Goal: Task Accomplishment & Management: Complete application form

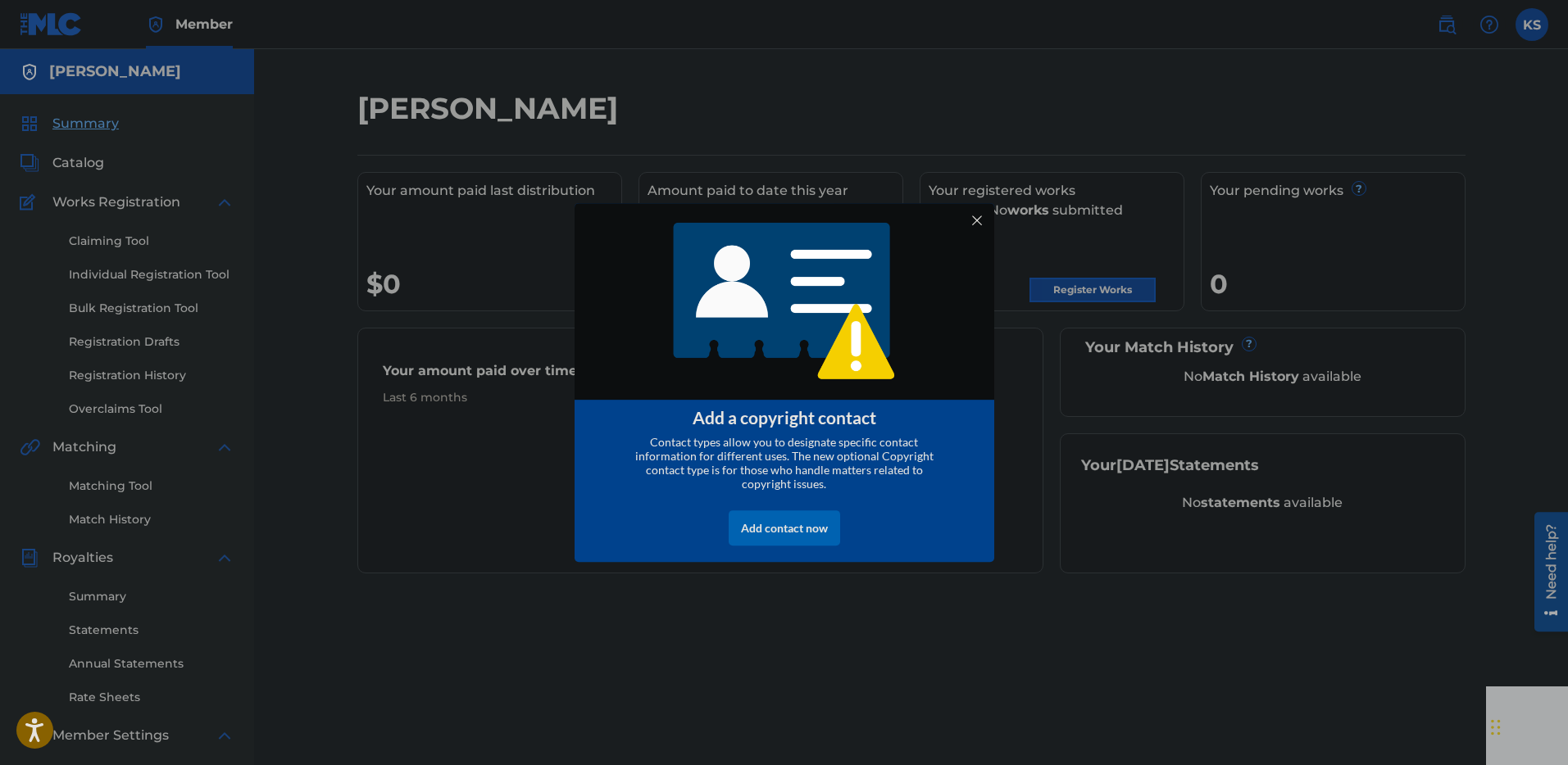
click at [976, 218] on div at bounding box center [975, 220] width 21 height 21
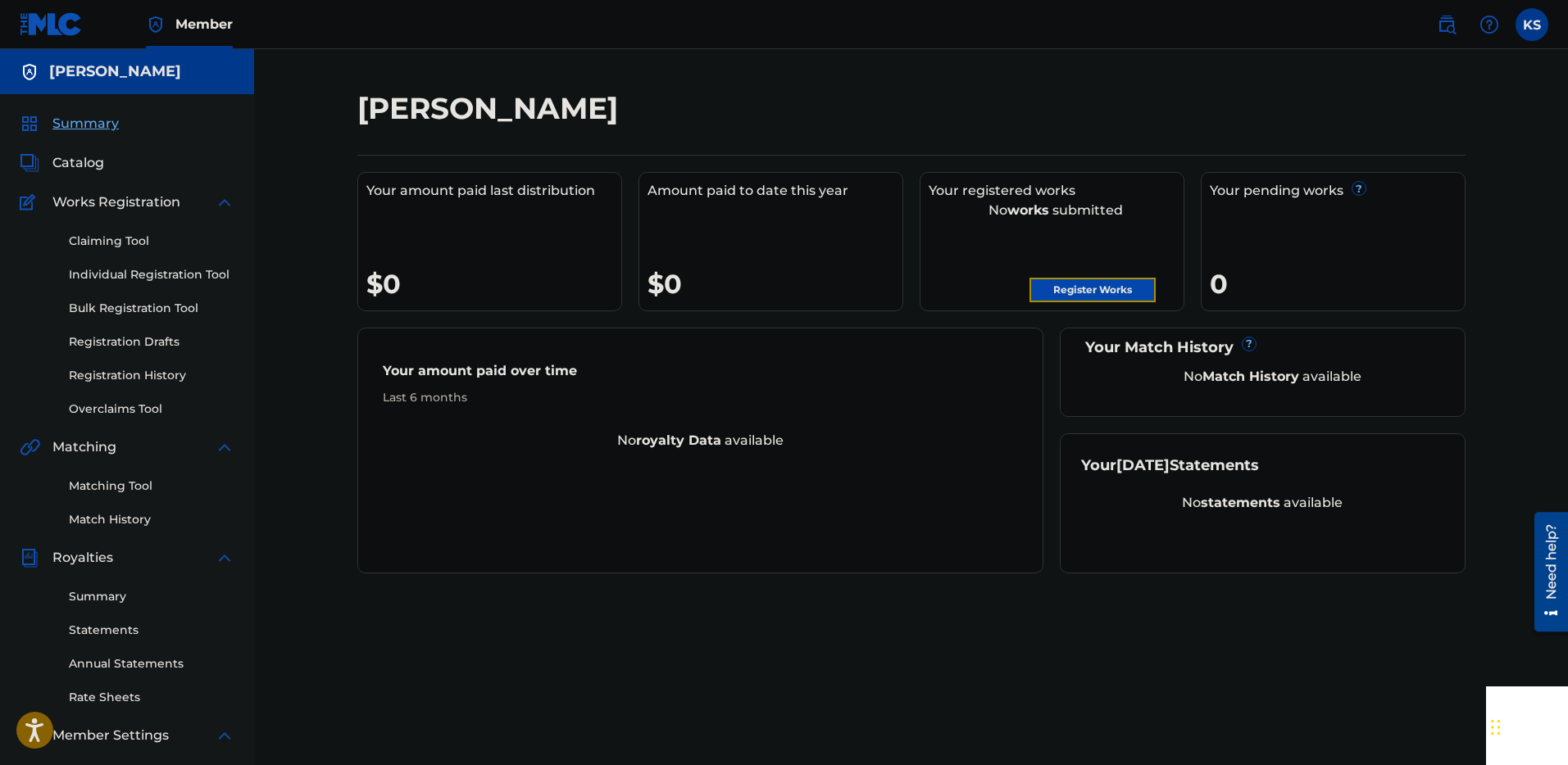
click at [1131, 295] on link "Register Works" at bounding box center [1092, 290] width 126 height 24
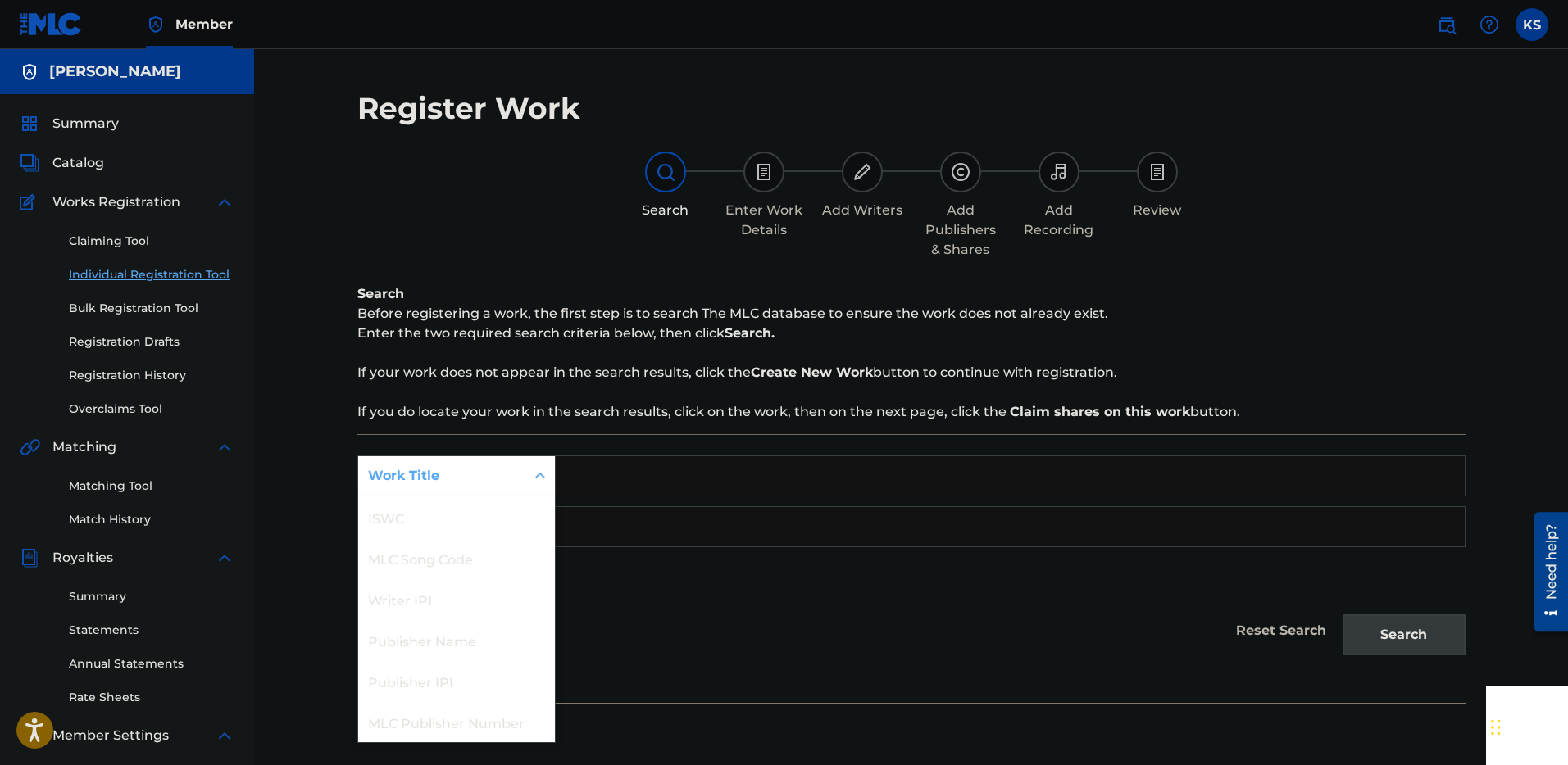
click at [532, 474] on icon "Search Form" at bounding box center [540, 476] width 17 height 17
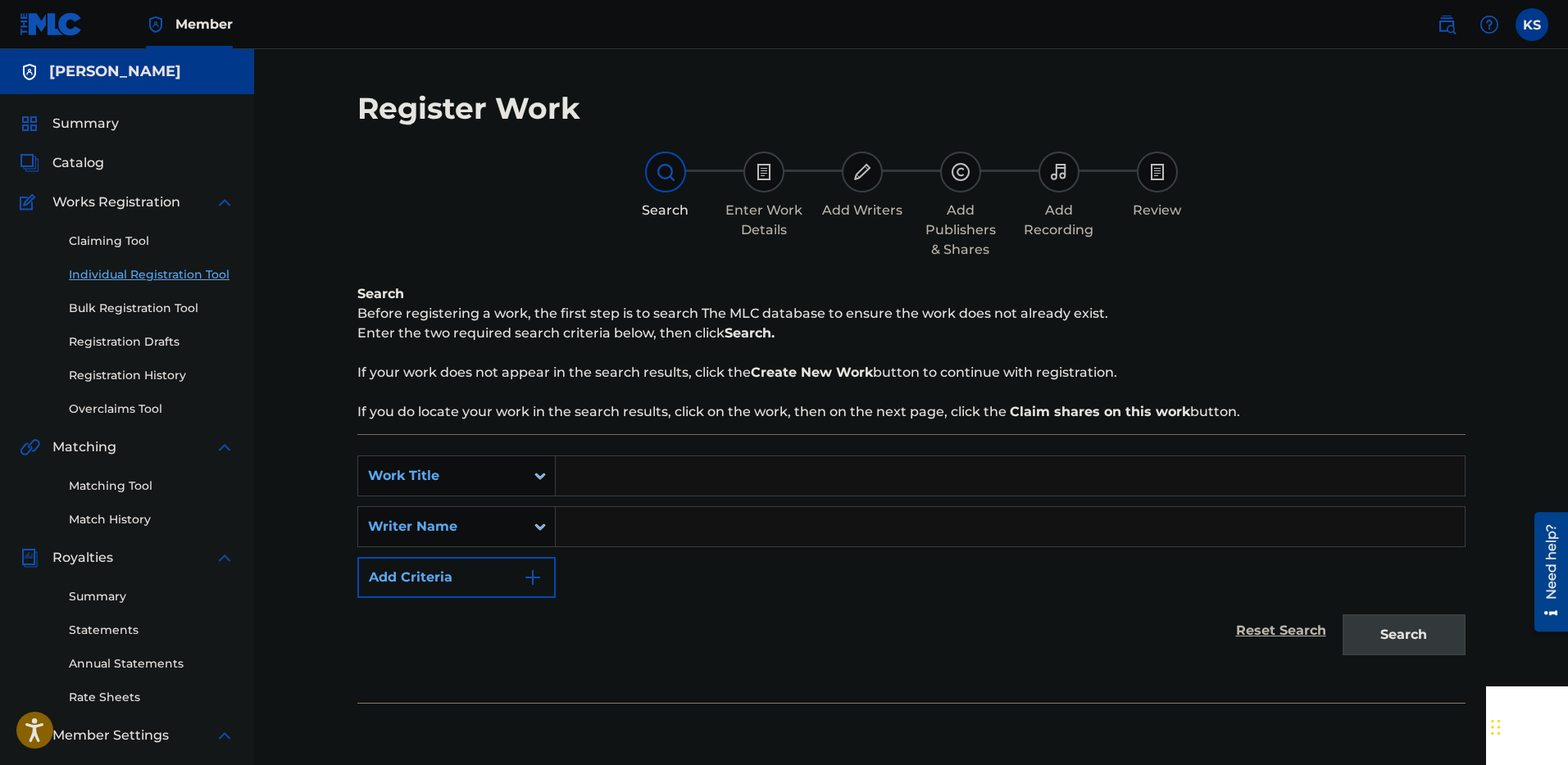
click at [635, 487] on input "Search Form" at bounding box center [1010, 475] width 909 height 39
click at [496, 534] on div "Writer Name" at bounding box center [442, 526] width 147 height 19
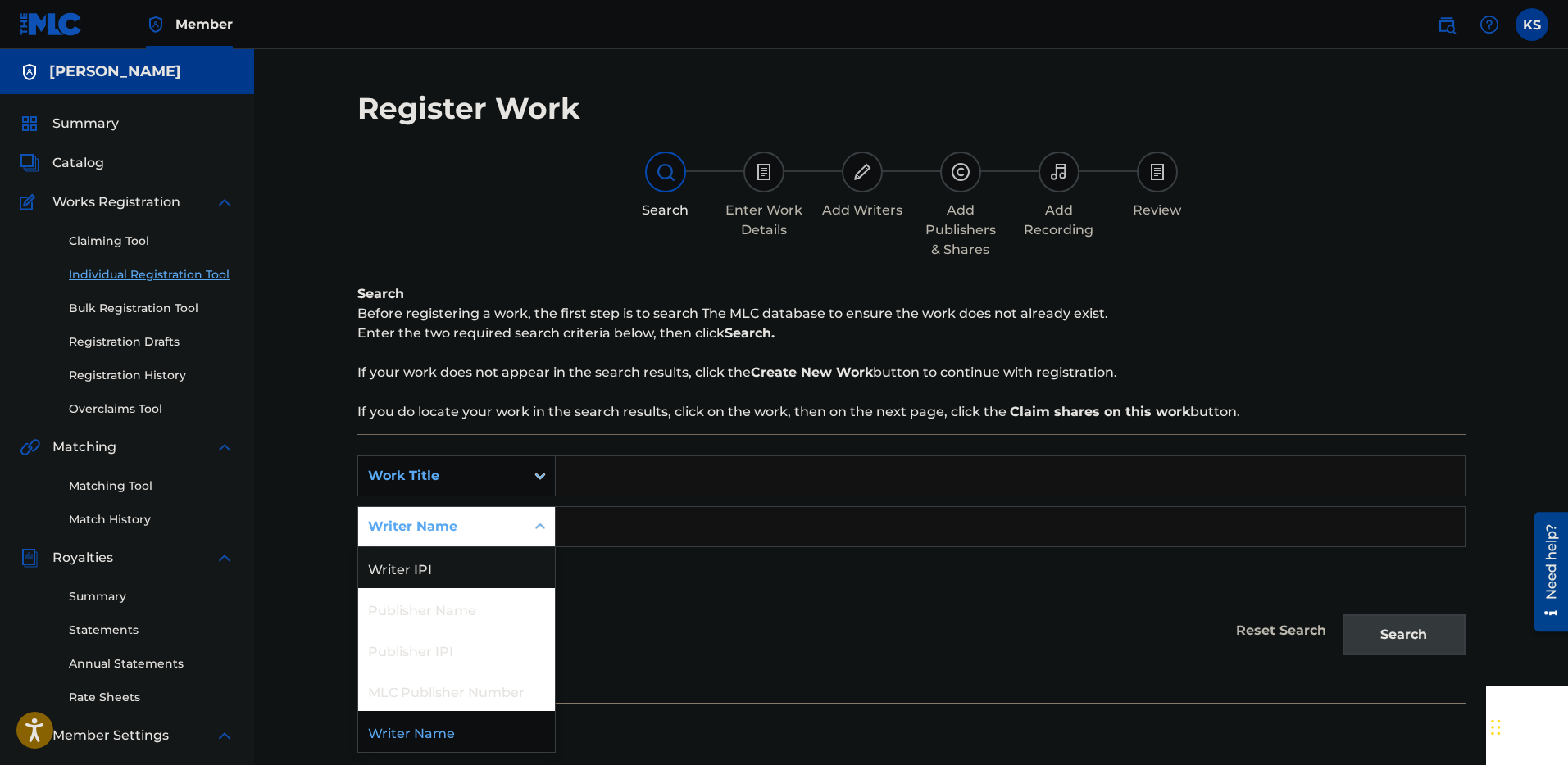
click at [540, 525] on icon "Search Form" at bounding box center [540, 527] width 17 height 17
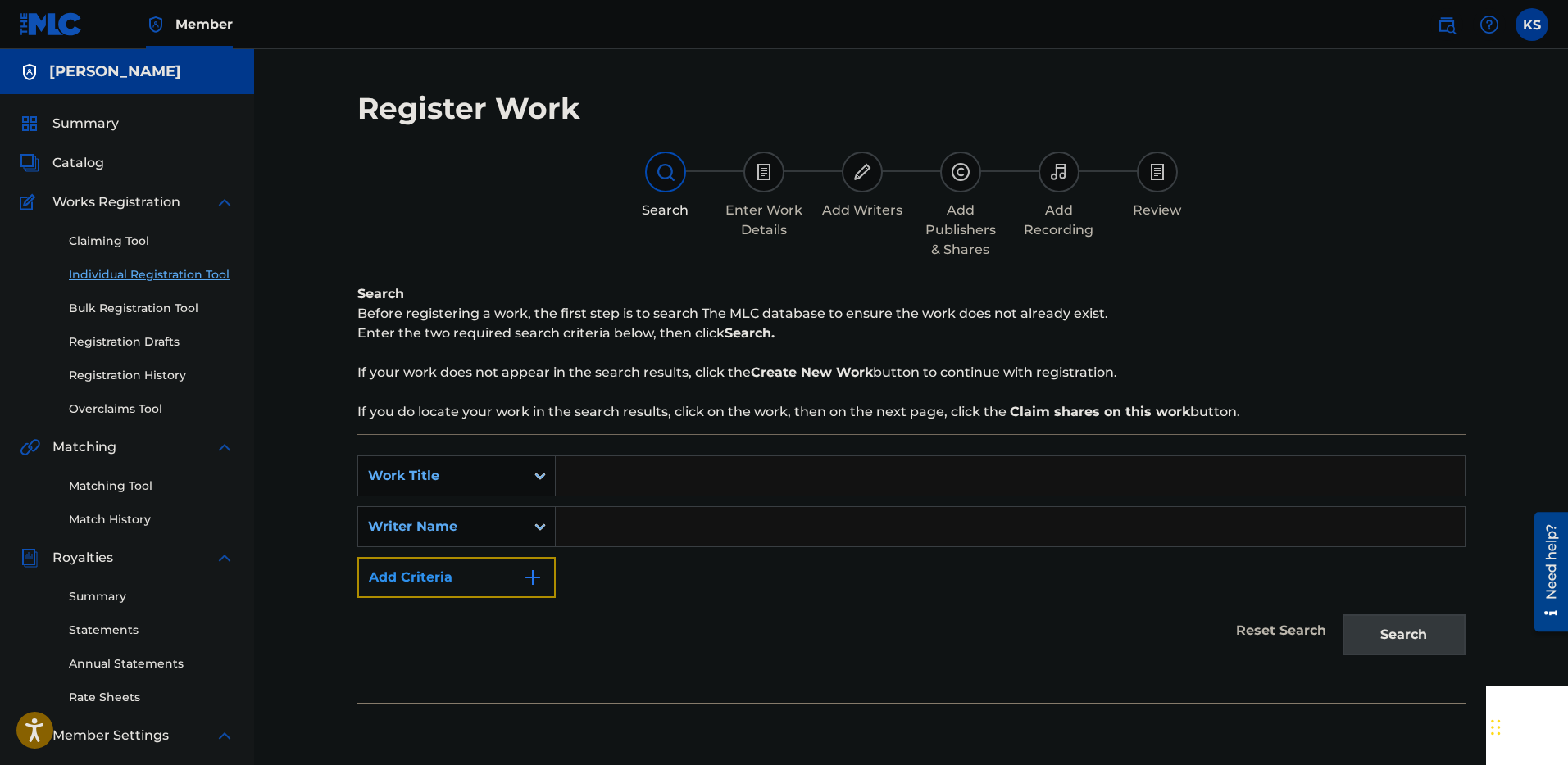
click at [477, 589] on button "Add Criteria" at bounding box center [456, 578] width 198 height 41
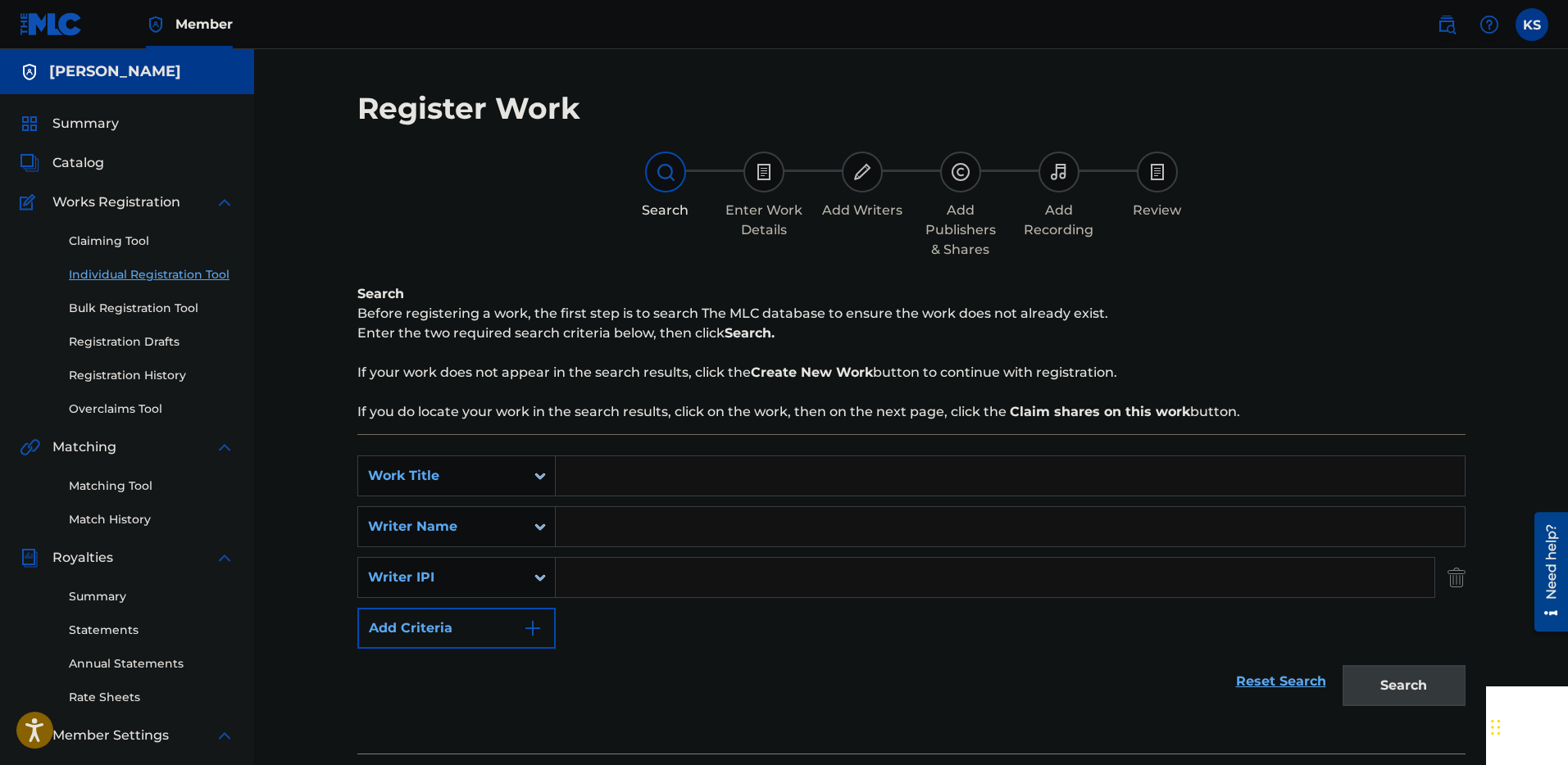
click at [1467, 584] on div "Register Work Search Enter Work Details Add Writers Add Publishers & Shares Add…" at bounding box center [911, 514] width 1147 height 847
click at [96, 241] on link "Claiming Tool" at bounding box center [152, 241] width 166 height 18
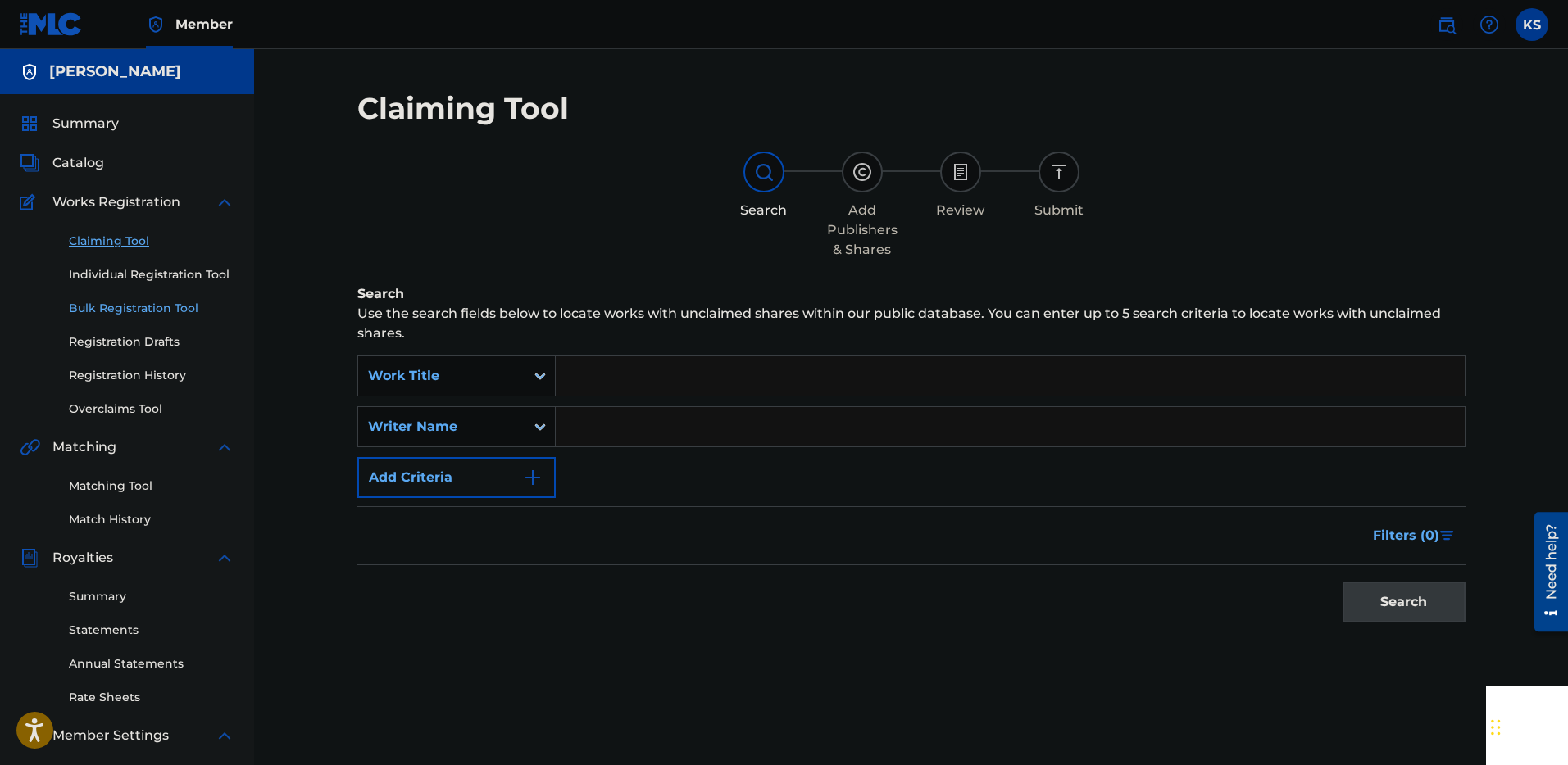
click at [83, 305] on link "Bulk Registration Tool" at bounding box center [152, 308] width 166 height 18
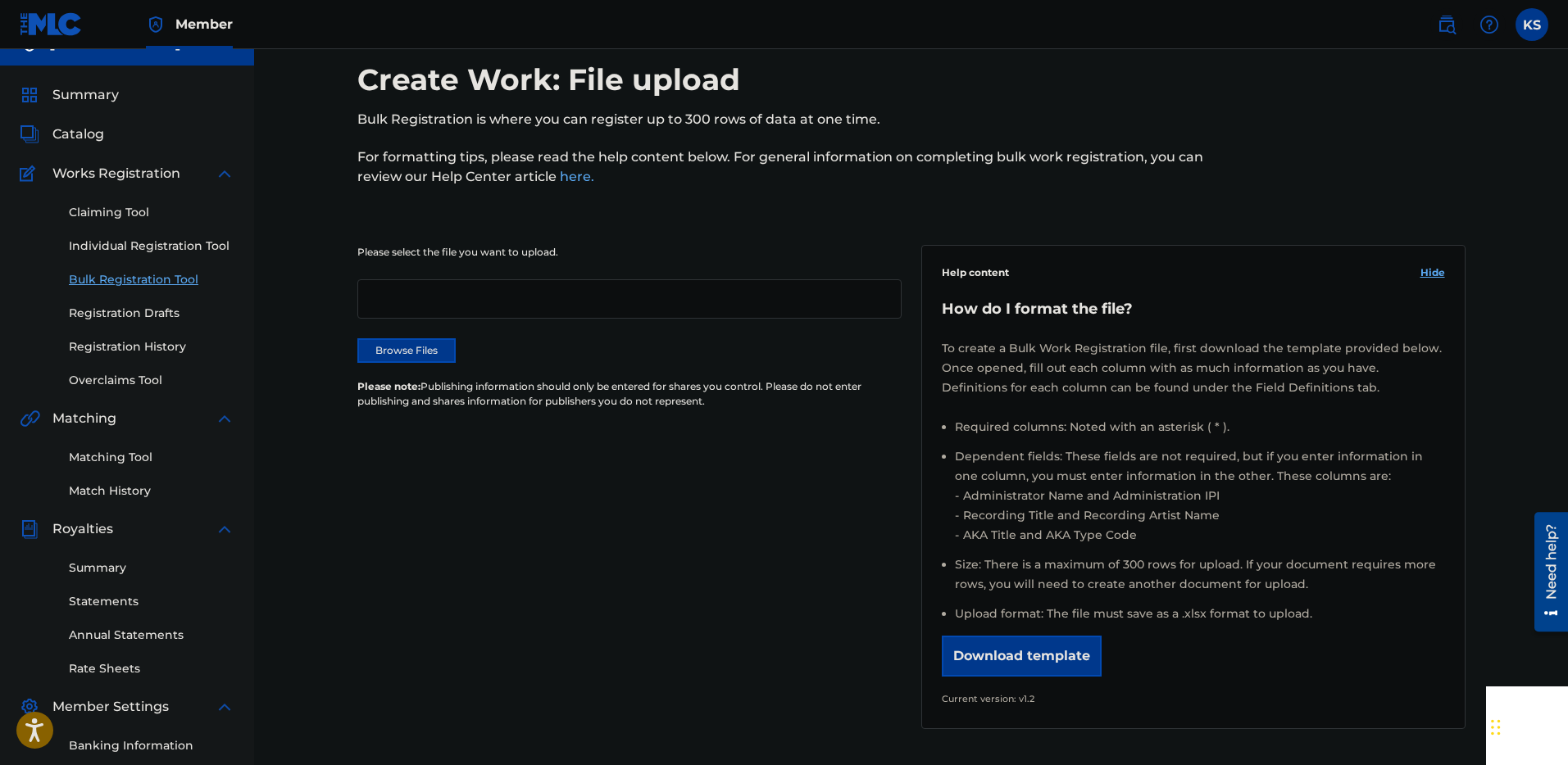
scroll to position [65, 0]
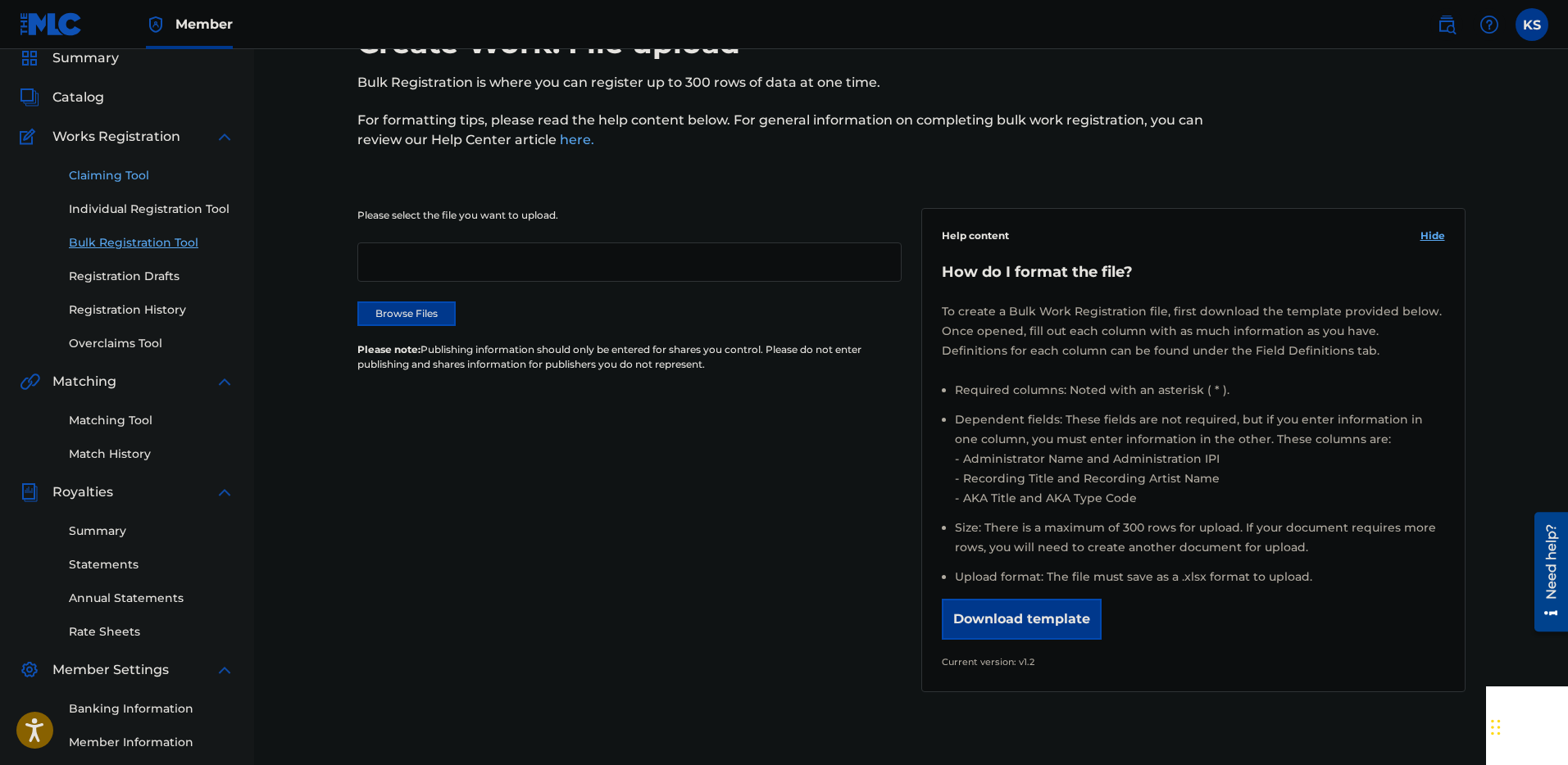
click at [125, 176] on link "Claiming Tool" at bounding box center [152, 176] width 166 height 18
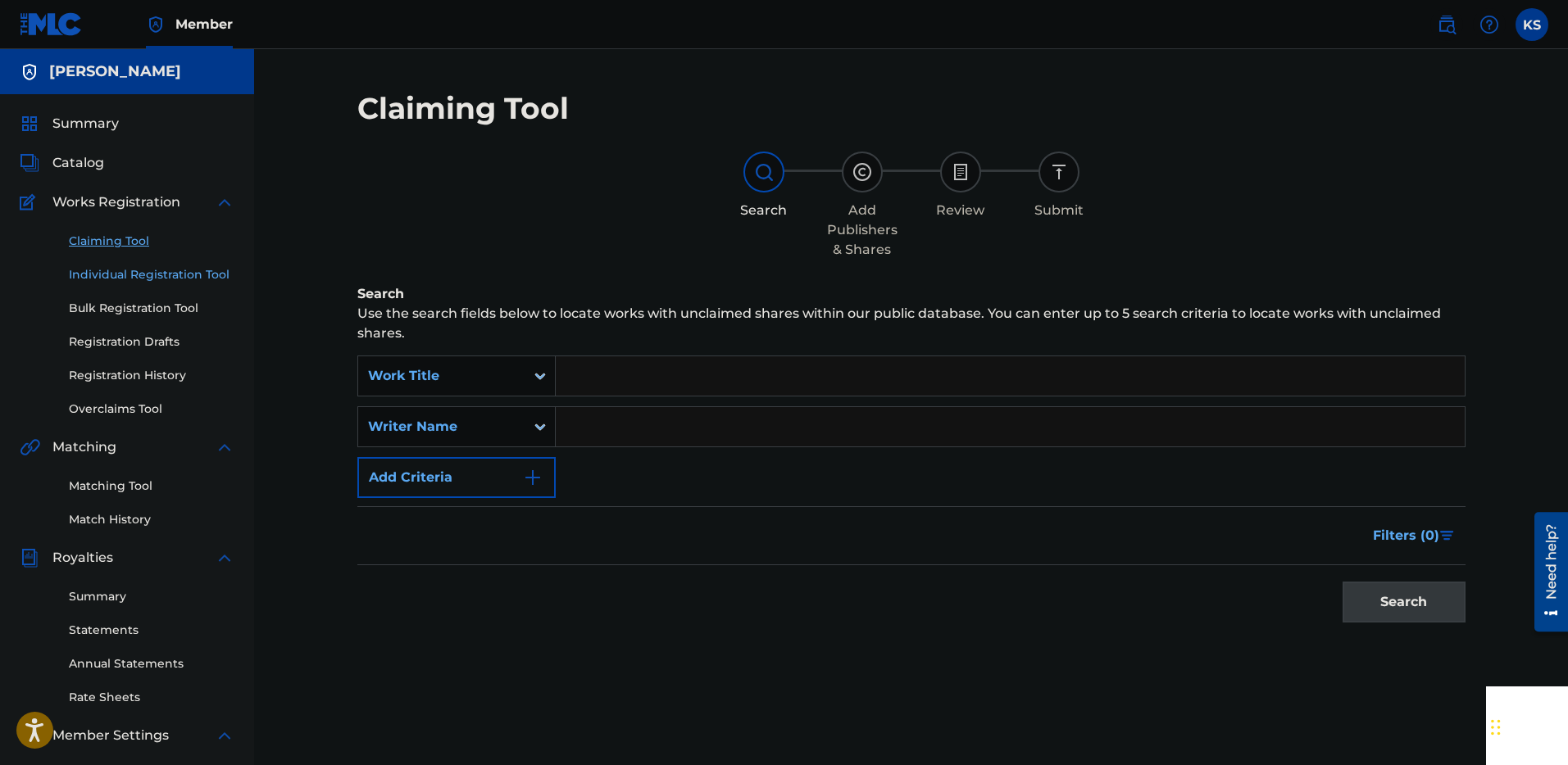
click at [127, 273] on link "Individual Registration Tool" at bounding box center [152, 275] width 166 height 18
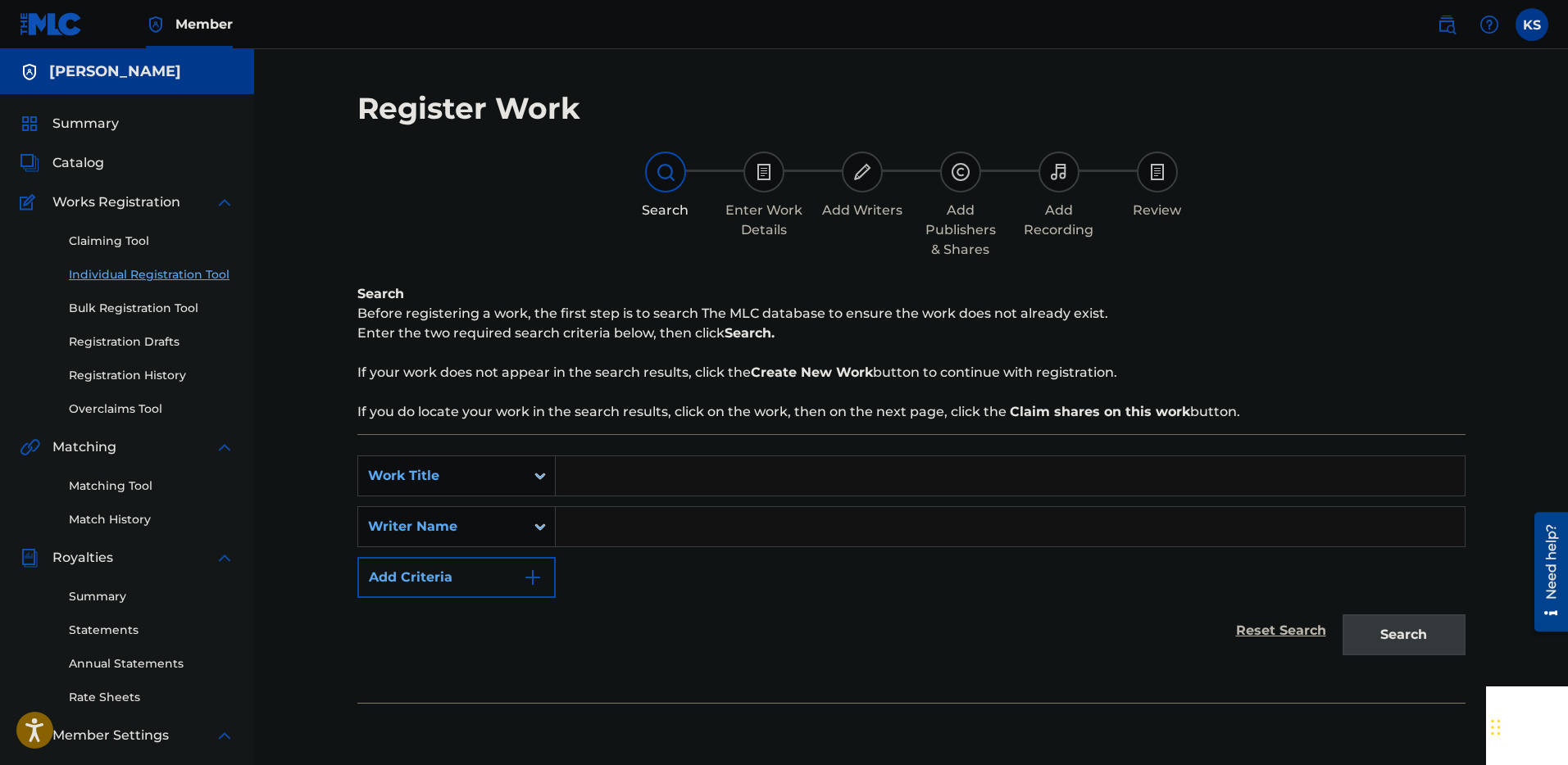
click at [570, 475] on input "Search Form" at bounding box center [1010, 475] width 909 height 39
click at [635, 480] on input "Search Form" at bounding box center [1010, 475] width 909 height 39
type input "Broken"
click at [615, 535] on input "Search Form" at bounding box center [1010, 526] width 909 height 39
type input "[PERSON_NAME]"
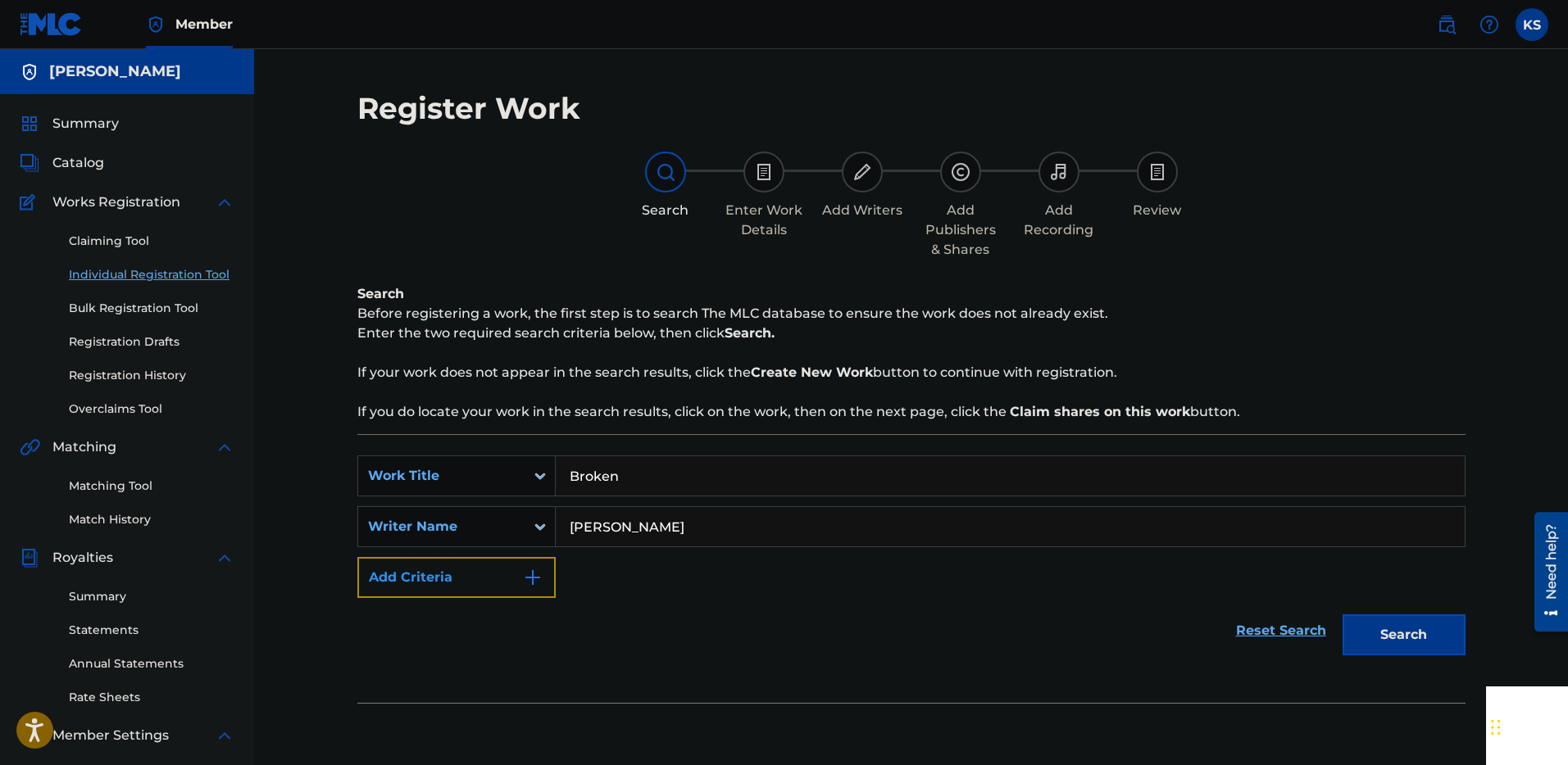
click at [512, 581] on button "Add Criteria" at bounding box center [456, 578] width 198 height 41
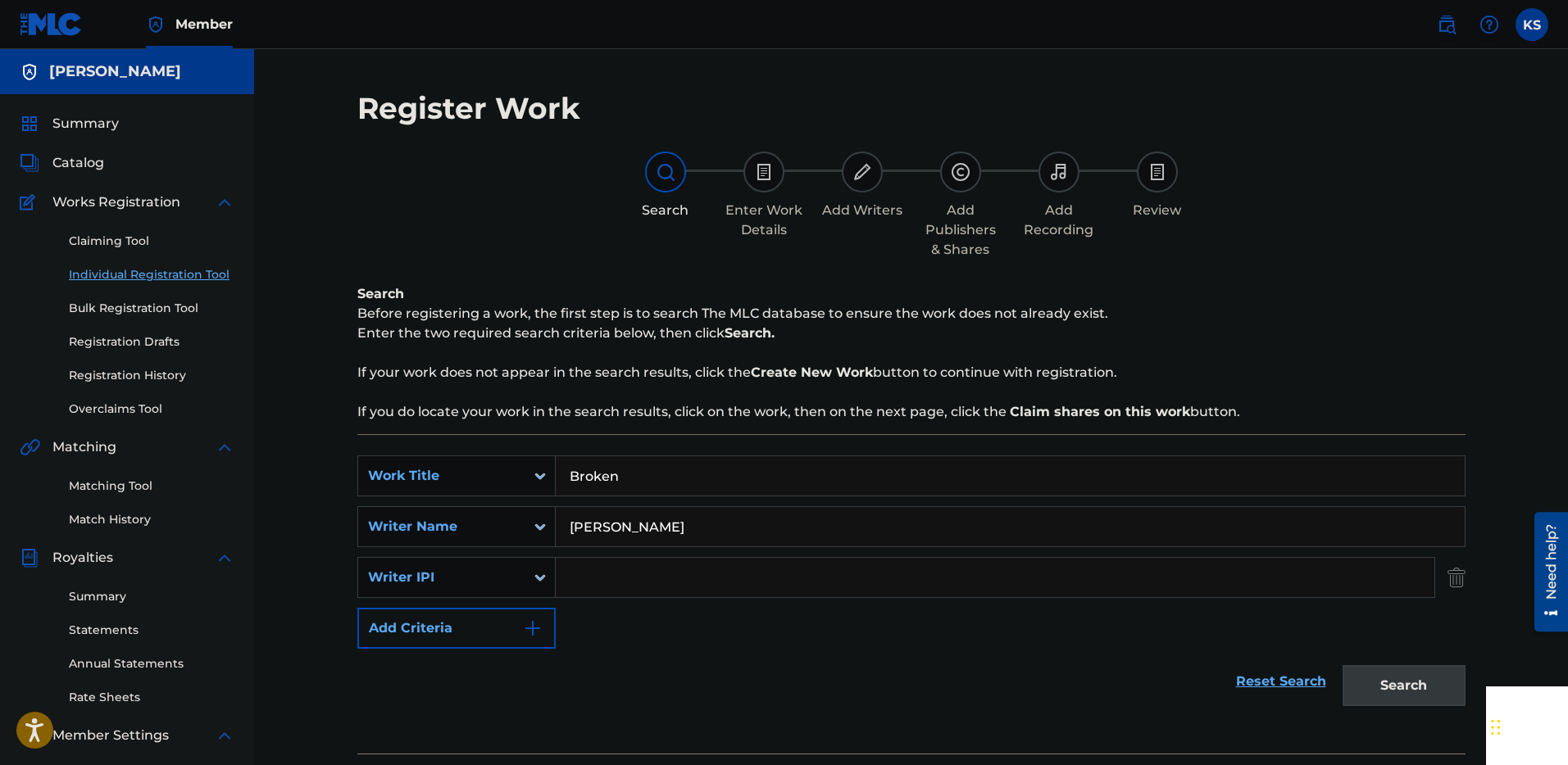
click at [660, 578] on input "Search Form" at bounding box center [995, 578] width 878 height 39
paste input "00892711805"
click at [602, 583] on input "00892711805" at bounding box center [995, 578] width 878 height 39
type input "00892711805"
click at [1395, 696] on button "Search" at bounding box center [1403, 685] width 123 height 41
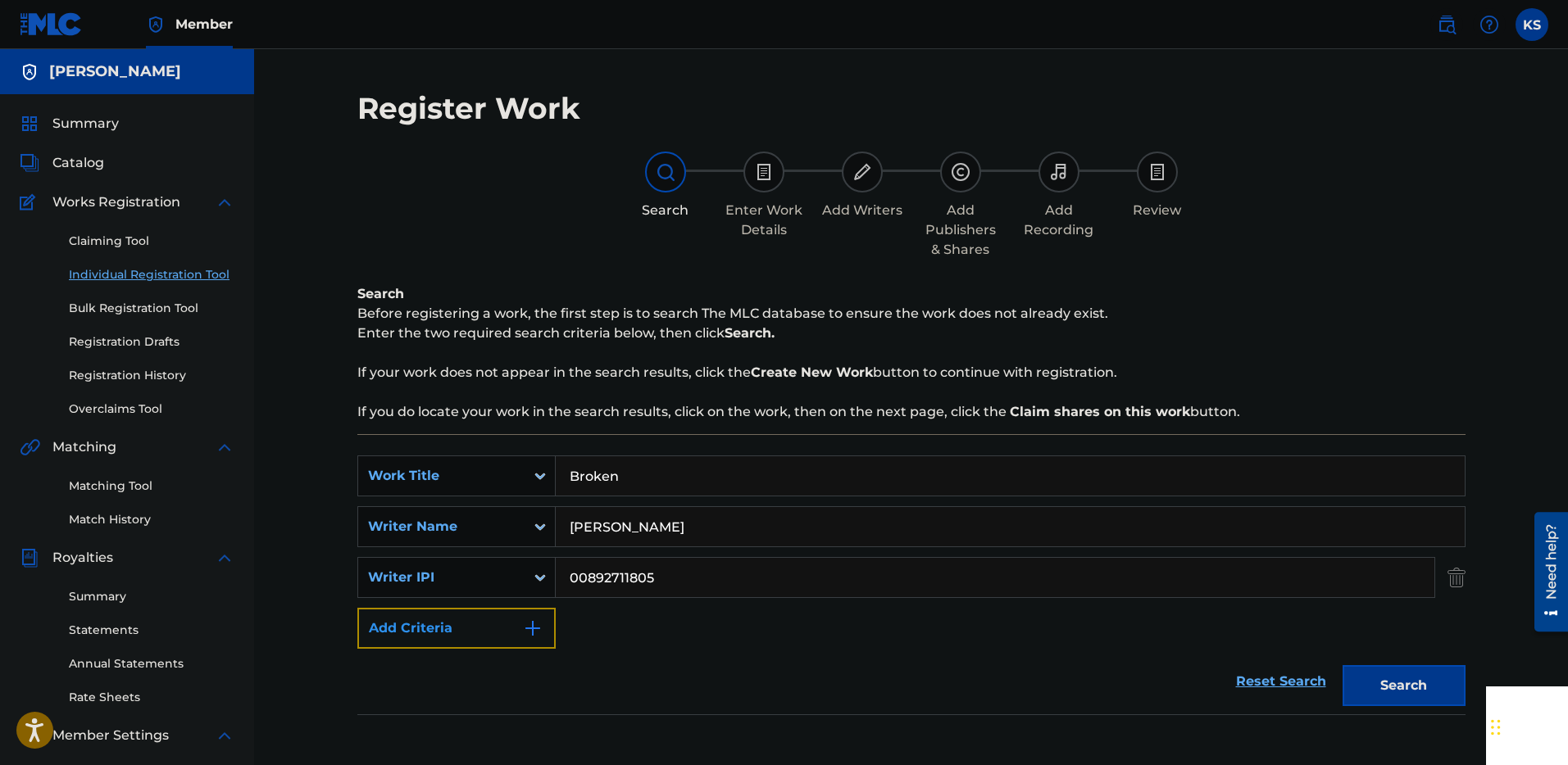
click at [521, 617] on button "Add Criteria" at bounding box center [456, 628] width 198 height 41
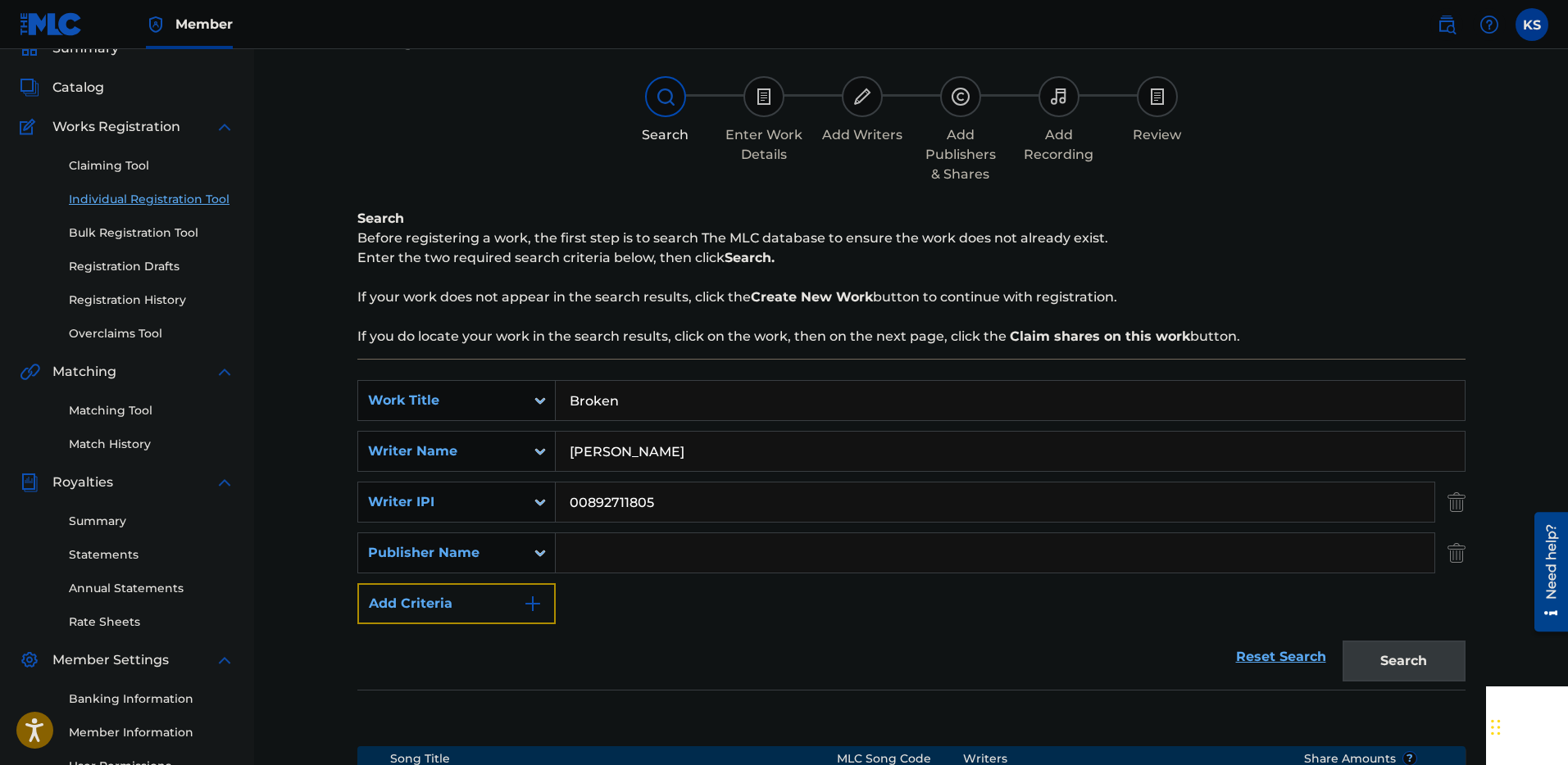
scroll to position [74, 0]
click at [547, 552] on icon "Search Form" at bounding box center [540, 554] width 17 height 17
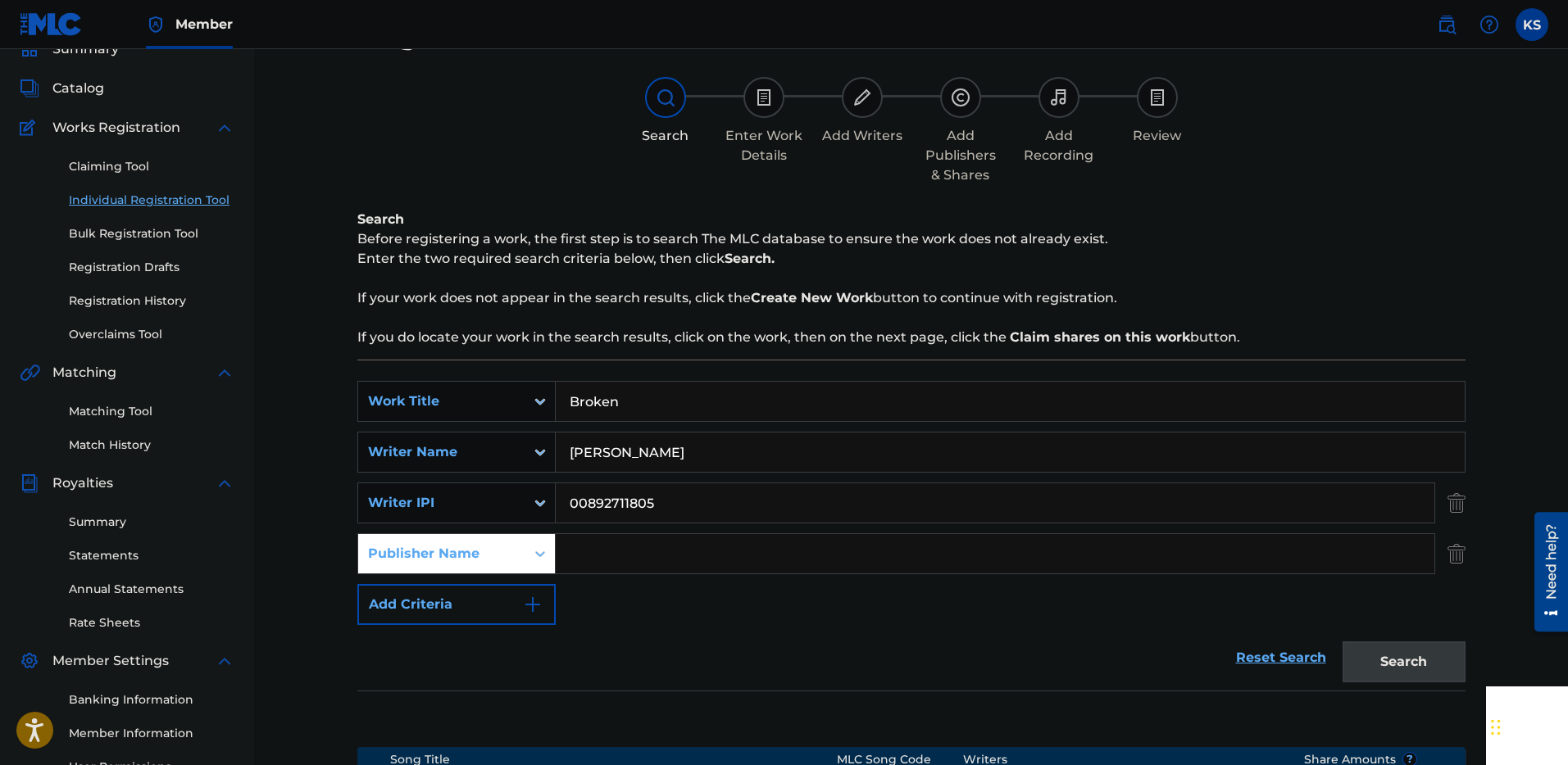
click at [542, 553] on icon "Search Form" at bounding box center [540, 554] width 10 height 6
click at [1454, 558] on img "Search Form" at bounding box center [1457, 553] width 18 height 41
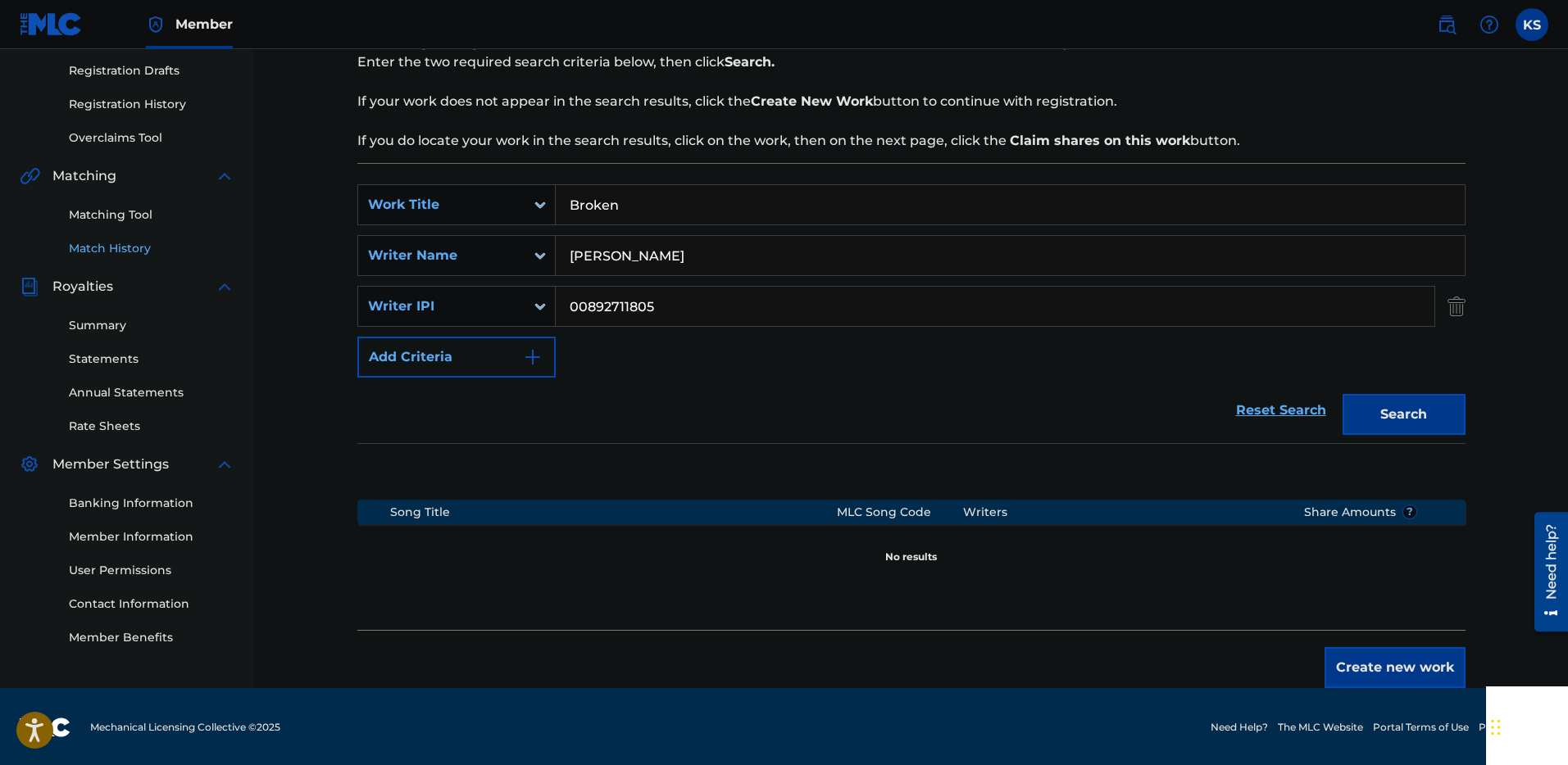
scroll to position [273, 0]
click at [146, 528] on link "Member Information" at bounding box center [152, 535] width 166 height 18
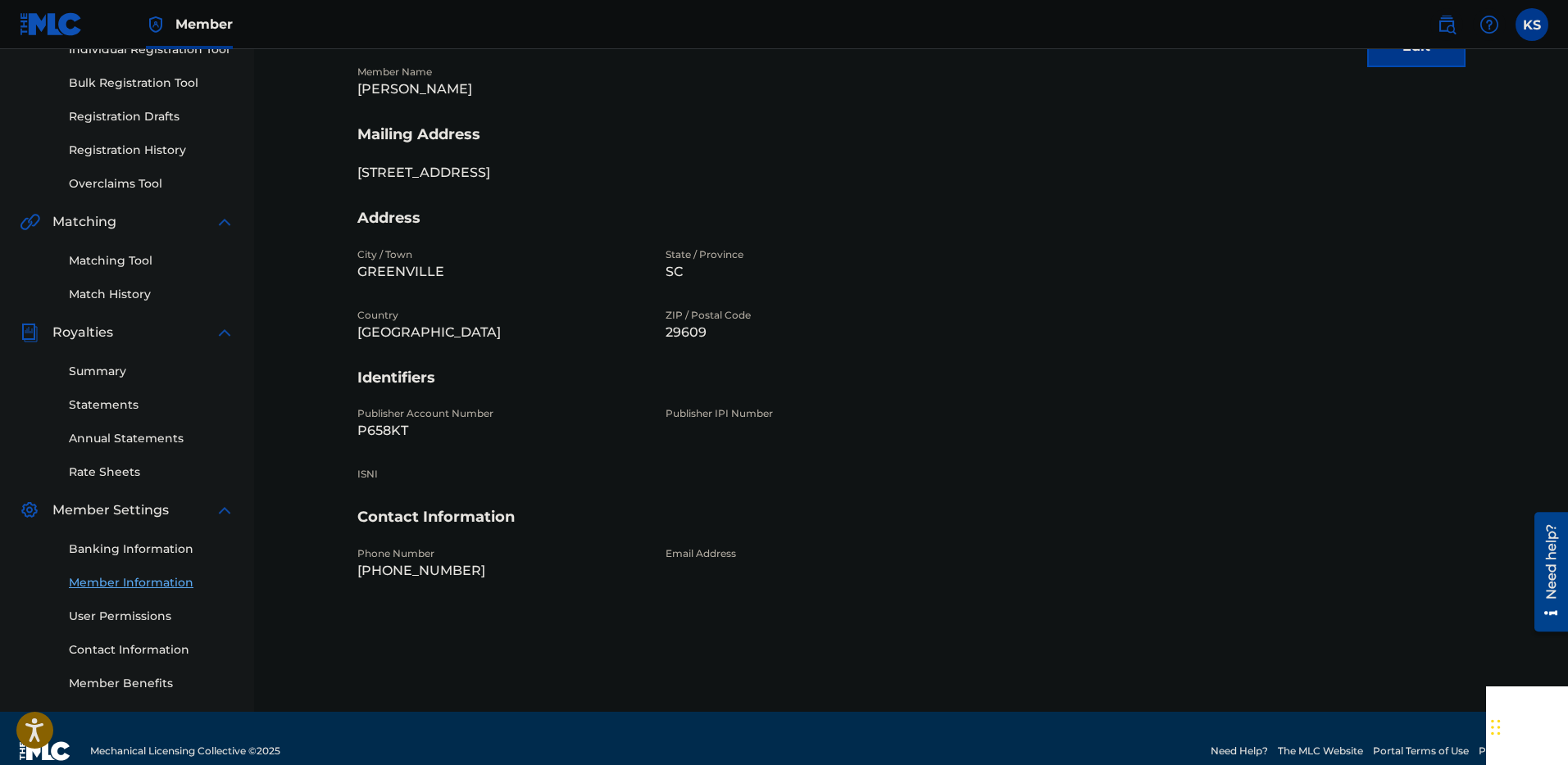
scroll to position [251, 0]
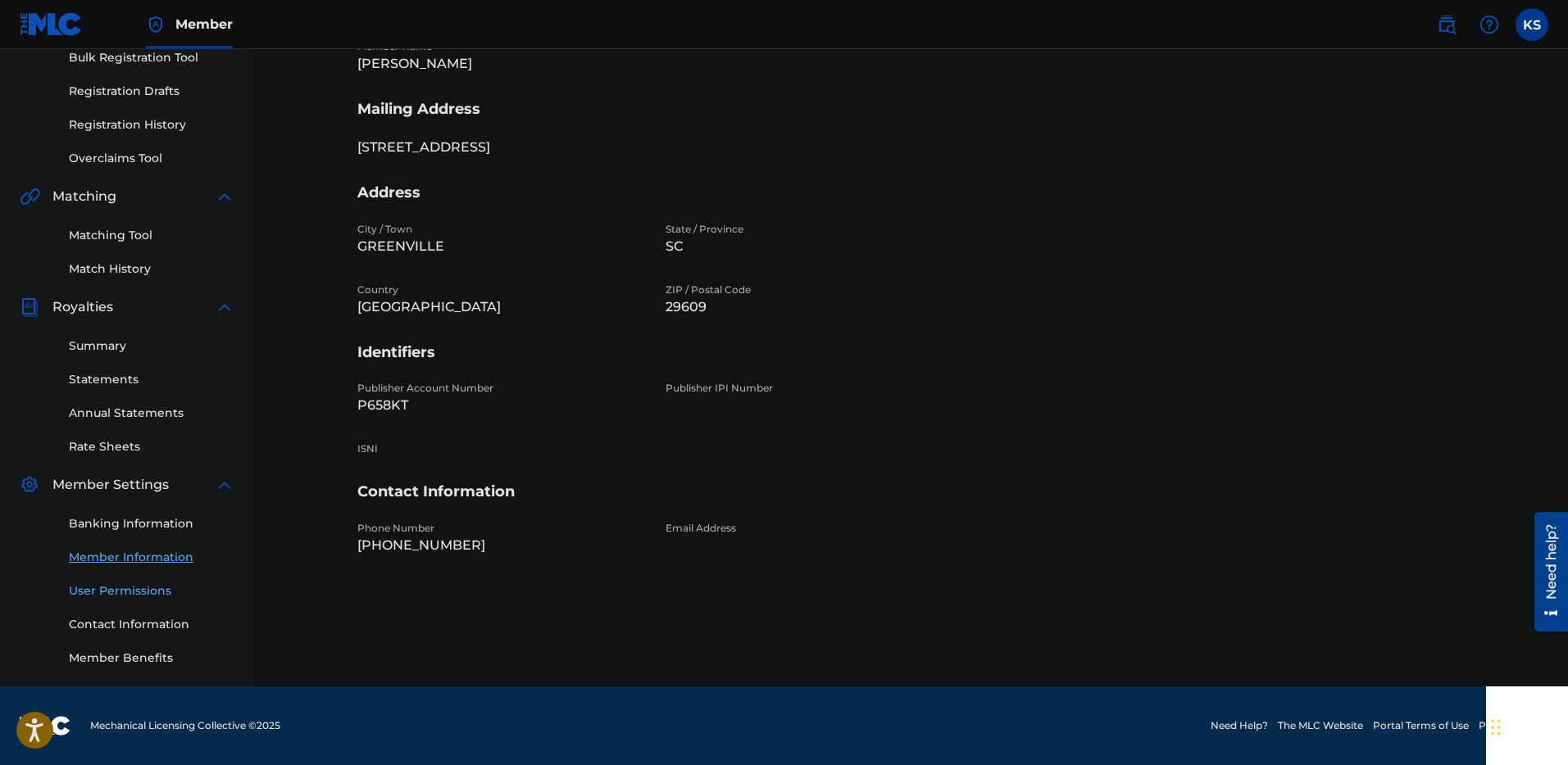
click at [130, 593] on link "User Permissions" at bounding box center [152, 591] width 166 height 18
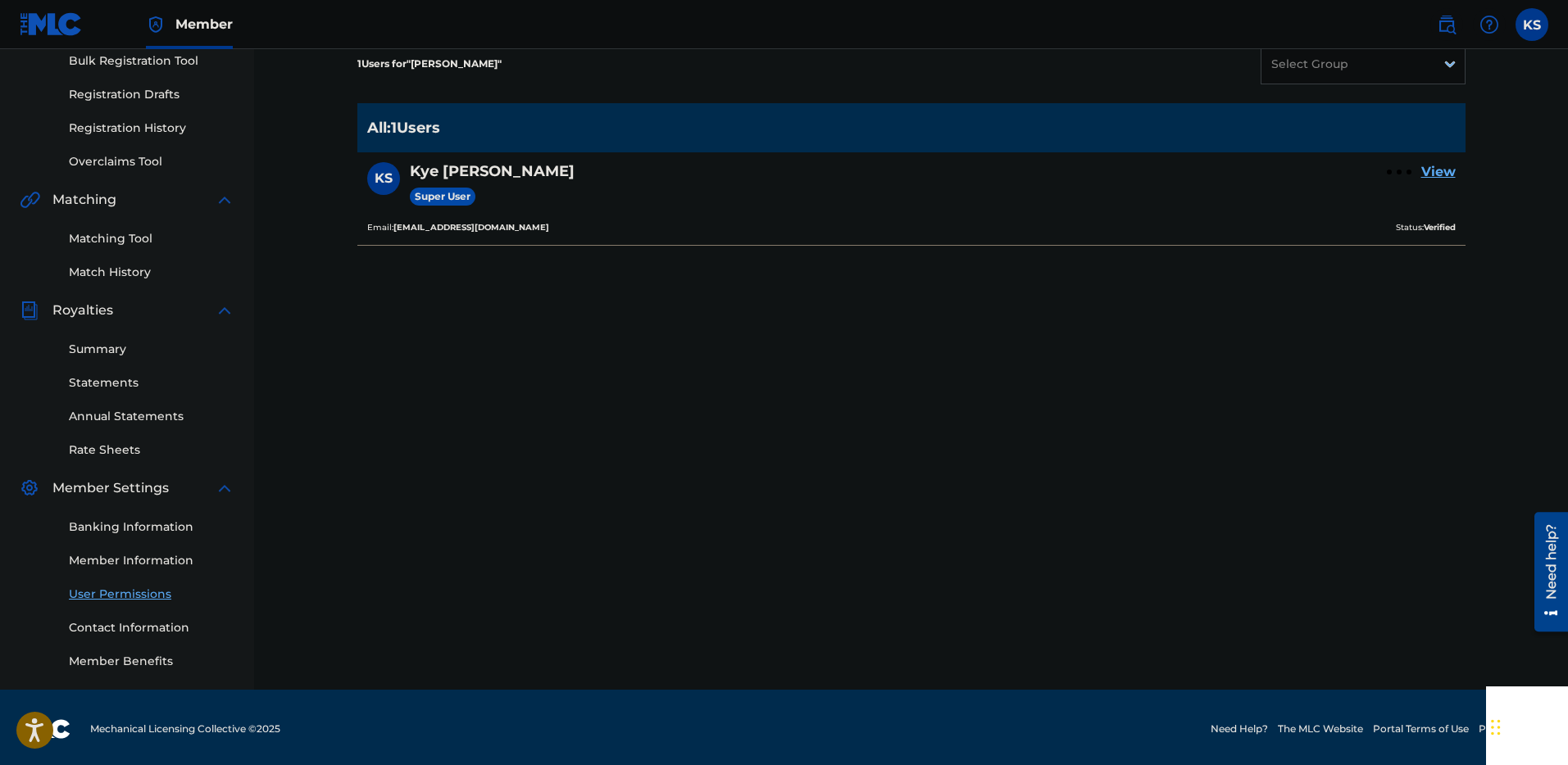
scroll to position [251, 0]
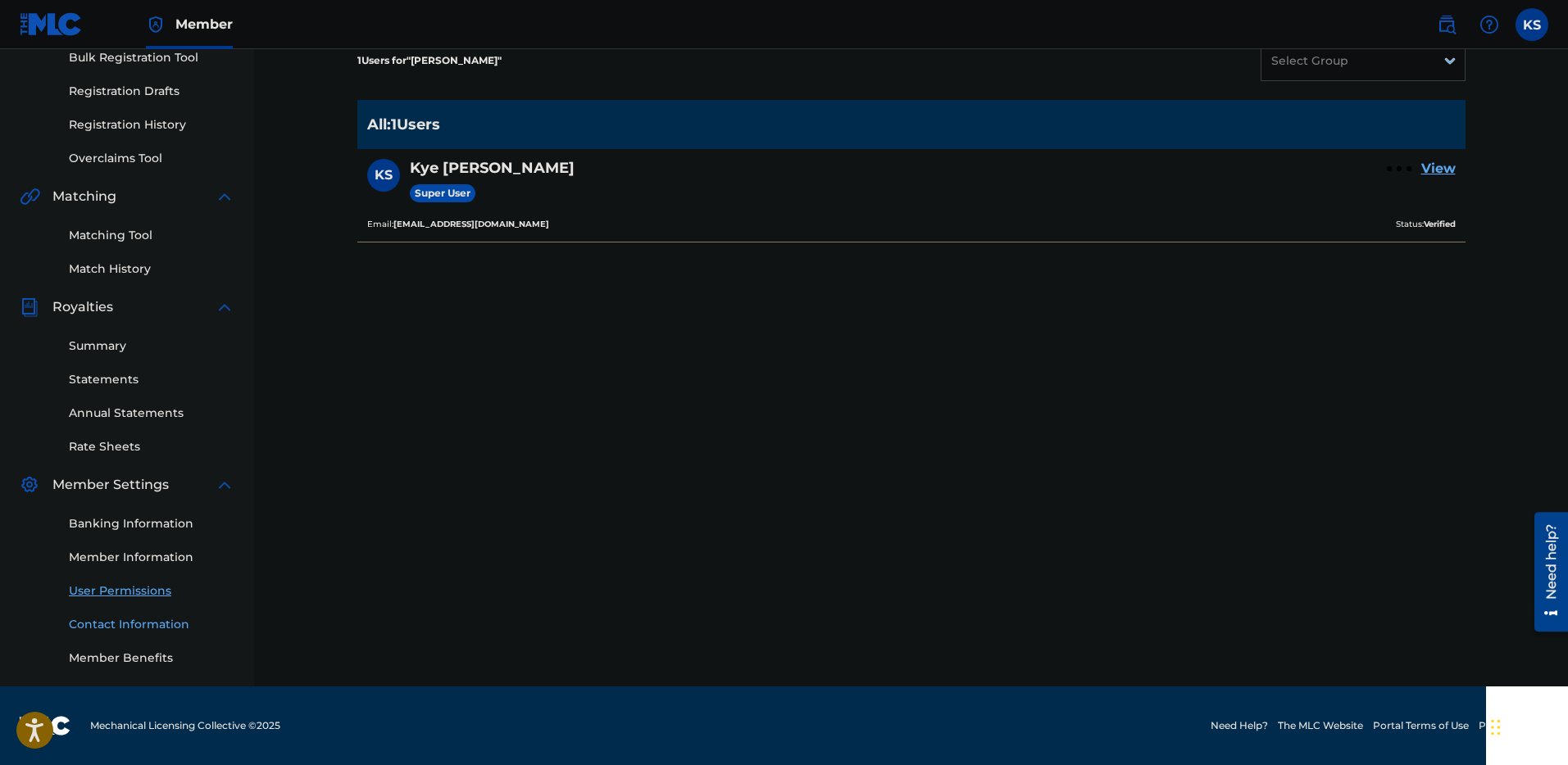
click at [132, 626] on link "Contact Information" at bounding box center [152, 624] width 166 height 18
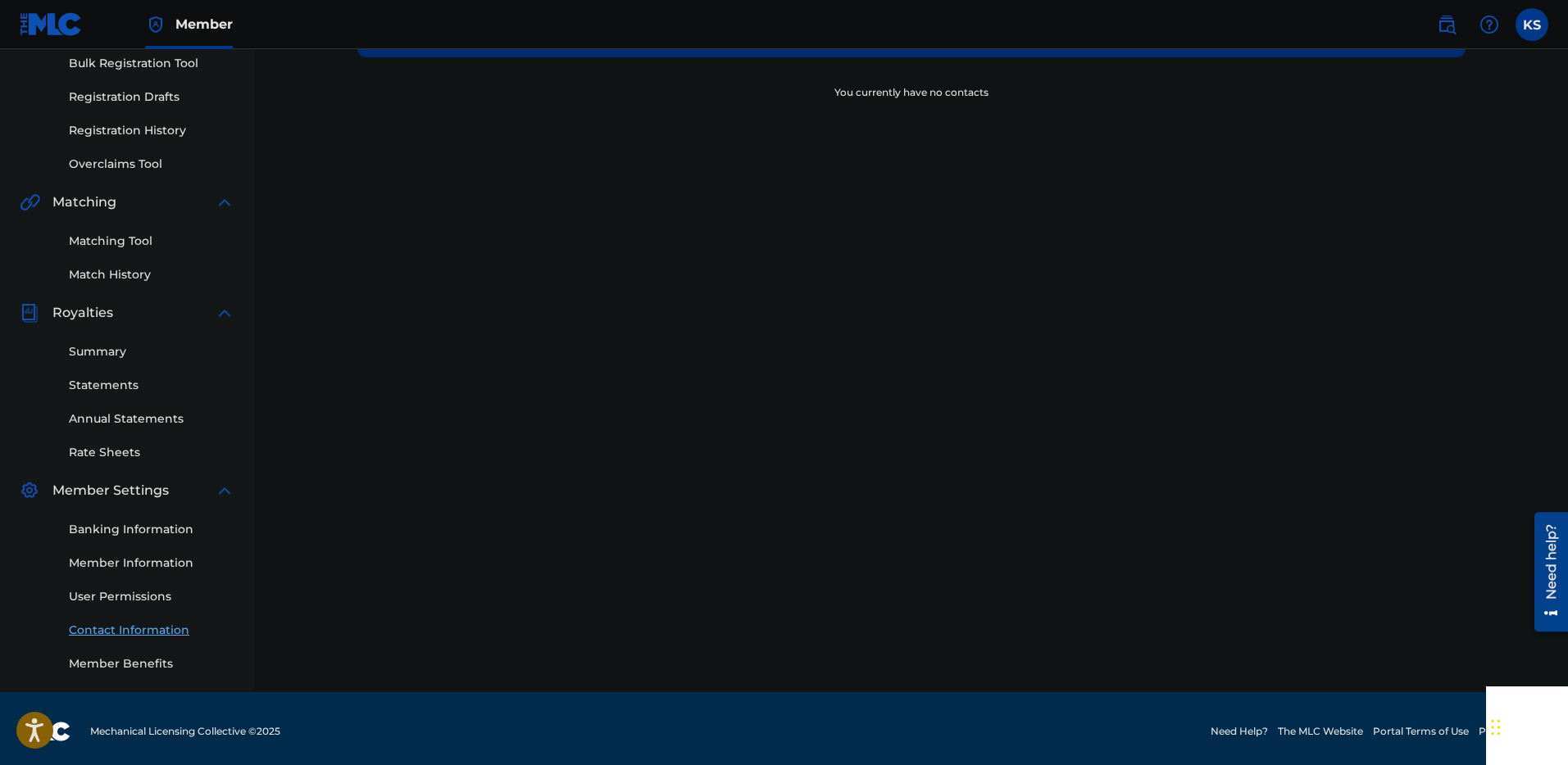
scroll to position [244, 0]
click at [98, 338] on div "Summary Statements Annual Statements Rate Sheets" at bounding box center [126, 393] width 214 height 138
click at [98, 355] on link "Summary" at bounding box center [152, 352] width 166 height 18
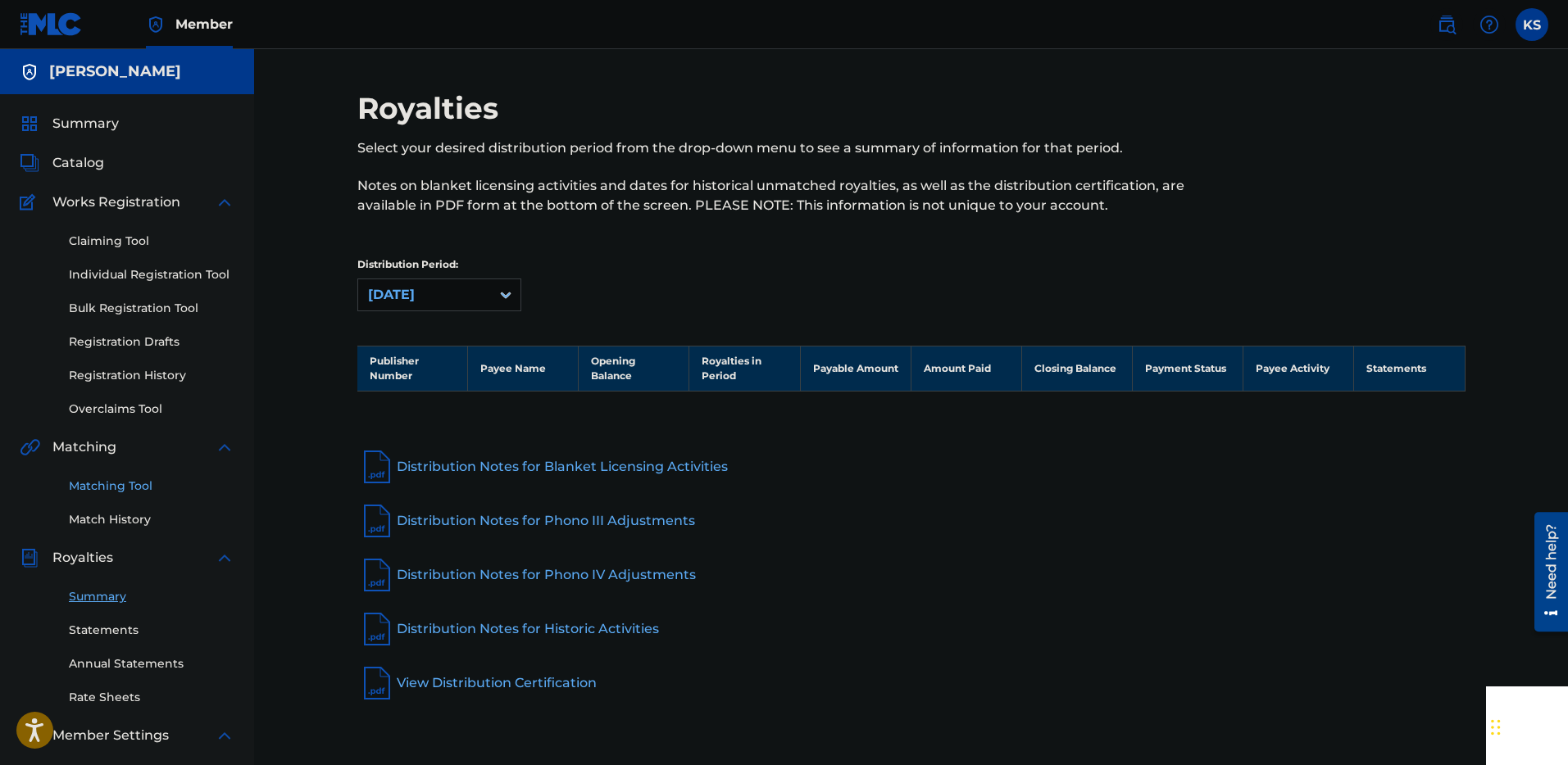
click at [118, 486] on link "Matching Tool" at bounding box center [152, 486] width 166 height 18
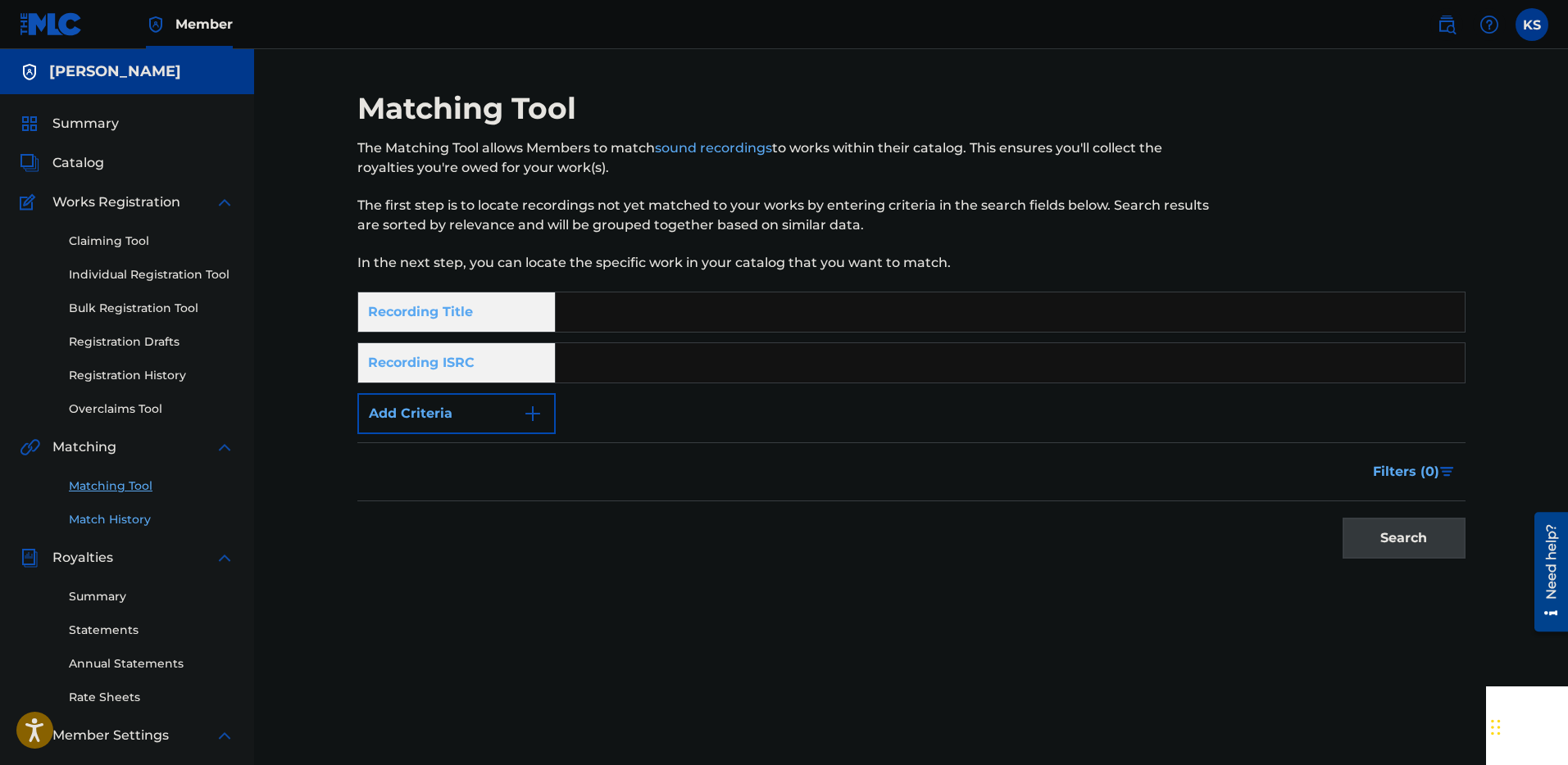
click at [123, 524] on link "Match History" at bounding box center [152, 520] width 166 height 18
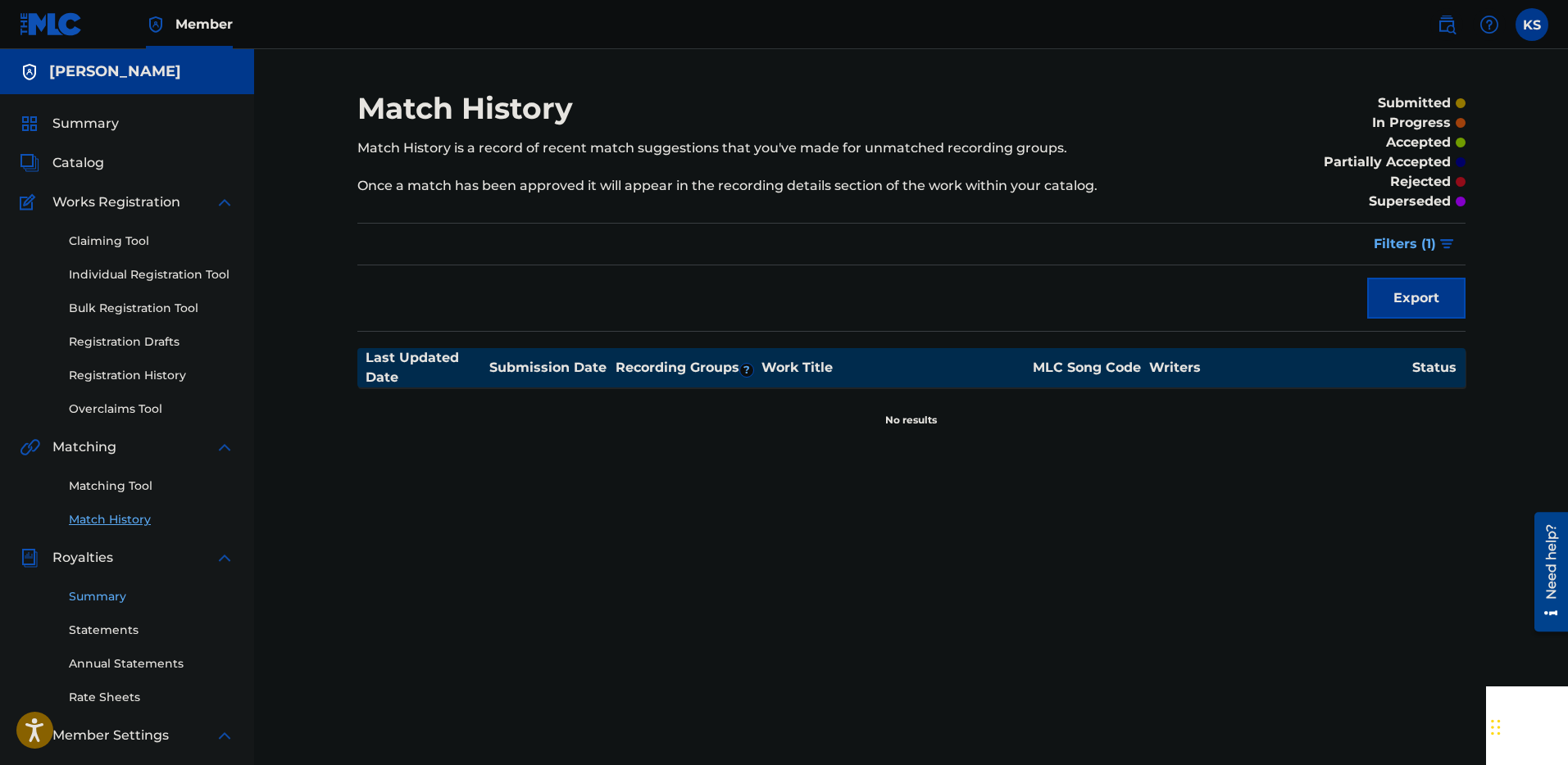
click at [104, 595] on link "Summary" at bounding box center [152, 597] width 166 height 18
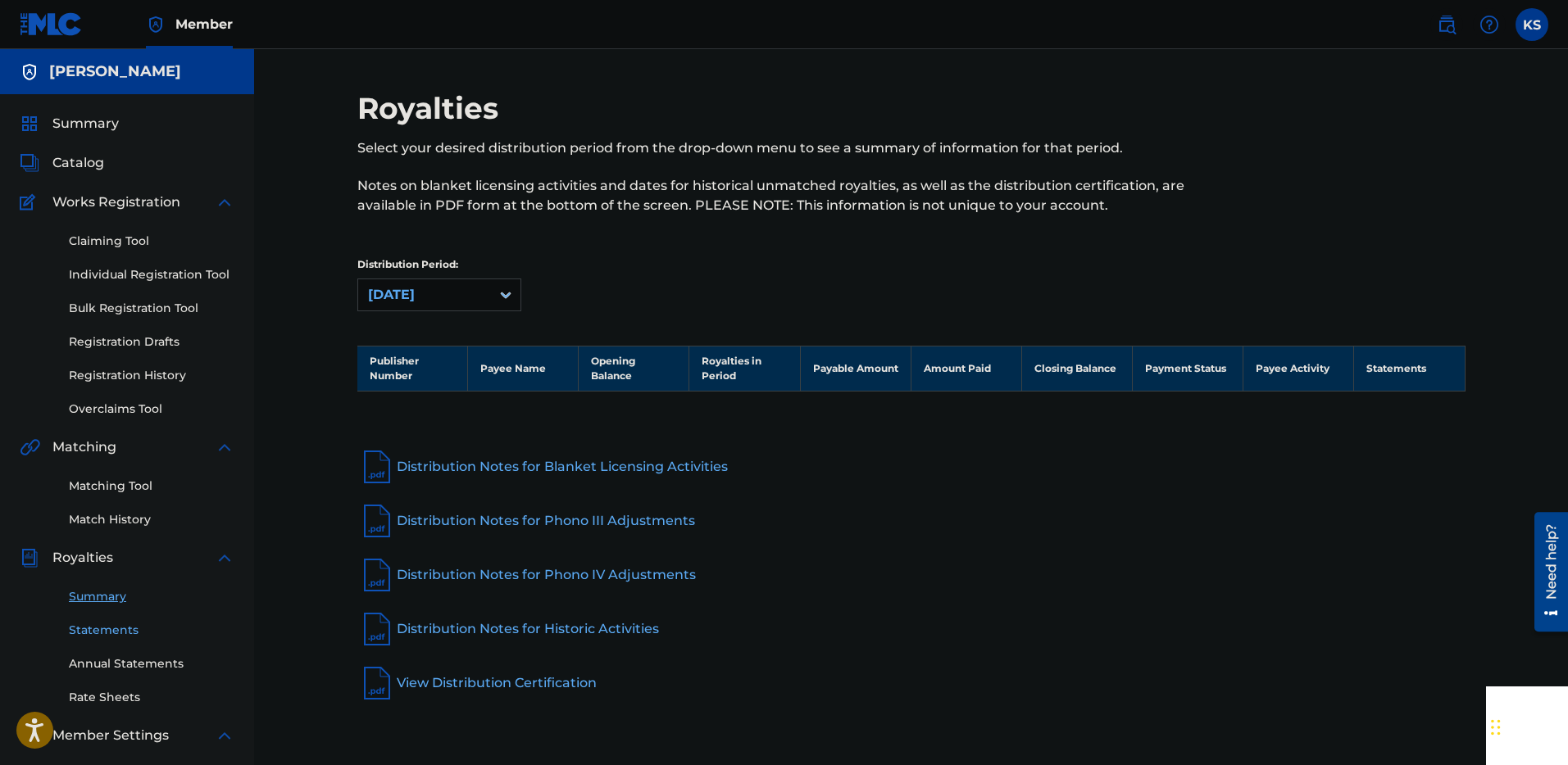
click at [121, 637] on link "Statements" at bounding box center [152, 630] width 166 height 18
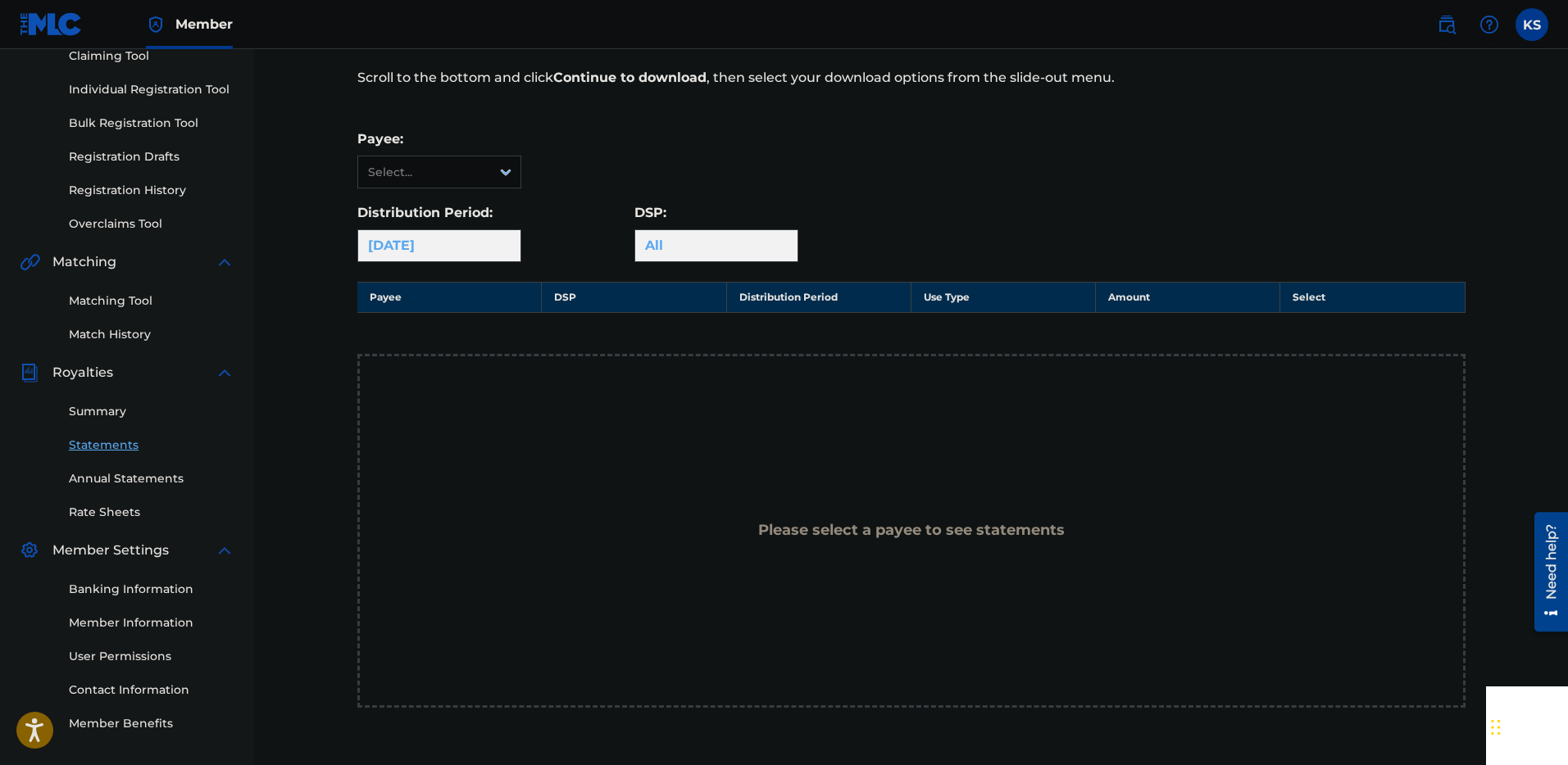
scroll to position [186, 0]
click at [130, 481] on link "Annual Statements" at bounding box center [152, 478] width 166 height 18
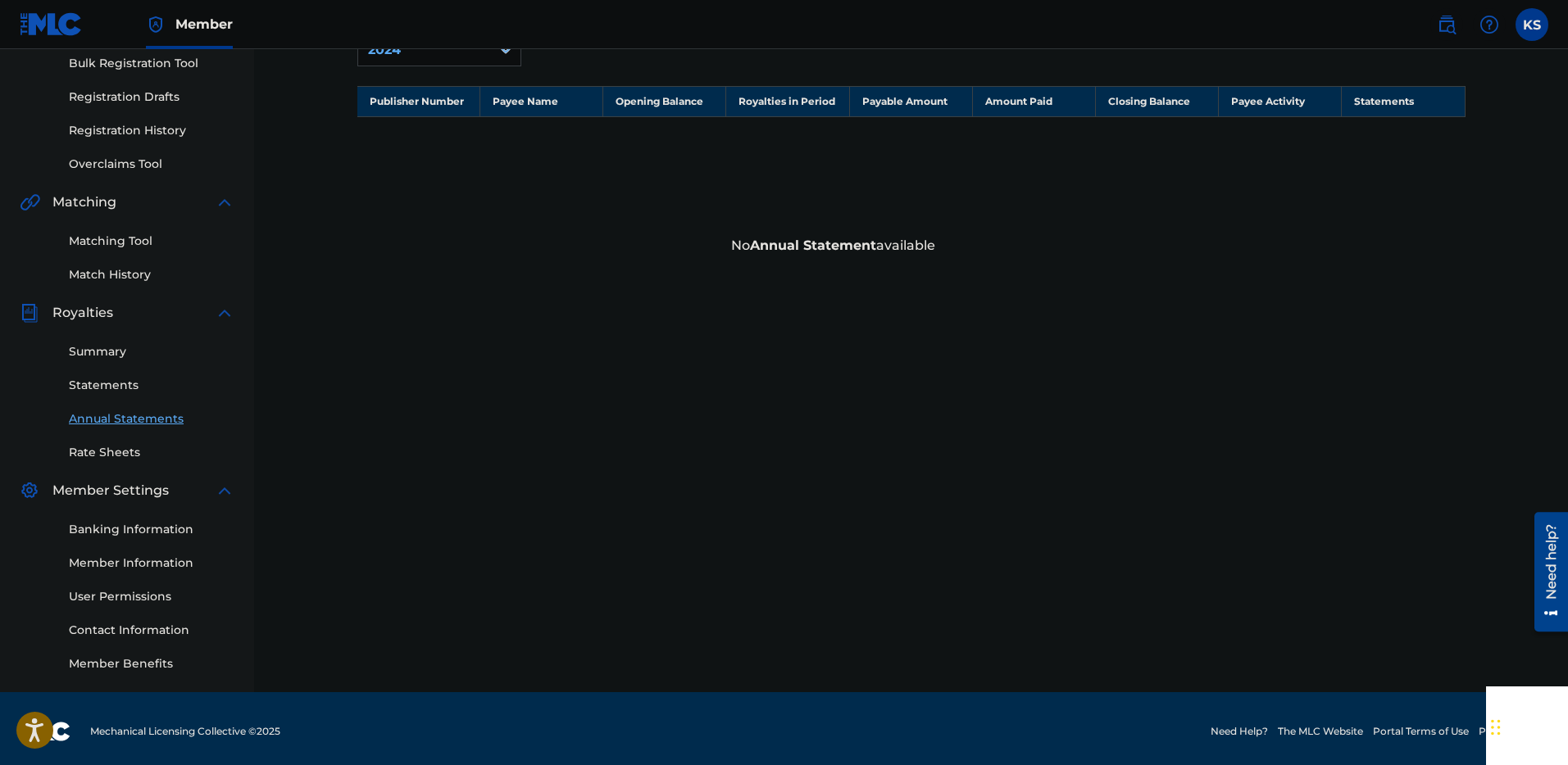
scroll to position [251, 0]
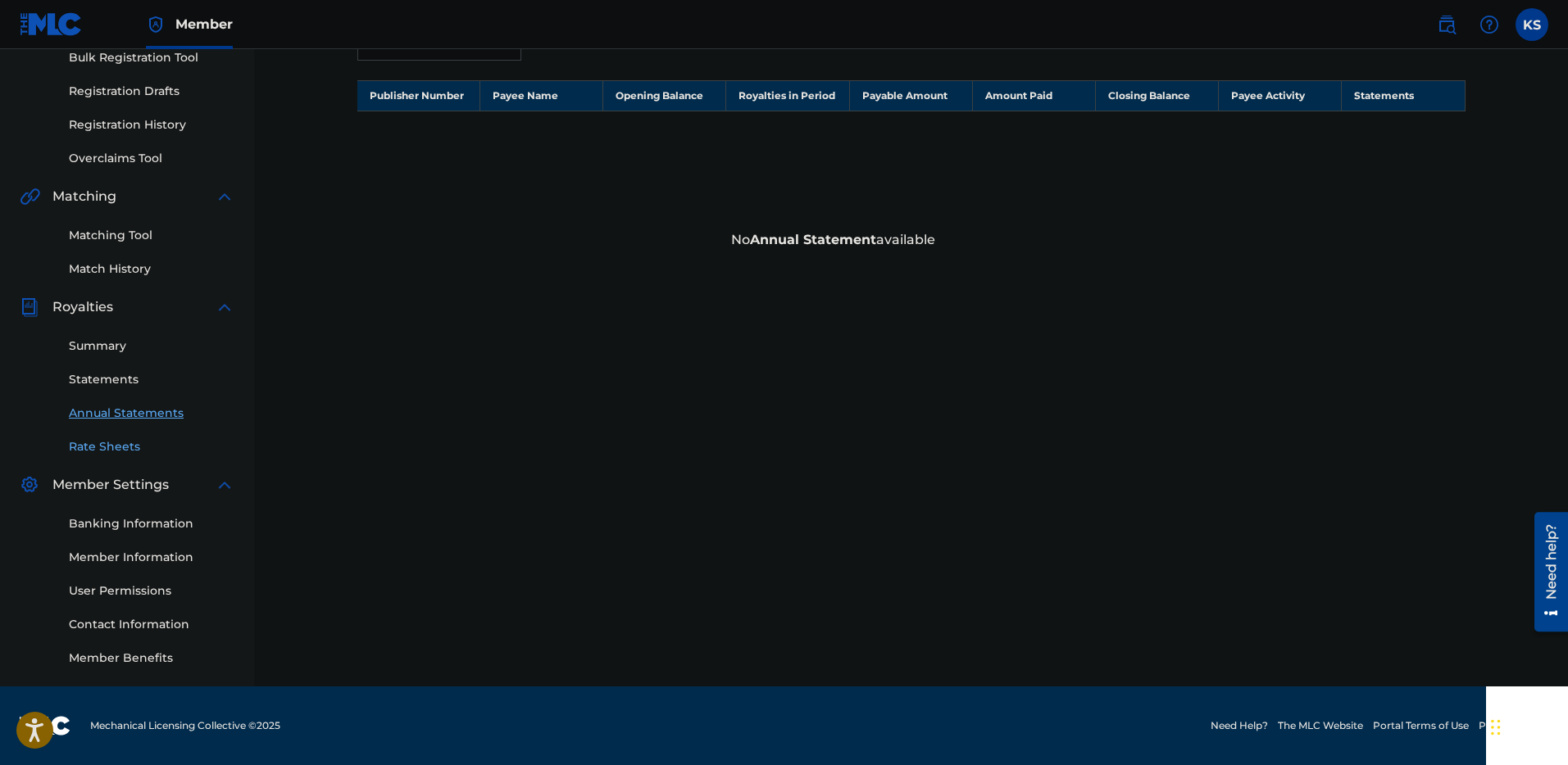
click at [107, 443] on link "Rate Sheets" at bounding box center [152, 447] width 166 height 18
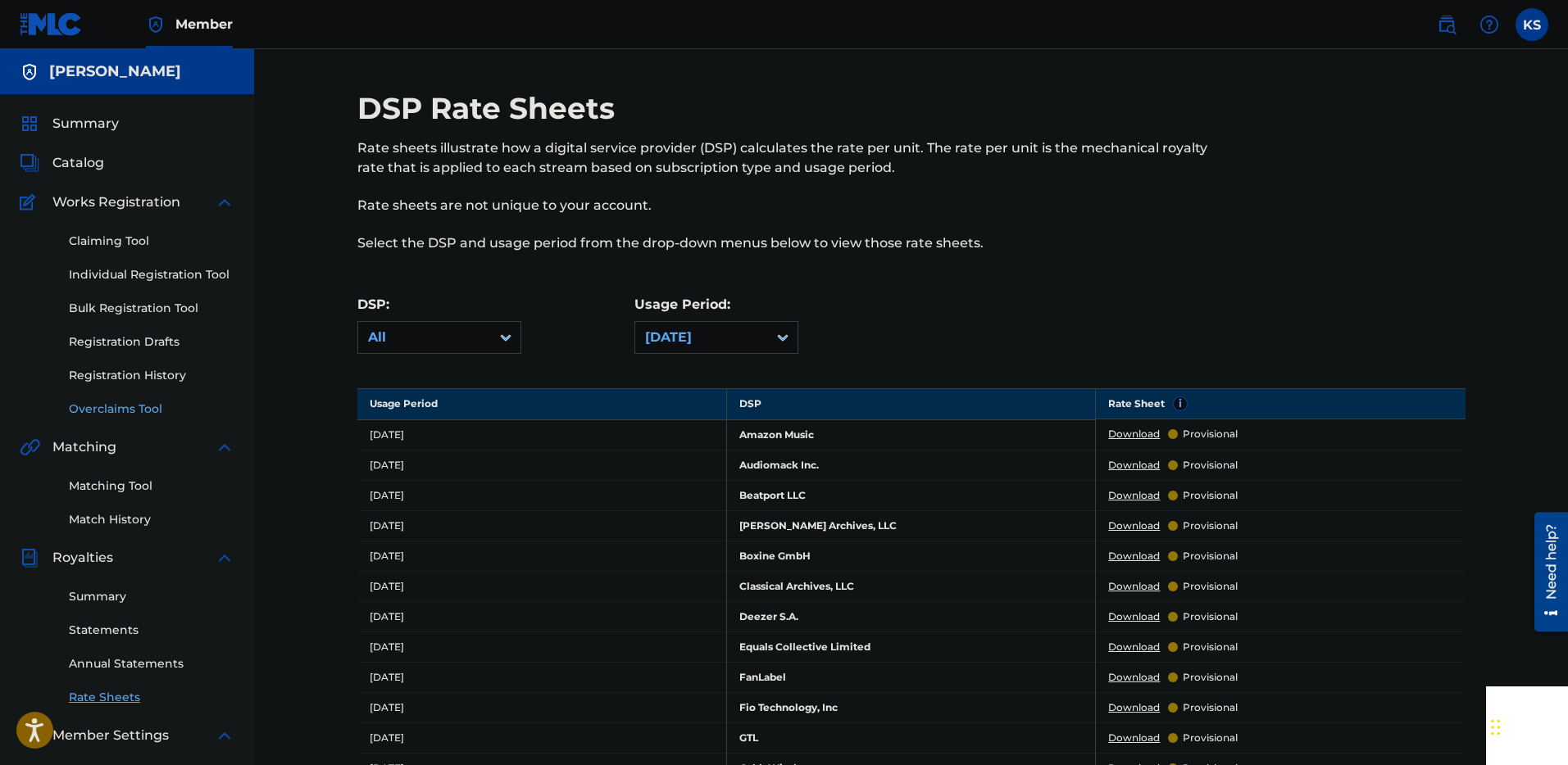
click at [128, 408] on link "Overclaims Tool" at bounding box center [152, 409] width 166 height 18
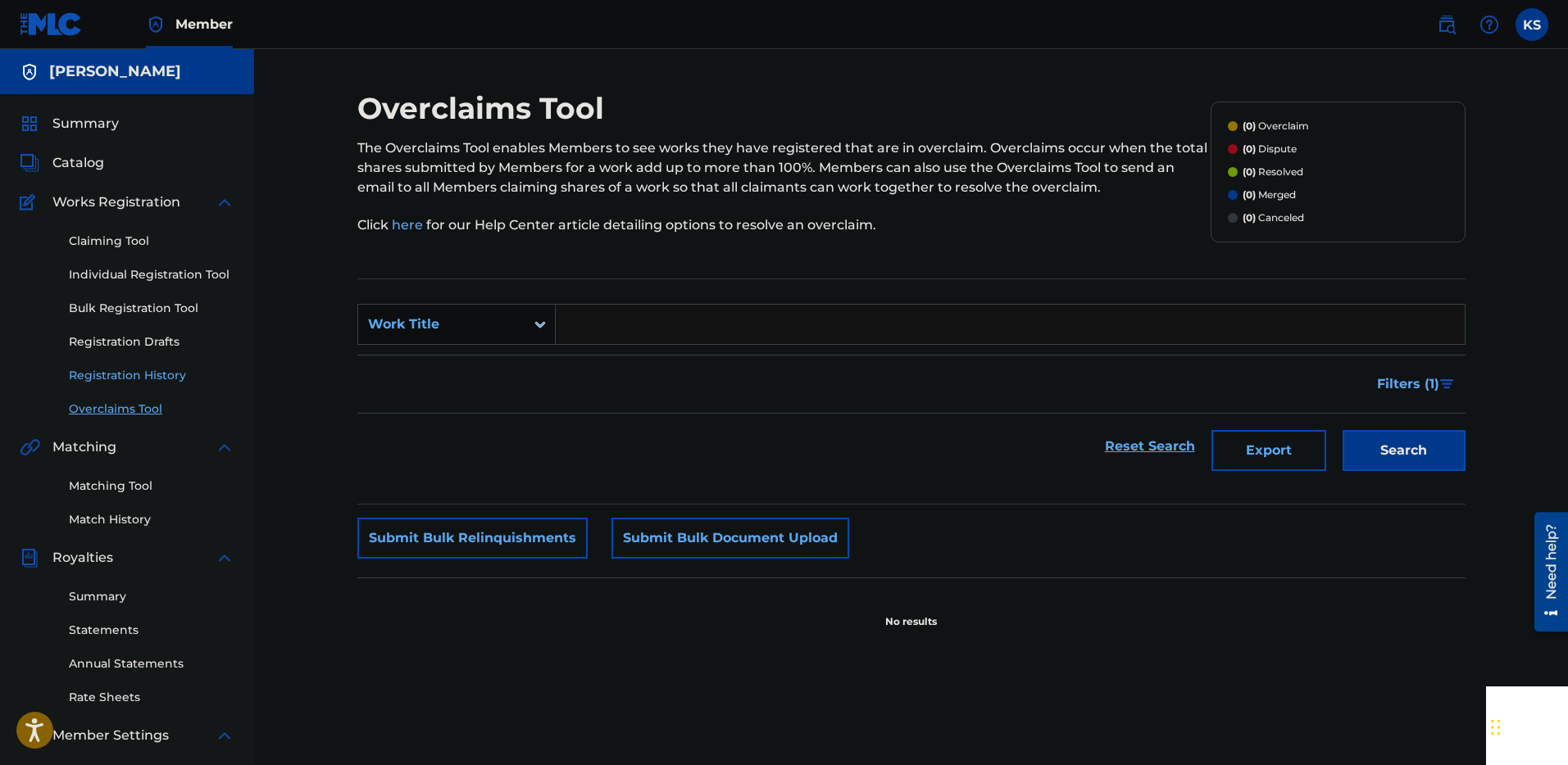
click at [131, 377] on link "Registration History" at bounding box center [152, 376] width 166 height 18
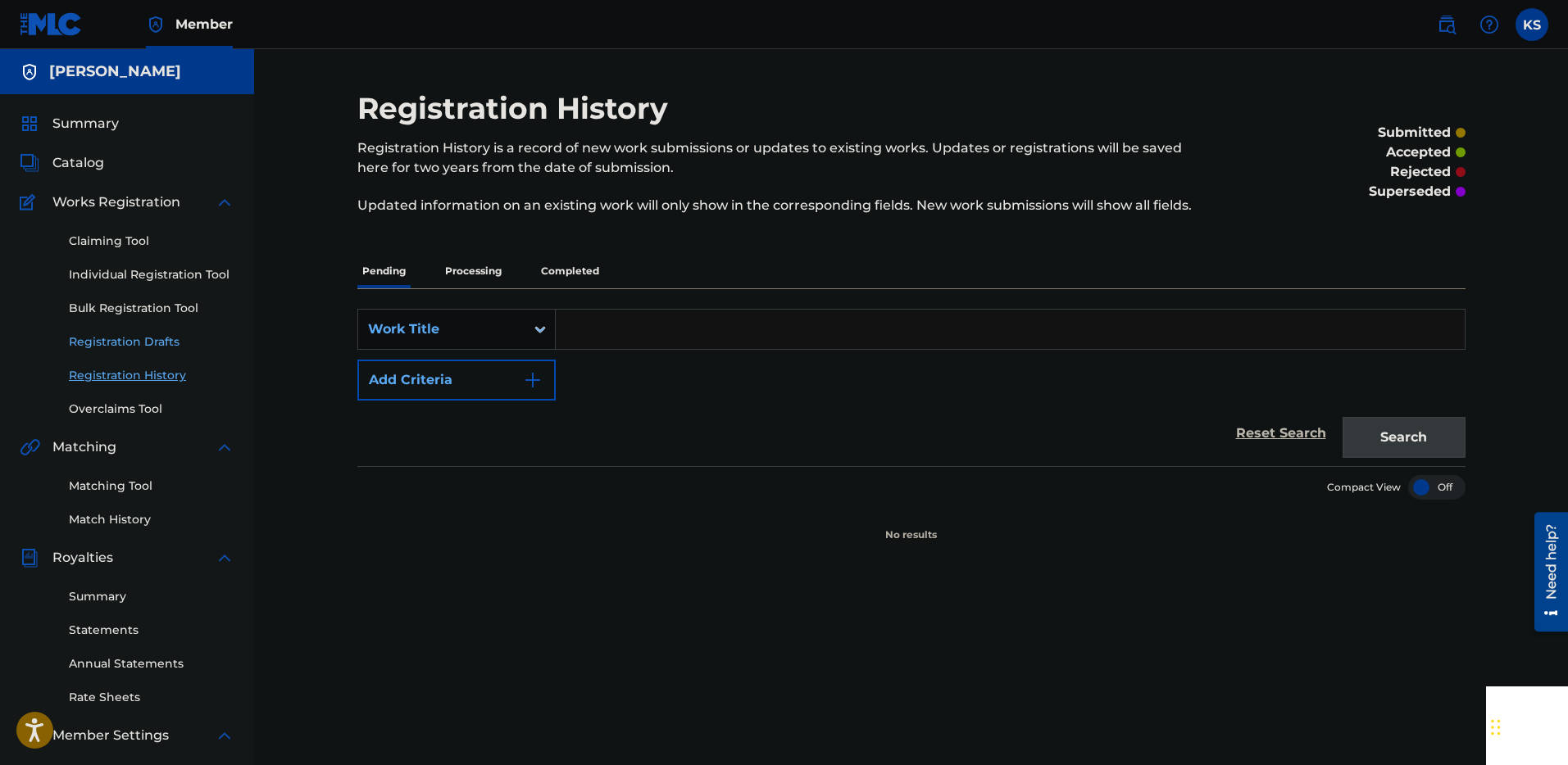
click at [131, 339] on link "Registration Drafts" at bounding box center [152, 341] width 166 height 18
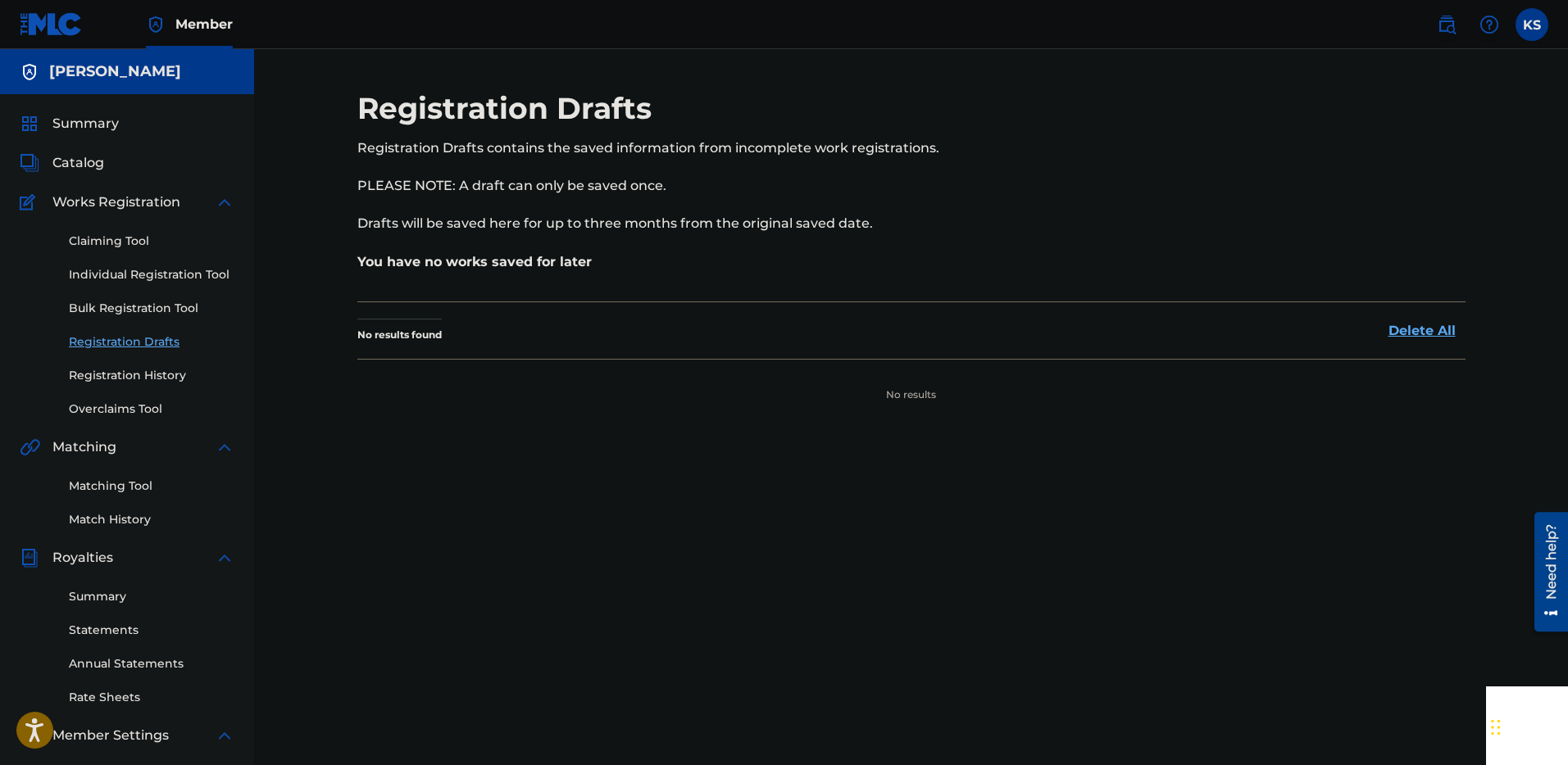
click at [133, 323] on div "Claiming Tool Individual Registration Tool Bulk Registration Tool Registration …" at bounding box center [126, 316] width 214 height 206
click at [136, 300] on link "Bulk Registration Tool" at bounding box center [152, 308] width 166 height 18
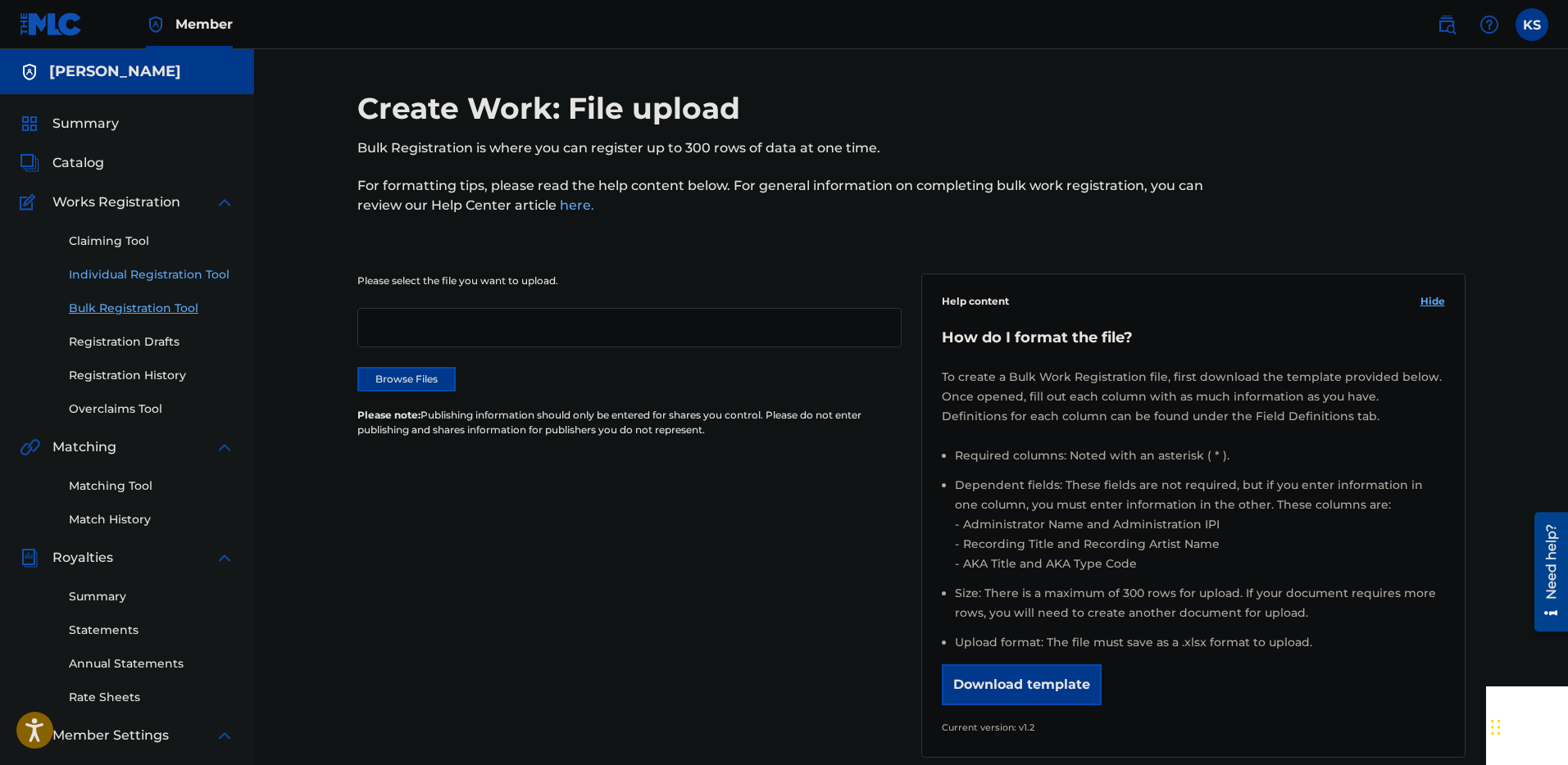
click at [147, 275] on link "Individual Registration Tool" at bounding box center [152, 275] width 166 height 18
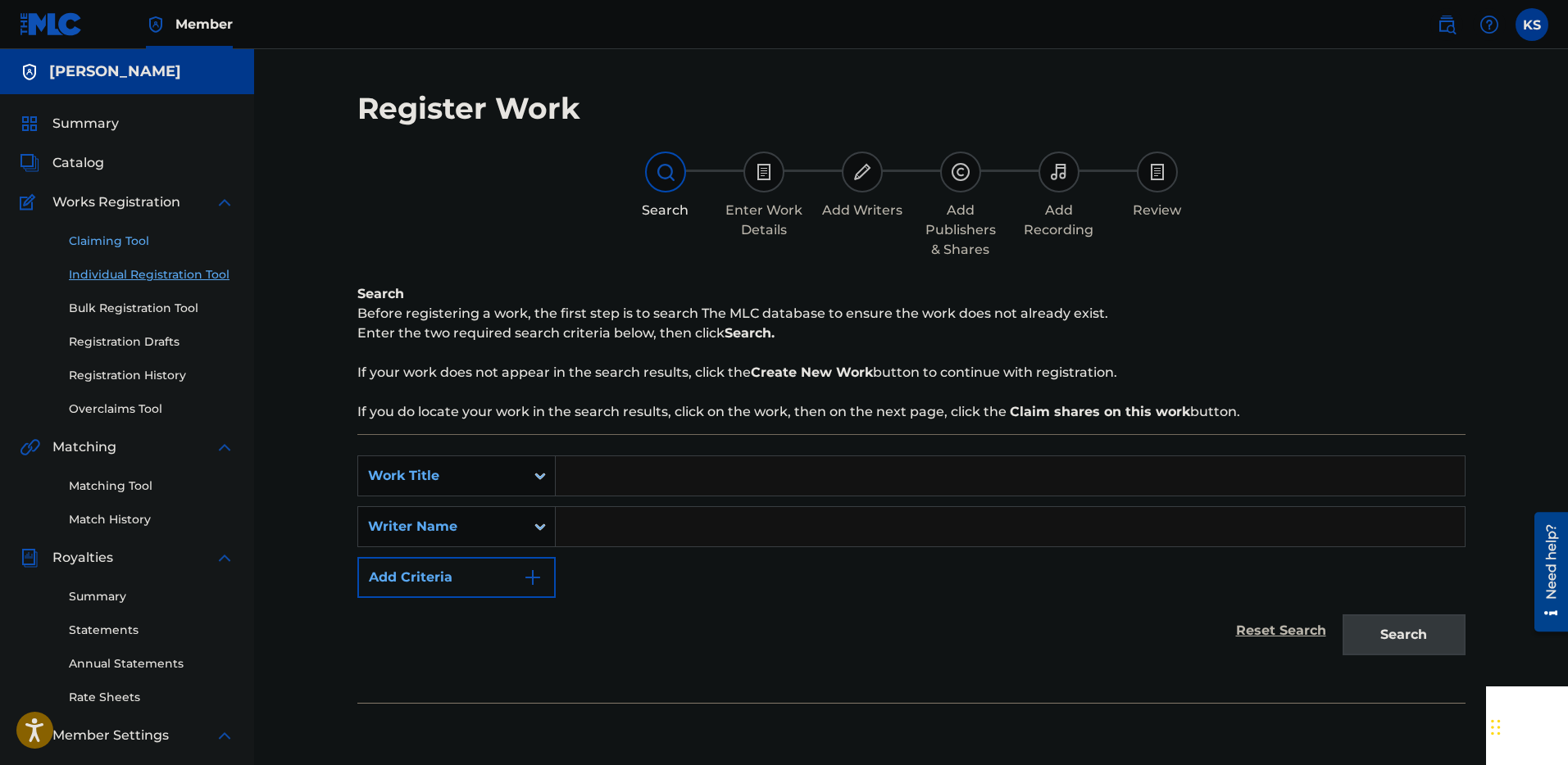
click at [136, 243] on link "Claiming Tool" at bounding box center [152, 241] width 166 height 18
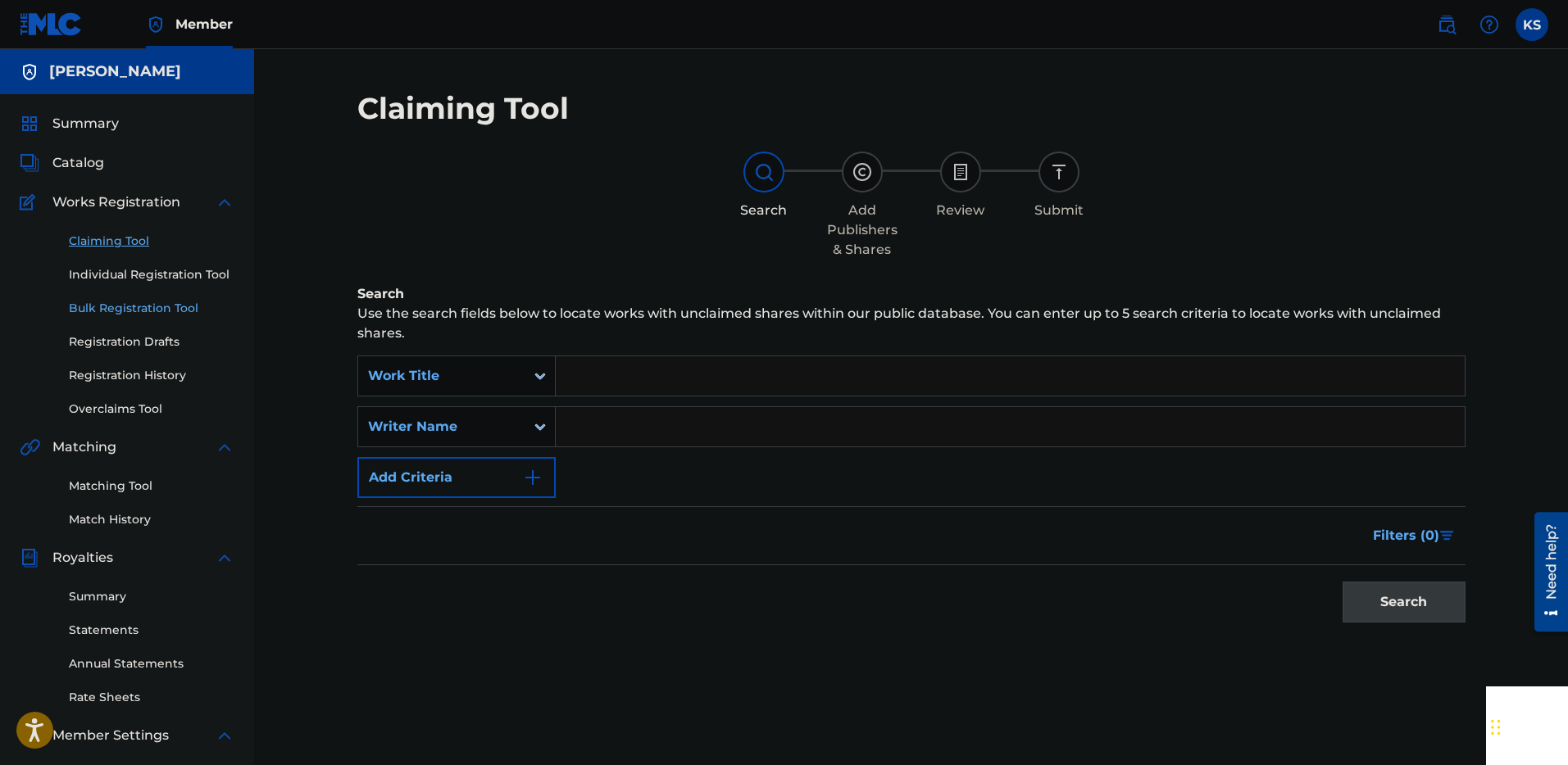
click at [135, 307] on link "Bulk Registration Tool" at bounding box center [152, 308] width 166 height 18
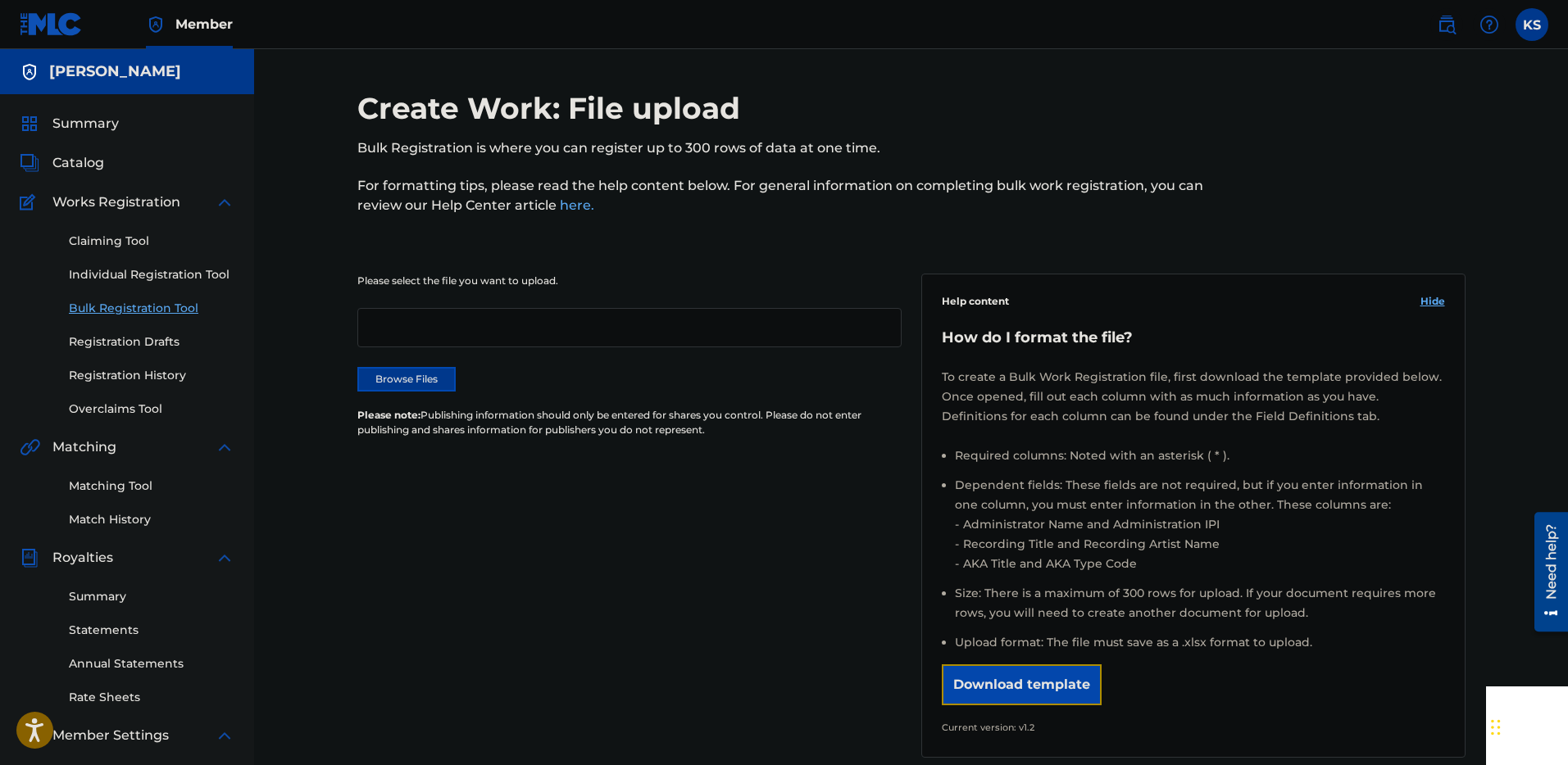
click at [1027, 685] on button "Download template" at bounding box center [1021, 685] width 160 height 41
click at [116, 275] on link "Individual Registration Tool" at bounding box center [152, 275] width 166 height 18
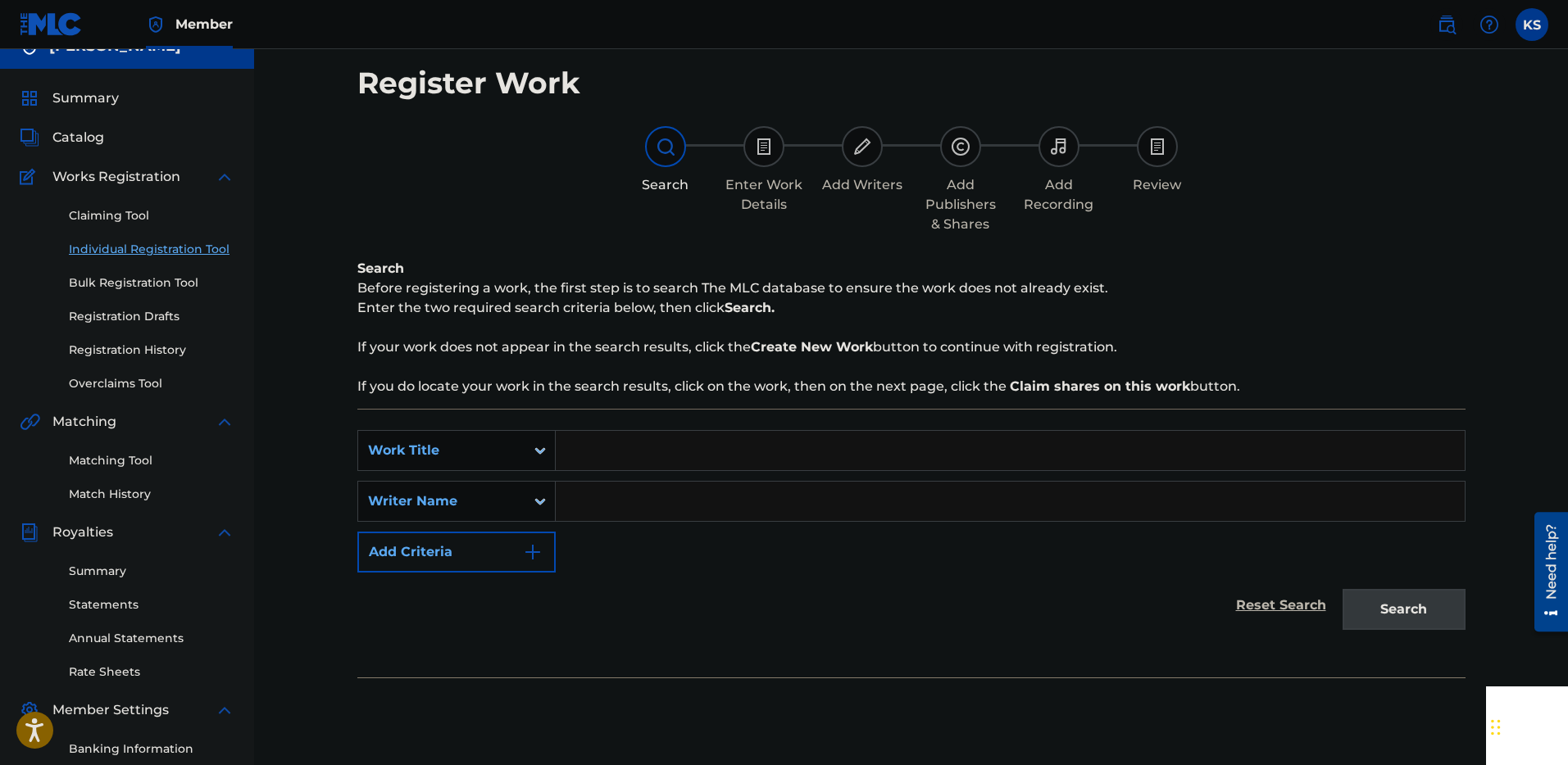
scroll to position [45, 0]
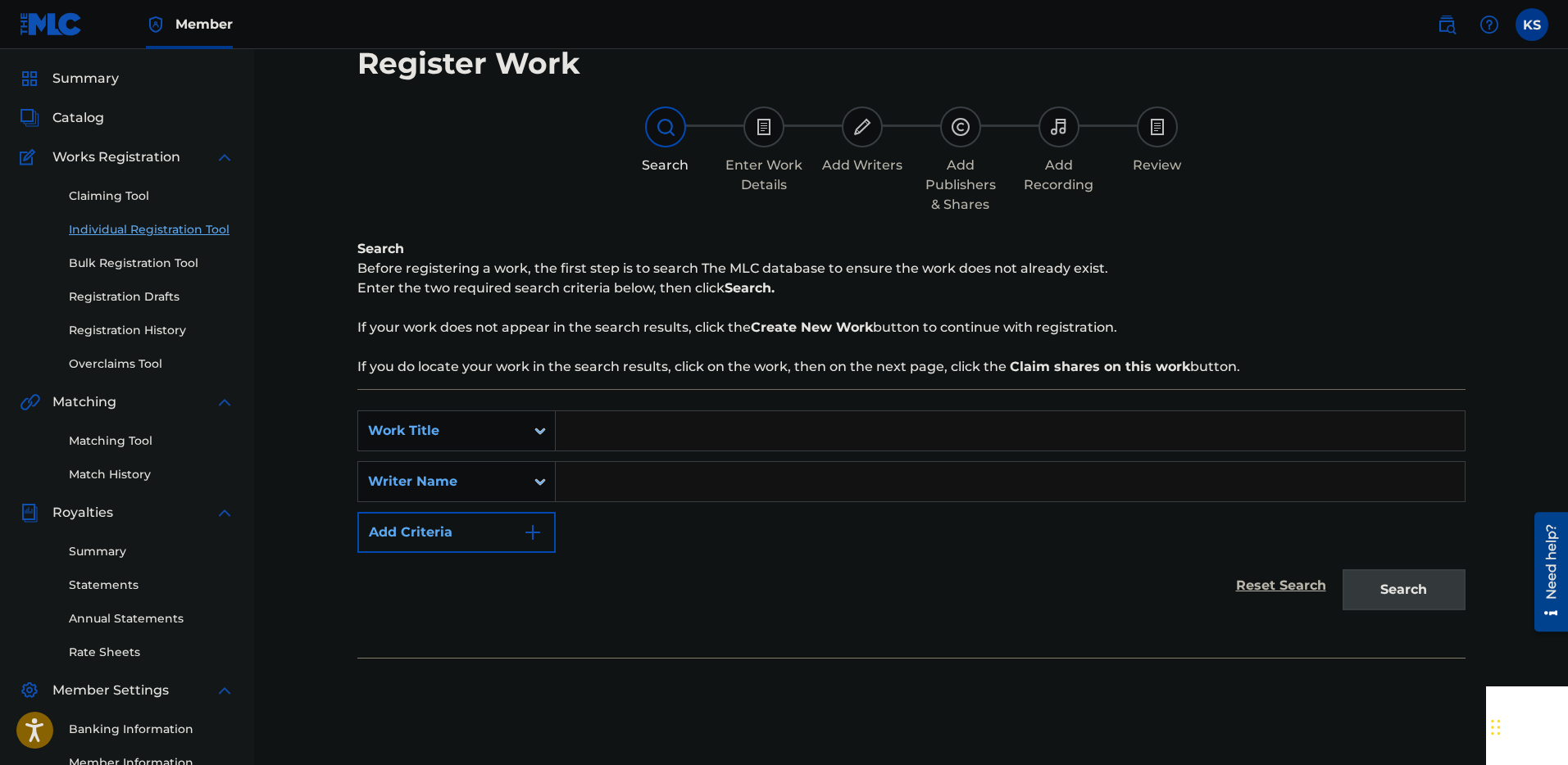
click at [618, 424] on input "Search Form" at bounding box center [1010, 430] width 909 height 39
click at [657, 437] on input "Search Form" at bounding box center [1010, 430] width 909 height 39
click at [524, 537] on img "Search Form" at bounding box center [532, 532] width 19 height 19
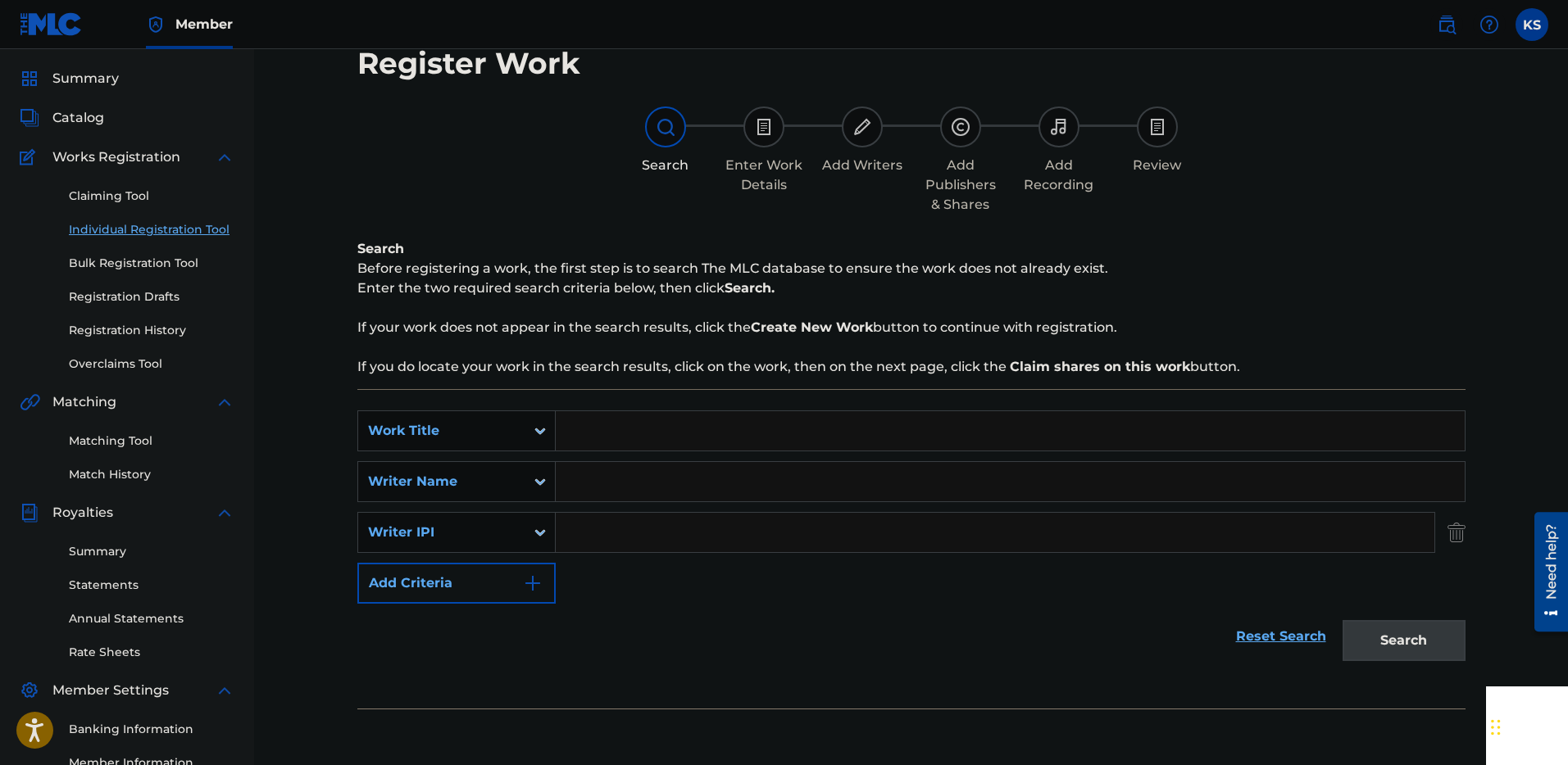
click at [609, 424] on input "Search Form" at bounding box center [1010, 430] width 909 height 39
type input "T"
paste input "Renewed"
type input "Renewed"
click at [606, 480] on input "Search Form" at bounding box center [1010, 481] width 909 height 39
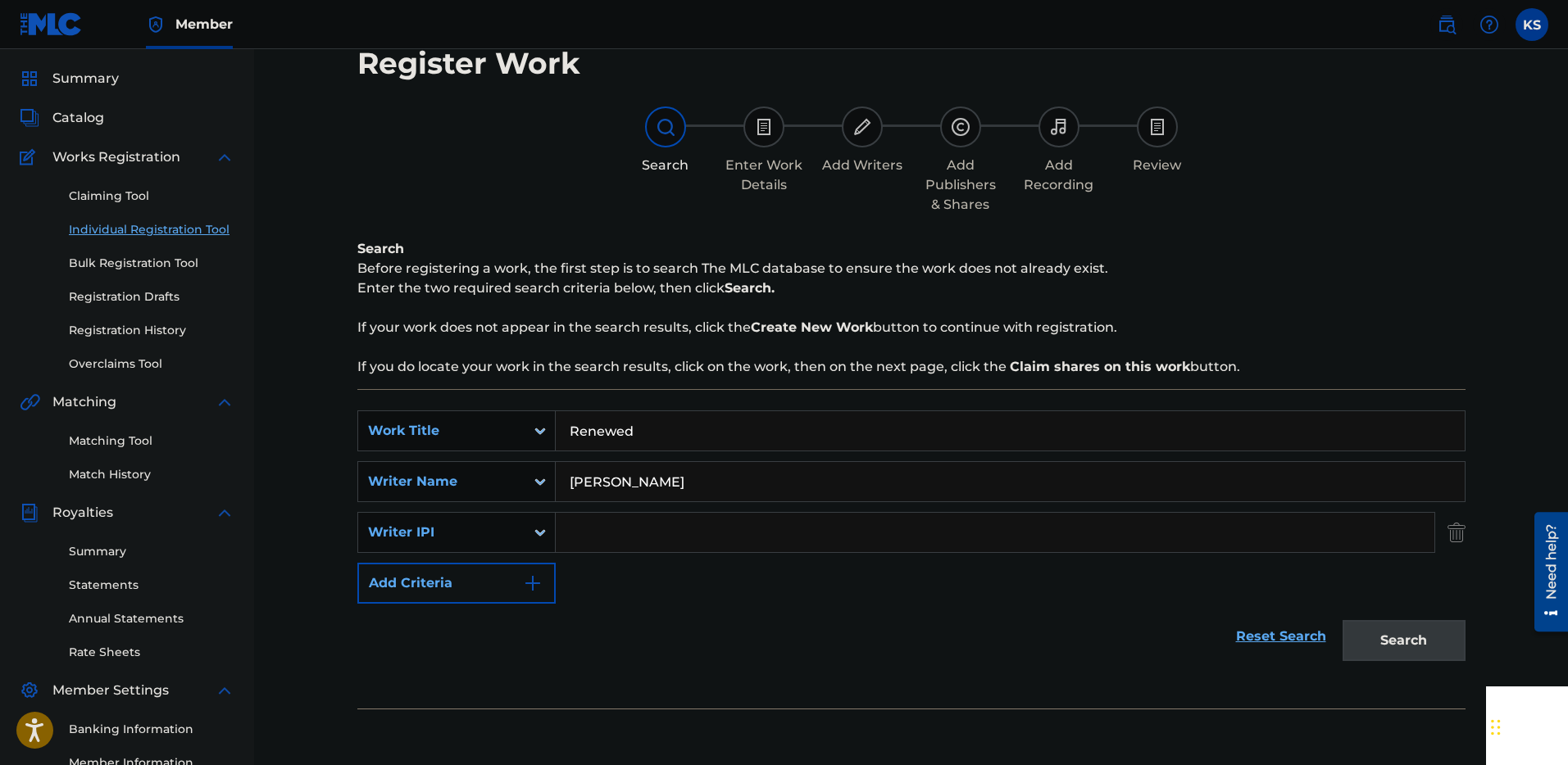
type input "[PERSON_NAME]"
click at [601, 525] on input "Search Form" at bounding box center [995, 532] width 878 height 39
type input "00892711805"
click at [1406, 647] on button "Search" at bounding box center [1403, 640] width 123 height 41
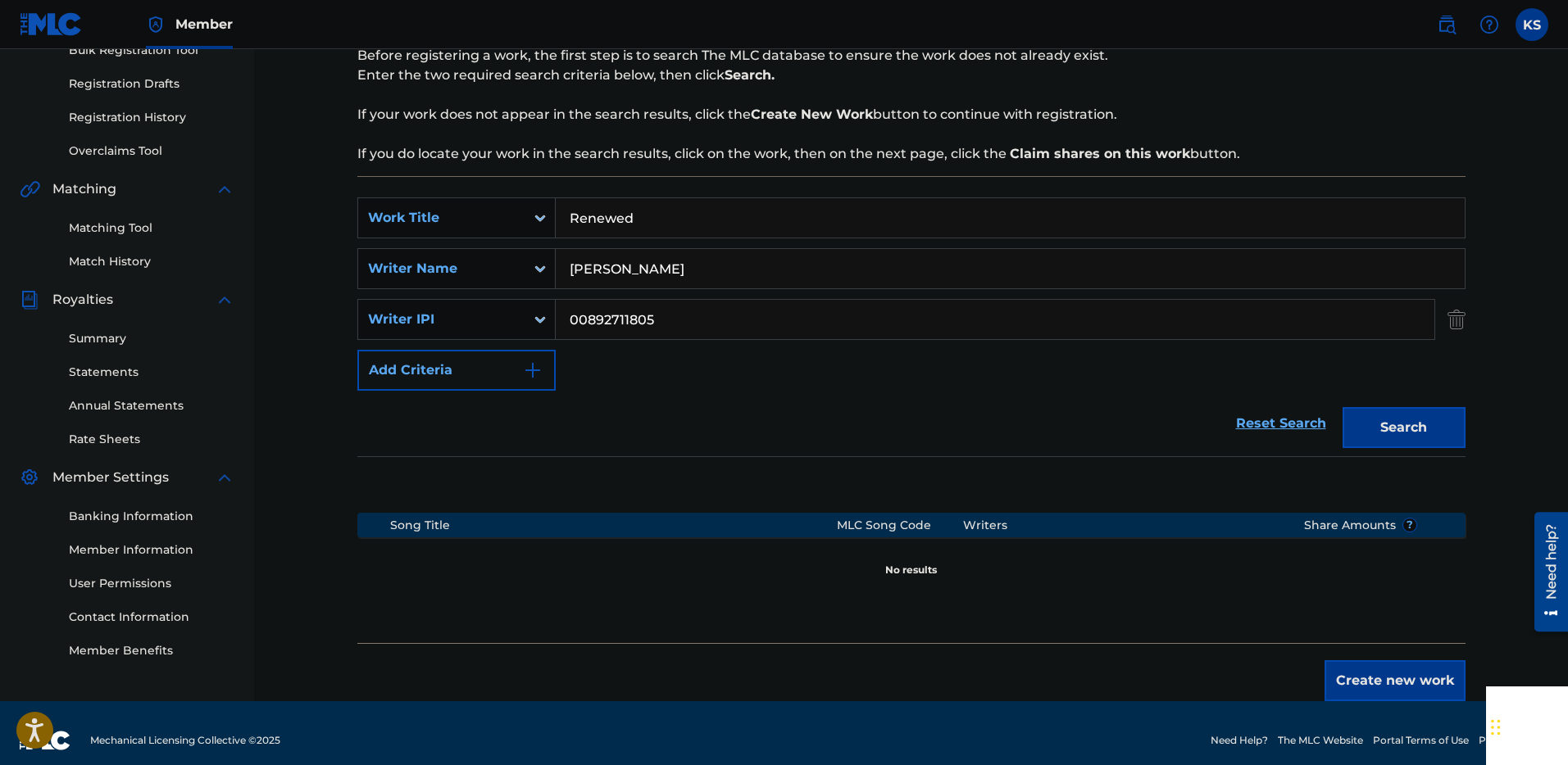
scroll to position [254, 0]
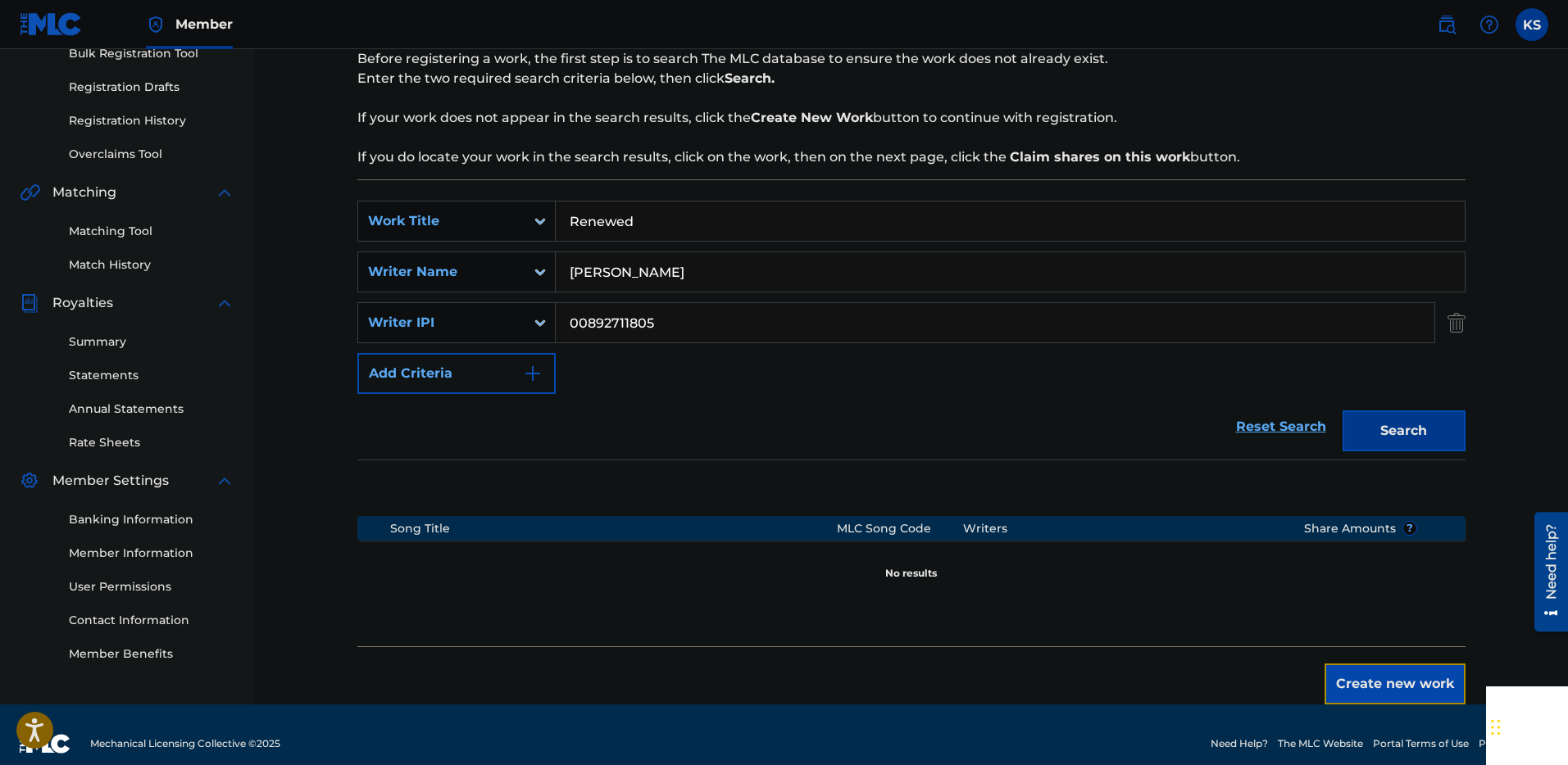
click at [1396, 675] on button "Create new work" at bounding box center [1395, 684] width 141 height 41
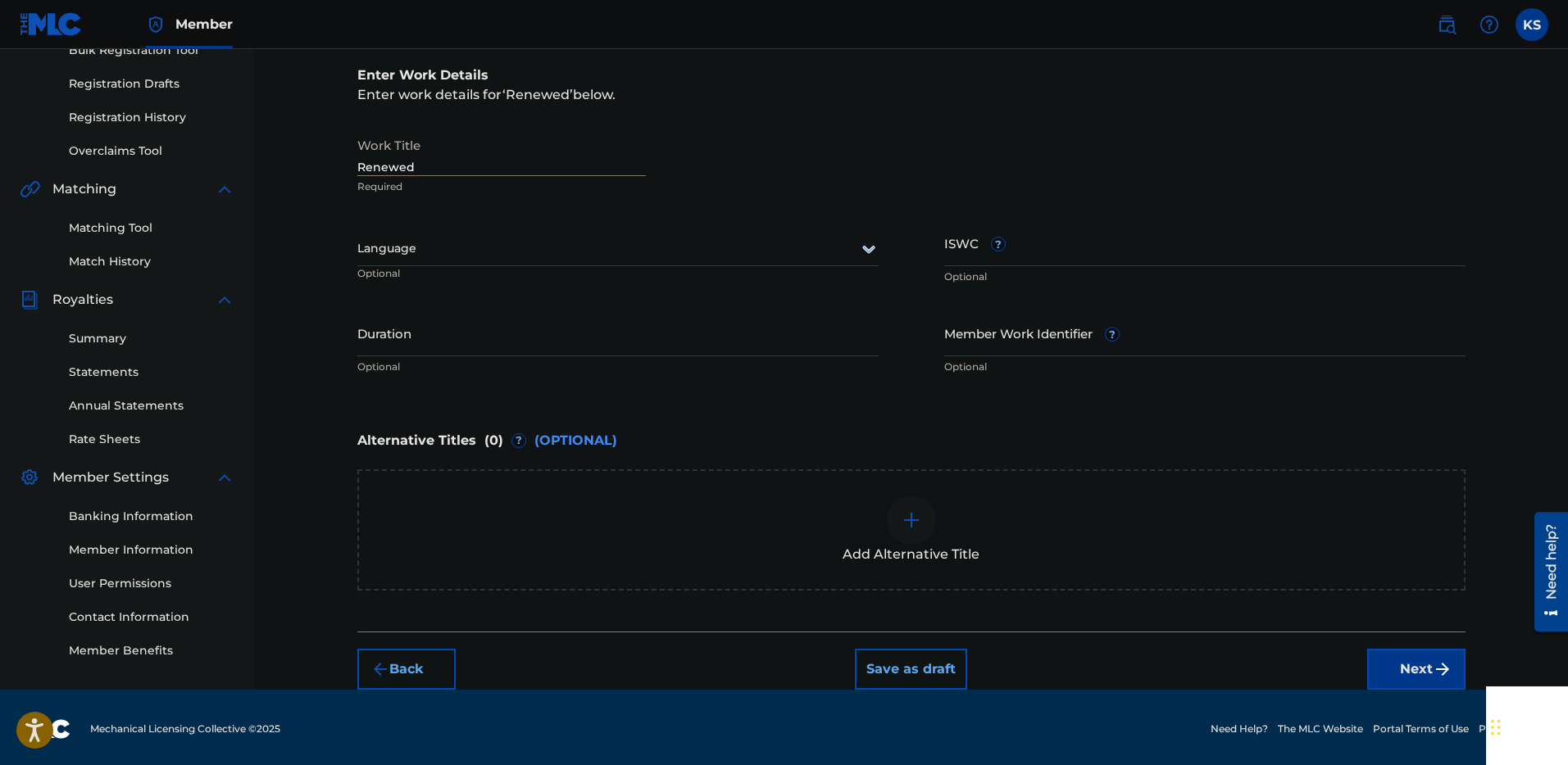
scroll to position [261, 0]
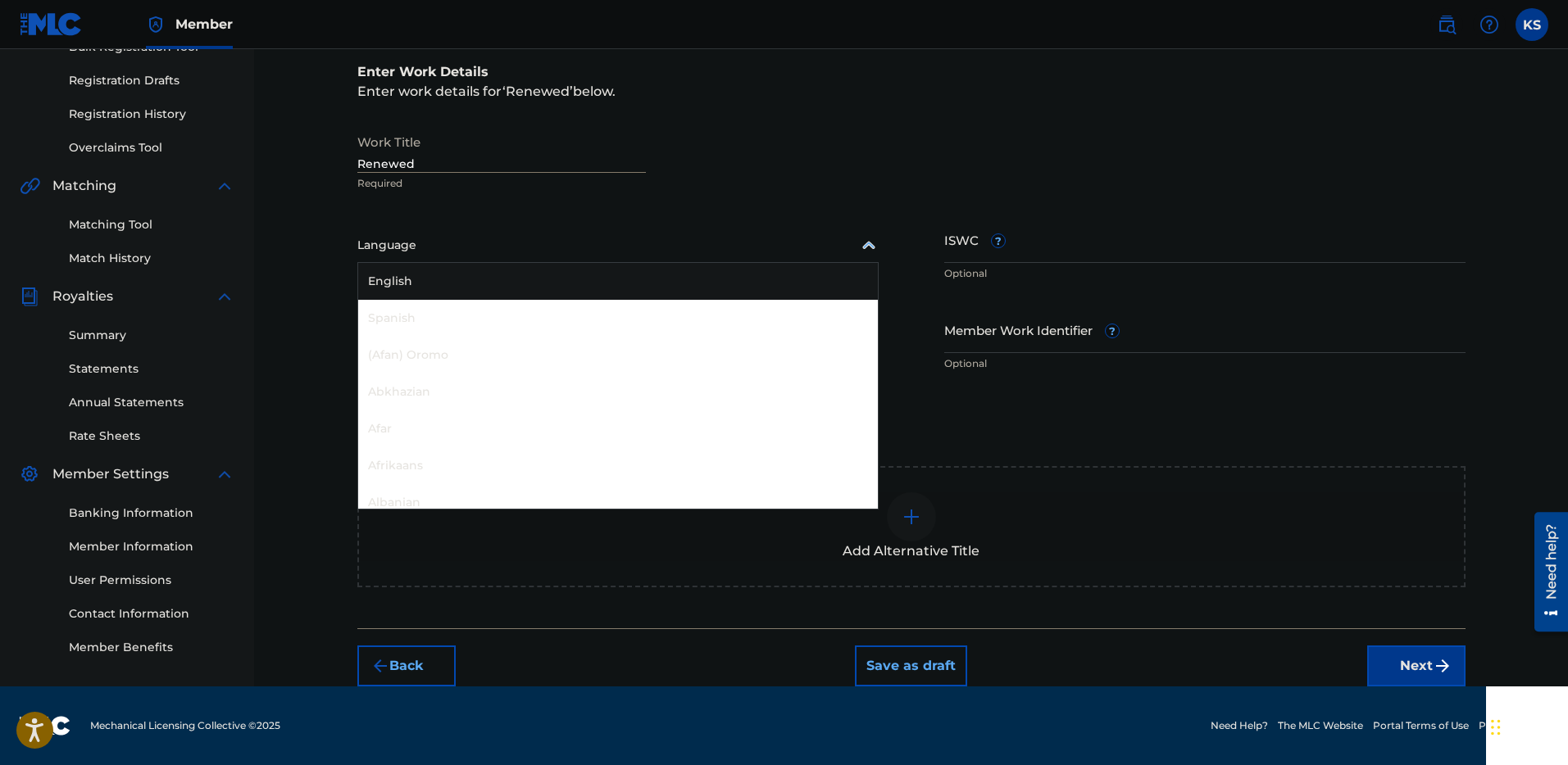
click at [544, 250] on div at bounding box center [618, 245] width 522 height 20
click at [503, 287] on div "English" at bounding box center [618, 281] width 520 height 37
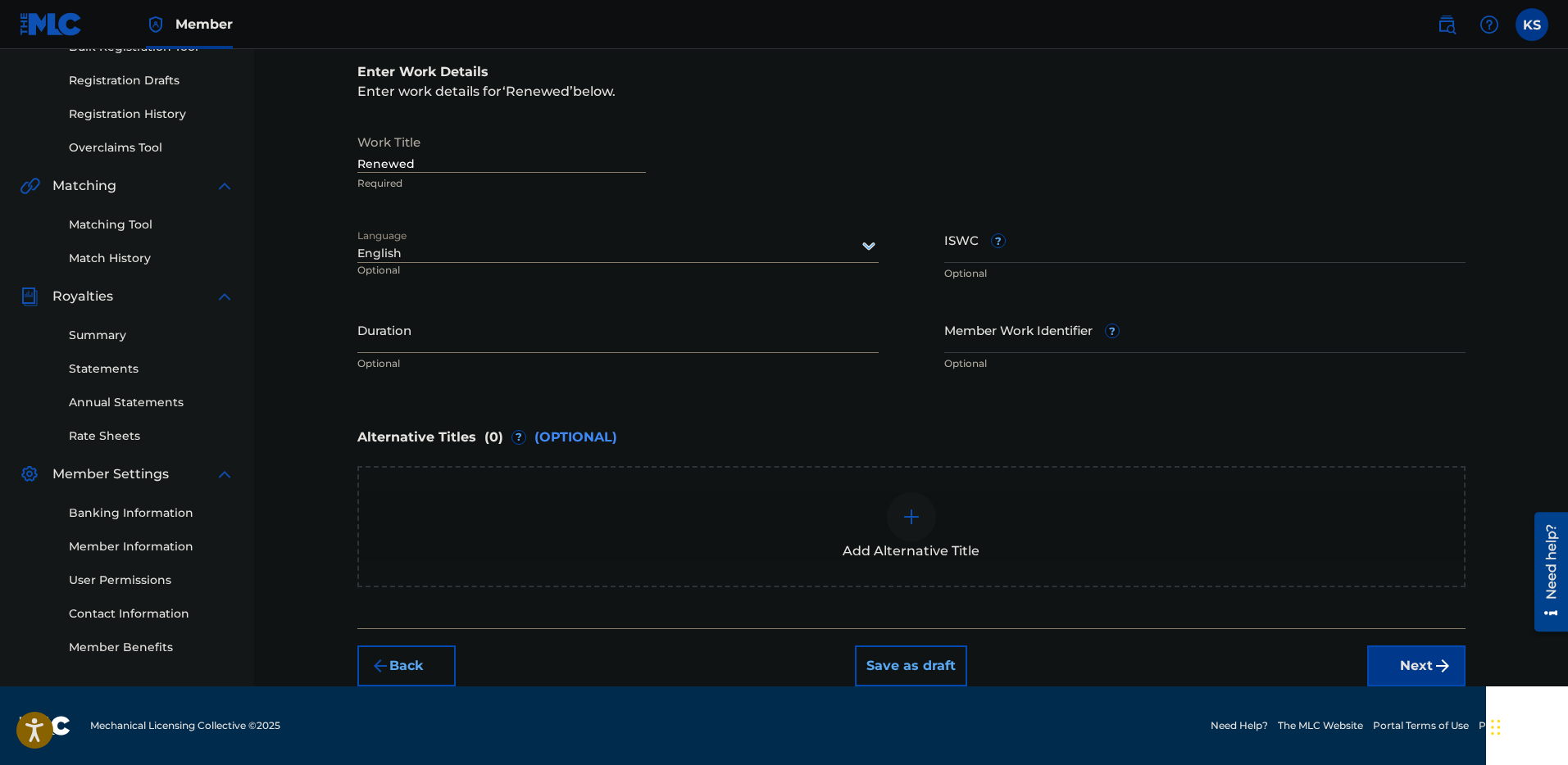
click at [408, 342] on input "Duration" at bounding box center [618, 330] width 522 height 47
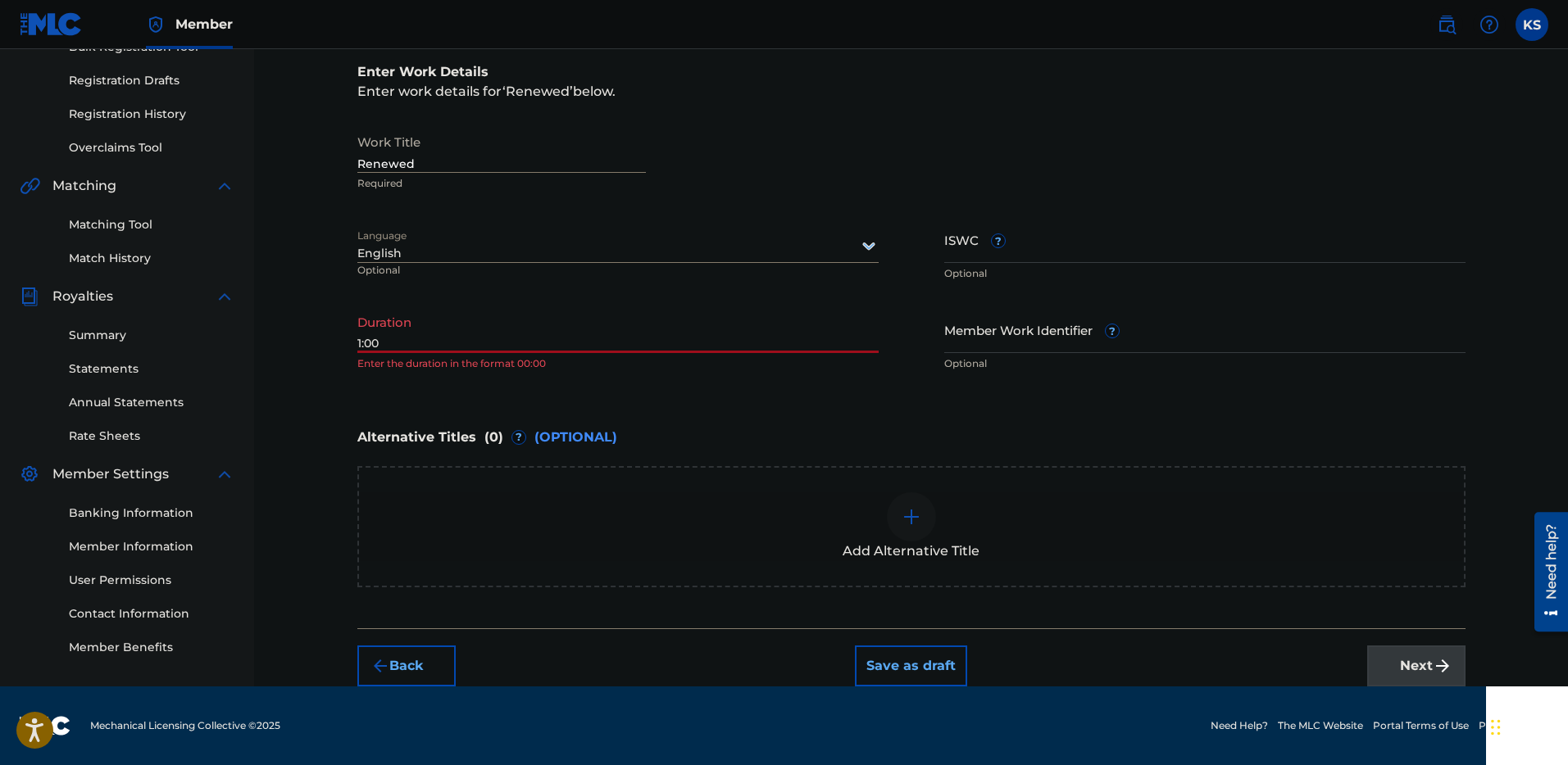
click at [445, 331] on input "1:00" at bounding box center [618, 330] width 522 height 47
click at [462, 388] on div "Enter Work Details Enter work details for ‘ Renewed ’ below. Work Title Renewed…" at bounding box center [911, 221] width 1108 height 397
click at [361, 345] on input "1:00" at bounding box center [618, 330] width 522 height 47
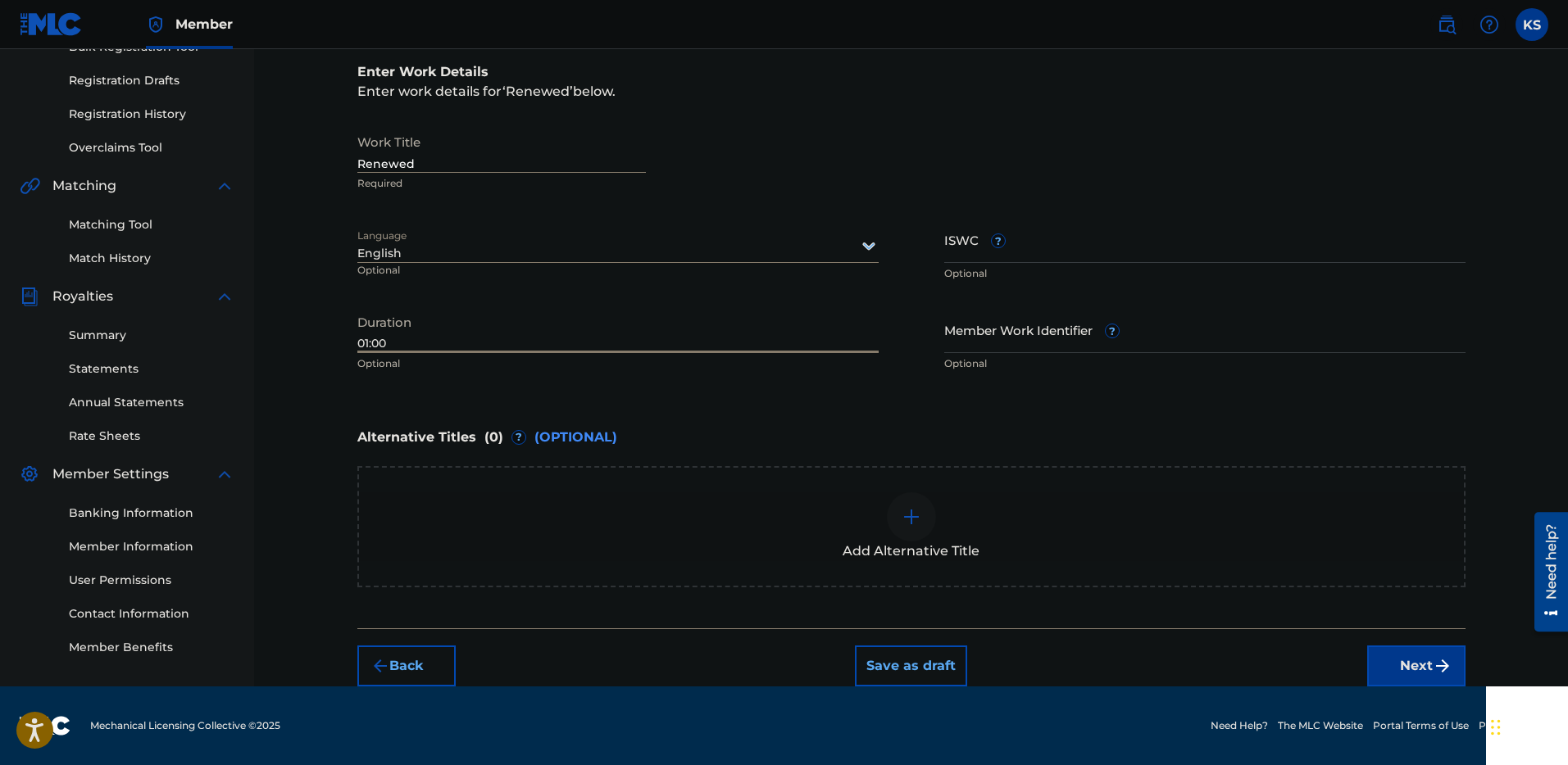
type input "01:00"
click at [436, 369] on p "Optional" at bounding box center [618, 364] width 522 height 15
click at [774, 416] on div "Enter Work Details Enter work details for ‘ Renewed ’ below. Work Title Renewed…" at bounding box center [911, 221] width 1108 height 397
click at [917, 520] on img at bounding box center [911, 516] width 19 height 19
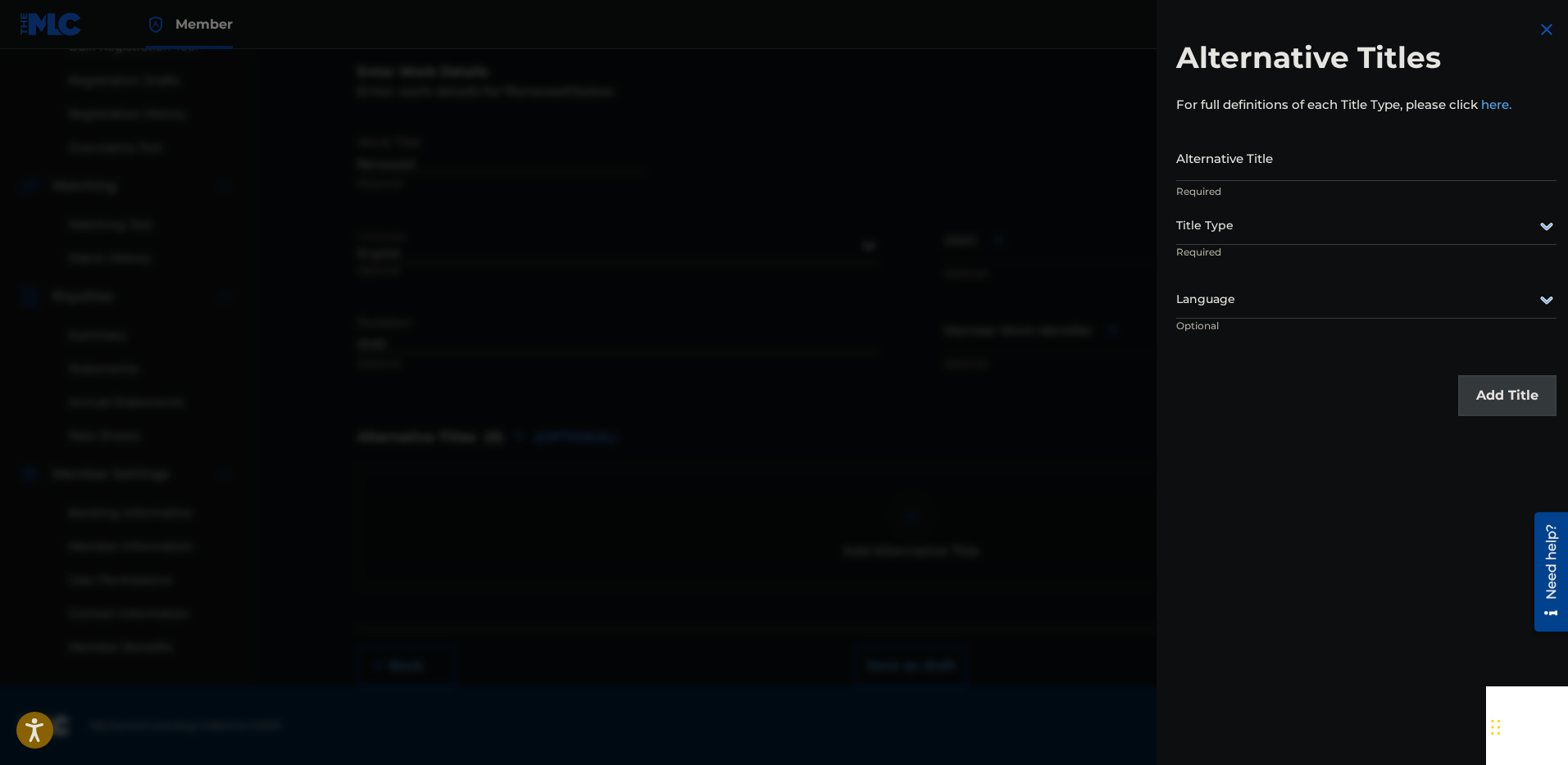
click at [1536, 27] on img at bounding box center [1545, 28] width 19 height 19
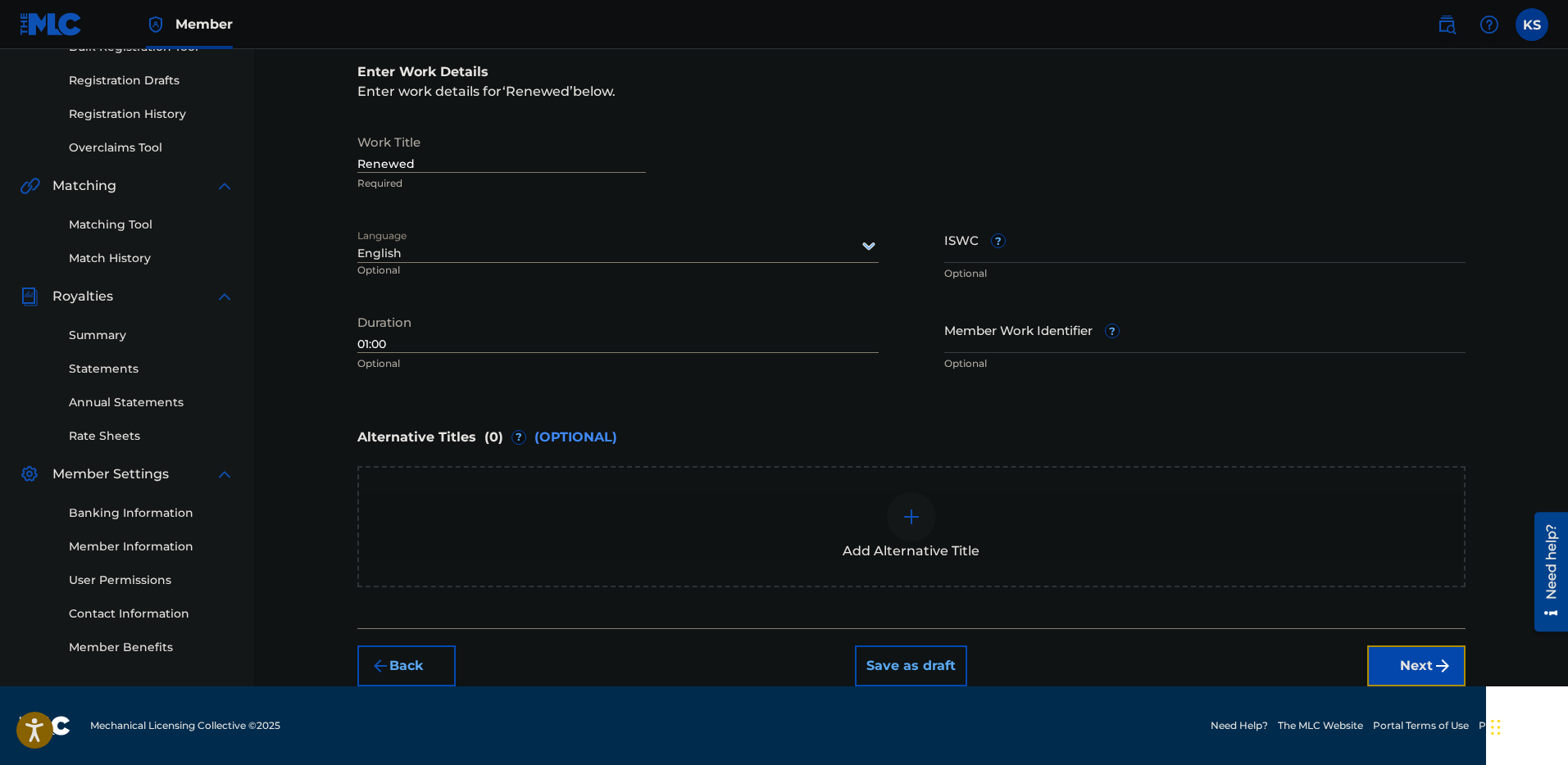
click at [1403, 674] on button "Next" at bounding box center [1416, 665] width 98 height 41
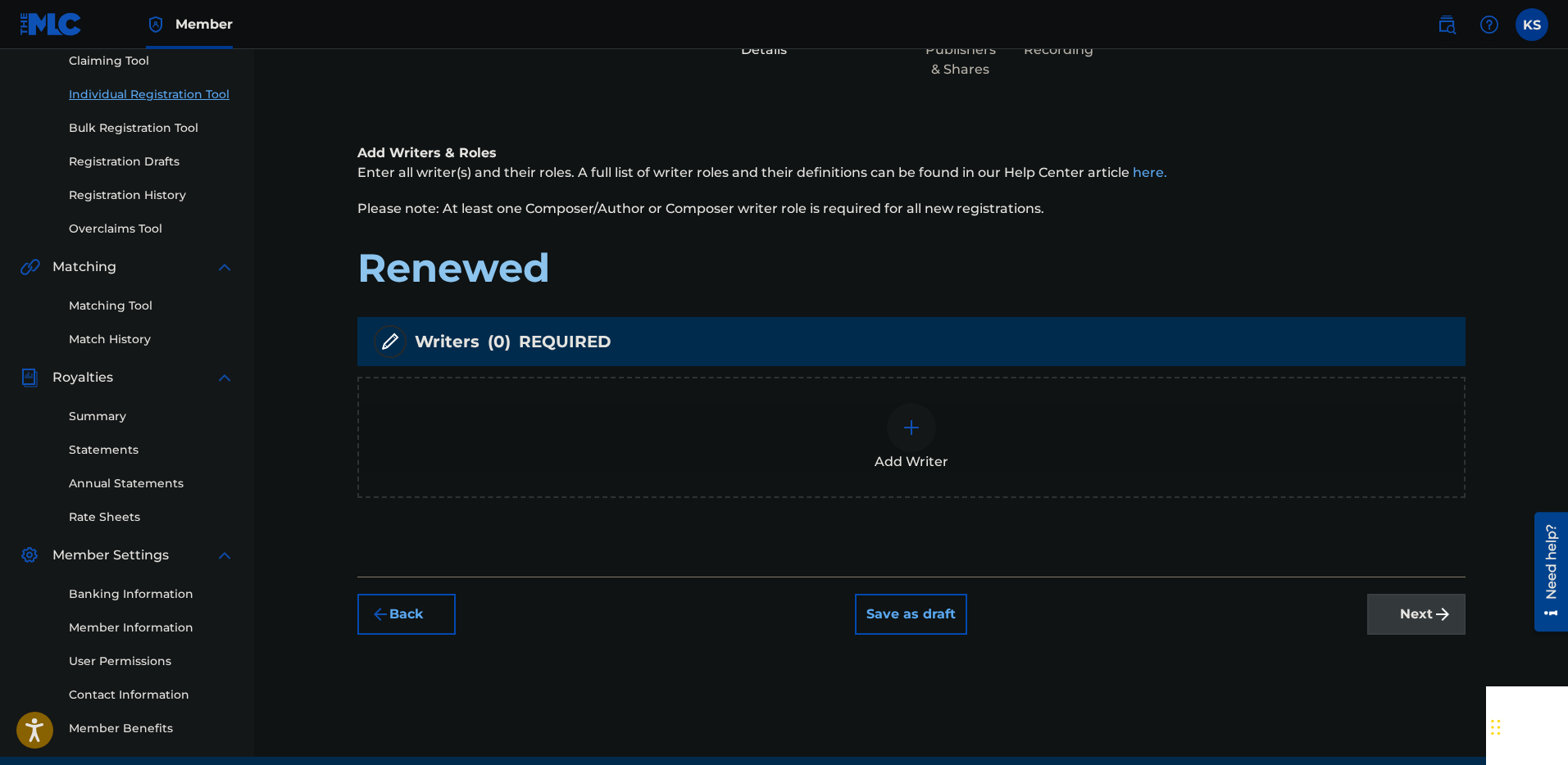
scroll to position [251, 0]
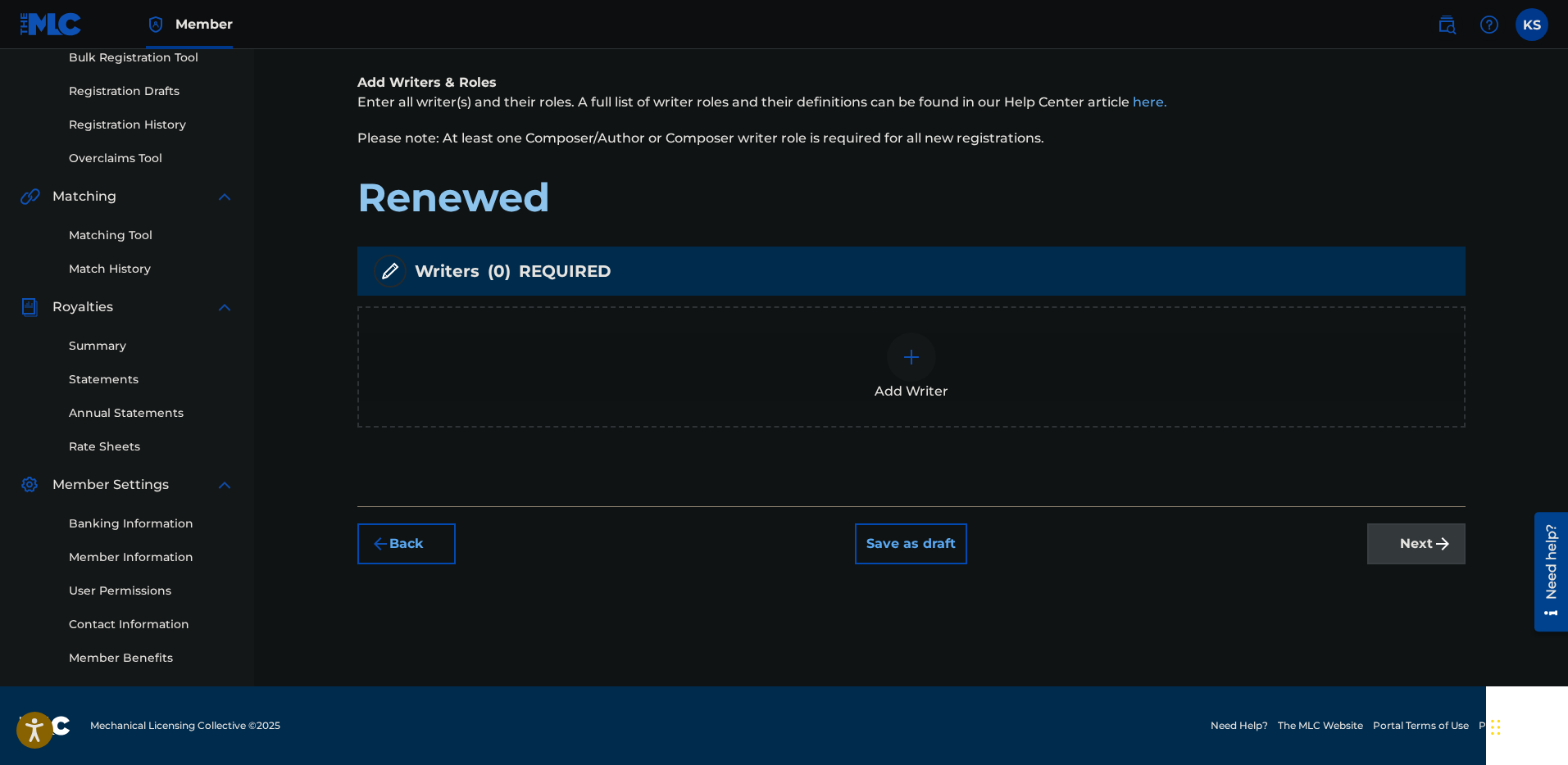
click at [907, 355] on img at bounding box center [911, 357] width 19 height 19
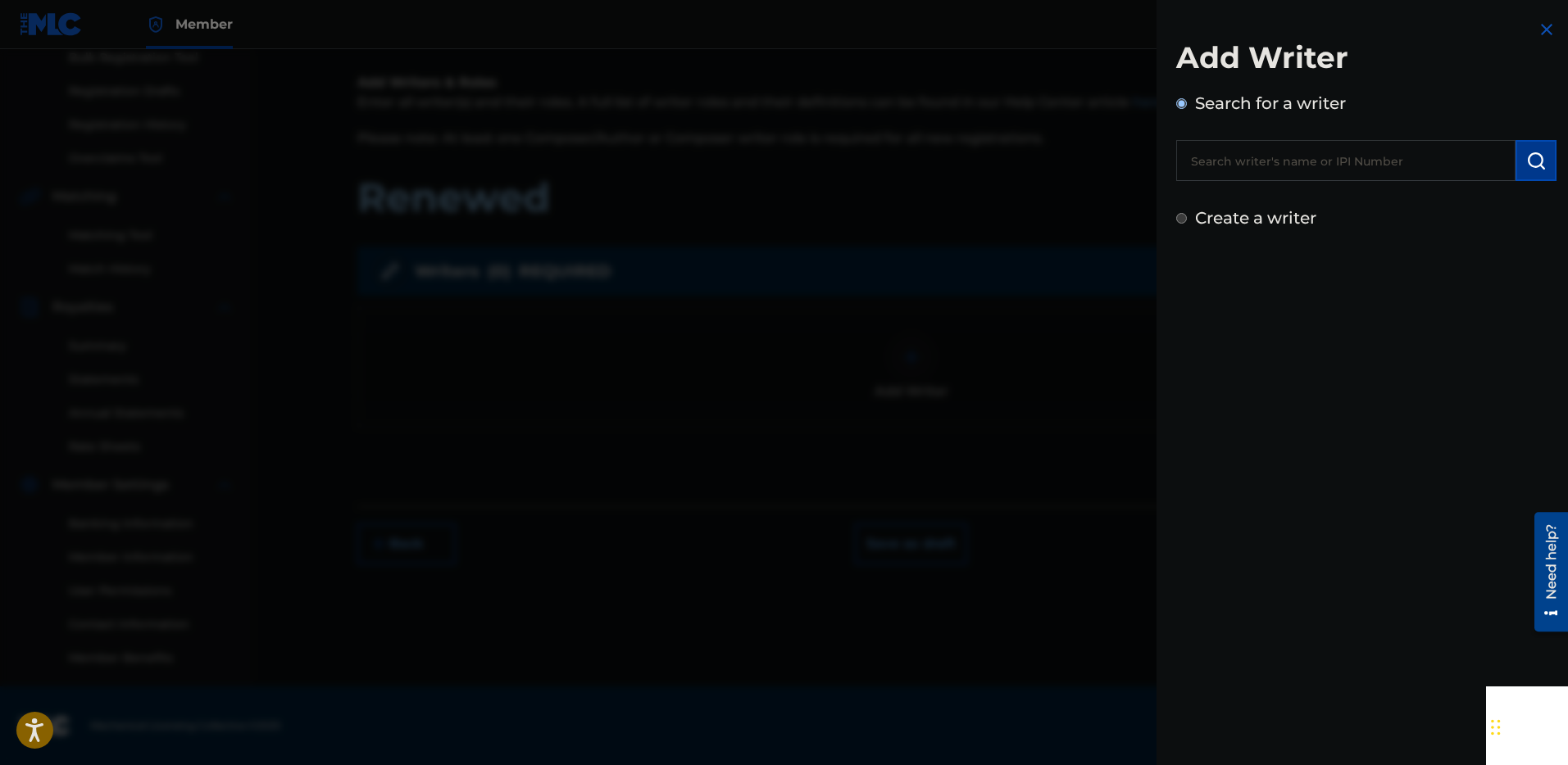
click at [1195, 218] on label "Create a writer" at bounding box center [1255, 218] width 121 height 19
radio input "true"
click at [1186, 218] on input "Create a writer" at bounding box center [1181, 218] width 11 height 11
radio input "false"
radio input "true"
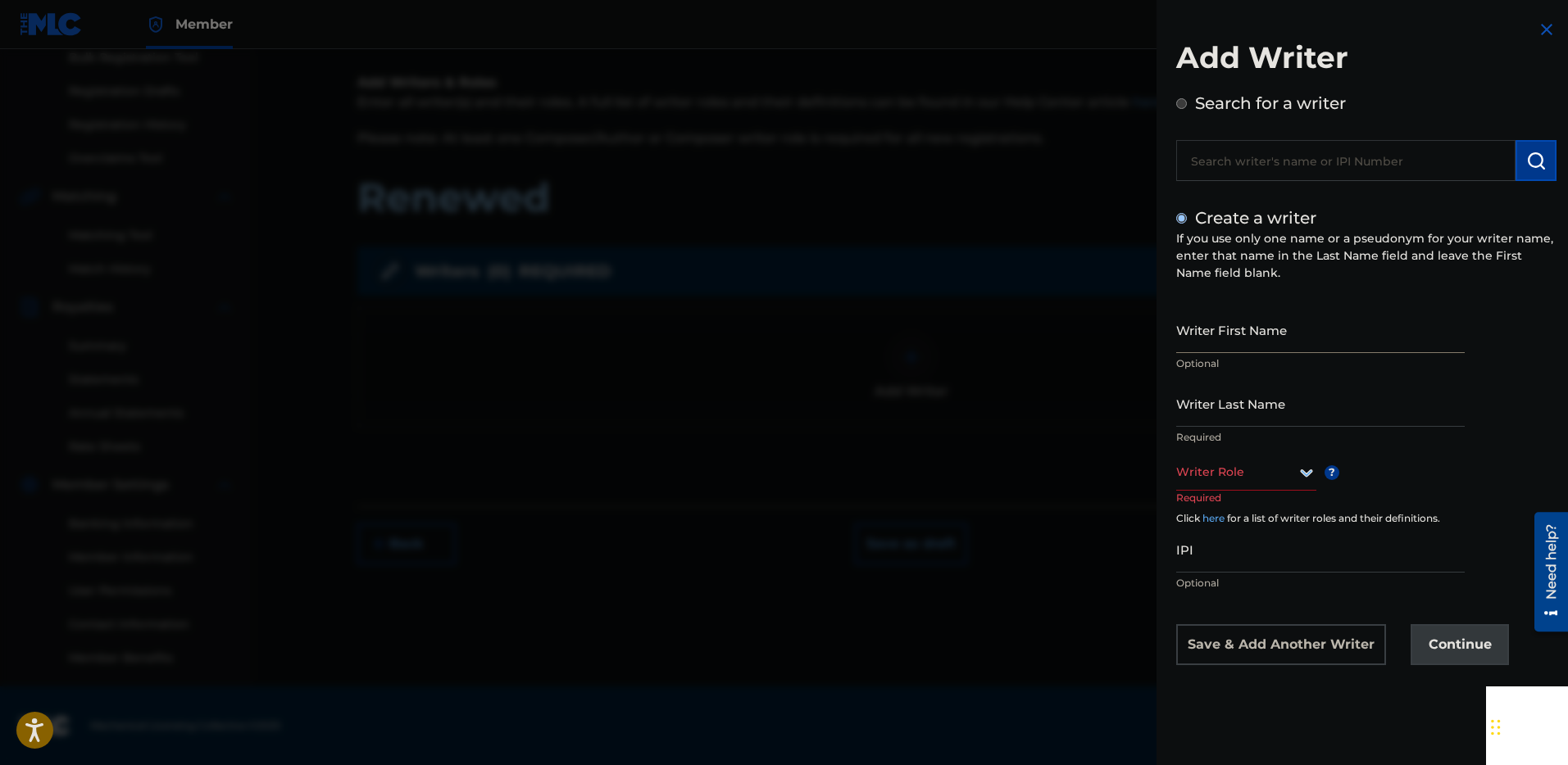
click at [1207, 331] on input "Writer First Name" at bounding box center [1320, 330] width 289 height 47
click at [1301, 477] on icon at bounding box center [1306, 472] width 19 height 19
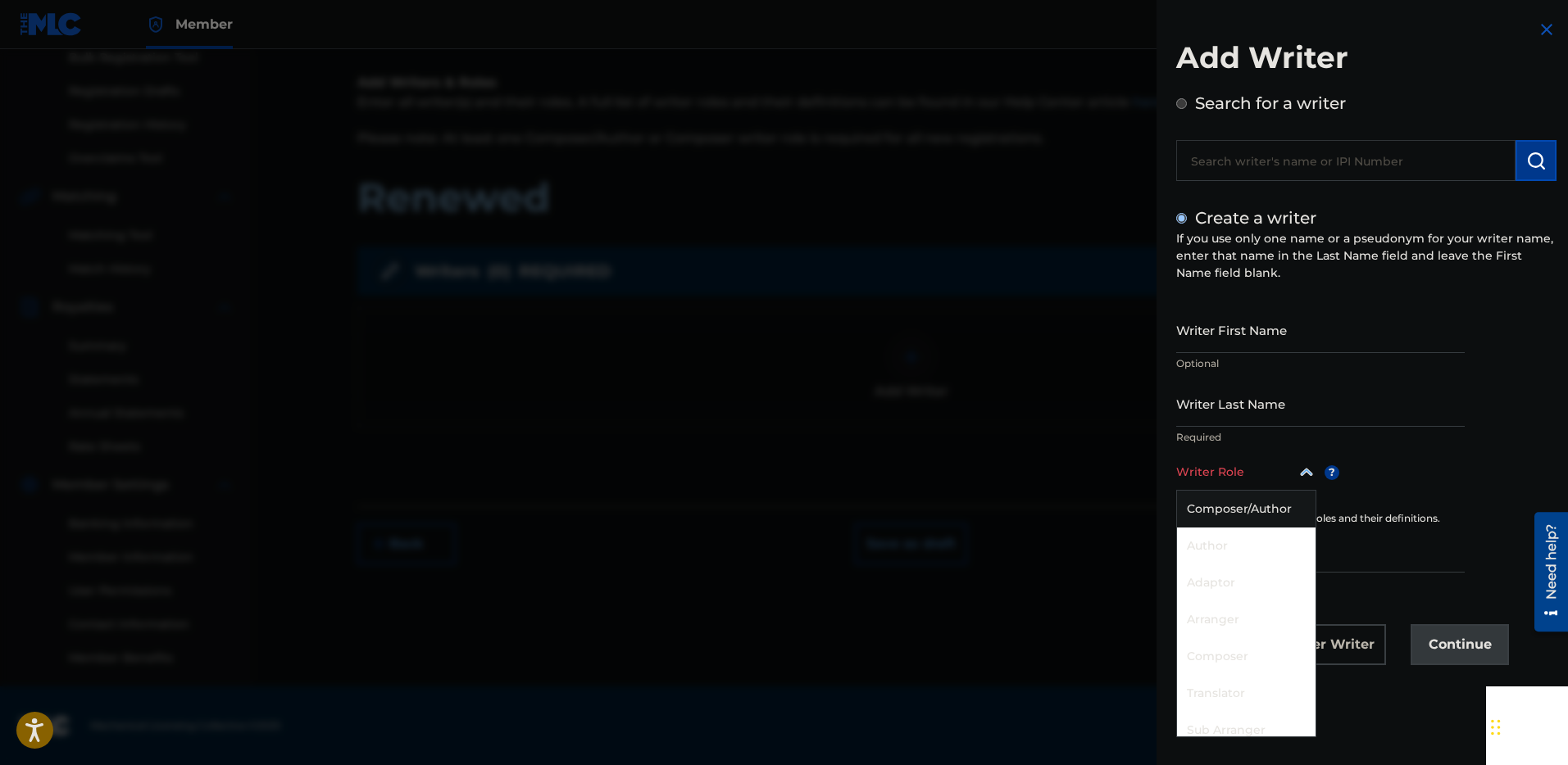
click at [1286, 475] on div at bounding box center [1246, 472] width 140 height 20
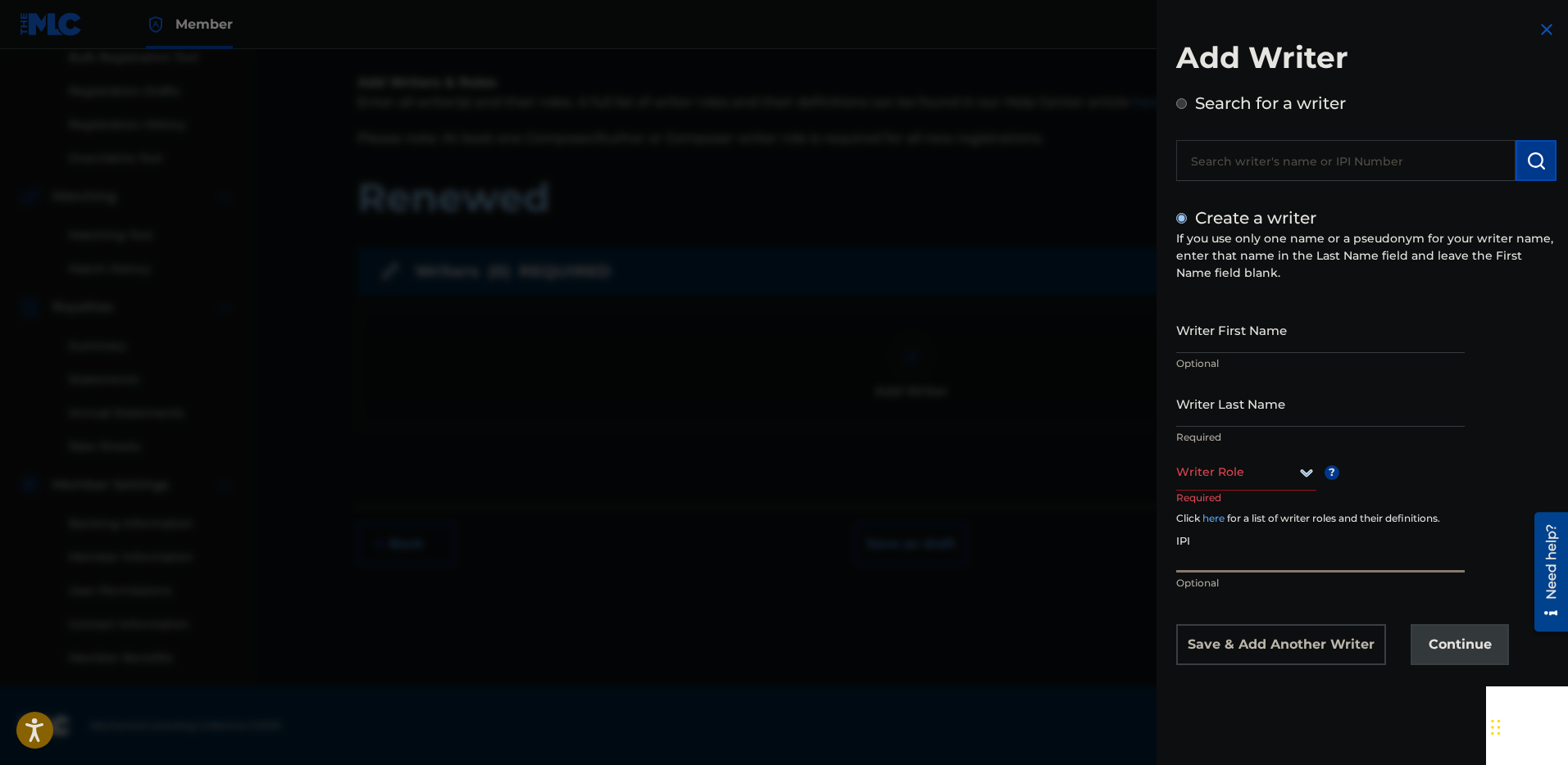
click at [1211, 559] on input "IPI" at bounding box center [1320, 549] width 289 height 47
paste input "Renewed"
type input "Renewed"
drag, startPoint x: 1171, startPoint y: 546, endPoint x: 1098, endPoint y: 540, distance: 73.2
click at [1098, 540] on div "Add Writer Search for a writer Create a writer If you use only one name or a ps…" at bounding box center [784, 408] width 1568 height 716
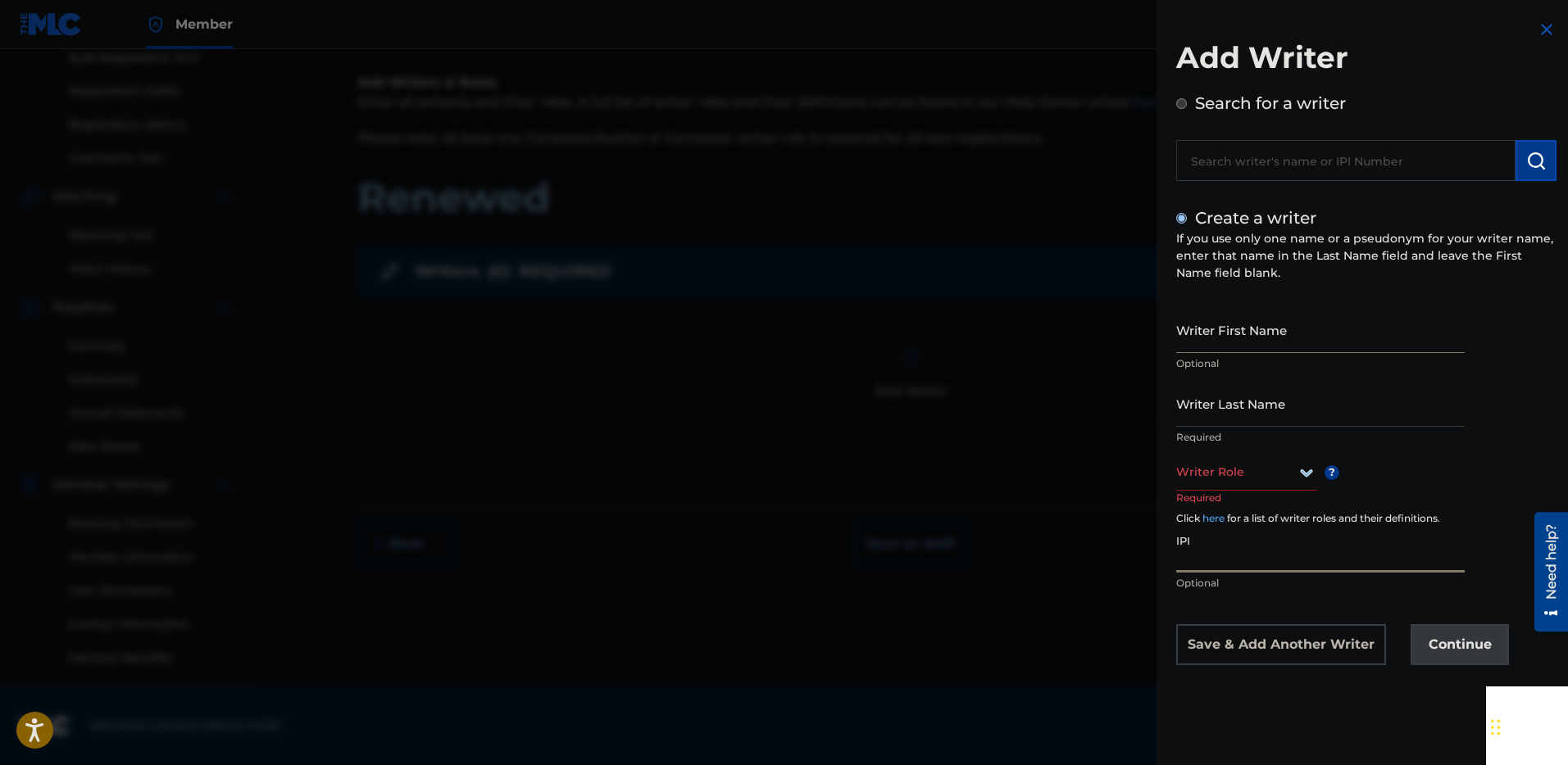
click at [1229, 346] on input "Writer First Name" at bounding box center [1320, 330] width 289 height 47
type input "Kye"
type input "[PERSON_NAME]"
click at [1311, 485] on div "Writer Role" at bounding box center [1246, 472] width 140 height 37
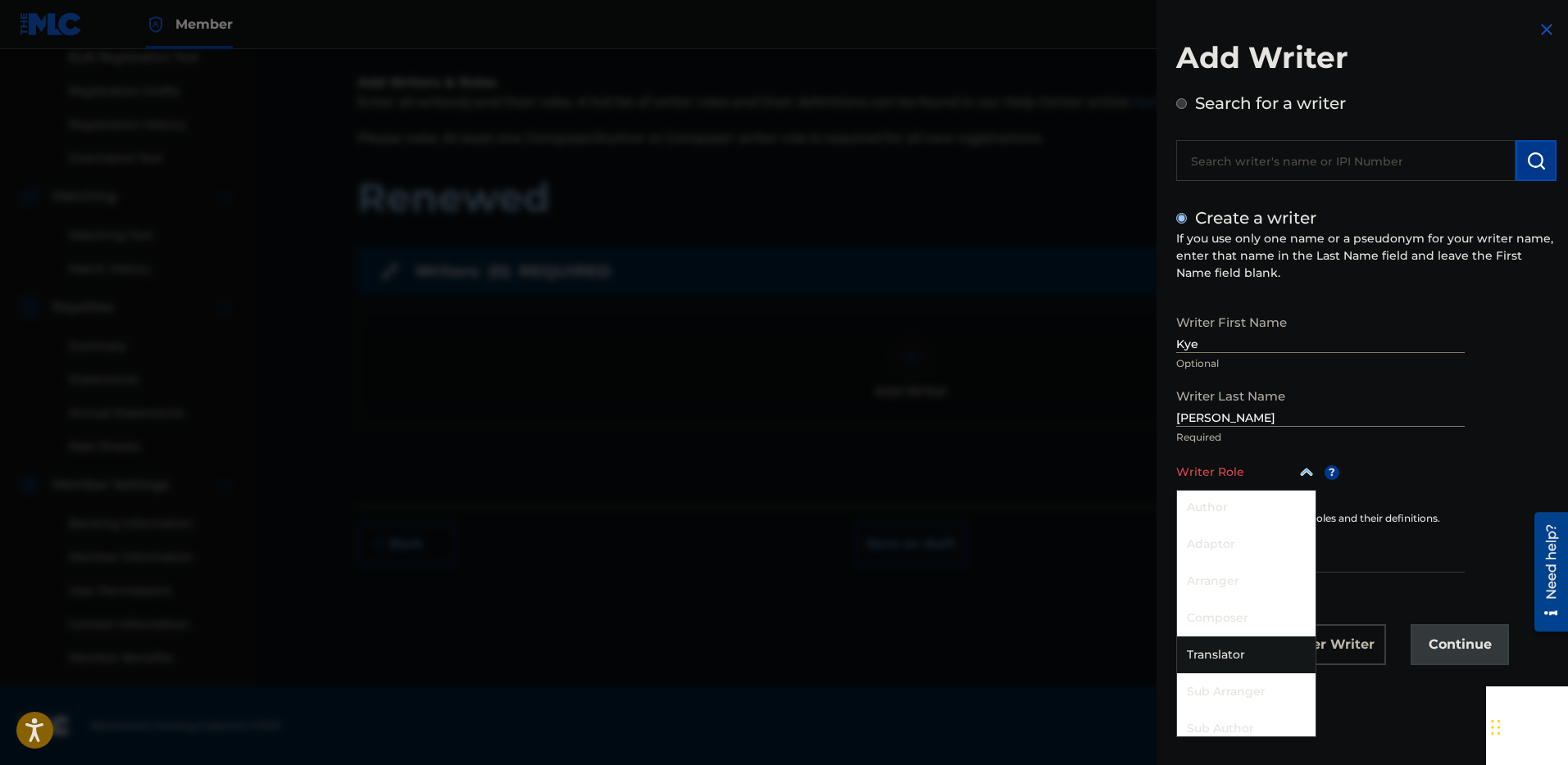
scroll to position [0, 0]
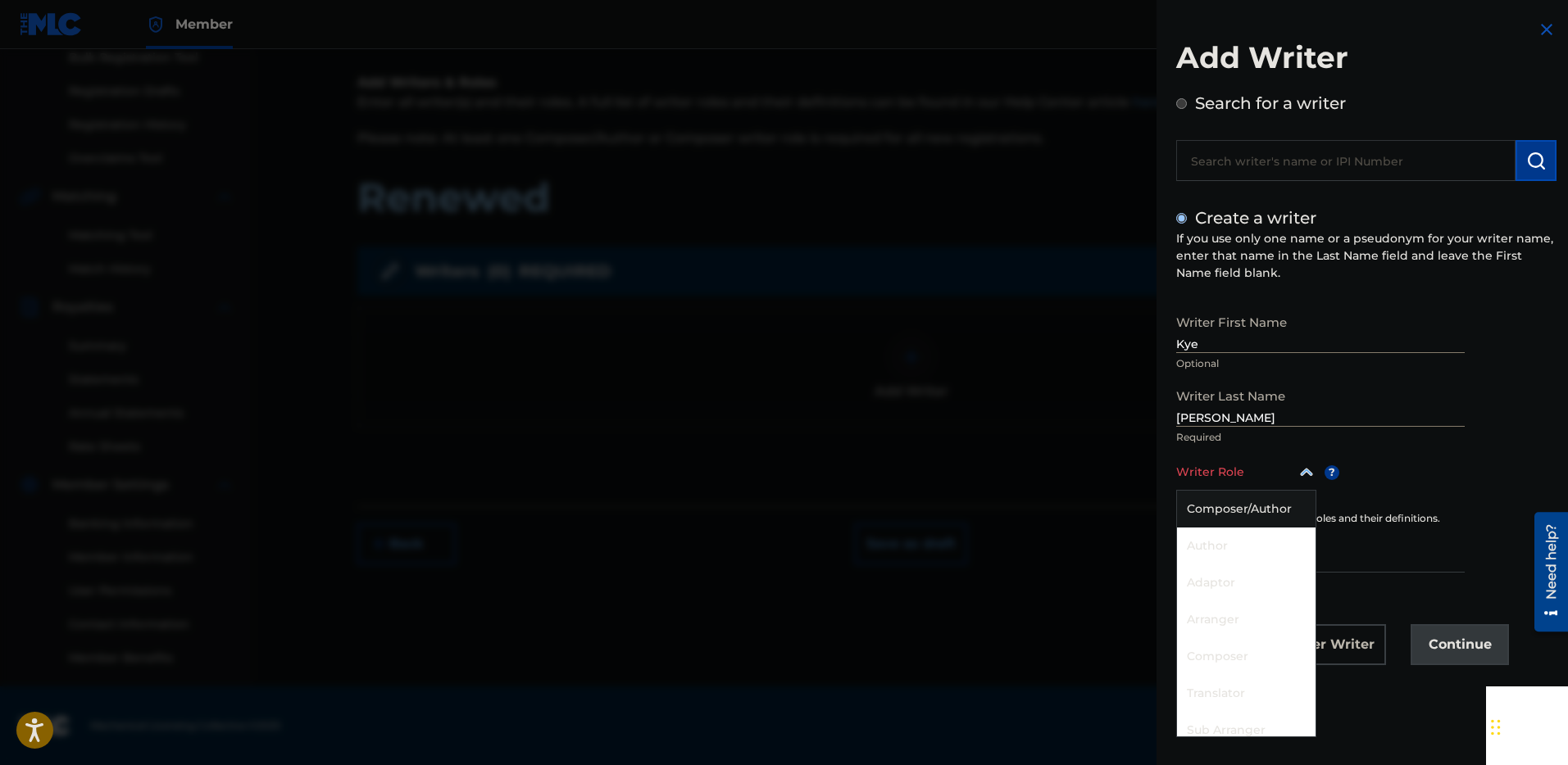
click at [1254, 511] on div "Composer/Author" at bounding box center [1246, 509] width 138 height 37
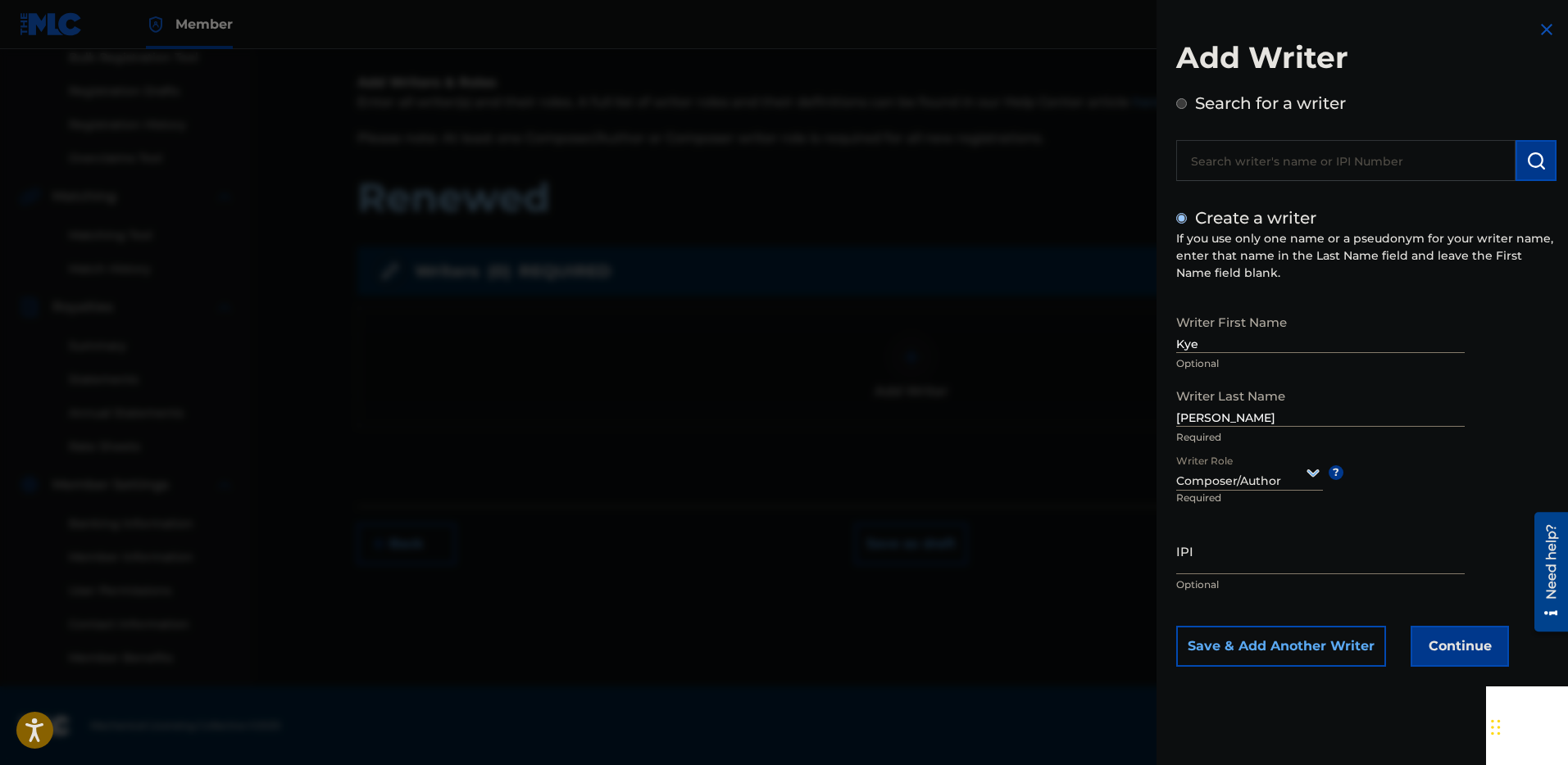
click at [1211, 565] on input "IPI" at bounding box center [1320, 551] width 289 height 47
paste input "00892711805"
type input "00892711805"
click at [1445, 647] on button "Continue" at bounding box center [1459, 646] width 98 height 41
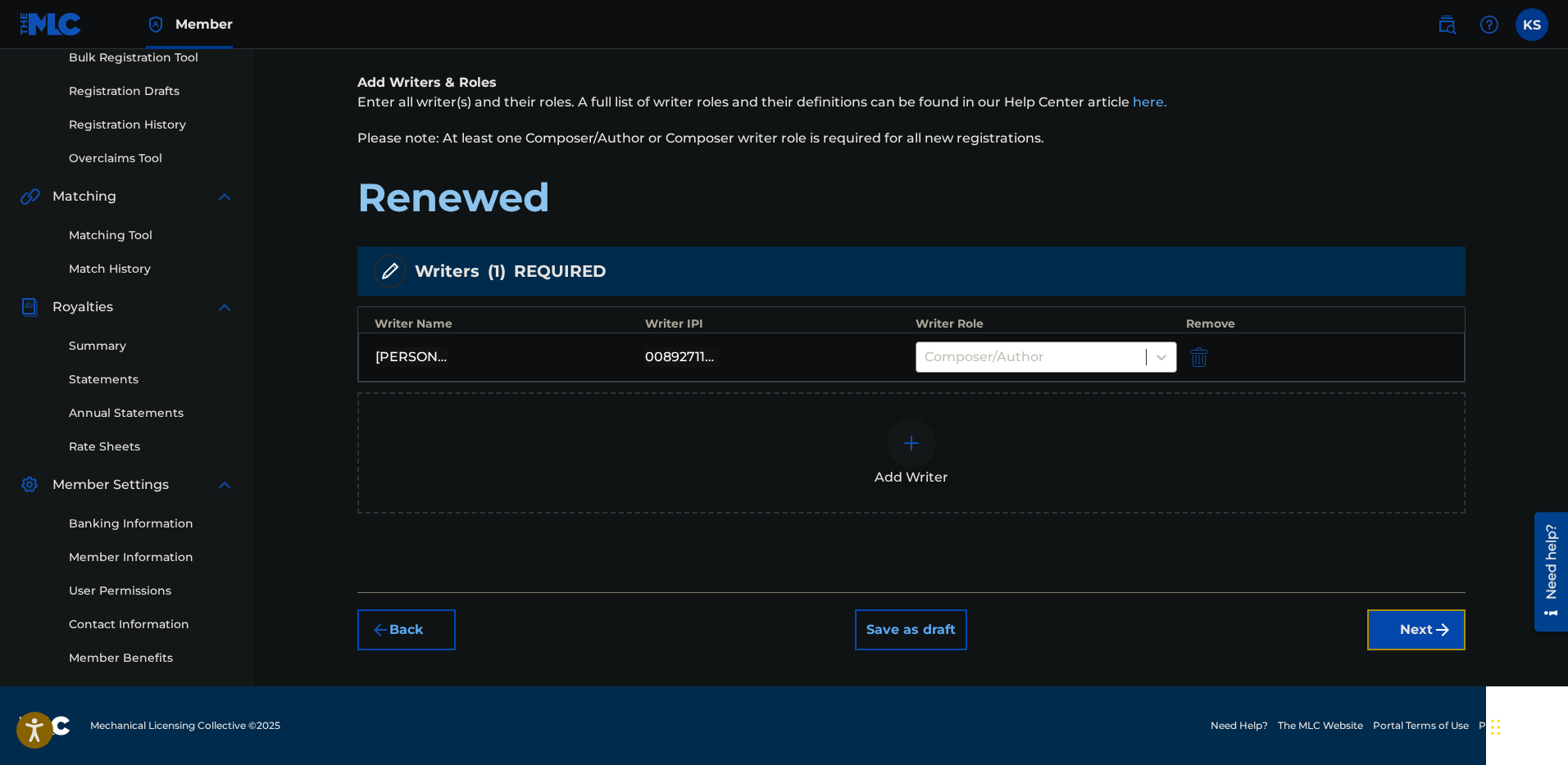
click at [1424, 636] on button "Next" at bounding box center [1416, 629] width 98 height 41
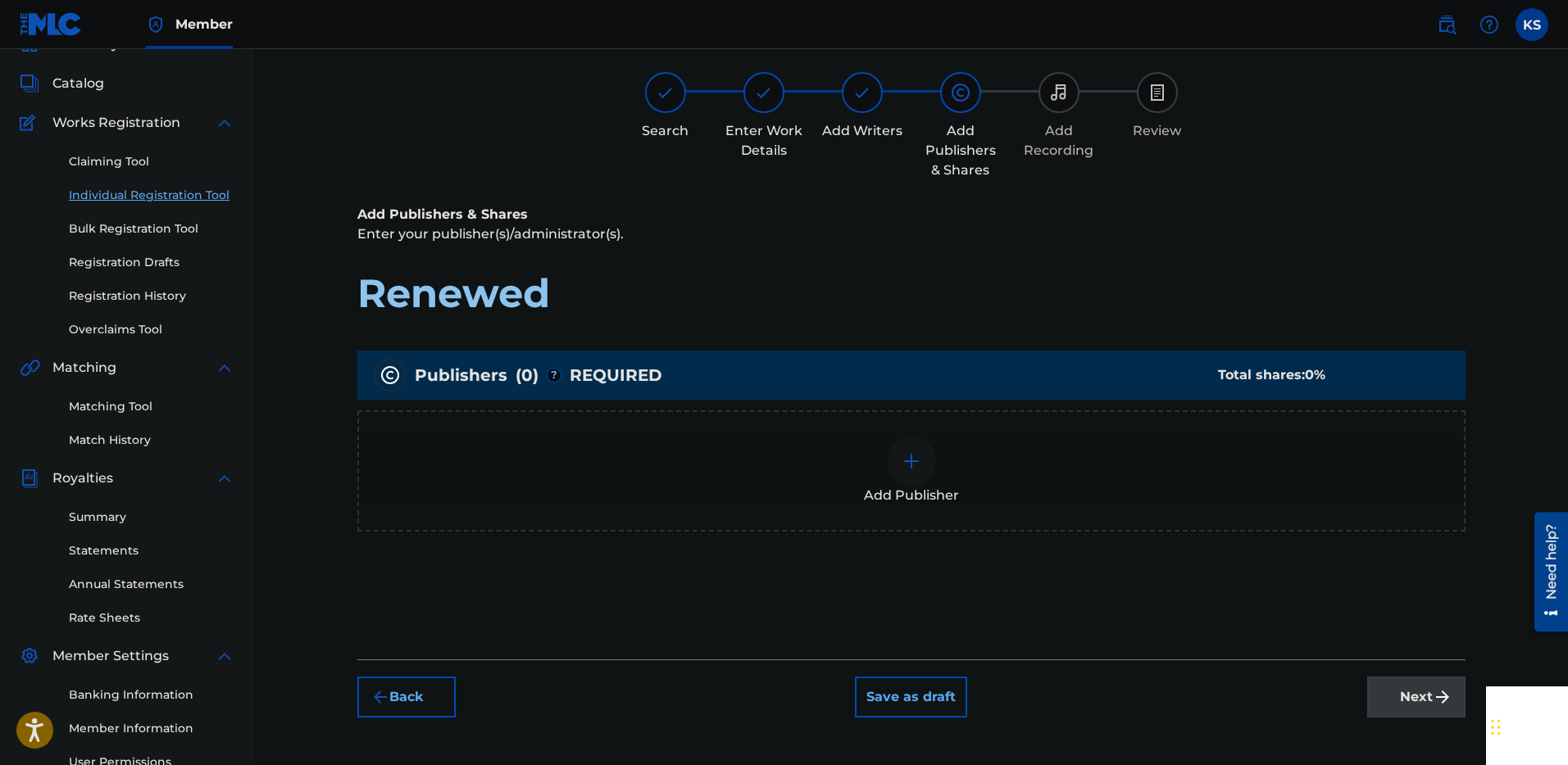
scroll to position [82, 0]
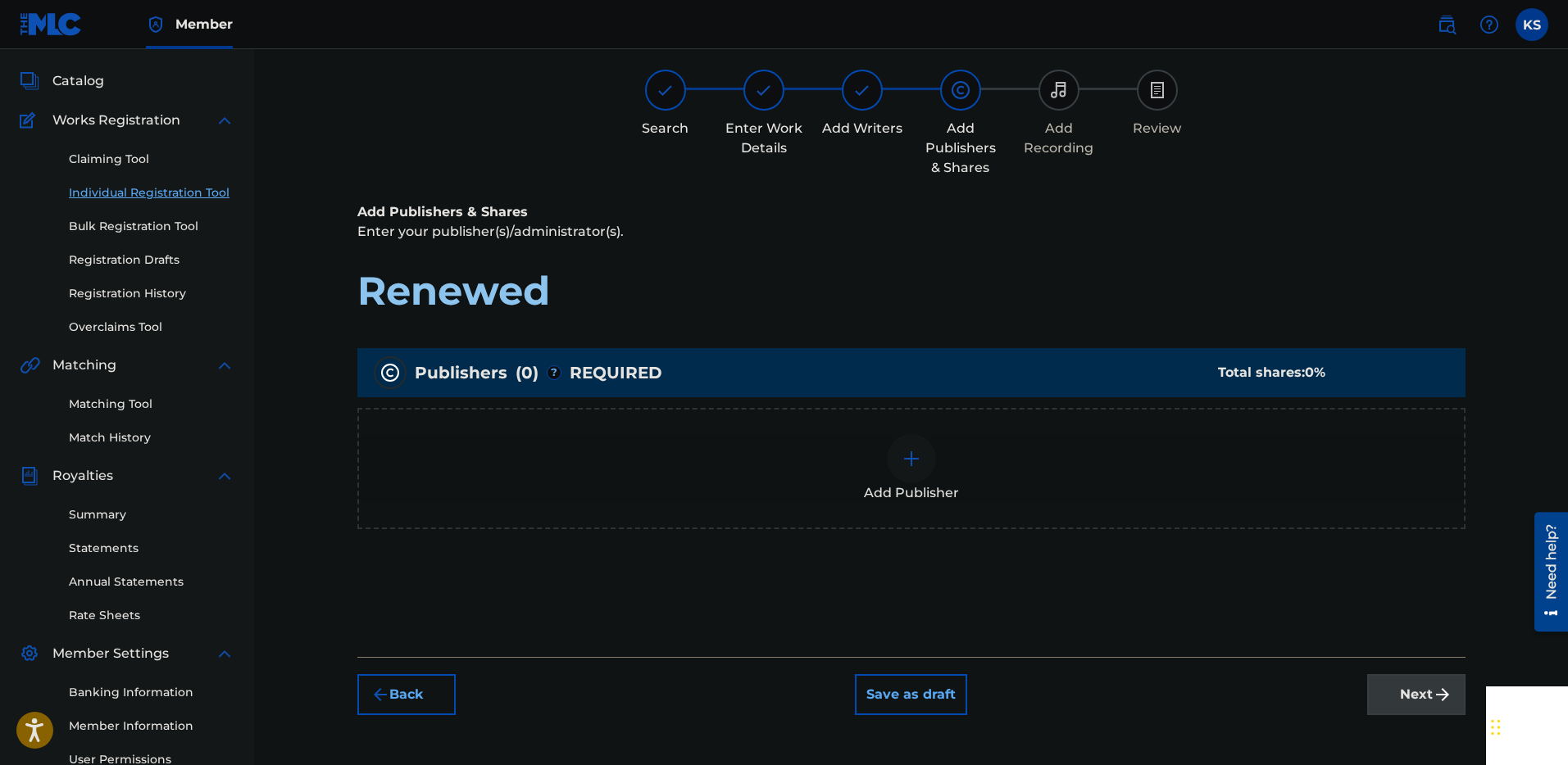
click at [905, 462] on img at bounding box center [911, 458] width 19 height 19
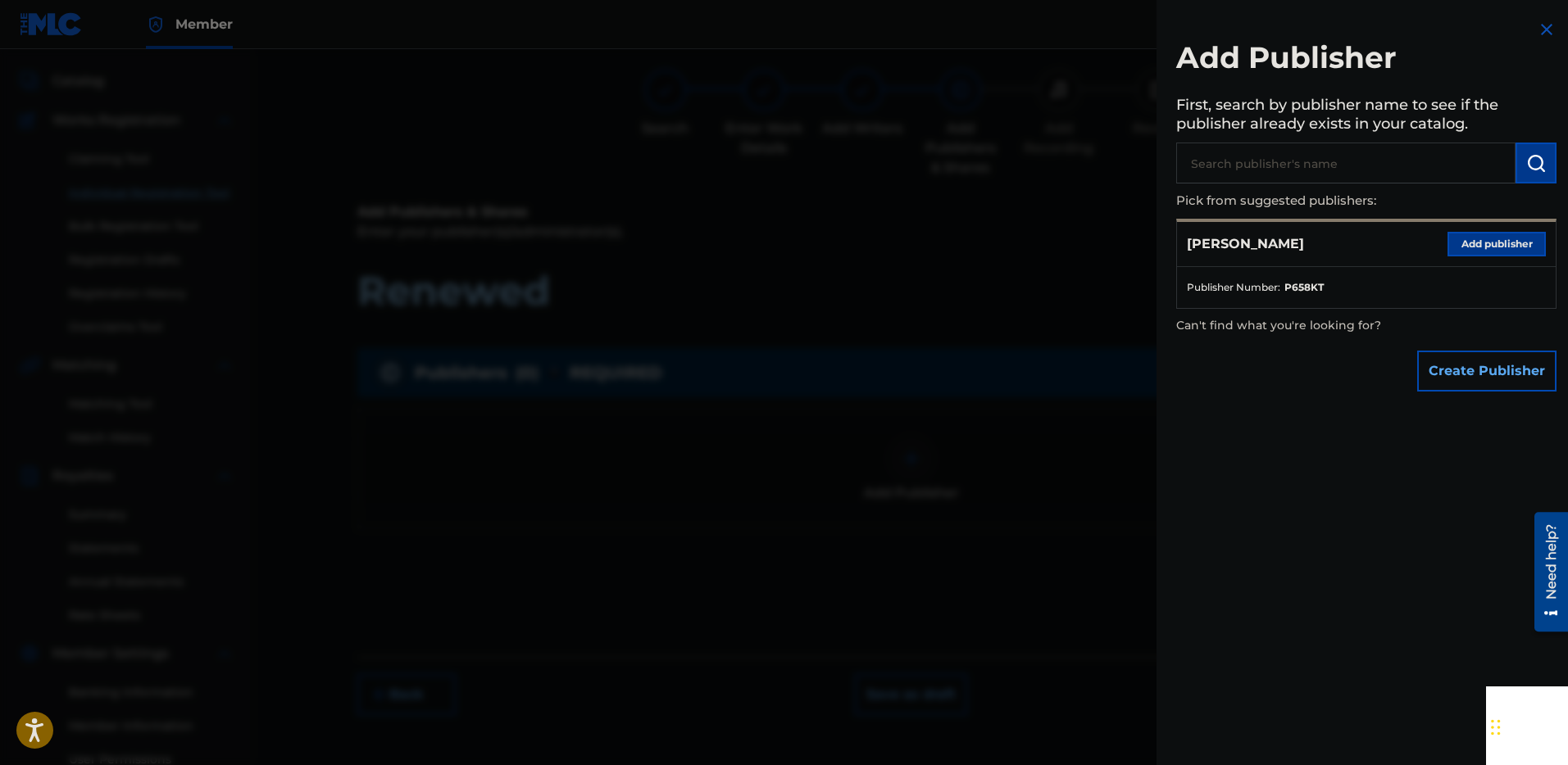
click at [1267, 253] on p "[PERSON_NAME]" at bounding box center [1245, 244] width 117 height 19
click at [1307, 286] on strong "P658KT" at bounding box center [1303, 288] width 39 height 15
click at [1488, 239] on button "Add publisher" at bounding box center [1496, 244] width 98 height 24
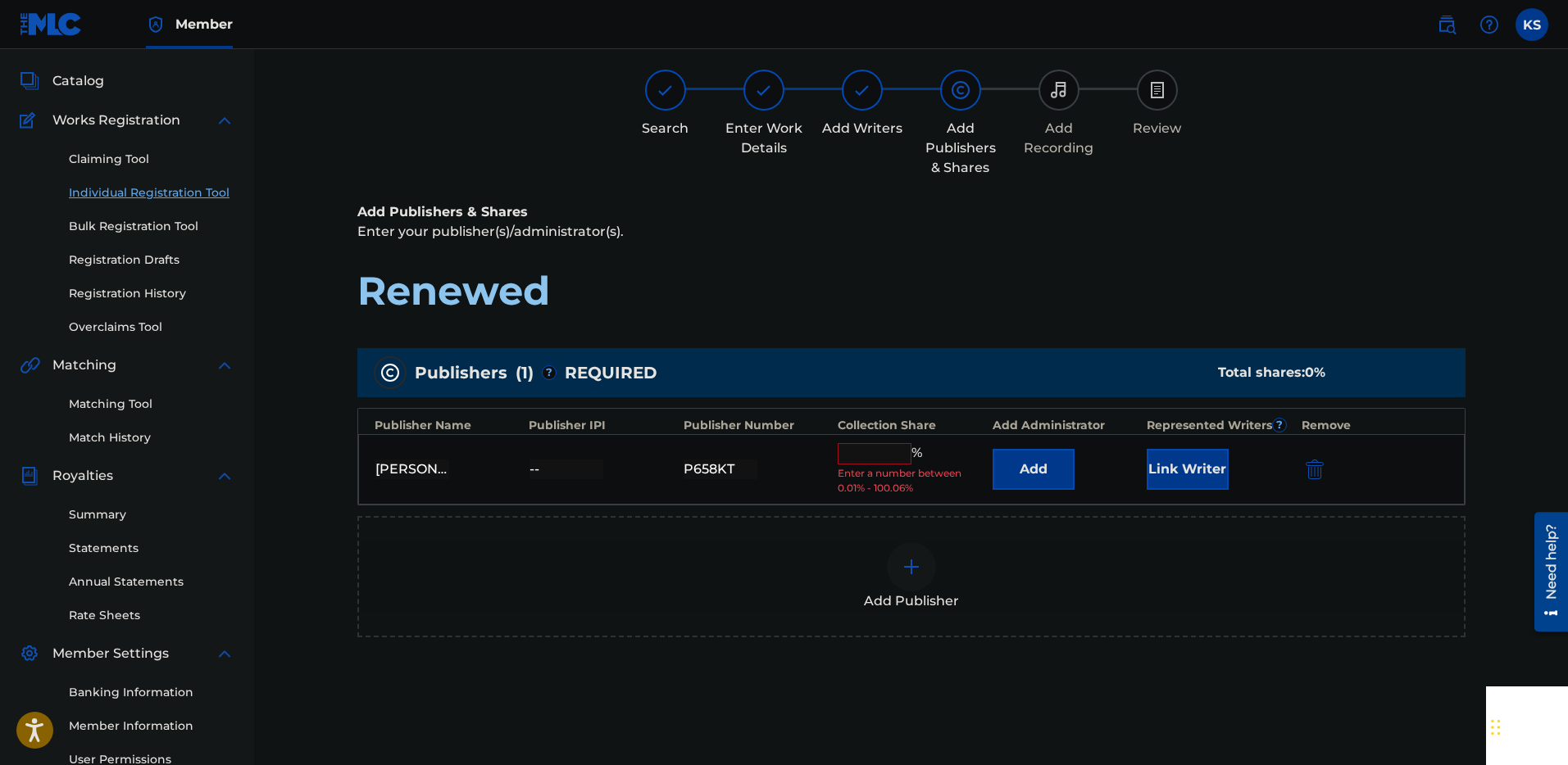
click at [887, 446] on input "text" at bounding box center [874, 454] width 74 height 21
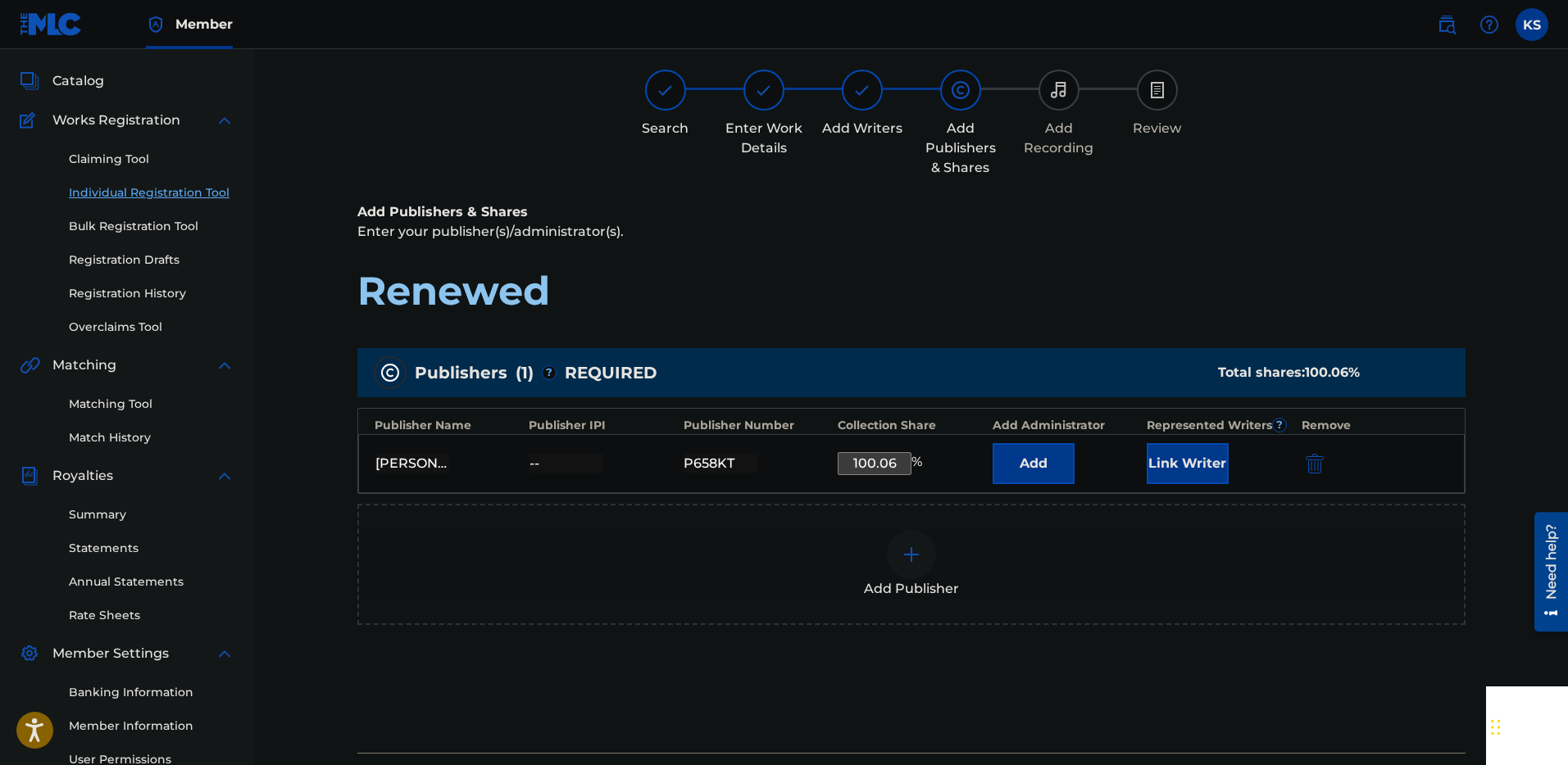
type input "100.06"
click at [836, 524] on div "Add Publisher" at bounding box center [911, 564] width 1108 height 121
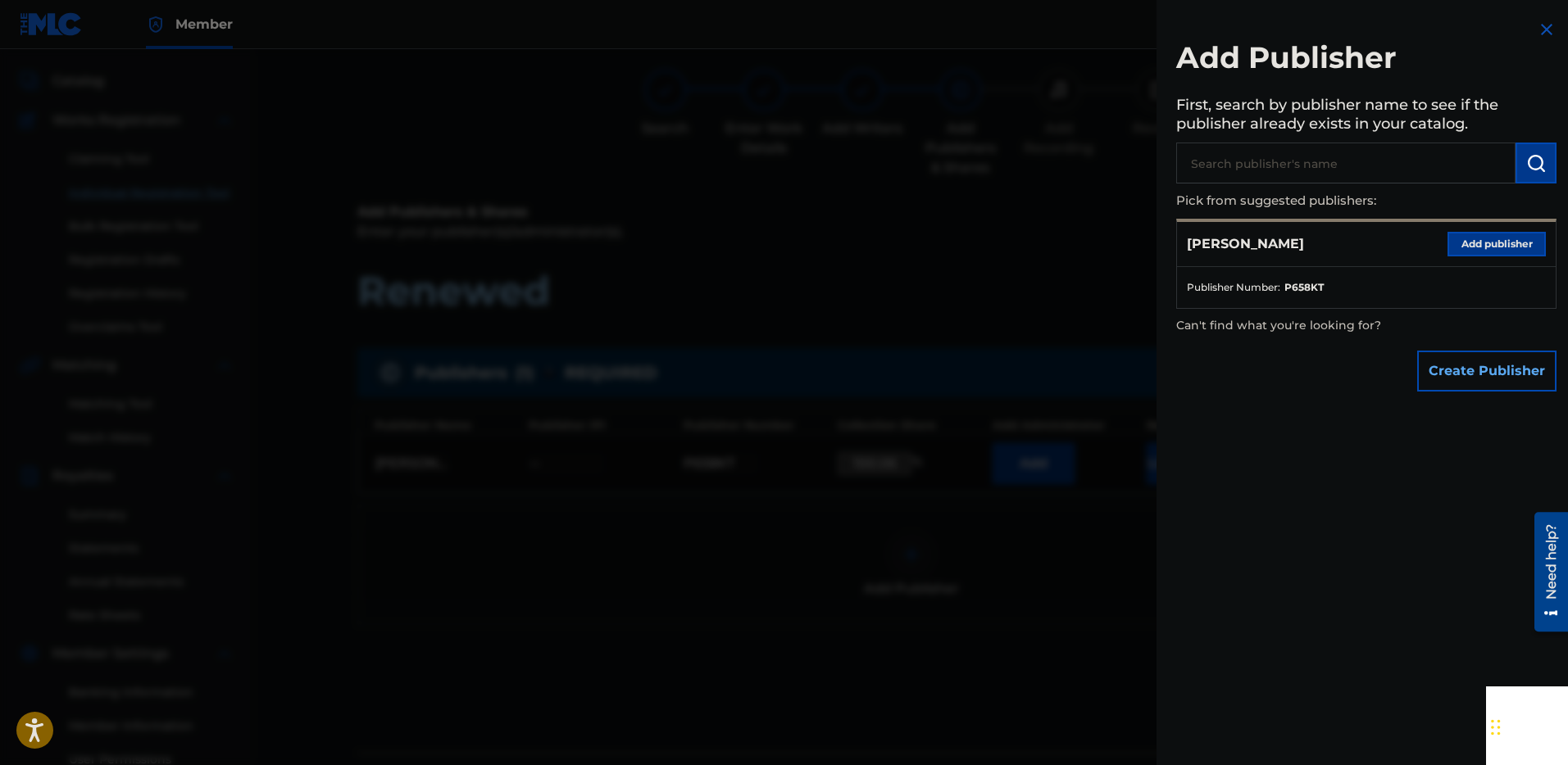
click at [1382, 301] on ul "Publisher Number : P658KT" at bounding box center [1366, 287] width 378 height 41
click at [1490, 249] on button "Add publisher" at bounding box center [1496, 244] width 98 height 24
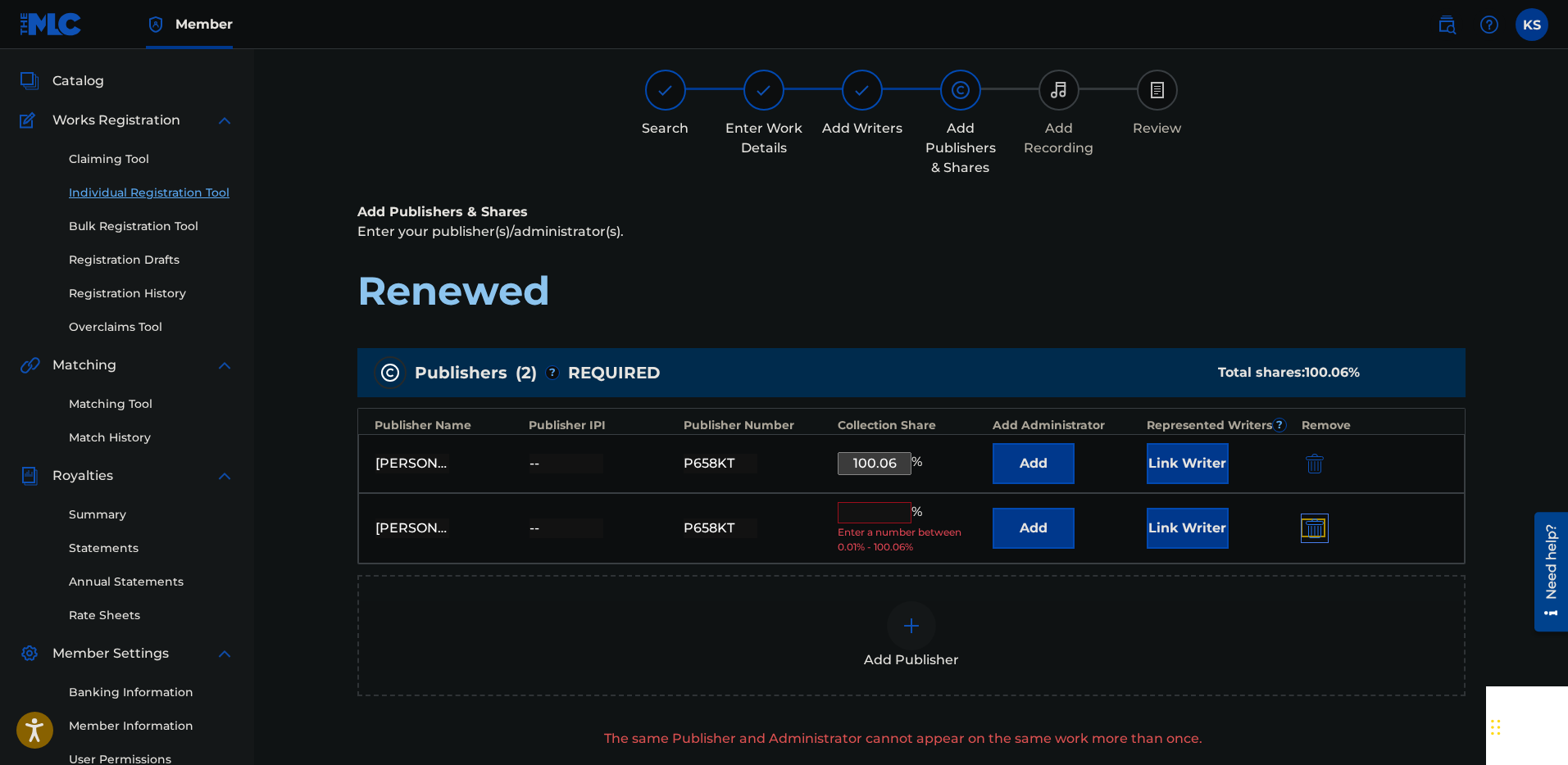
click at [1317, 532] on img "submit" at bounding box center [1314, 528] width 18 height 19
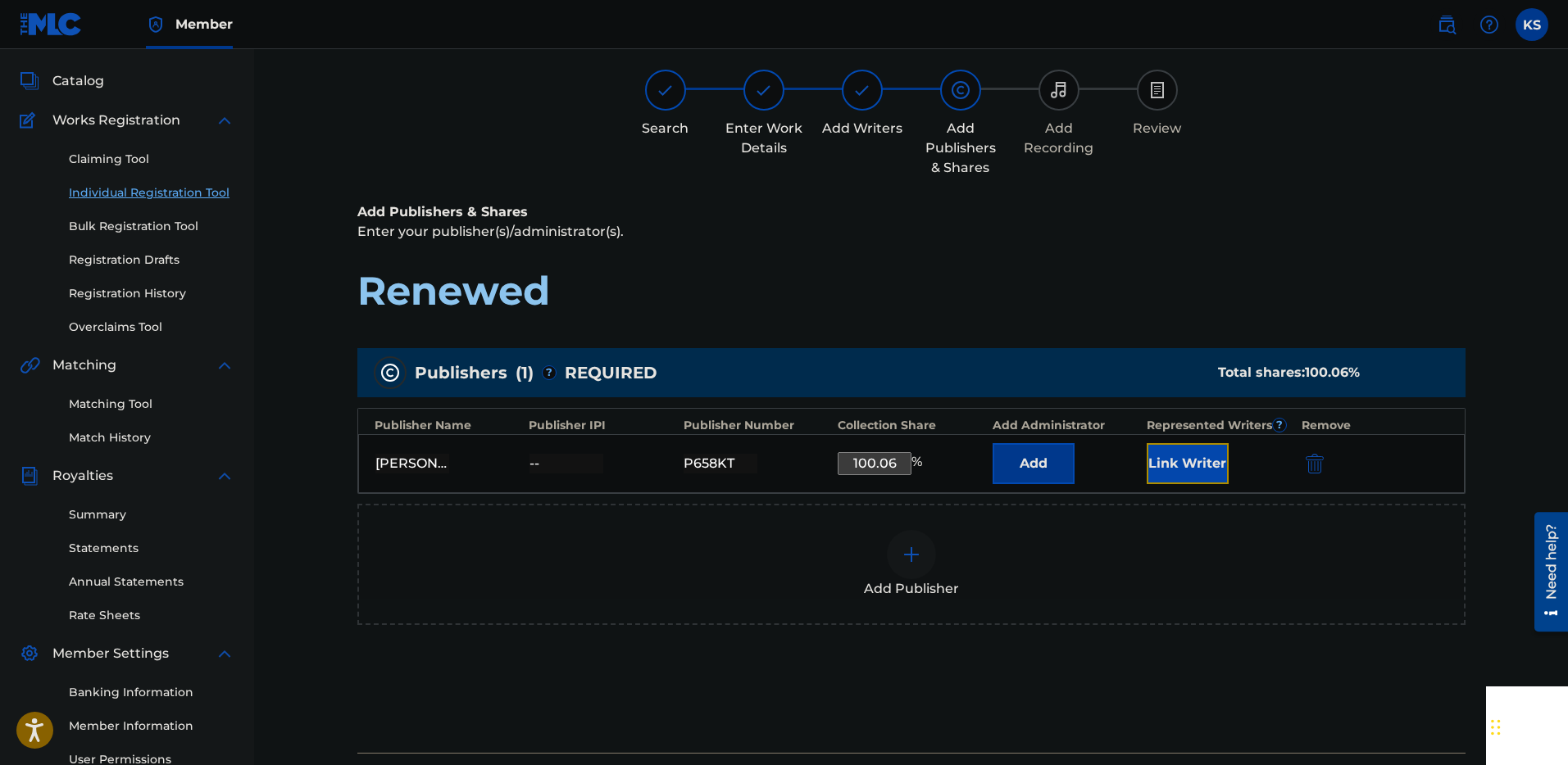
click at [1192, 462] on button "Link Writer" at bounding box center [1187, 464] width 82 height 41
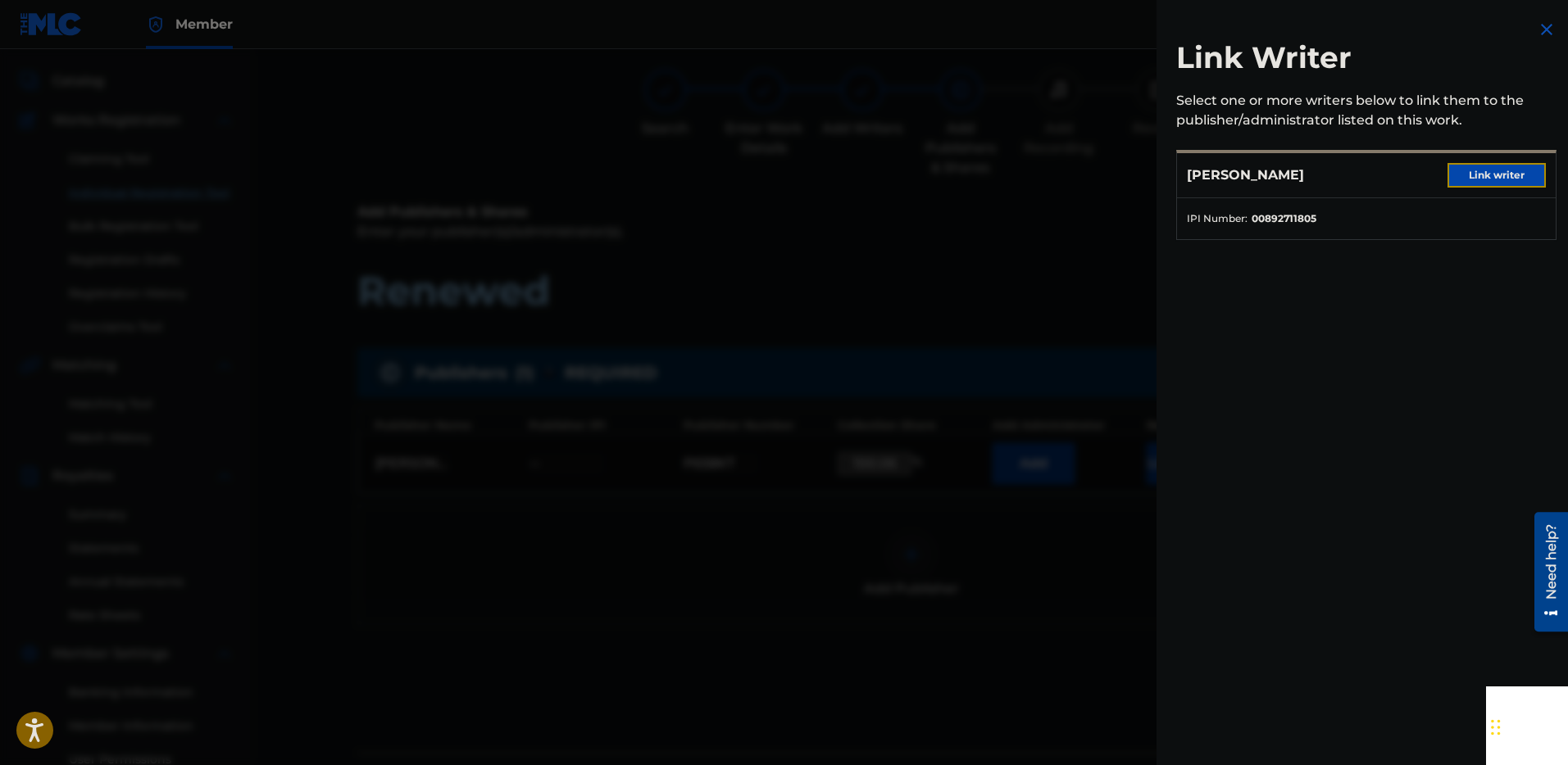
click at [1459, 175] on button "Link writer" at bounding box center [1496, 175] width 98 height 24
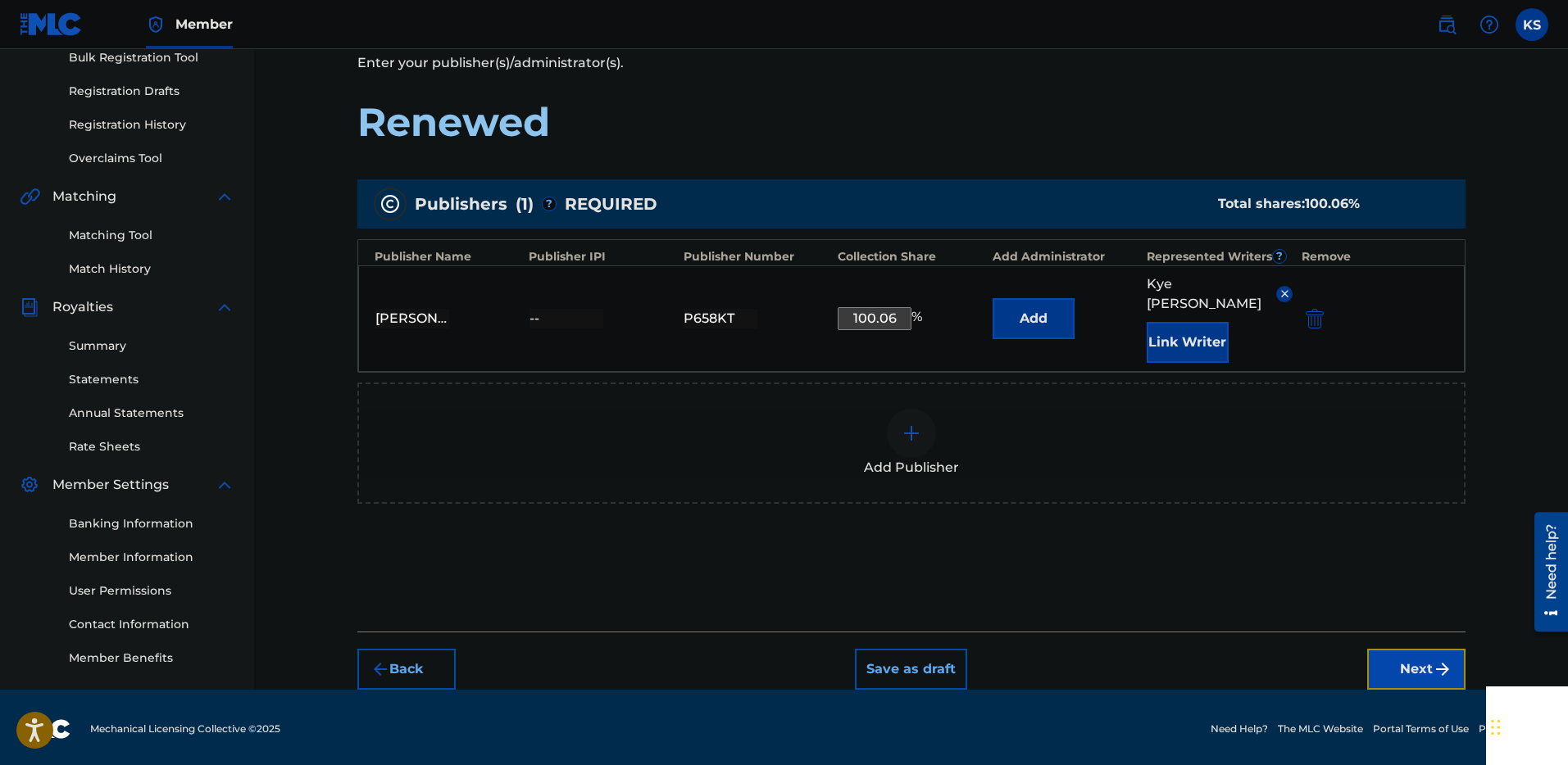
click at [1396, 658] on button "Next" at bounding box center [1416, 669] width 98 height 41
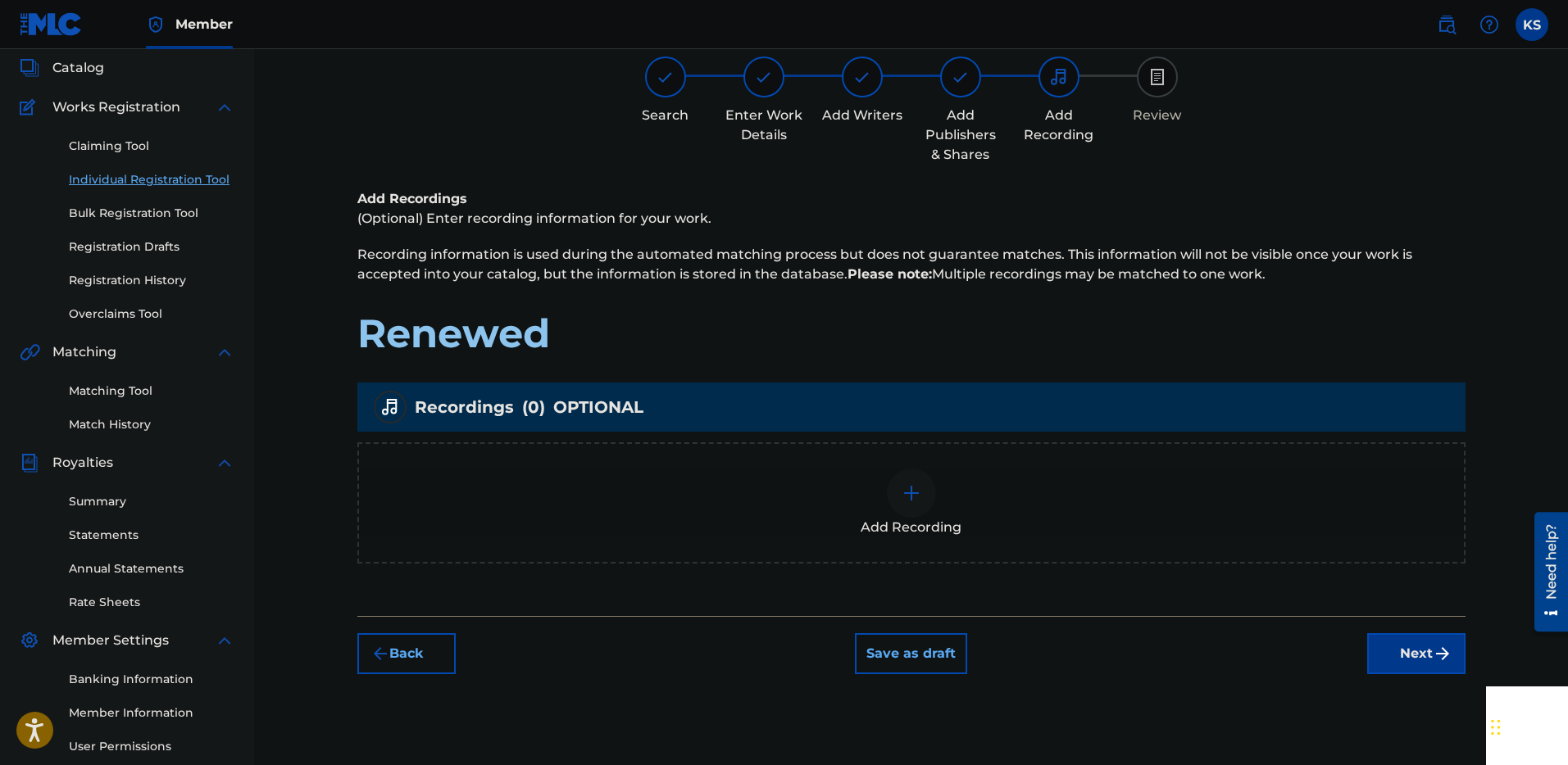
scroll to position [74, 0]
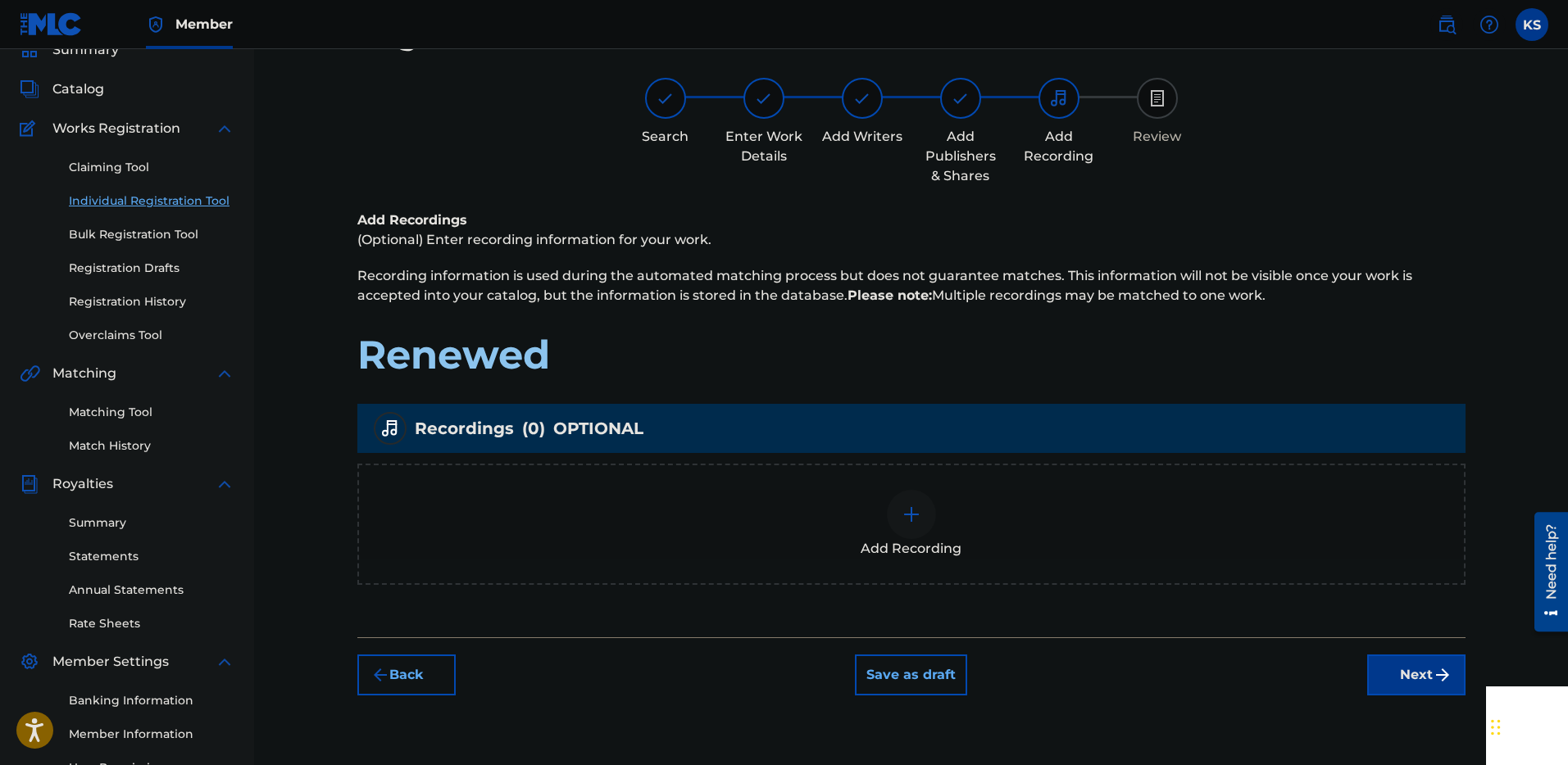
click at [913, 512] on img at bounding box center [911, 514] width 19 height 19
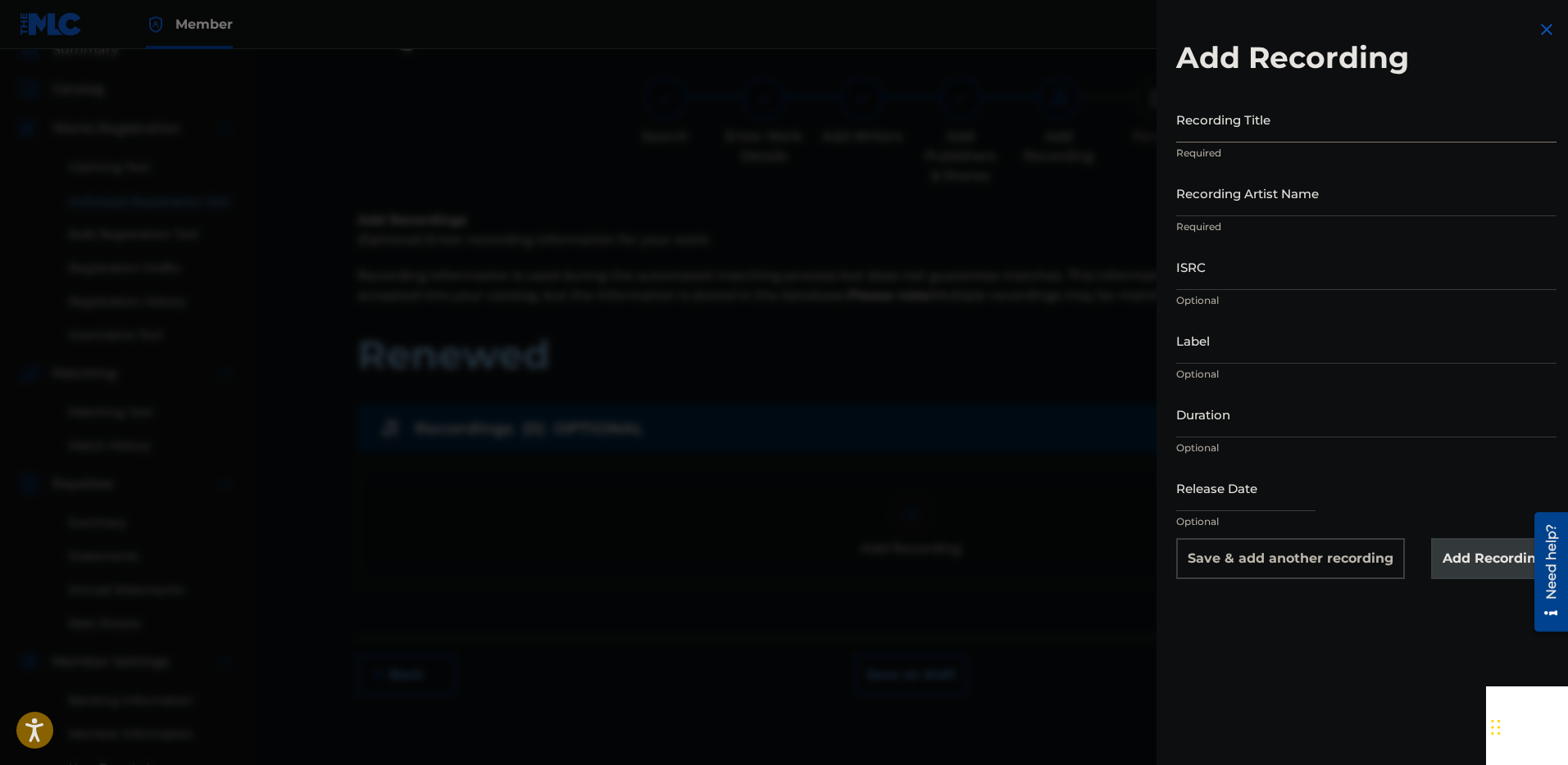
click at [1300, 127] on input "Recording Title" at bounding box center [1366, 120] width 380 height 47
click at [719, 576] on div at bounding box center [784, 432] width 1568 height 765
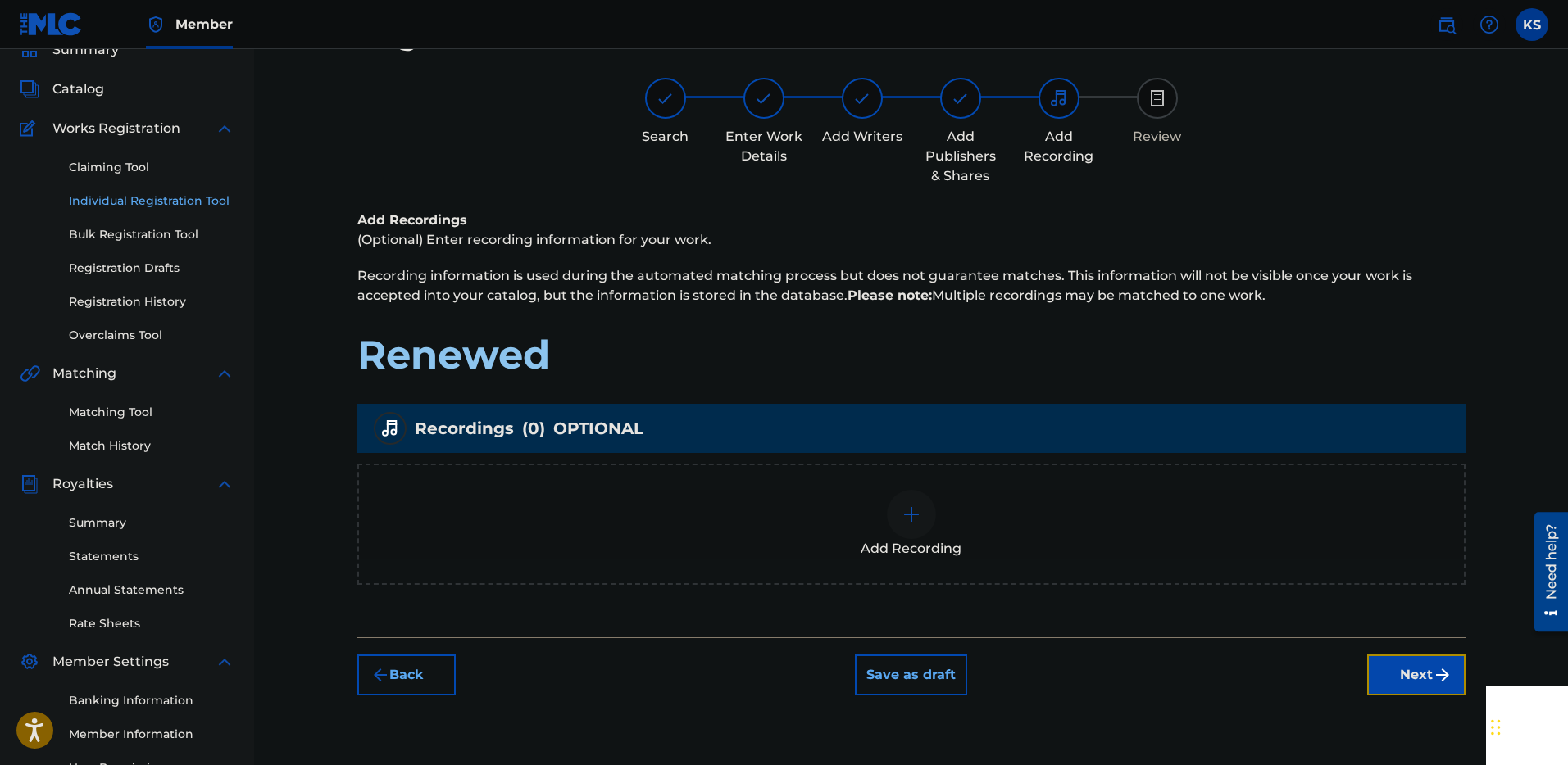
click at [1404, 674] on button "Next" at bounding box center [1416, 675] width 98 height 41
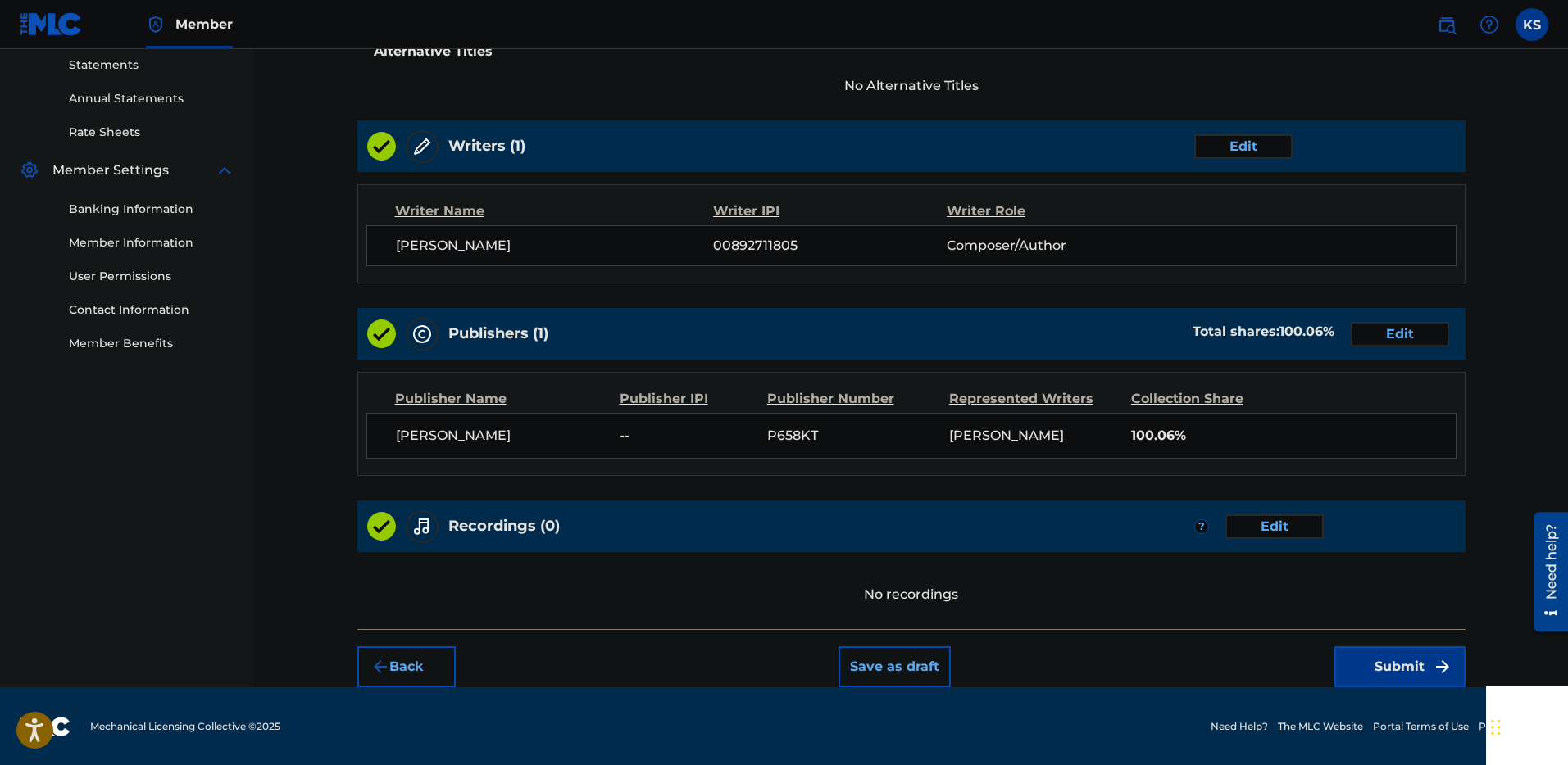
scroll to position [566, 0]
click at [1359, 660] on button "Submit" at bounding box center [1400, 665] width 131 height 41
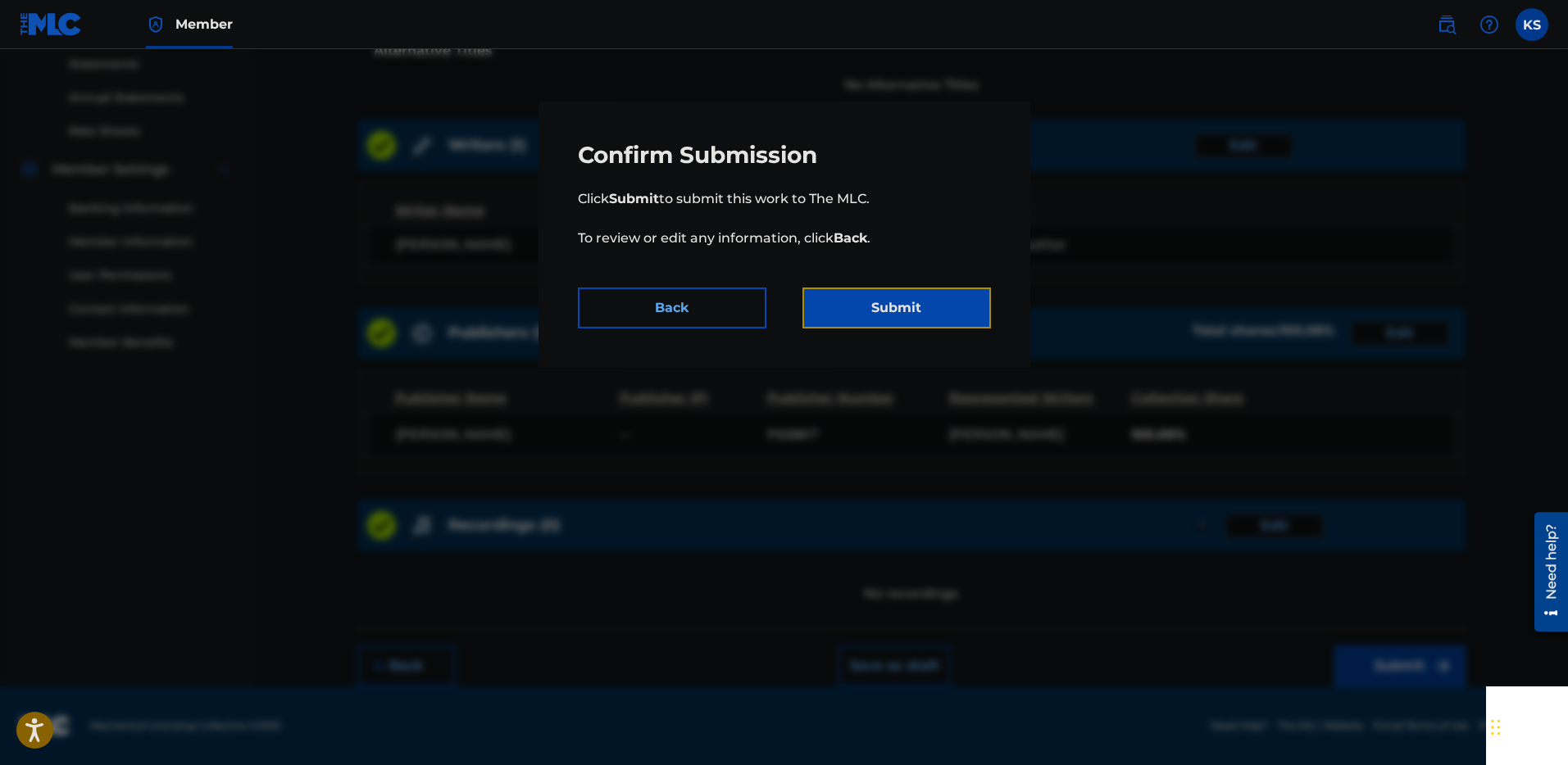
click at [850, 304] on button "Submit" at bounding box center [896, 308] width 188 height 41
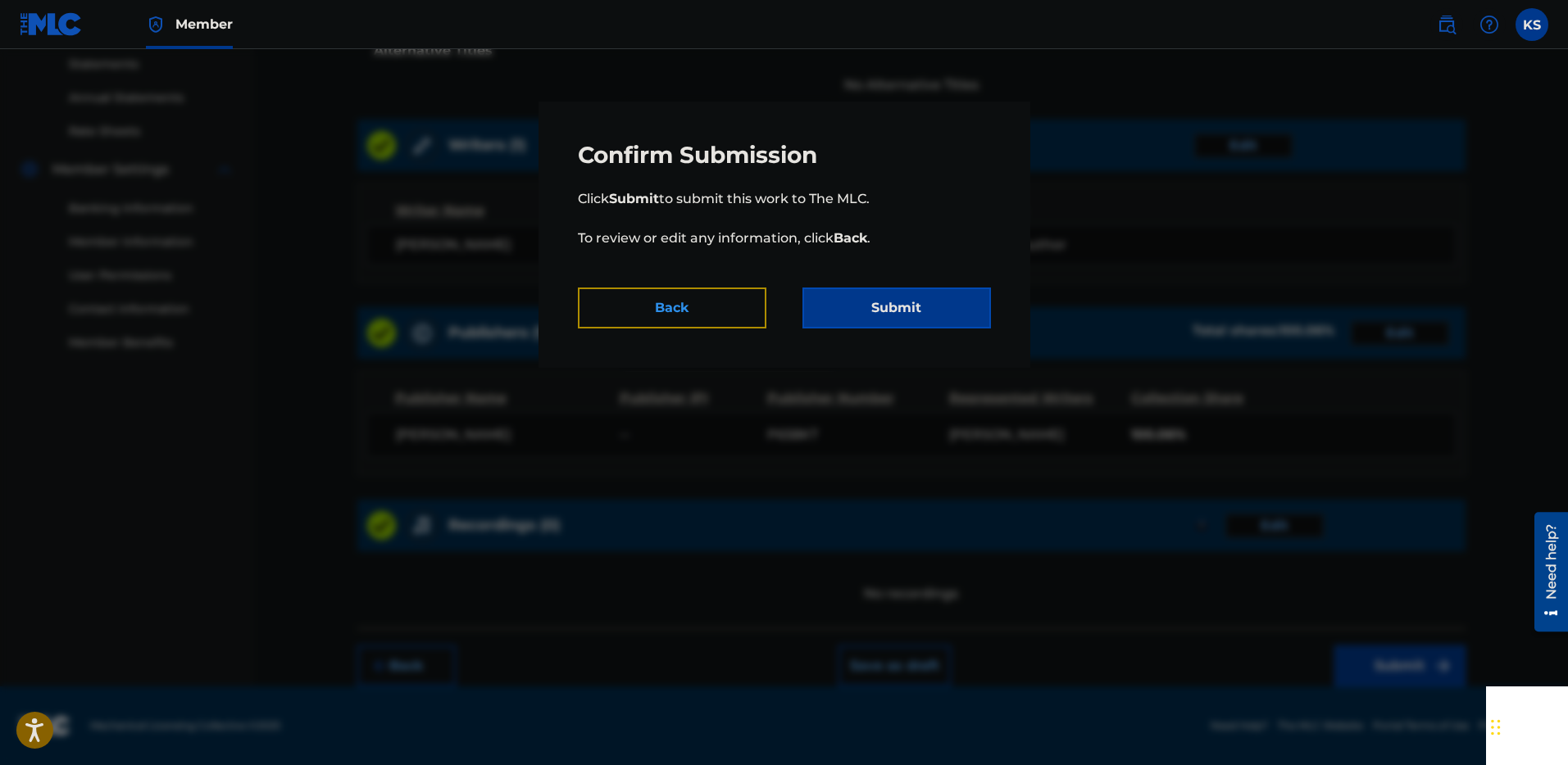
click at [650, 306] on button "Back" at bounding box center [671, 308] width 188 height 41
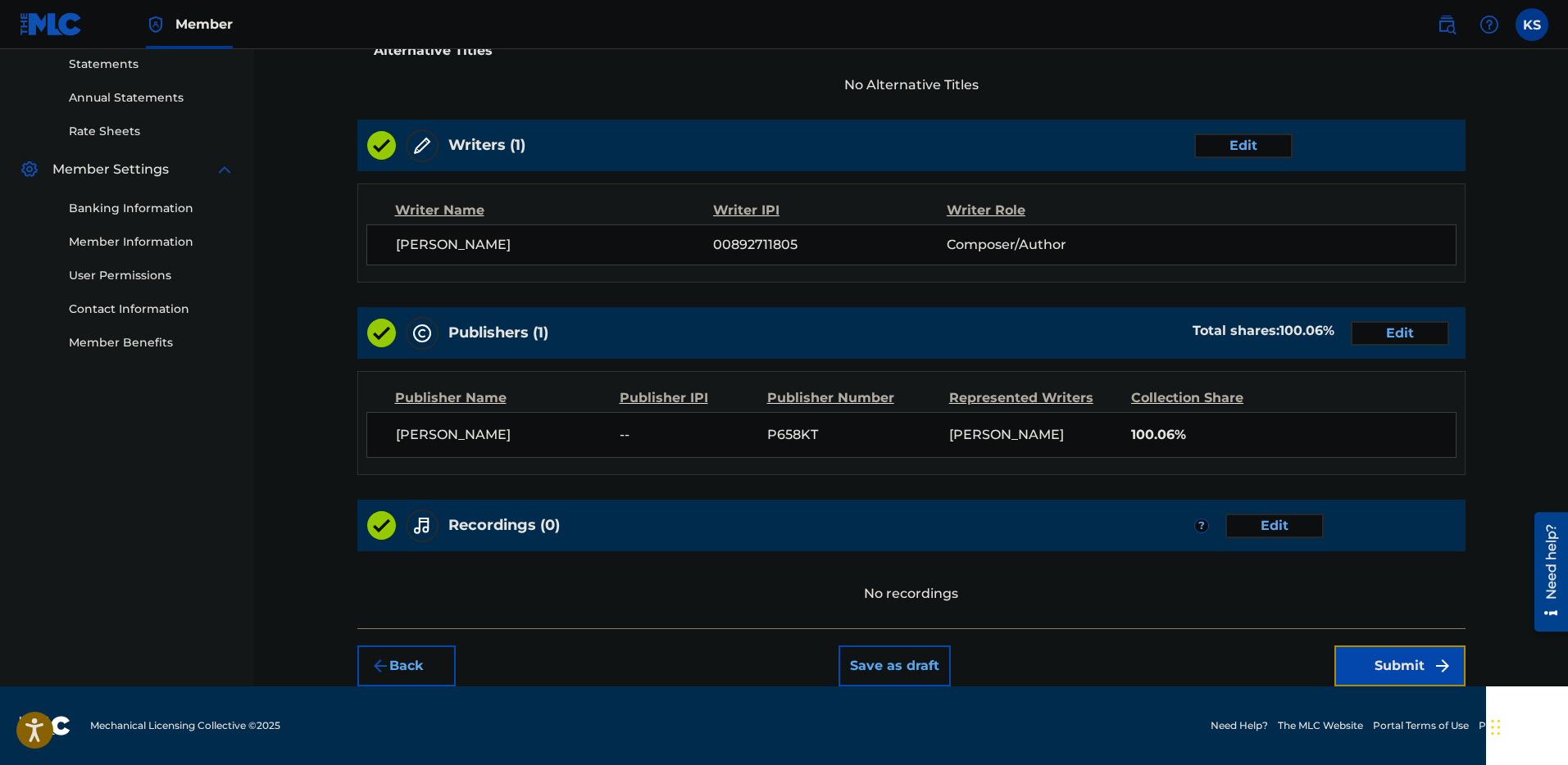
click at [1406, 668] on button "Submit" at bounding box center [1400, 665] width 131 height 41
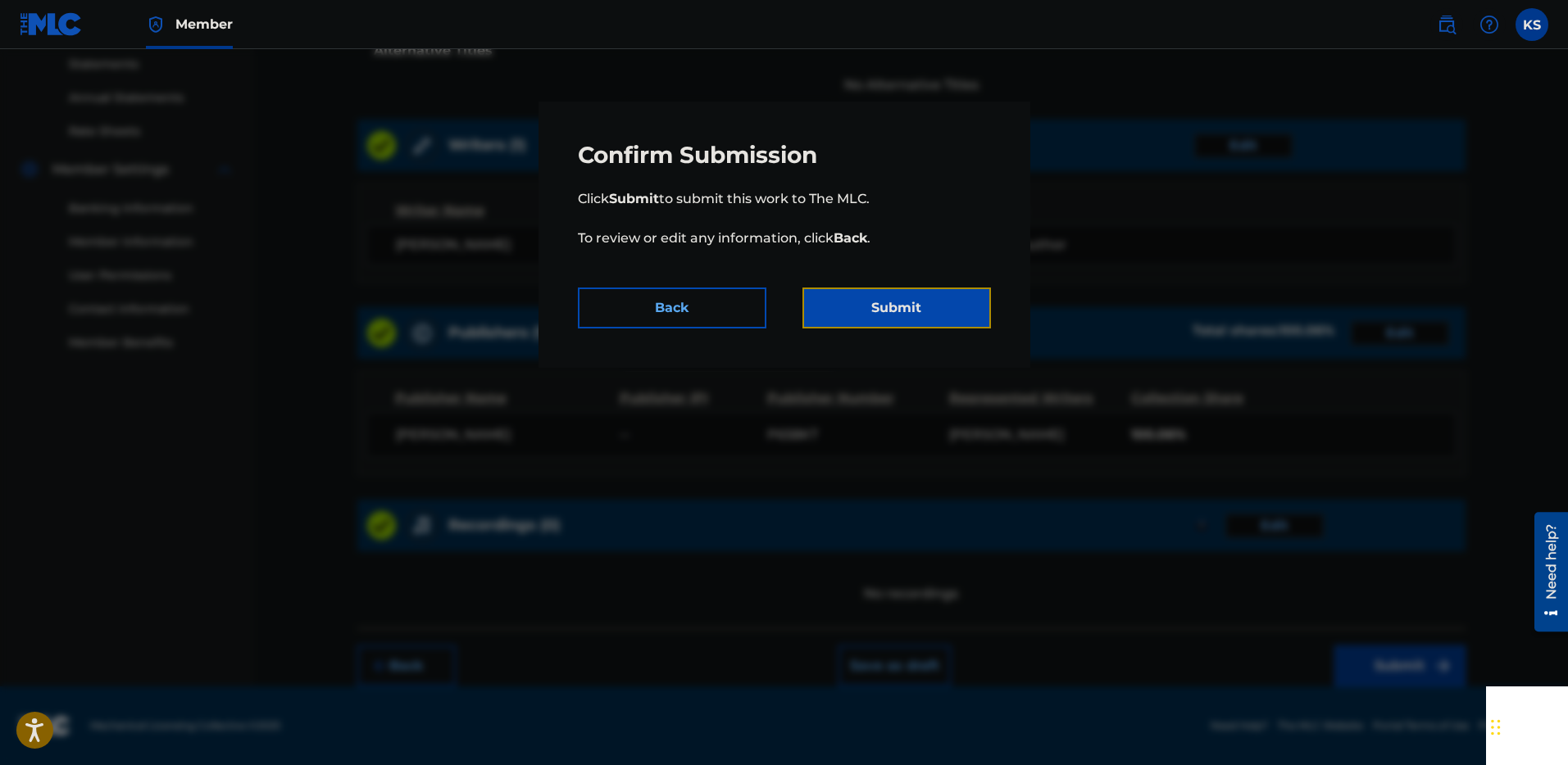
click at [904, 312] on button "Submit" at bounding box center [896, 308] width 188 height 41
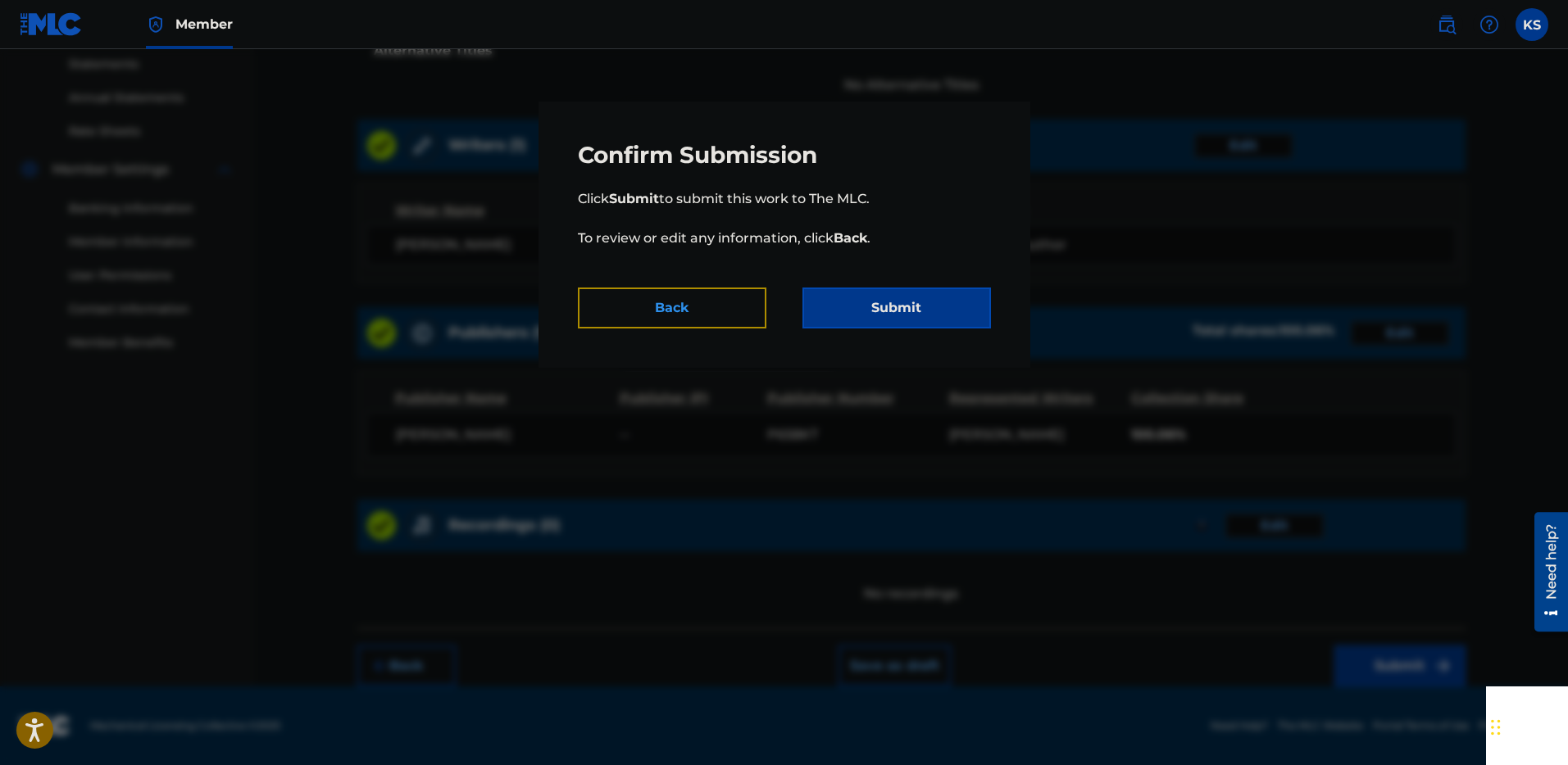
click at [734, 321] on button "Back" at bounding box center [671, 308] width 188 height 41
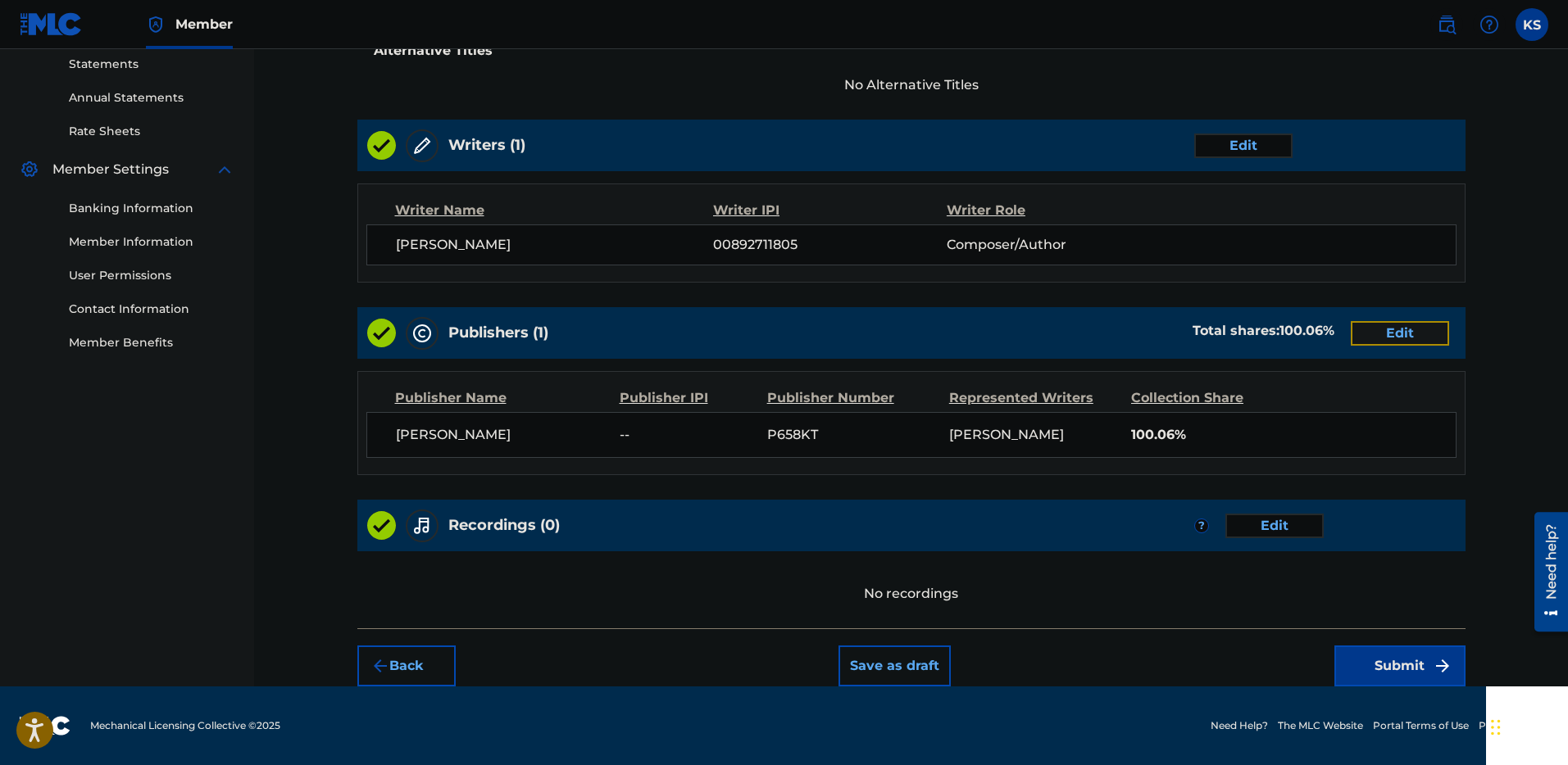
click at [1391, 337] on button "Edit" at bounding box center [1399, 333] width 98 height 24
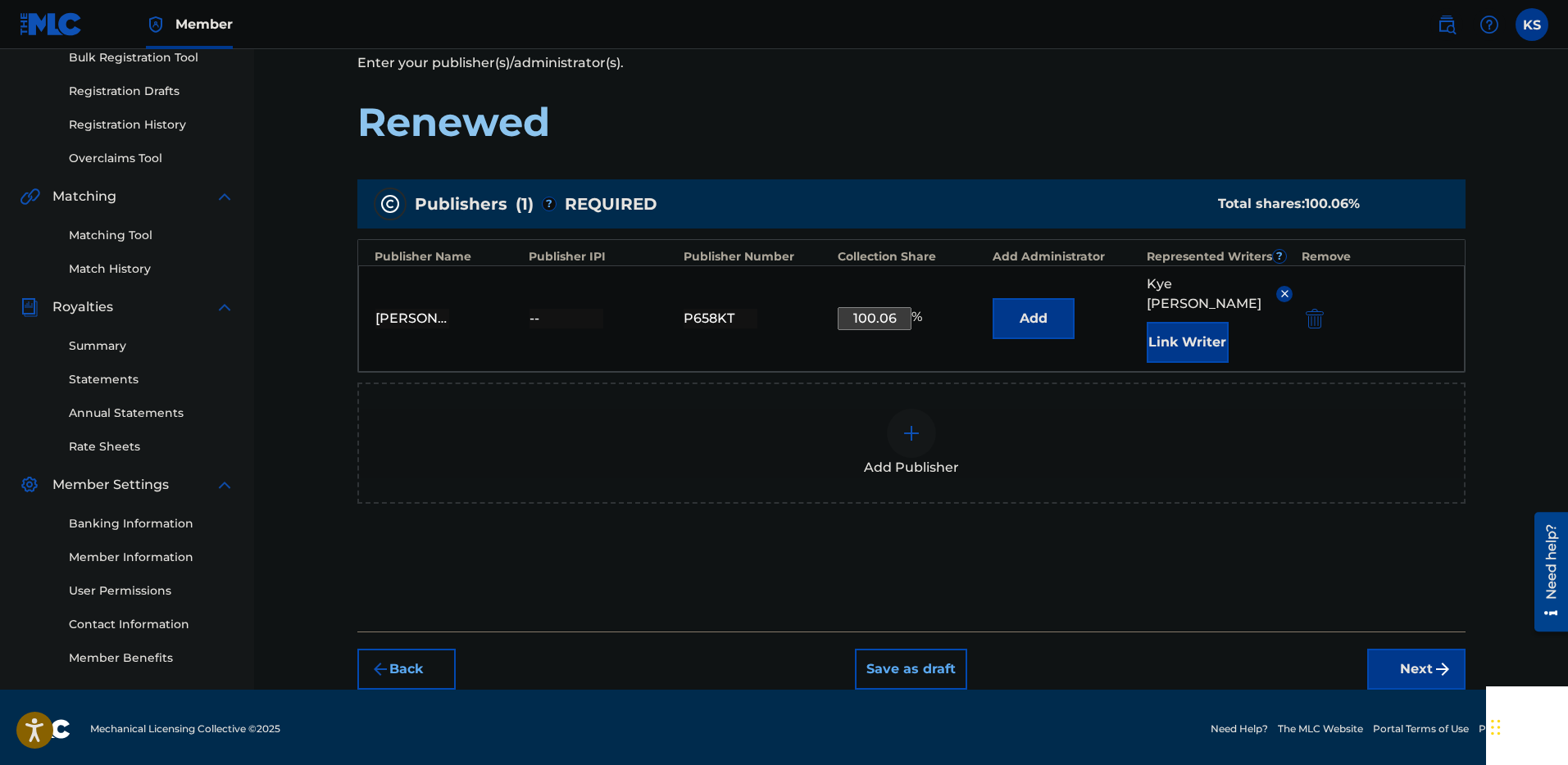
click at [894, 309] on input "100.06" at bounding box center [874, 318] width 74 height 23
type input "100"
click at [785, 408] on div "Add Publisher" at bounding box center [912, 443] width 1105 height 69
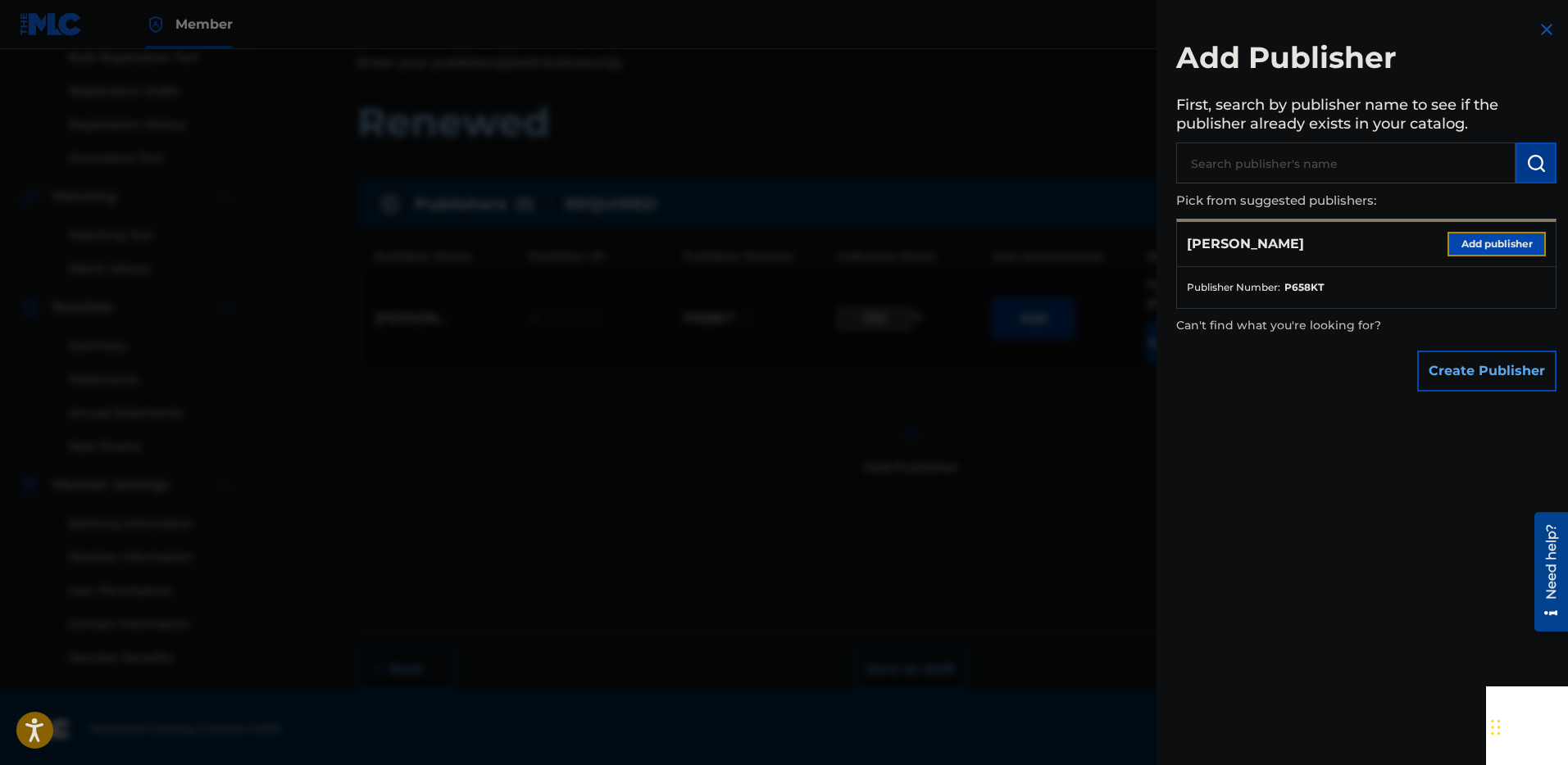
click at [1494, 244] on button "Add publisher" at bounding box center [1496, 244] width 98 height 24
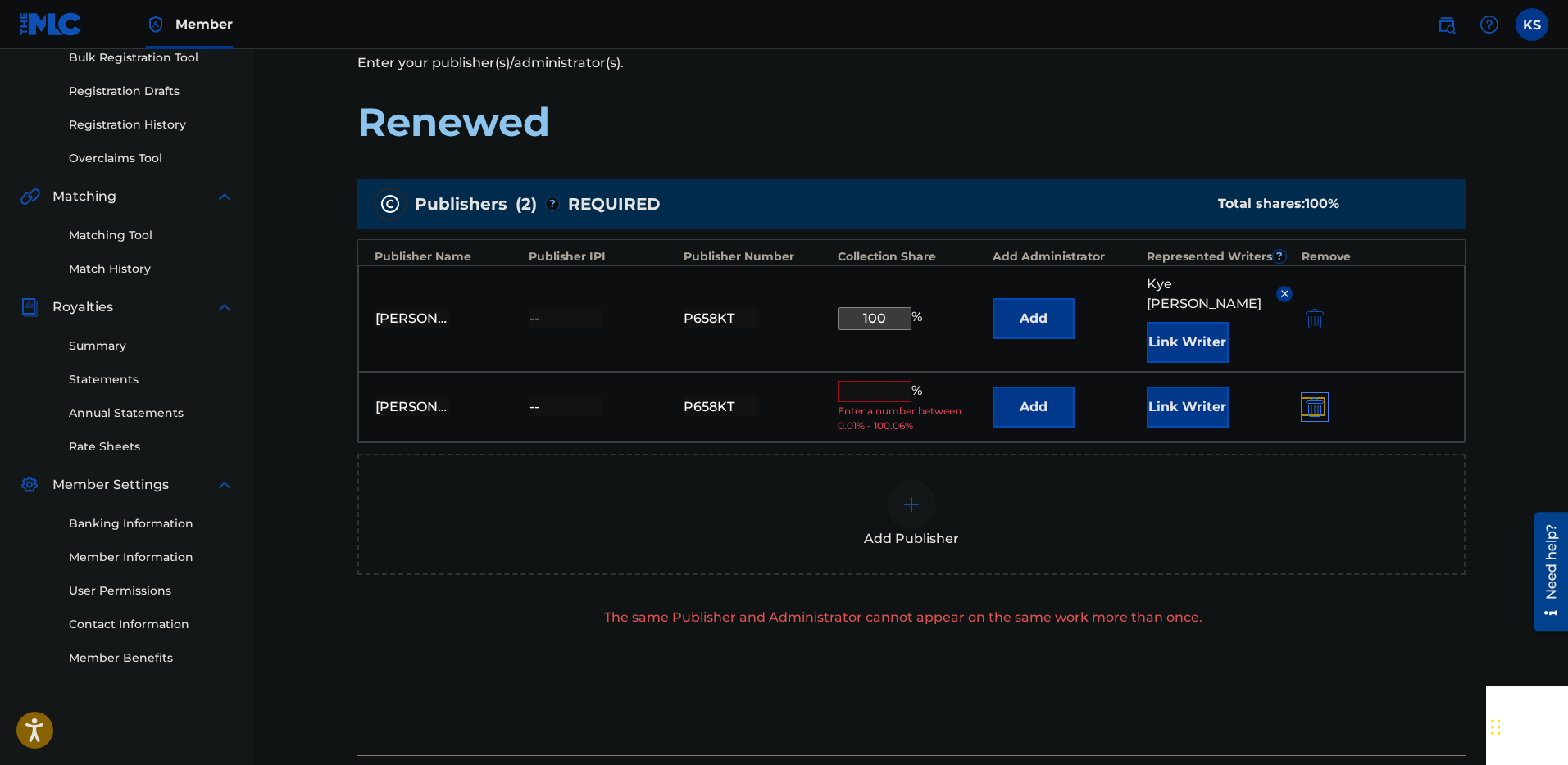
click at [1313, 398] on img "submit" at bounding box center [1314, 407] width 18 height 19
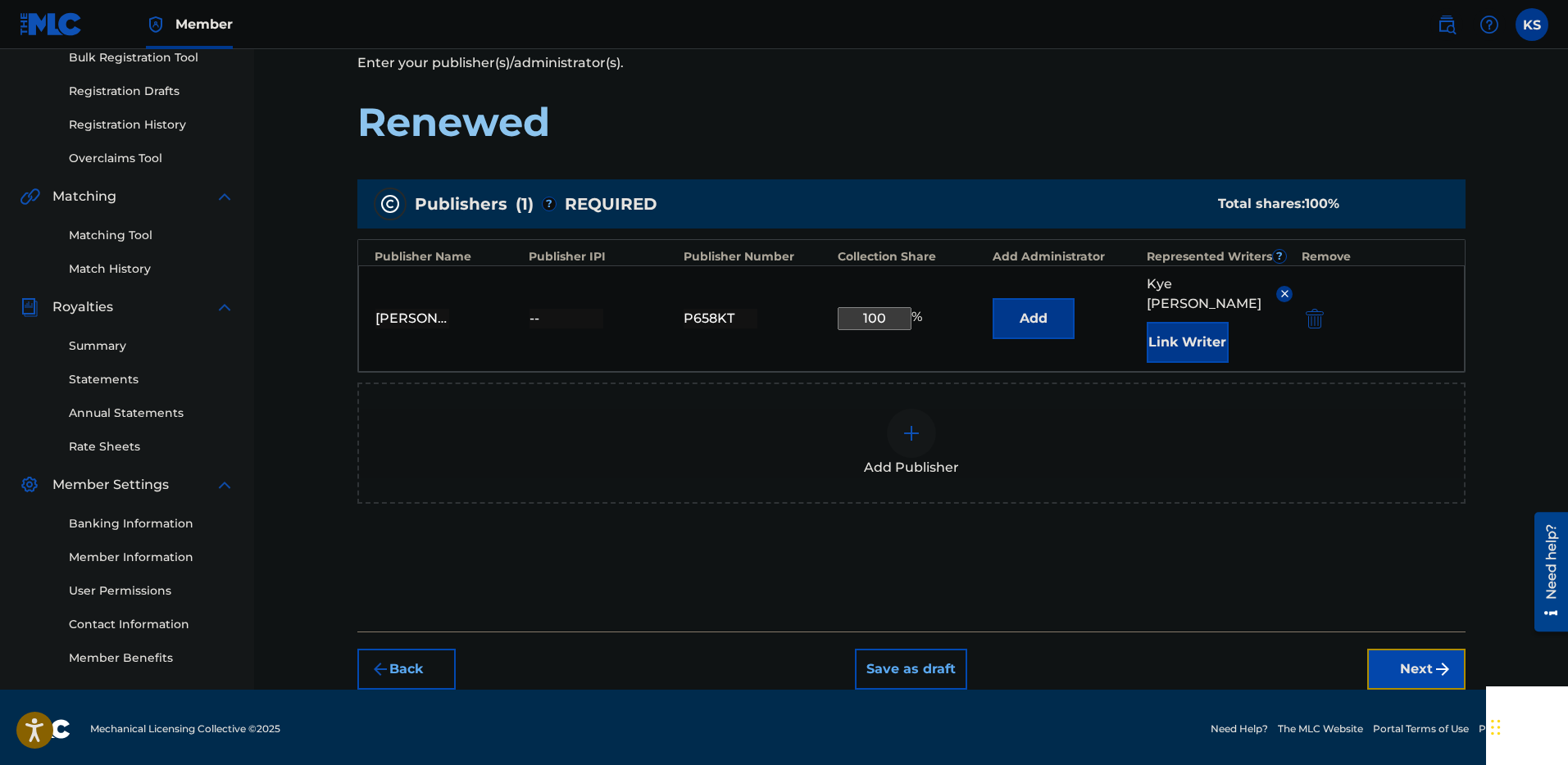
click at [1400, 649] on button "Next" at bounding box center [1416, 669] width 98 height 41
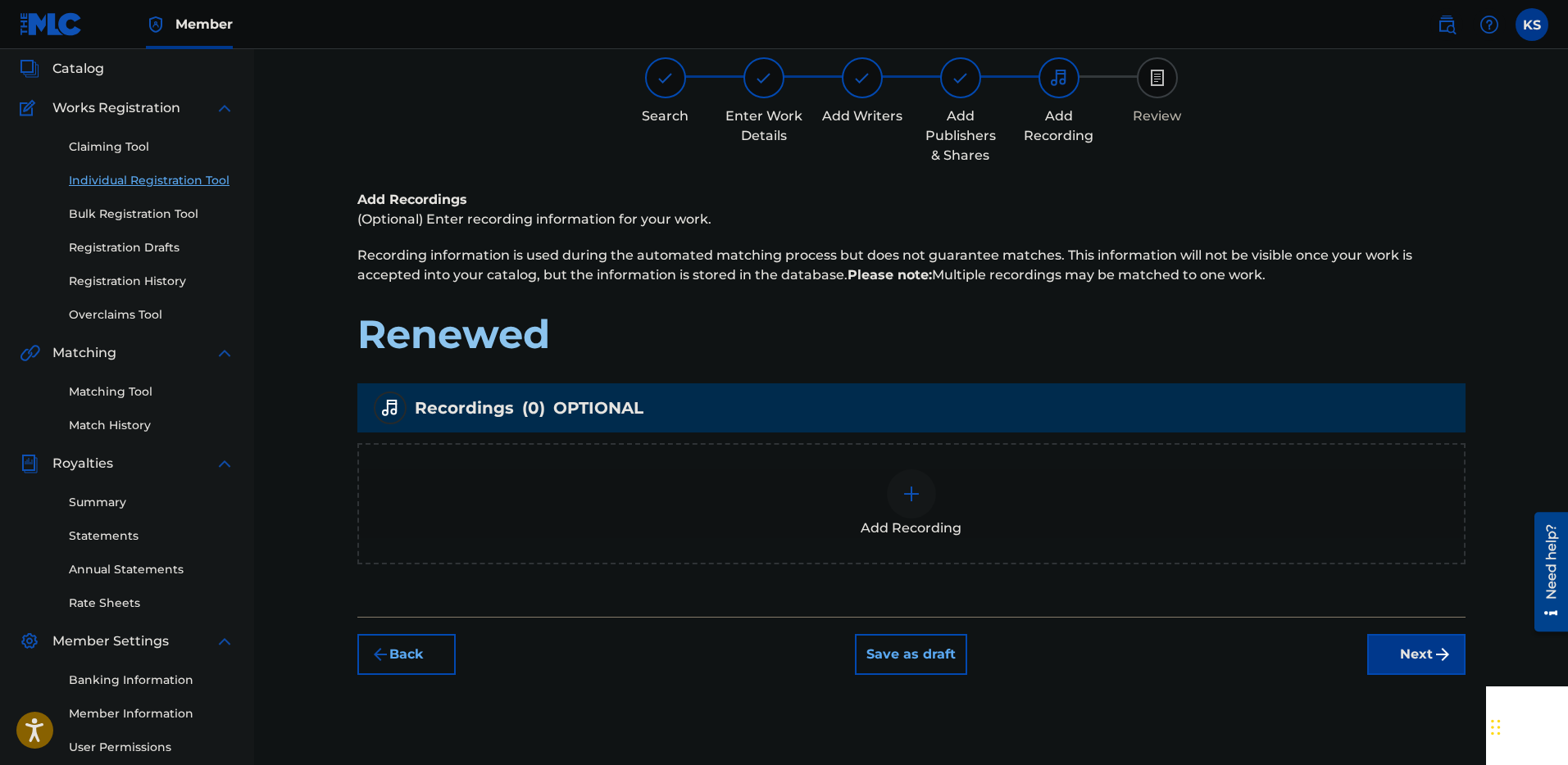
scroll to position [74, 0]
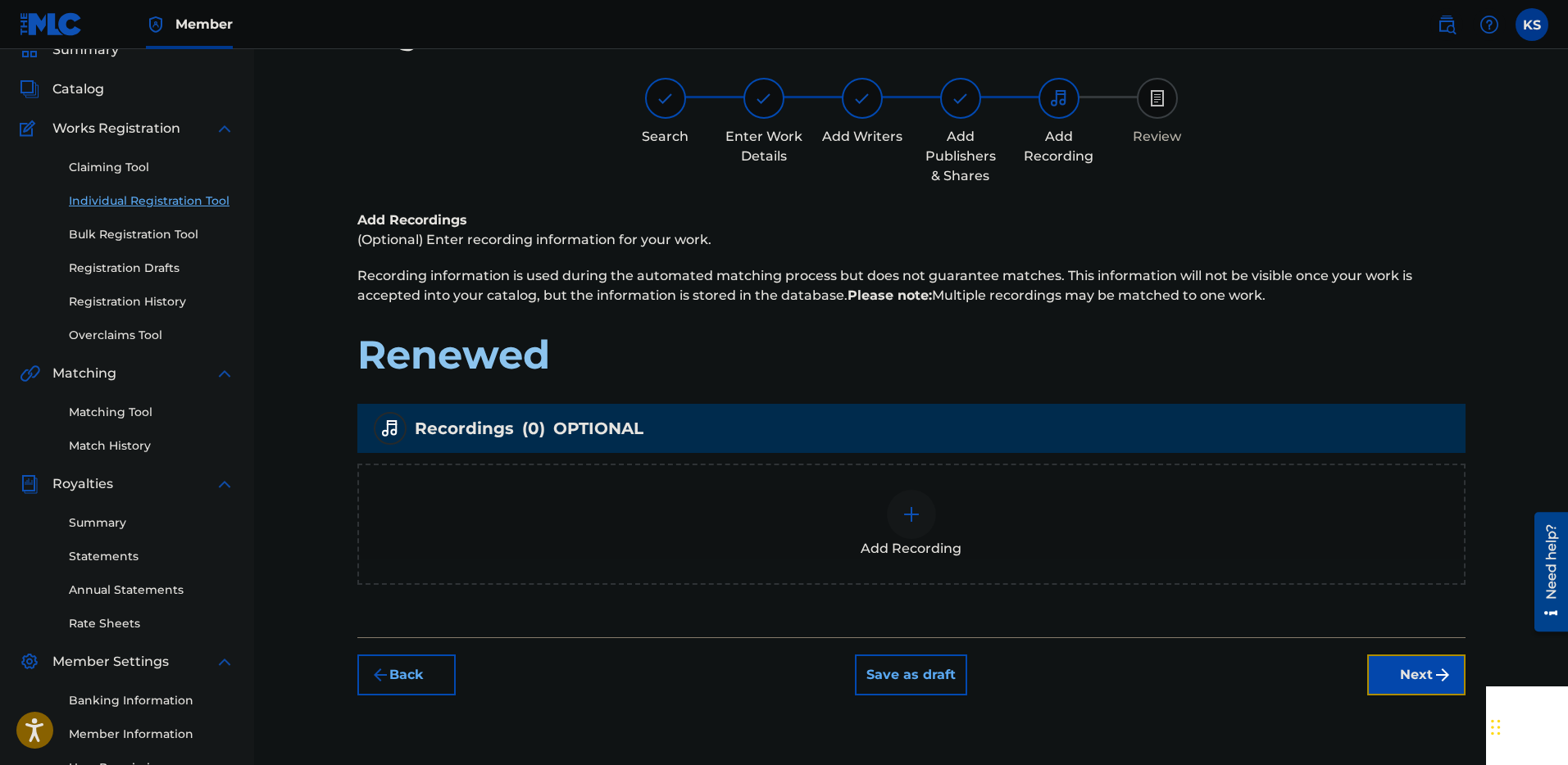
click at [1394, 676] on button "Next" at bounding box center [1416, 675] width 98 height 41
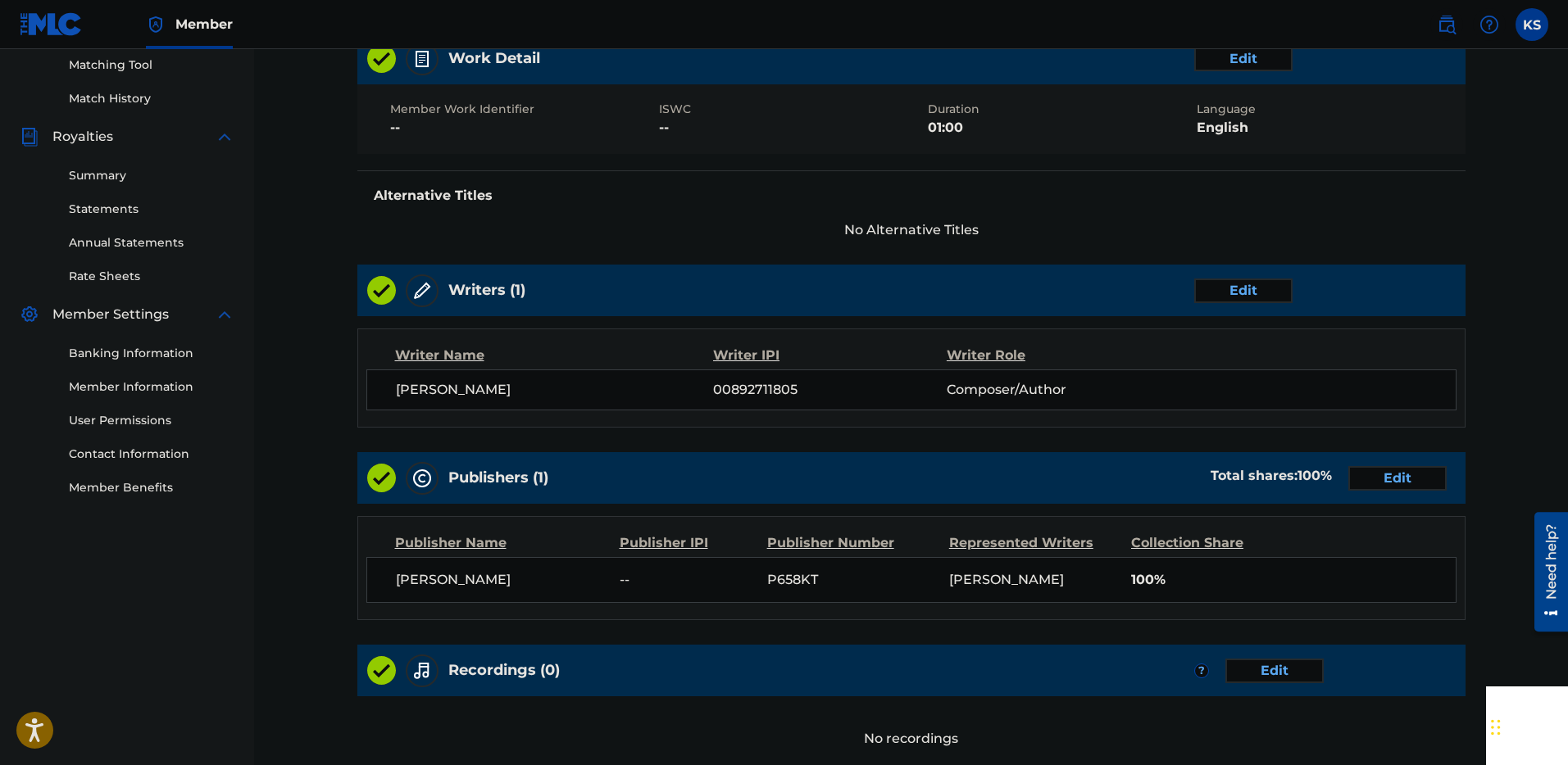
scroll to position [566, 0]
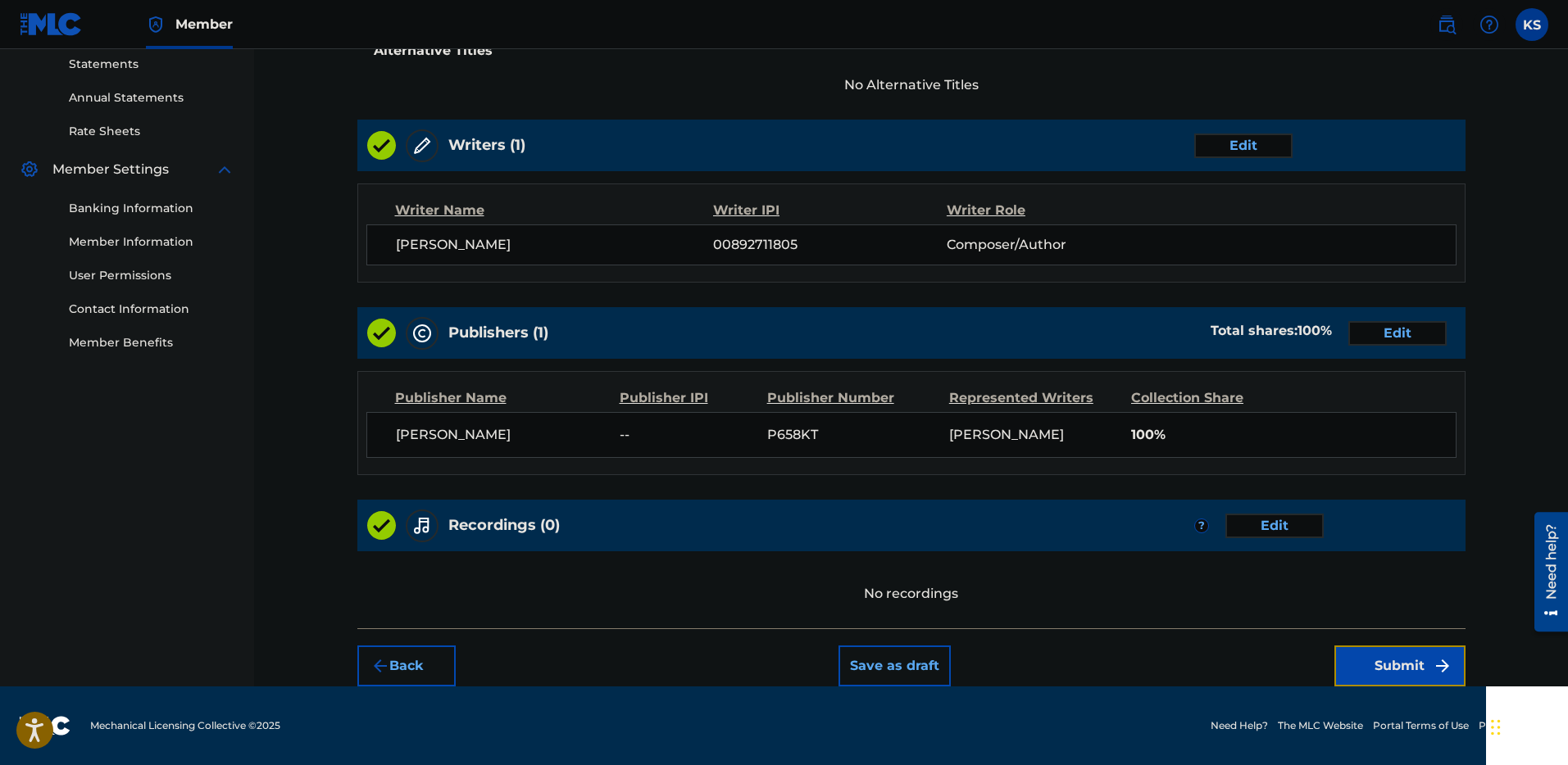
click at [1390, 656] on button "Submit" at bounding box center [1400, 665] width 131 height 41
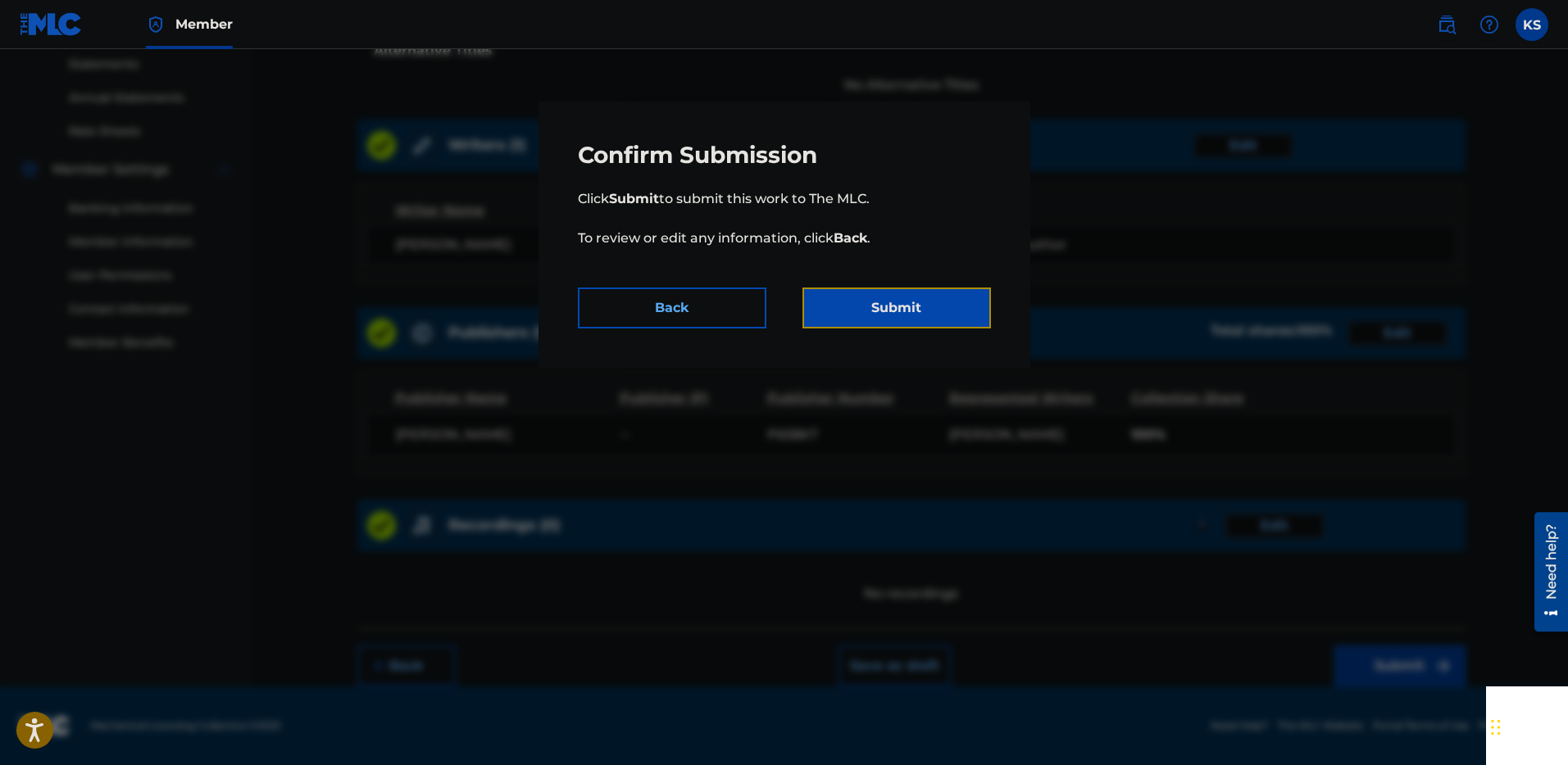
click at [958, 321] on button "Submit" at bounding box center [896, 308] width 188 height 41
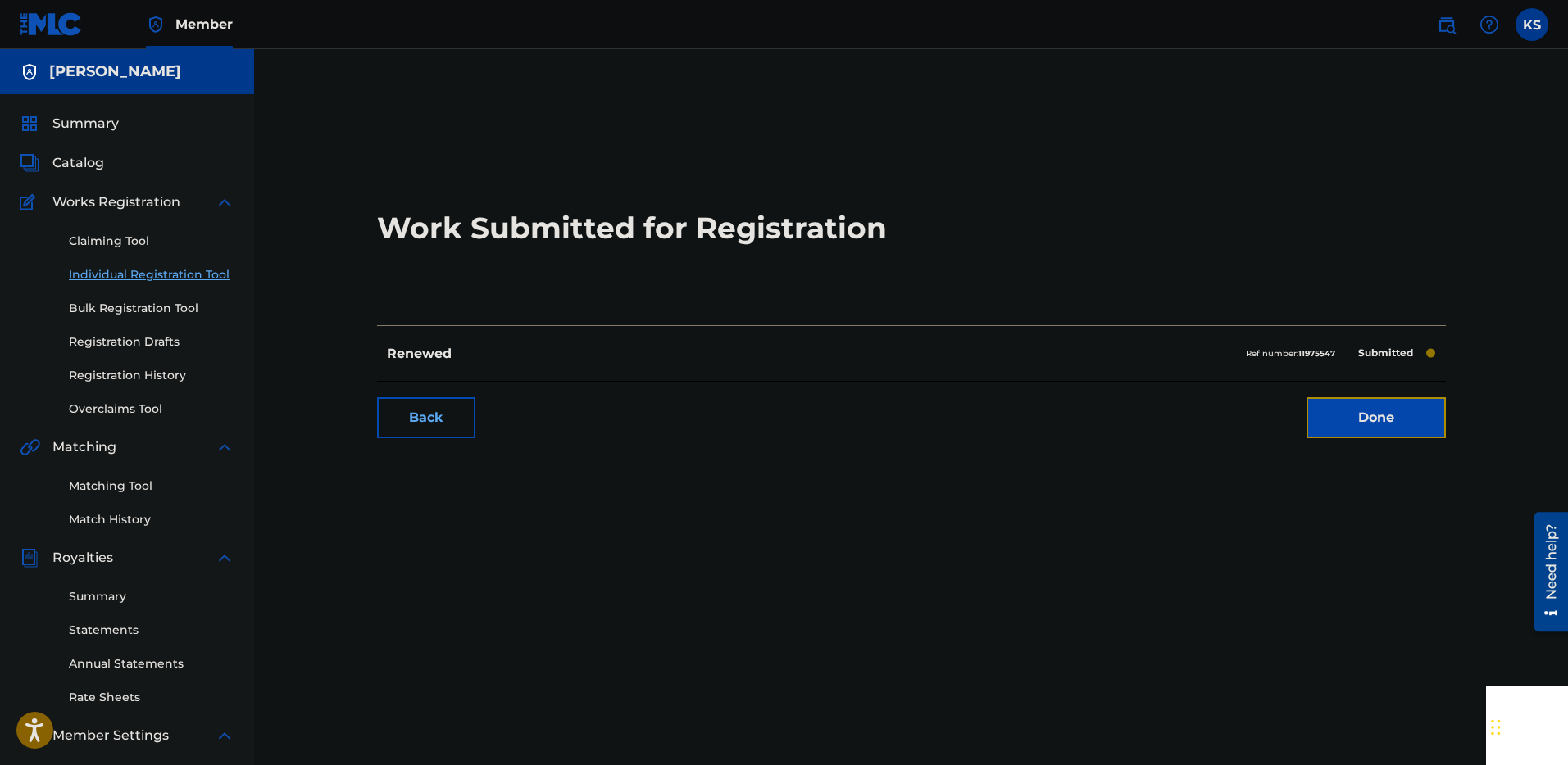
click at [1352, 411] on link "Done" at bounding box center [1375, 418] width 139 height 41
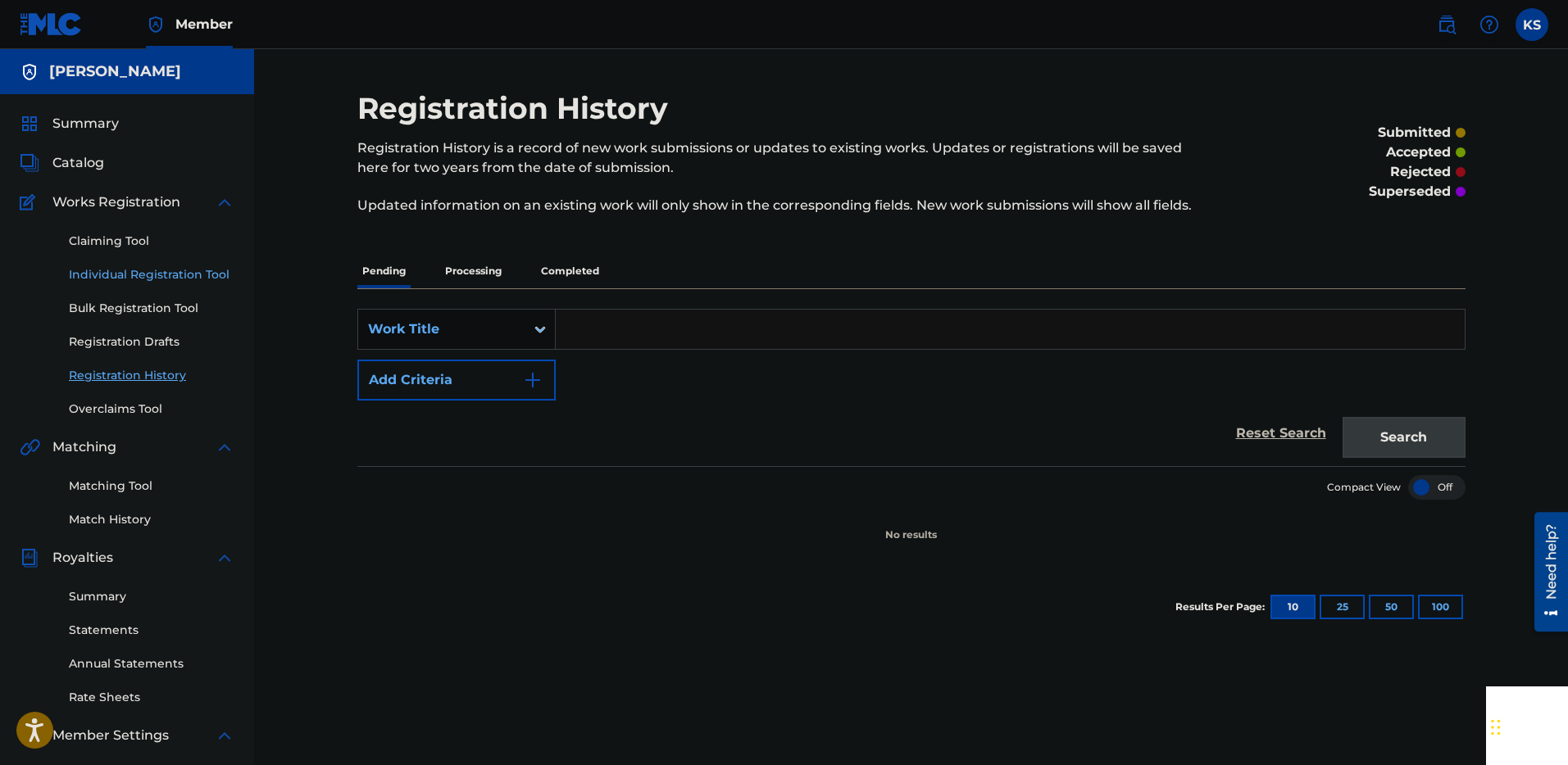
click at [124, 276] on link "Individual Registration Tool" at bounding box center [152, 275] width 166 height 18
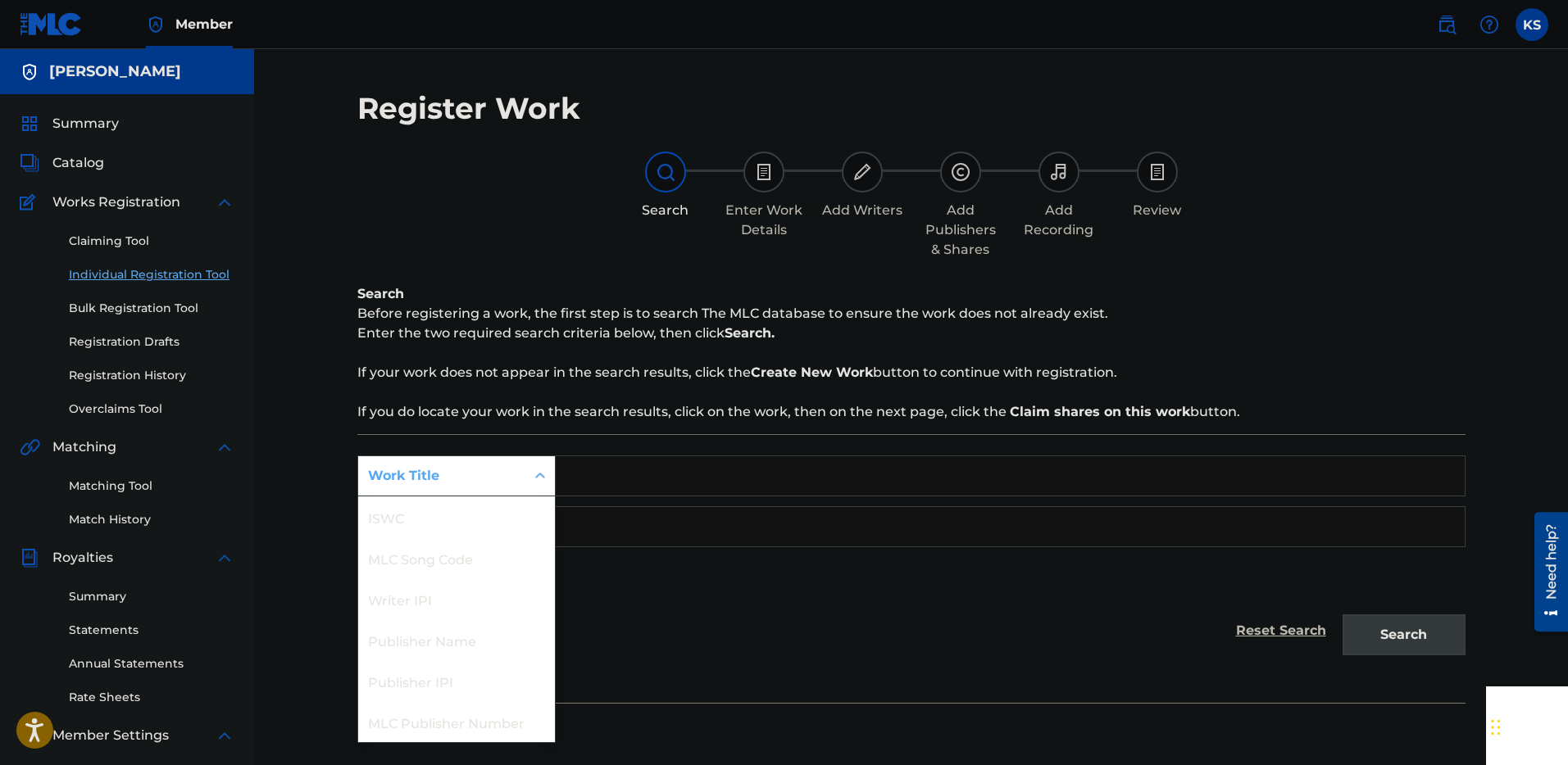
click at [522, 477] on div "Work Title" at bounding box center [442, 475] width 167 height 31
click at [496, 475] on div "Work Title" at bounding box center [442, 475] width 147 height 19
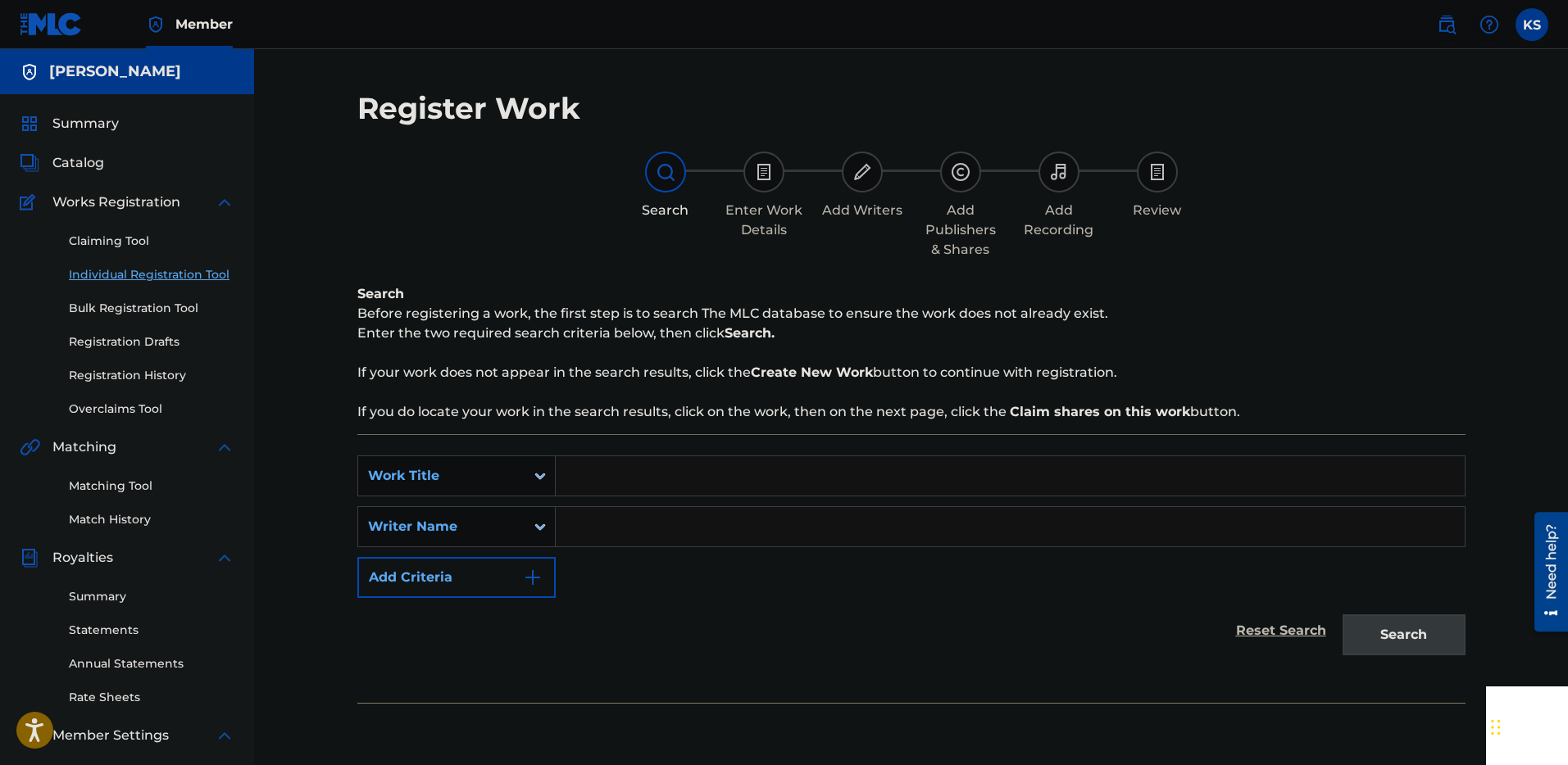
click at [603, 475] on input "Search Form" at bounding box center [1010, 475] width 909 height 39
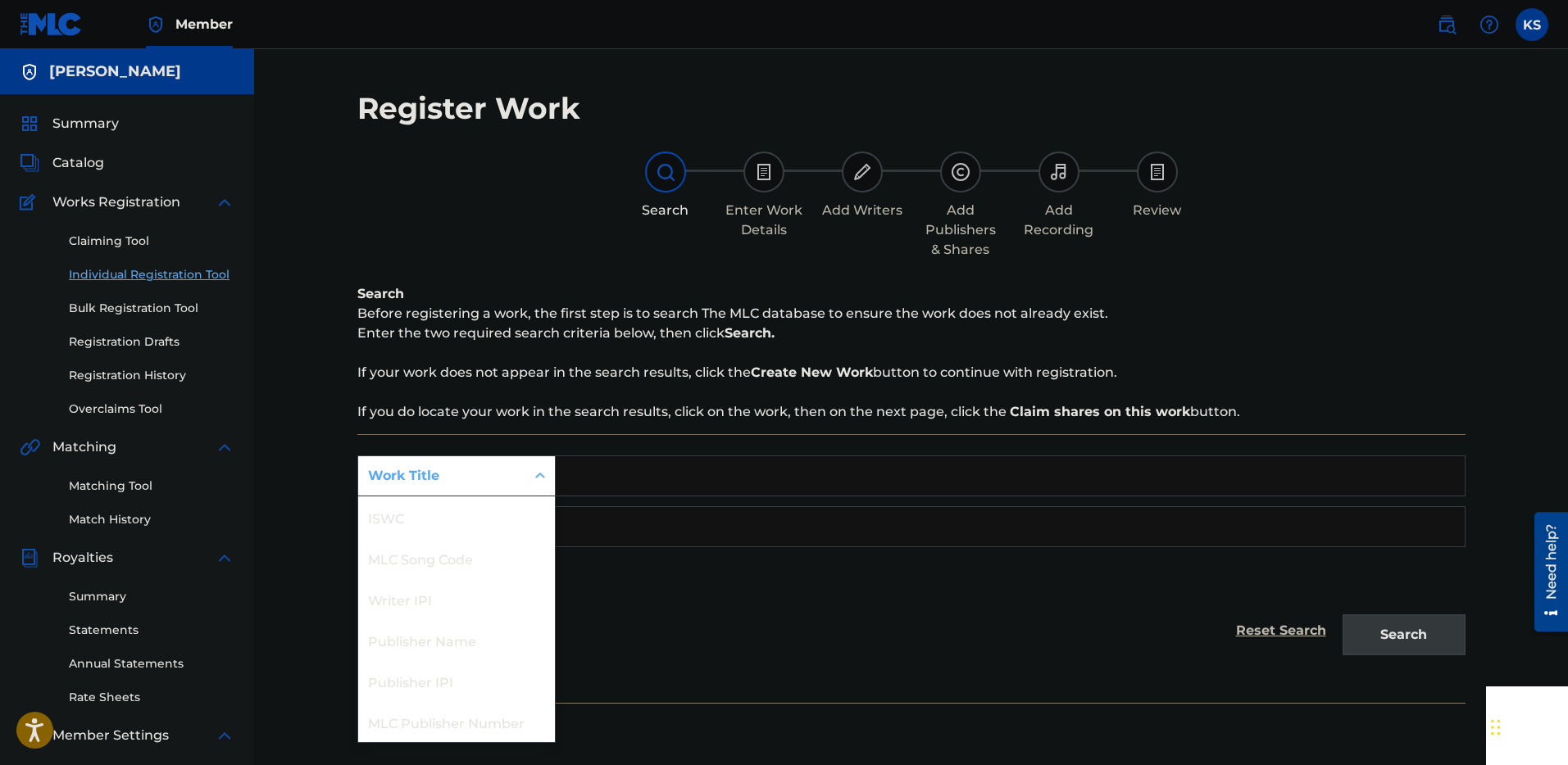
click at [528, 481] on div "Search Form" at bounding box center [539, 475] width 29 height 29
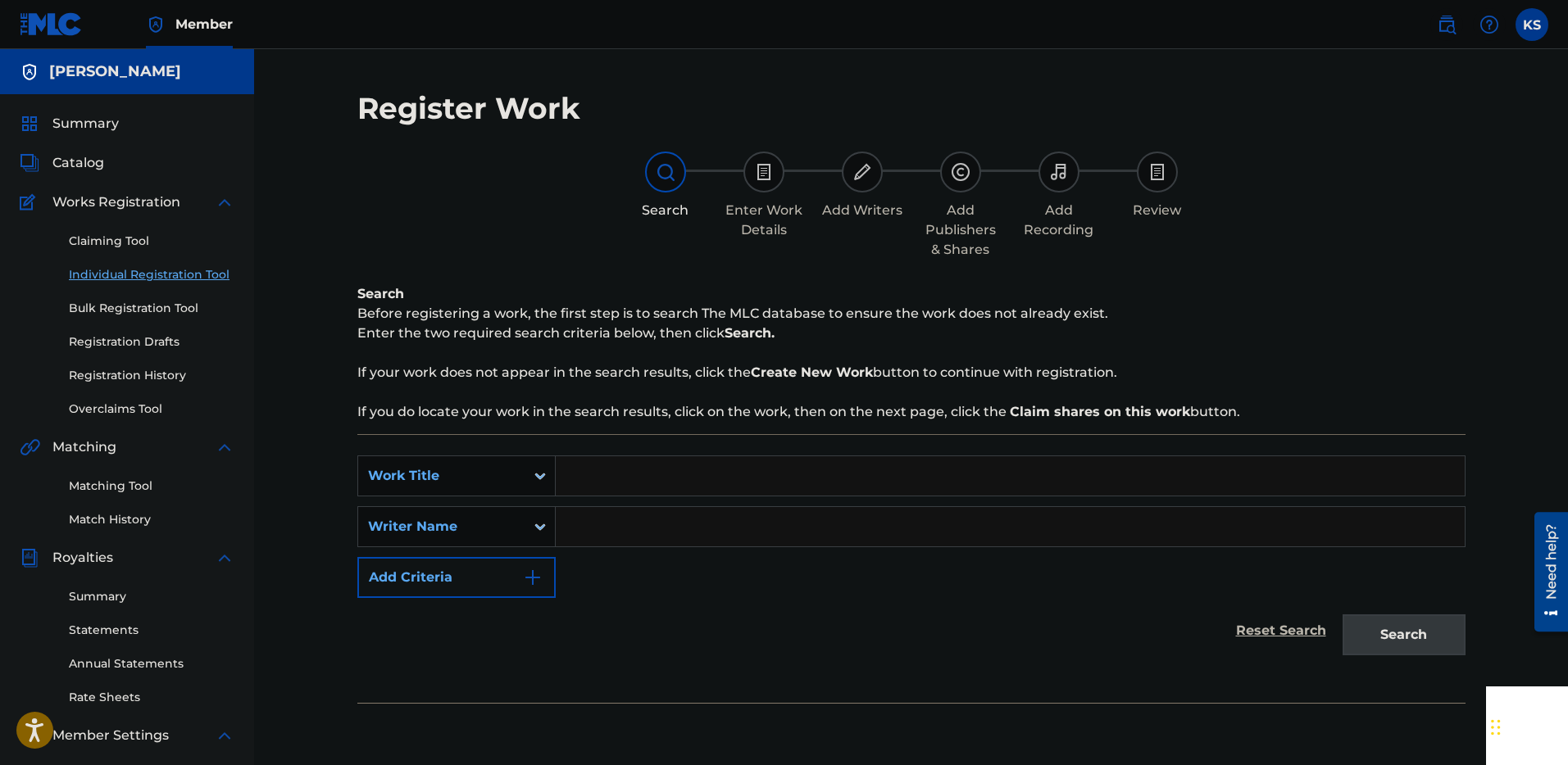
click at [643, 482] on input "Search Form" at bounding box center [1010, 475] width 909 height 39
type input "In the Sky"
click at [671, 524] on input "Search Form" at bounding box center [1010, 526] width 909 height 39
type input "[PERSON_NAME]"
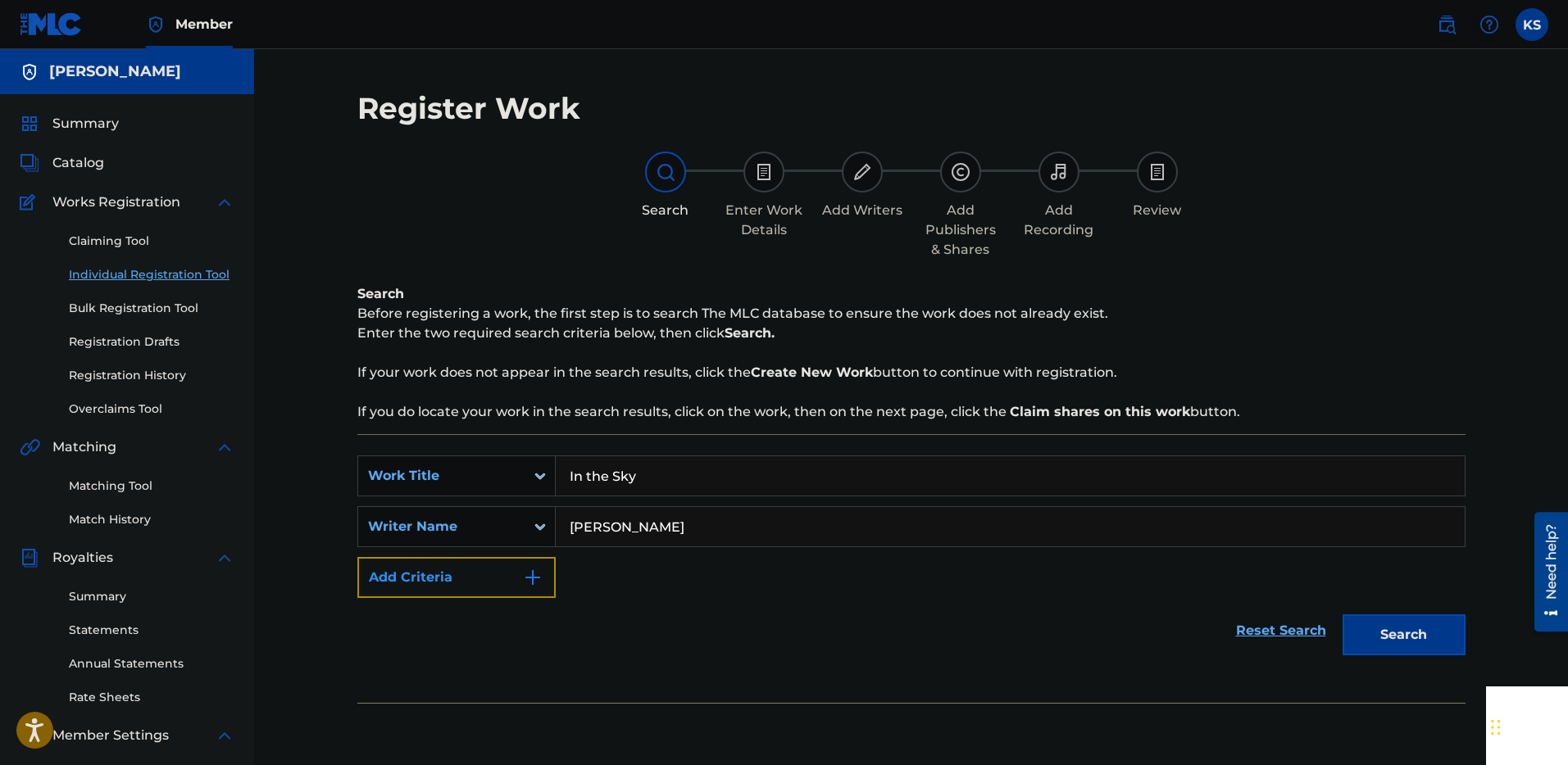
click at [522, 593] on button "Add Criteria" at bounding box center [456, 578] width 198 height 41
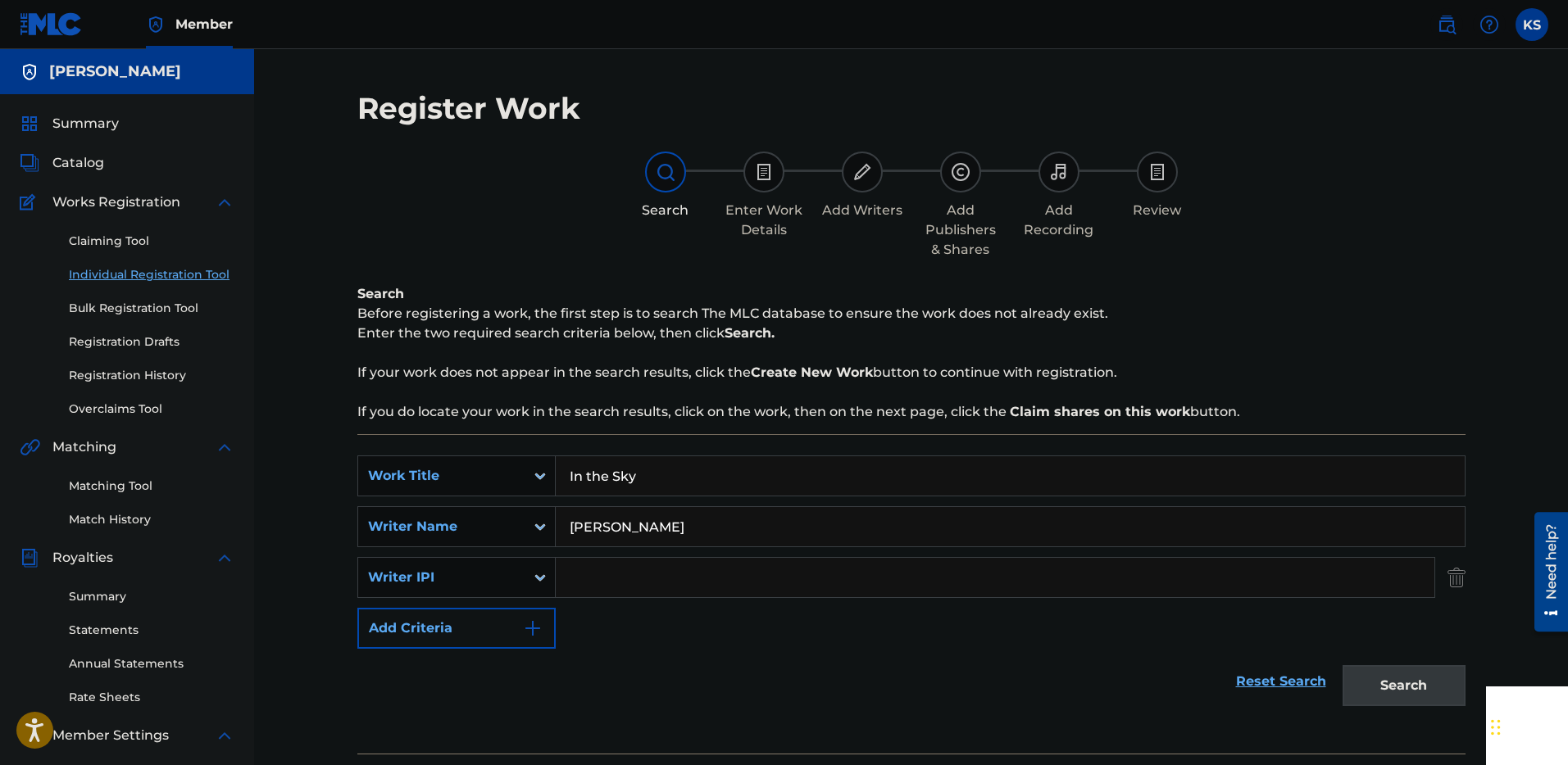
click at [576, 571] on input "Search Form" at bounding box center [995, 578] width 878 height 39
type input "00892711805"
click at [1397, 679] on button "Search" at bounding box center [1403, 685] width 123 height 41
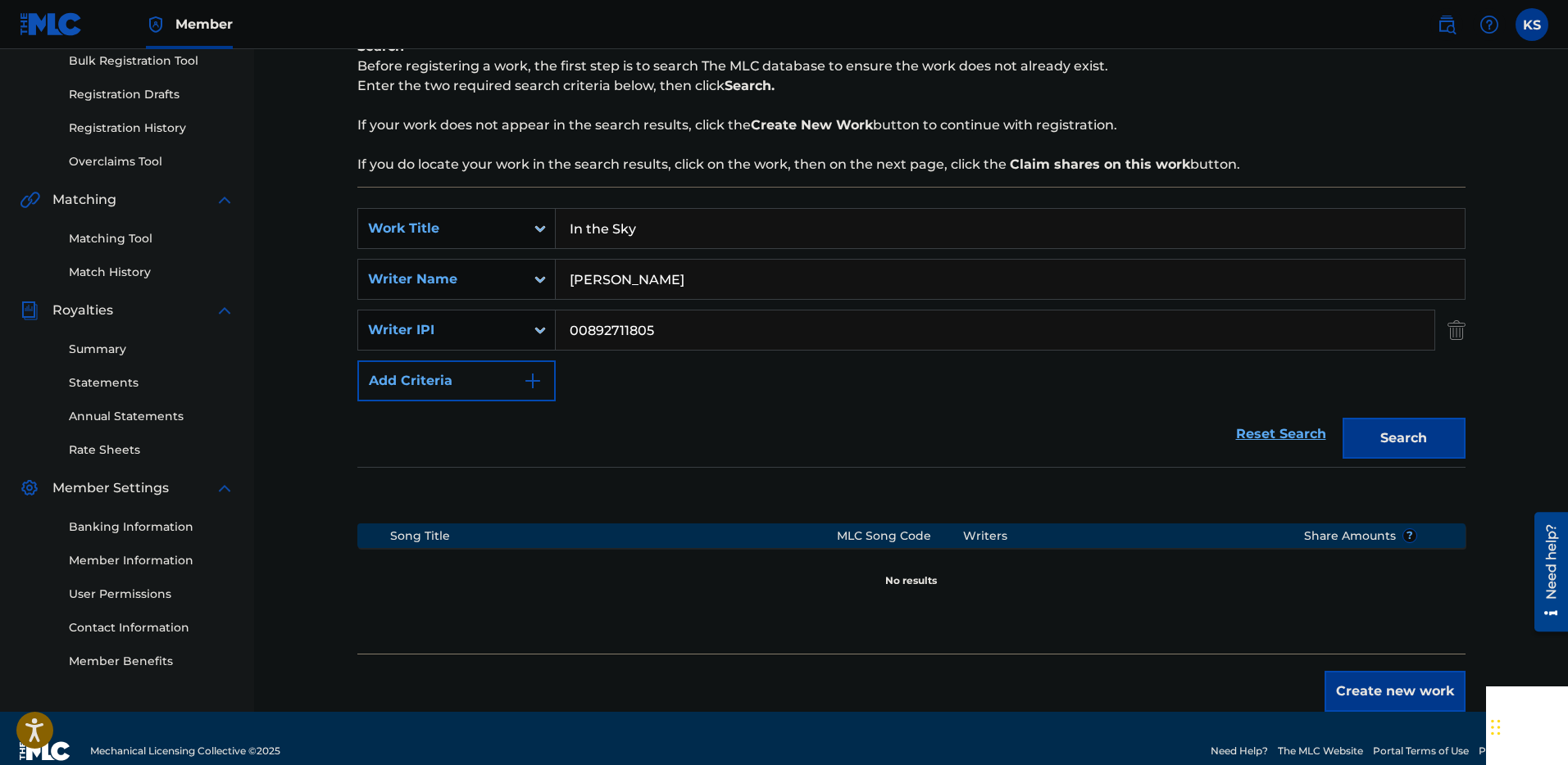
scroll to position [251, 0]
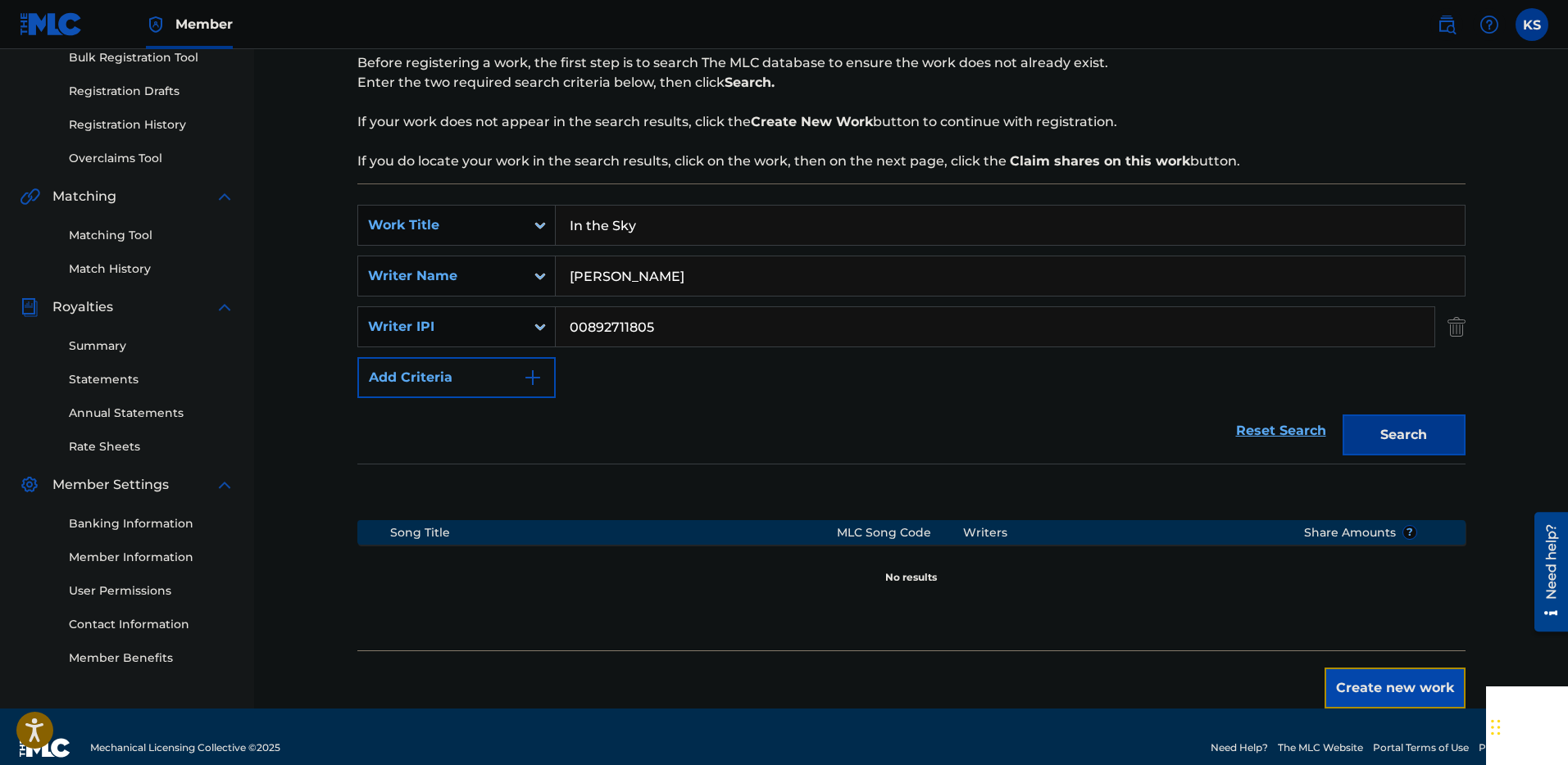
click at [1381, 673] on button "Create new work" at bounding box center [1395, 688] width 141 height 41
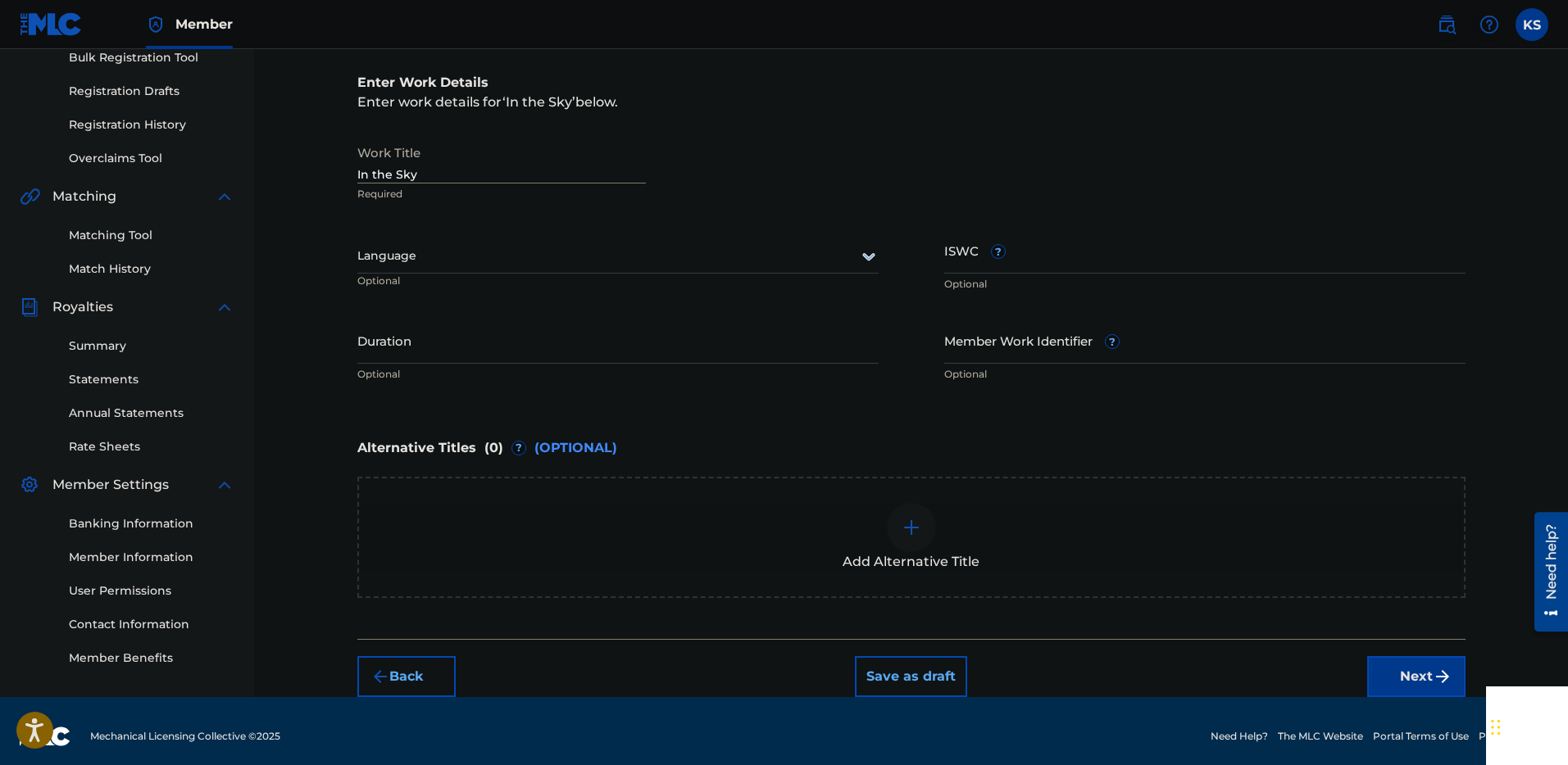
click at [441, 259] on div at bounding box center [618, 256] width 522 height 20
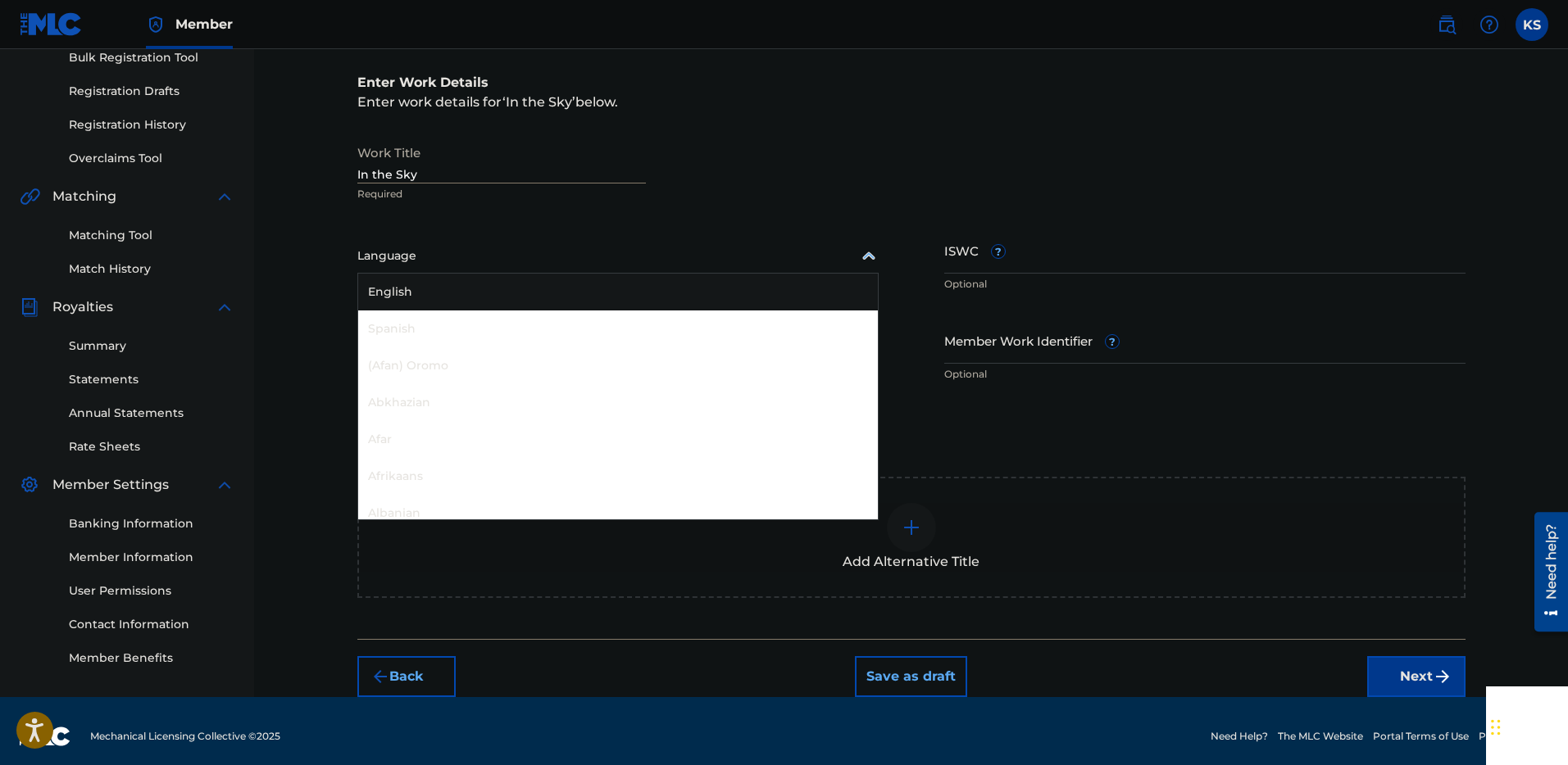
click at [436, 300] on div "English" at bounding box center [618, 292] width 520 height 37
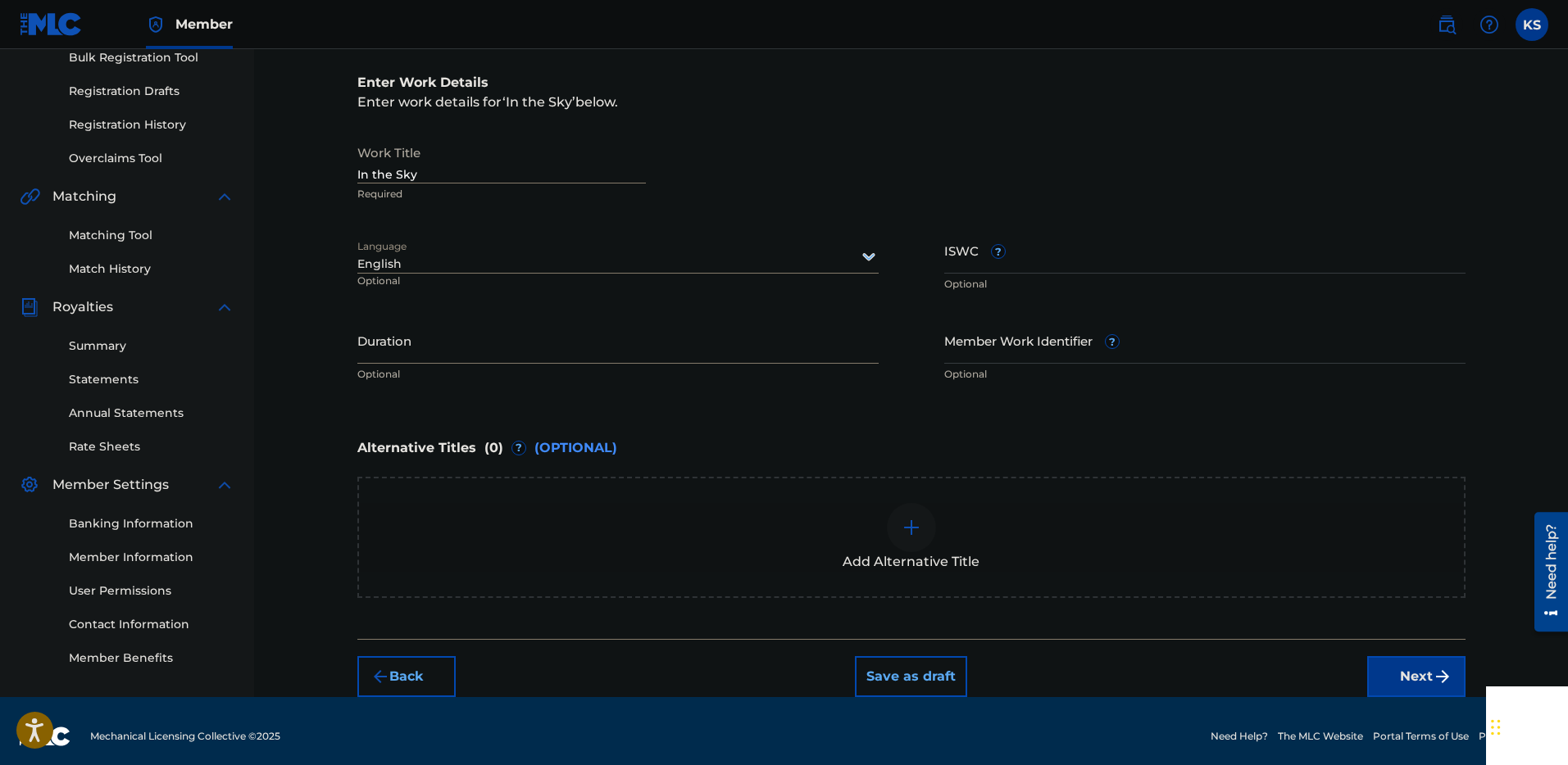
click at [481, 353] on input "Duration" at bounding box center [618, 341] width 522 height 47
type input "1"
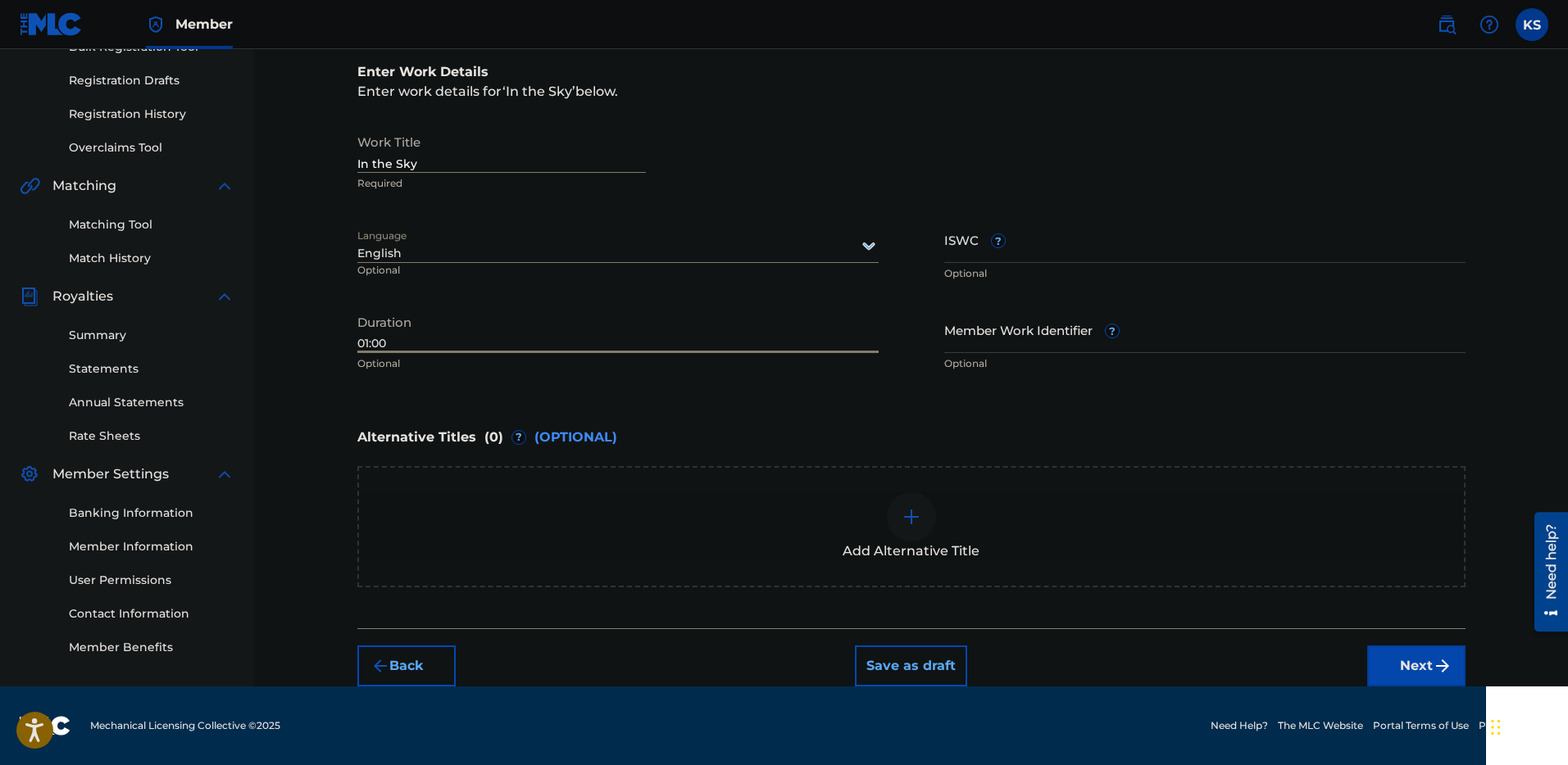
type input "01:00"
click at [1385, 661] on button "Next" at bounding box center [1416, 665] width 98 height 41
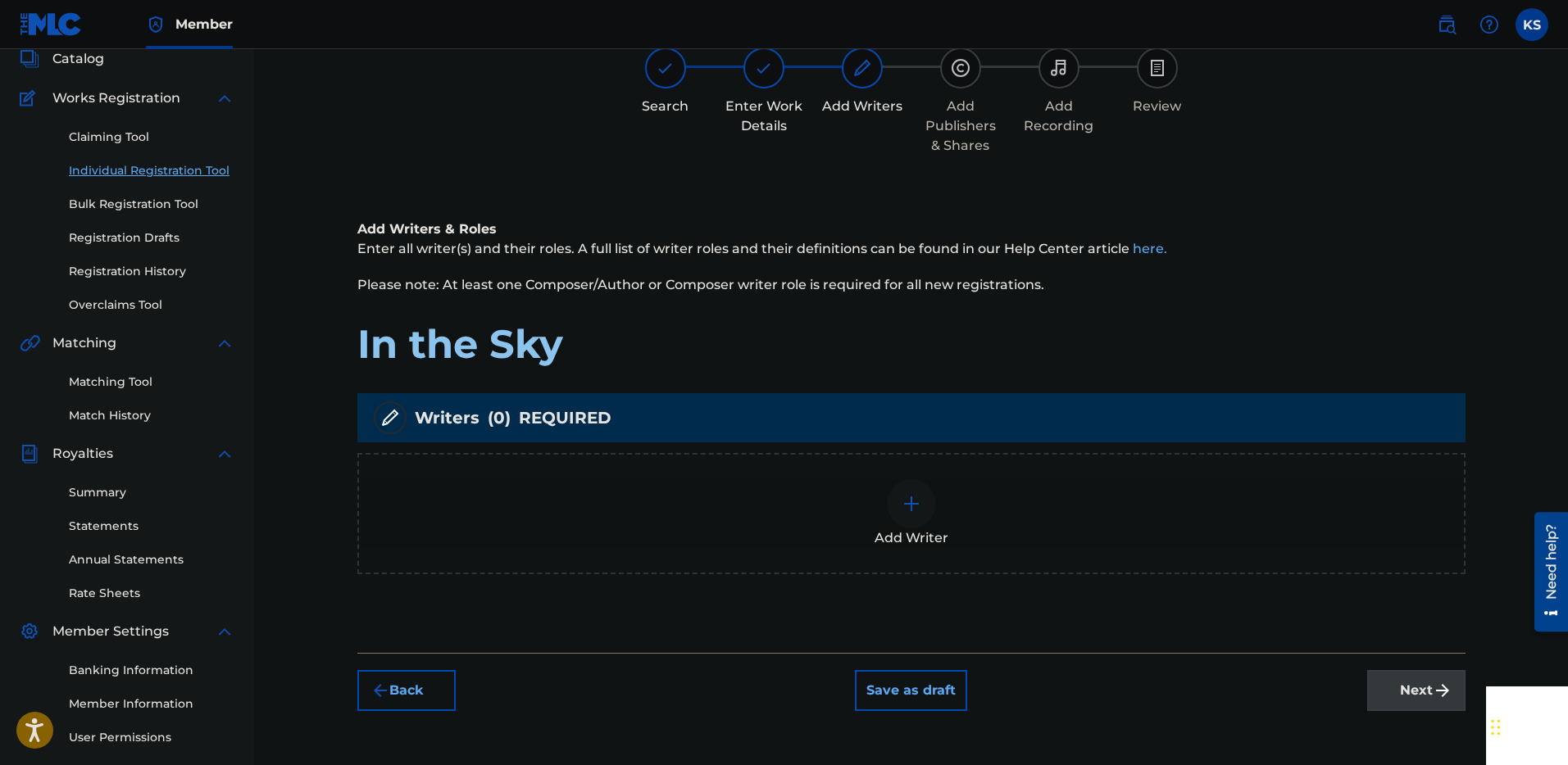
scroll to position [170, 0]
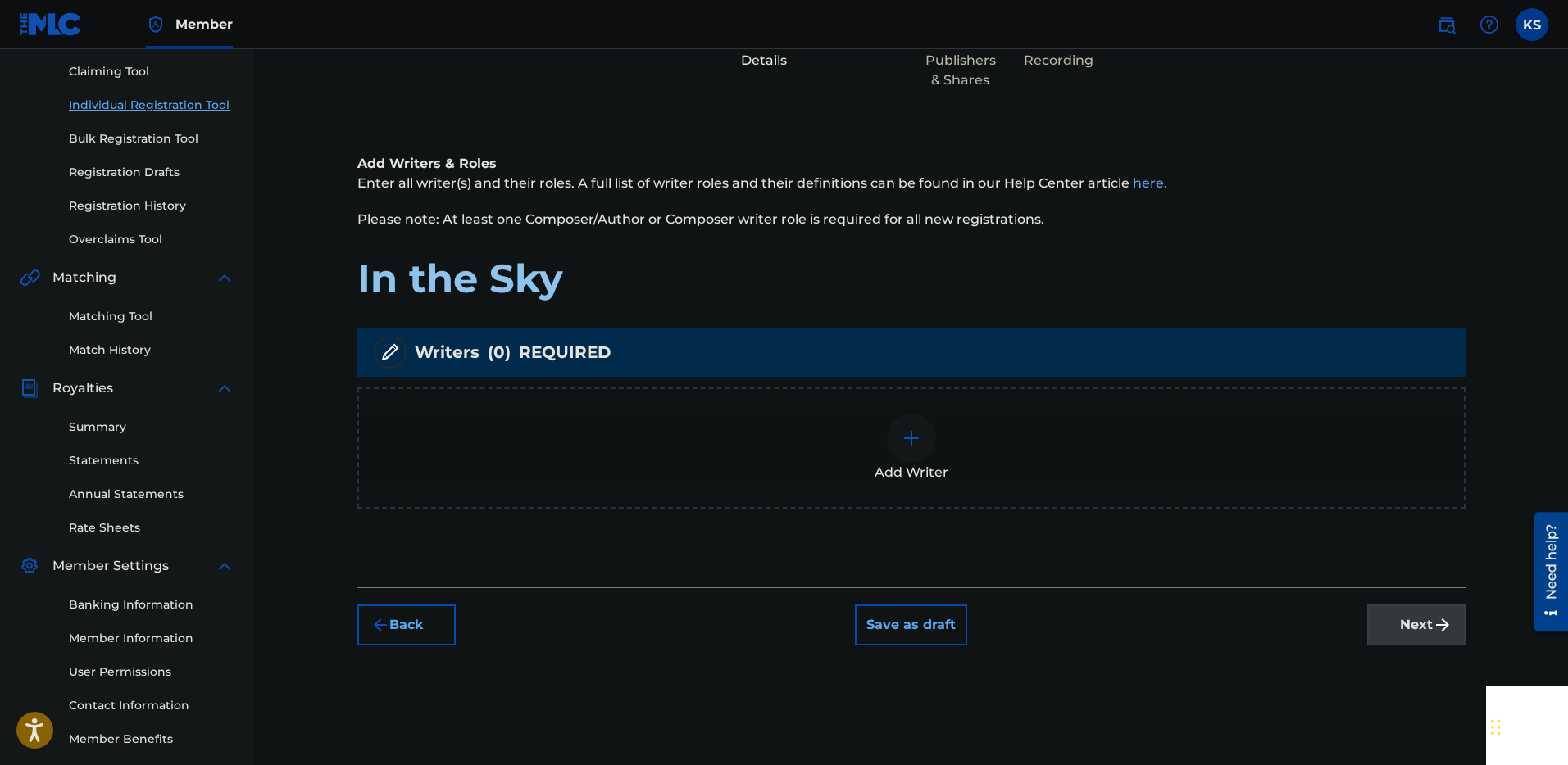
click at [923, 446] on div at bounding box center [911, 438] width 49 height 49
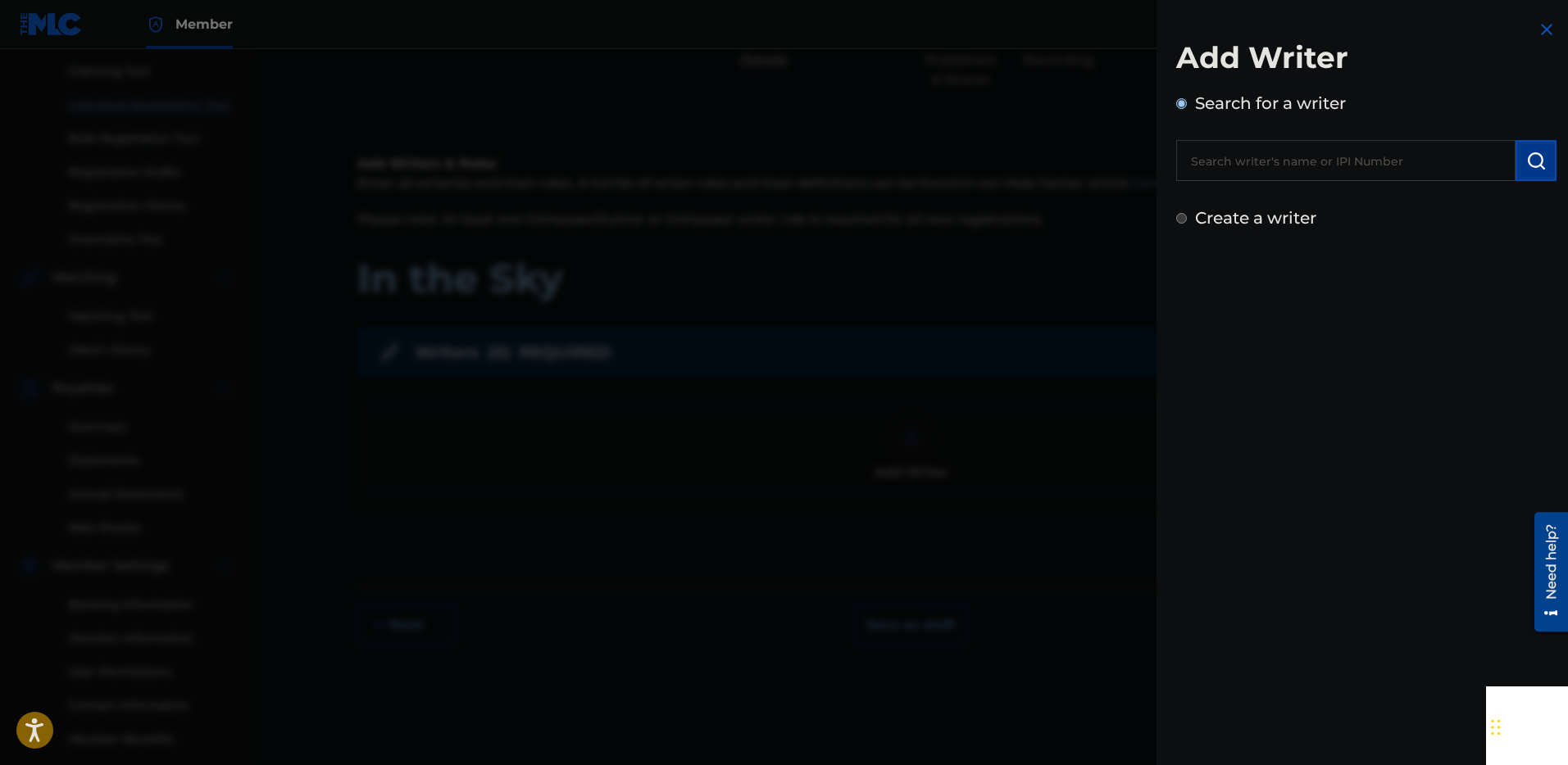
click at [1240, 105] on label "Search for a writer" at bounding box center [1270, 103] width 151 height 19
click at [1186, 105] on input "Search for a writer" at bounding box center [1181, 103] width 11 height 11
click at [1179, 224] on div "Create a writer" at bounding box center [1366, 218] width 380 height 24
click at [1185, 218] on input "Create a writer" at bounding box center [1181, 218] width 11 height 11
radio input "false"
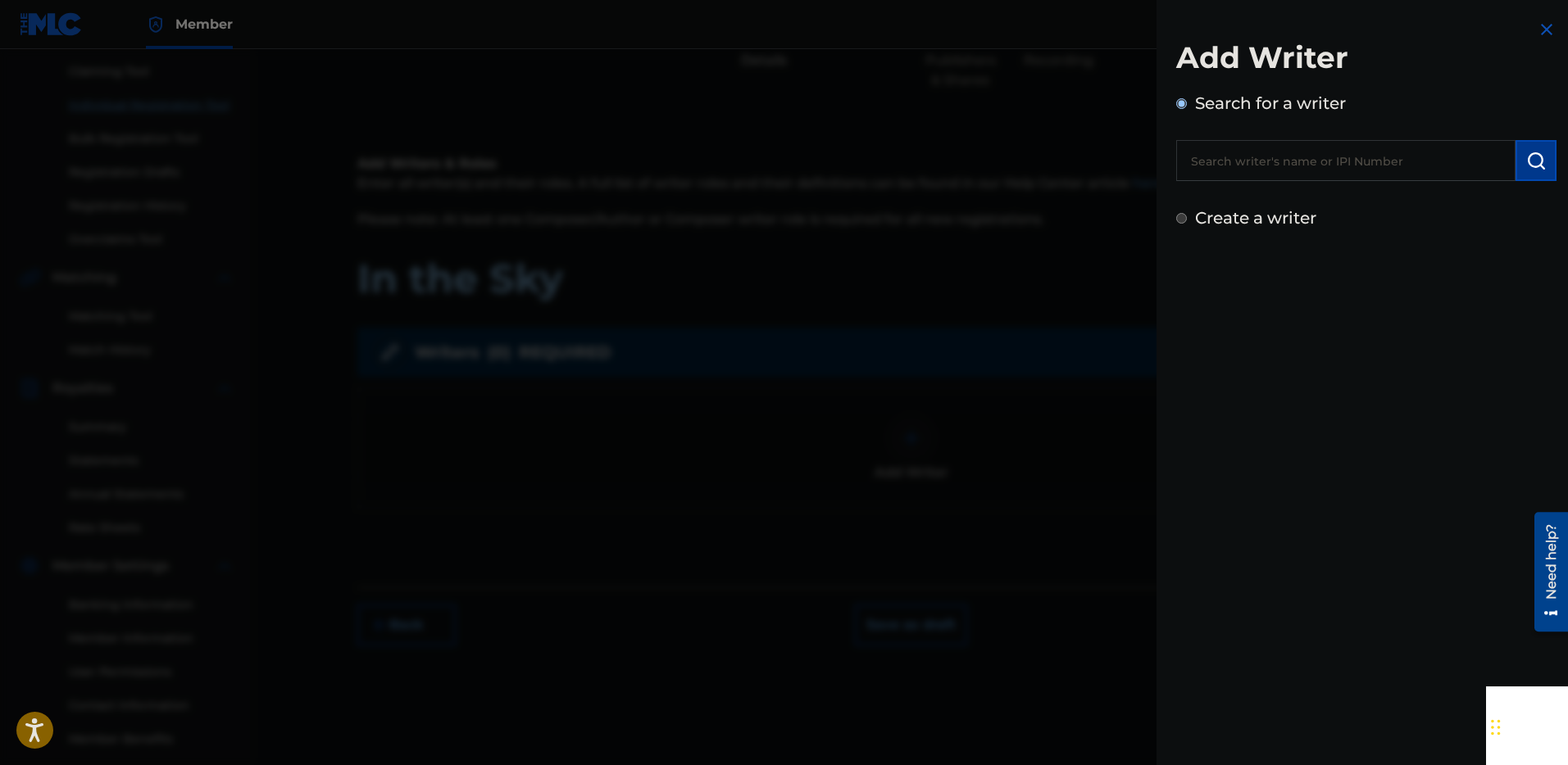
radio input "true"
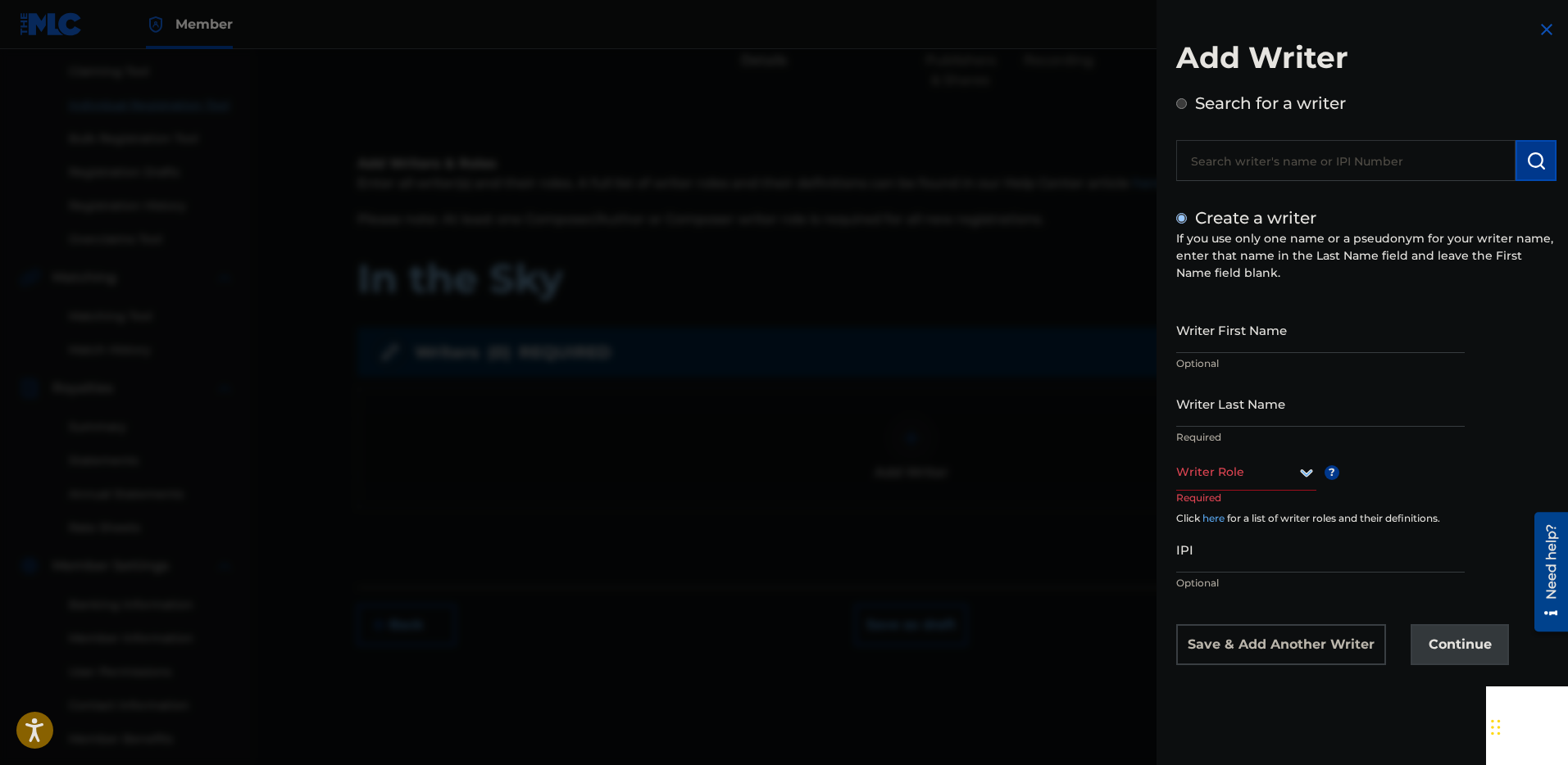
click at [1179, 97] on div "Search for a writer" at bounding box center [1366, 136] width 380 height 90
click at [1183, 105] on input "Search for a writer" at bounding box center [1181, 103] width 11 height 11
radio input "true"
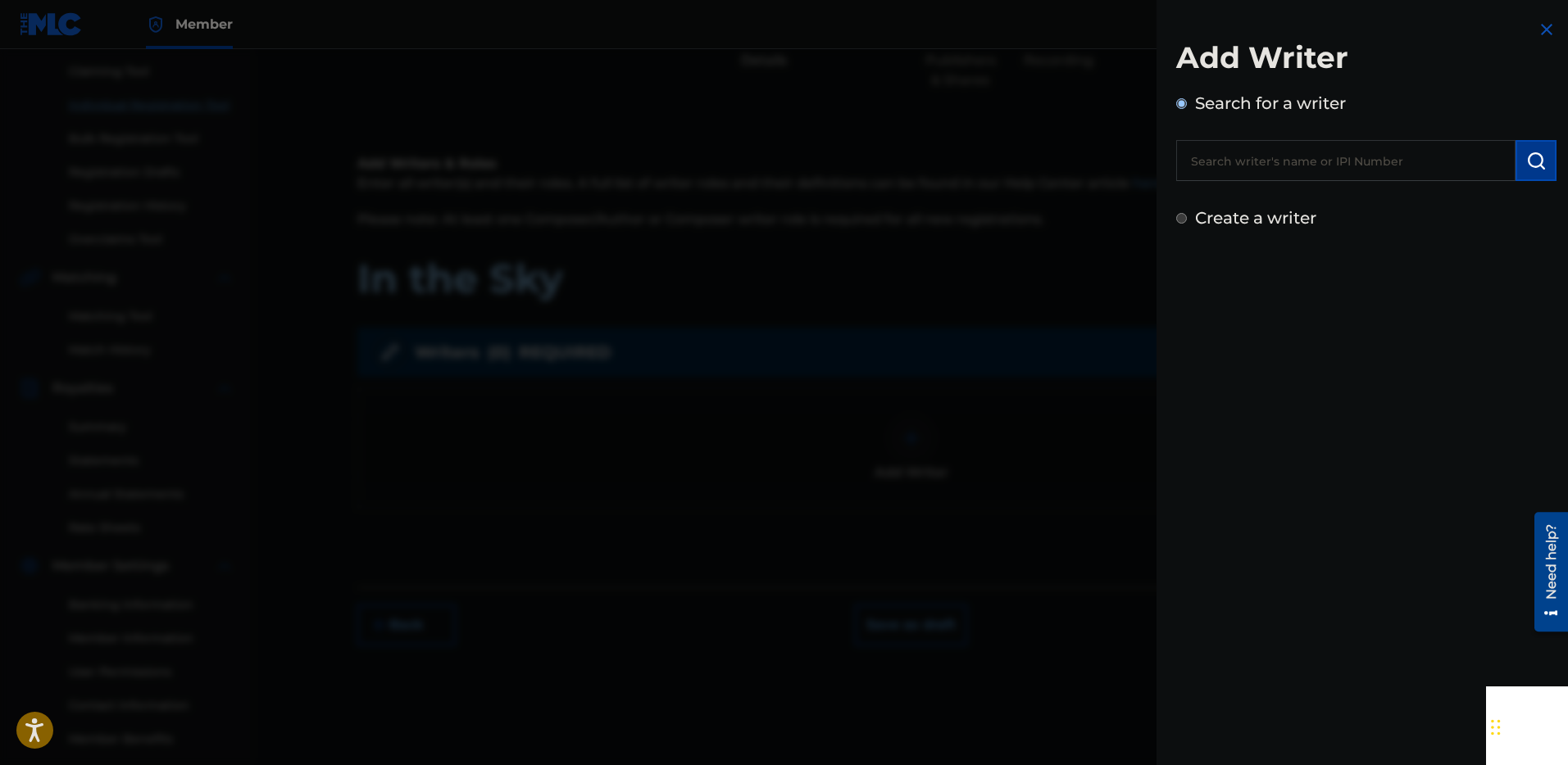
click at [1250, 157] on input "text" at bounding box center [1345, 160] width 339 height 41
paste input "WRITER NAME: [PERSON_NAME] WEITER IPI: 00892711805"
drag, startPoint x: 1411, startPoint y: 161, endPoint x: 137, endPoint y: 139, distance: 1274.2
click at [105, 138] on div "Add Writer Search for a writer WRITER NAME: [PERSON_NAME] WEITER IPI: 008927118…" at bounding box center [784, 408] width 1568 height 716
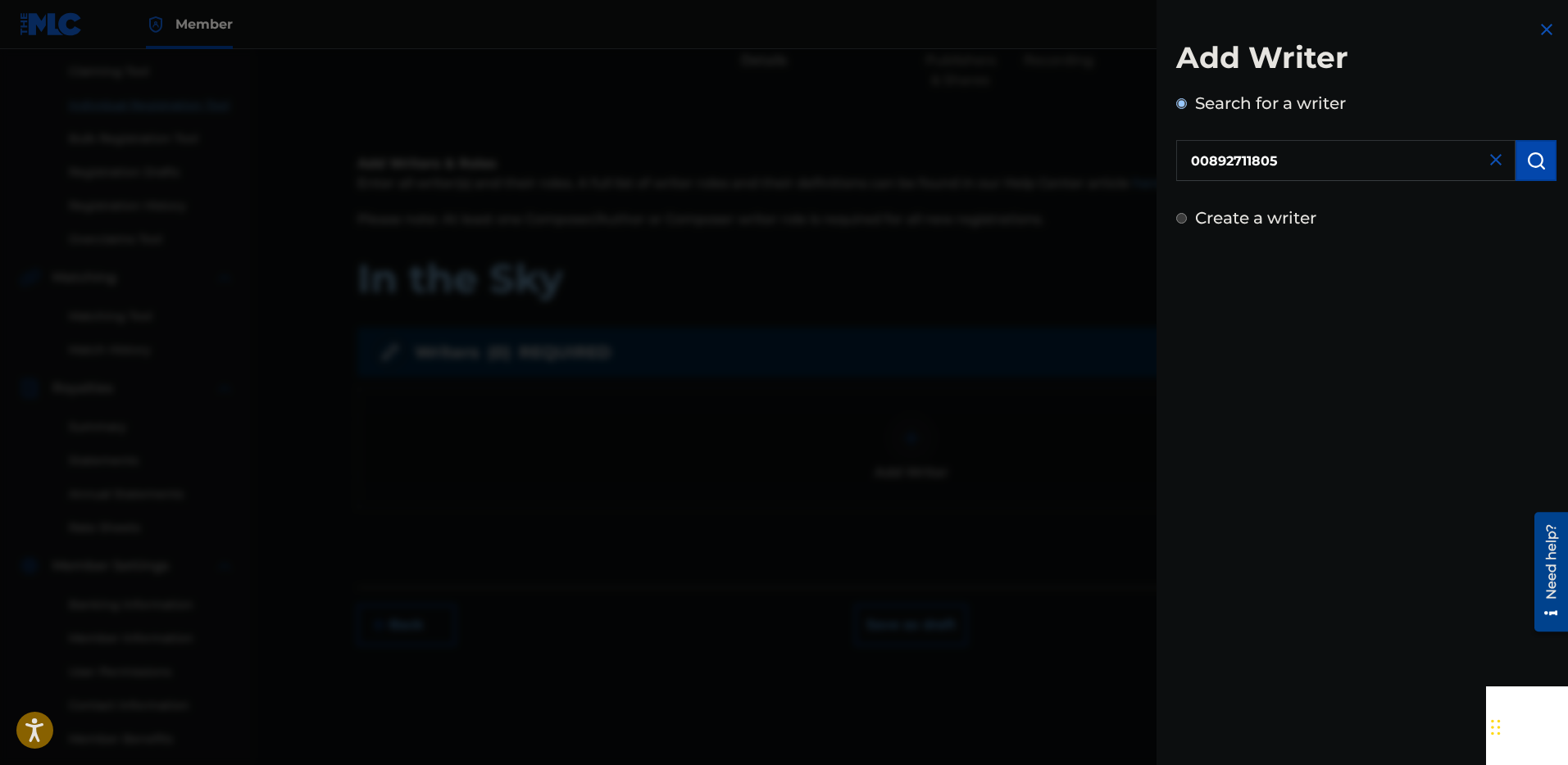
type input "00892711805"
click at [1532, 157] on img "submit" at bounding box center [1535, 160] width 19 height 19
click at [1187, 295] on div "Create a writer" at bounding box center [1366, 287] width 380 height 24
click at [1182, 286] on input "Create a writer" at bounding box center [1181, 288] width 11 height 11
radio input "false"
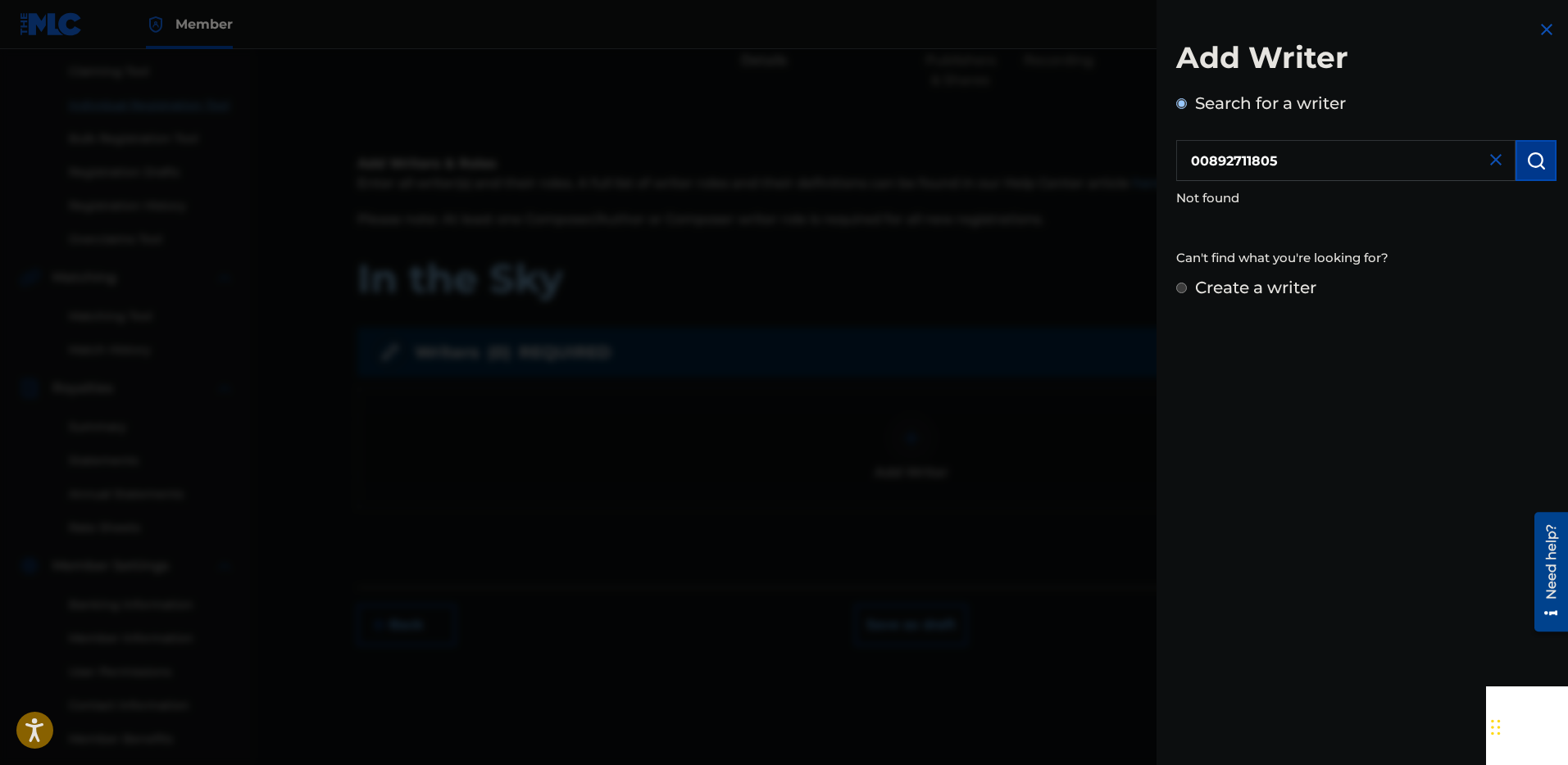
radio input "true"
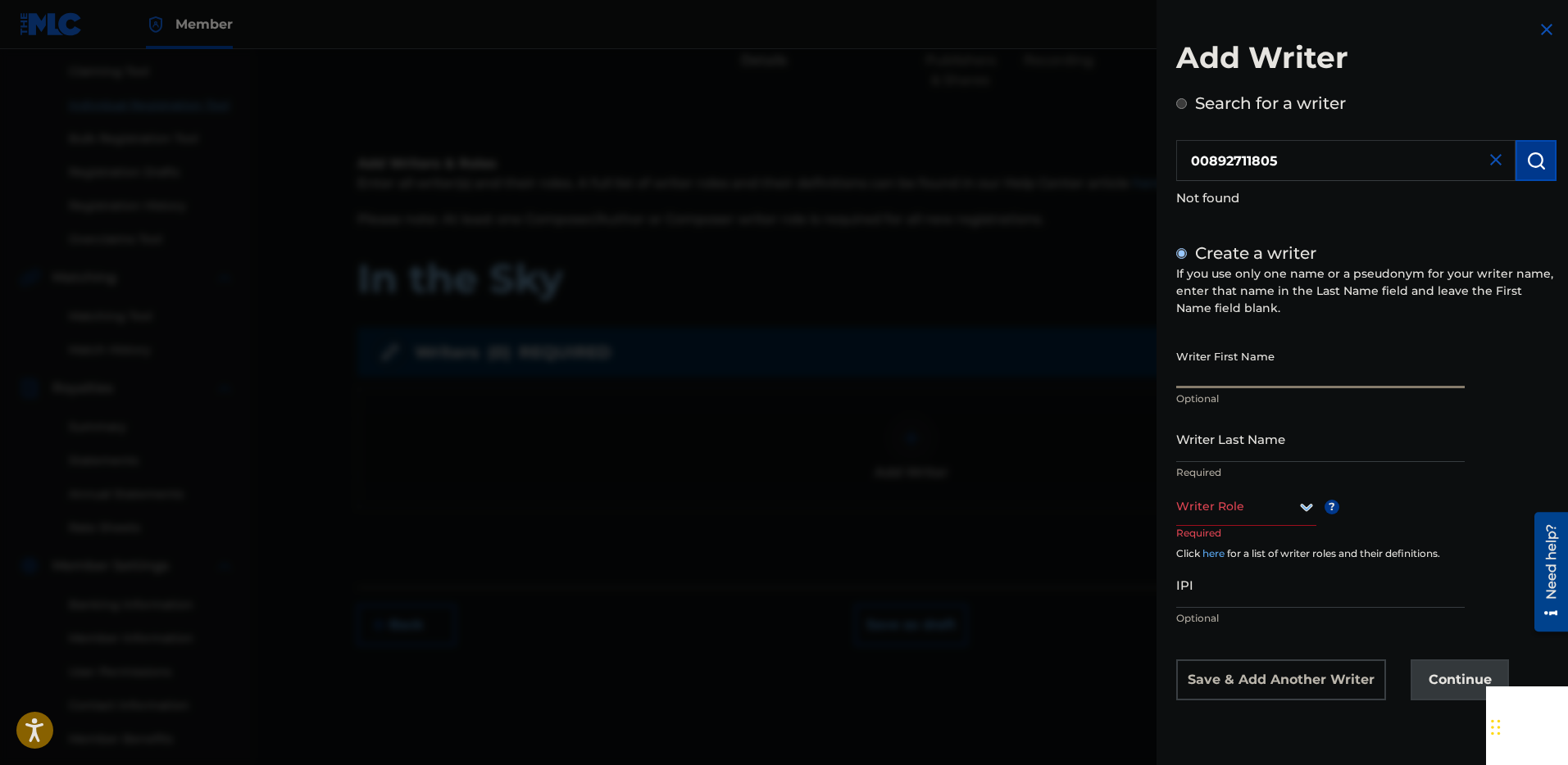
click at [1233, 364] on input "Writer First Name" at bounding box center [1320, 365] width 289 height 47
type input "Kye"
type input "[PERSON_NAME]"
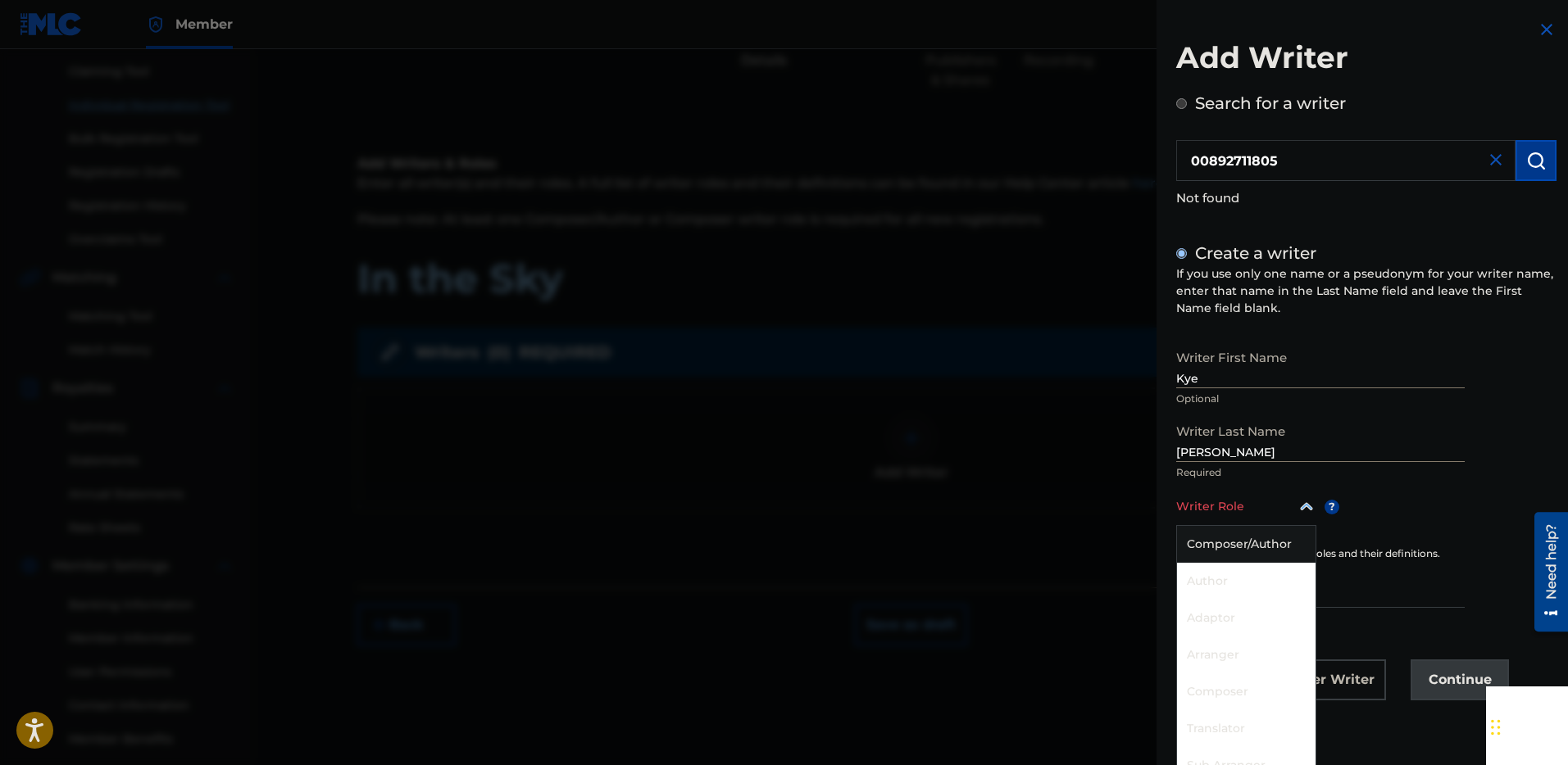
click at [1263, 515] on div "Writer Role" at bounding box center [1246, 507] width 140 height 37
click at [1246, 540] on div "Composer/Author" at bounding box center [1246, 543] width 138 height 37
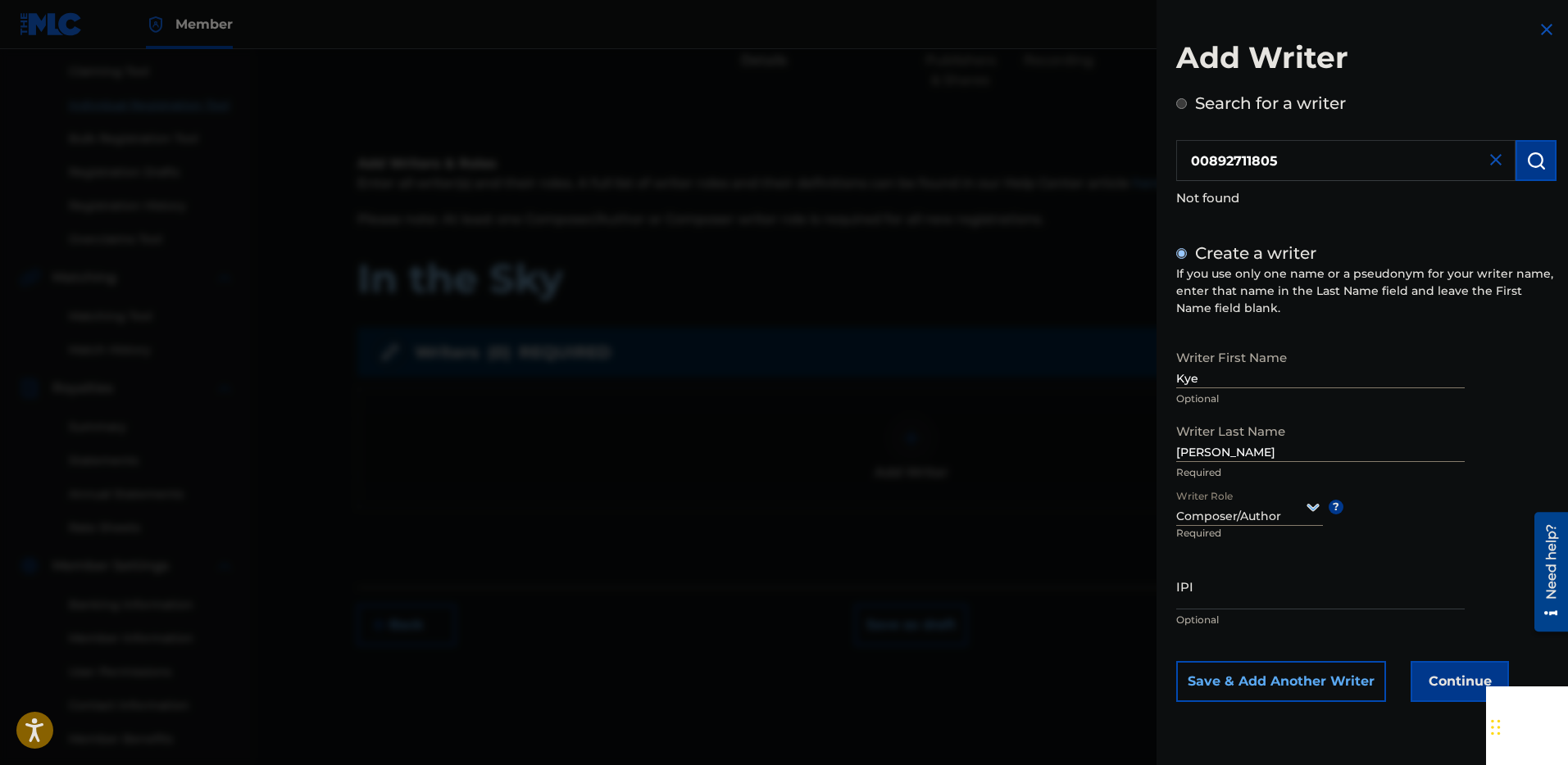
scroll to position [0, 0]
click at [1202, 590] on input "IPI" at bounding box center [1320, 587] width 289 height 47
paste input "00892711805"
type input "00892711805"
click at [1305, 679] on button "Save & Add Another Writer" at bounding box center [1281, 681] width 210 height 41
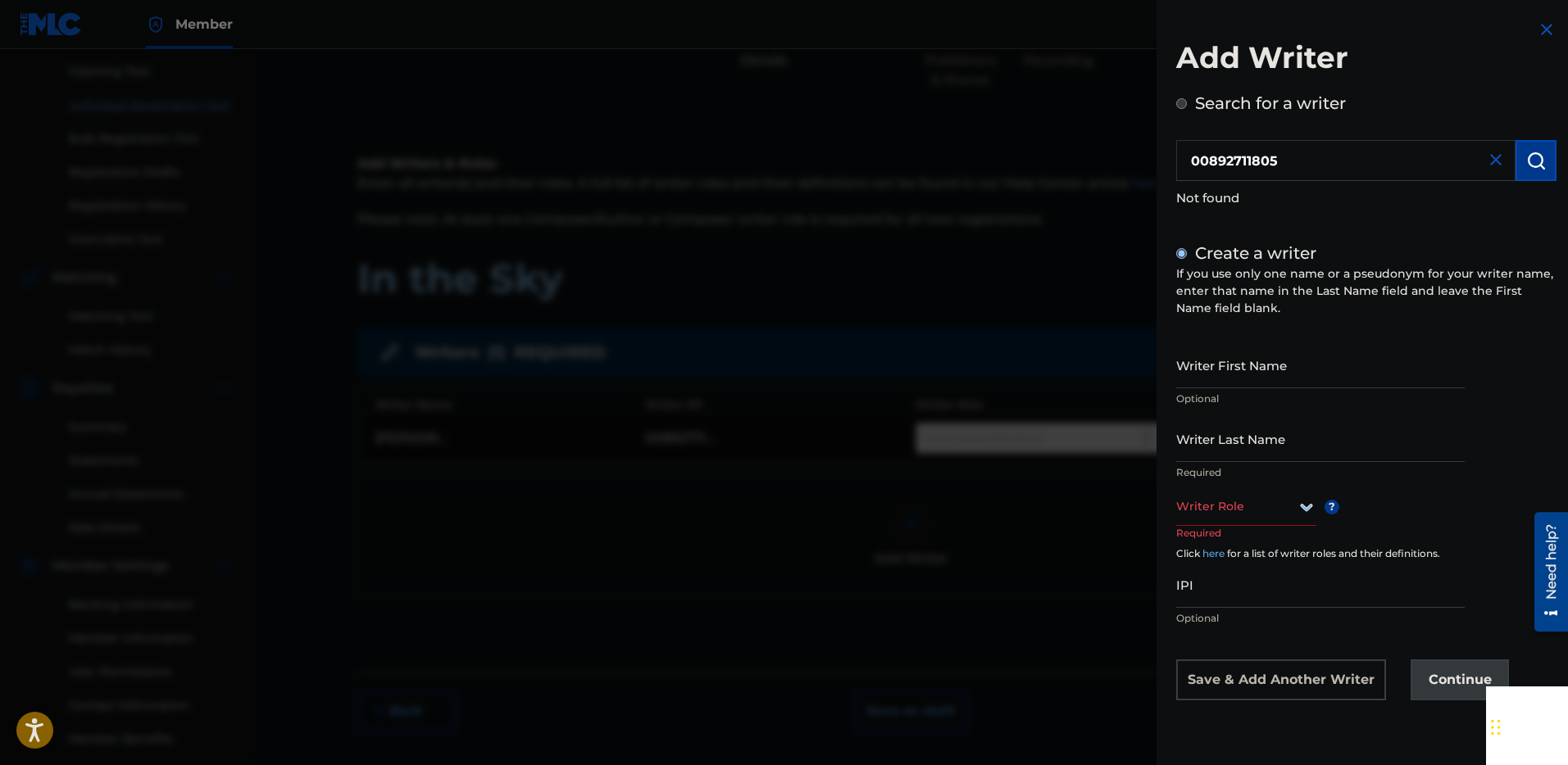
click at [1538, 24] on img at bounding box center [1545, 28] width 19 height 19
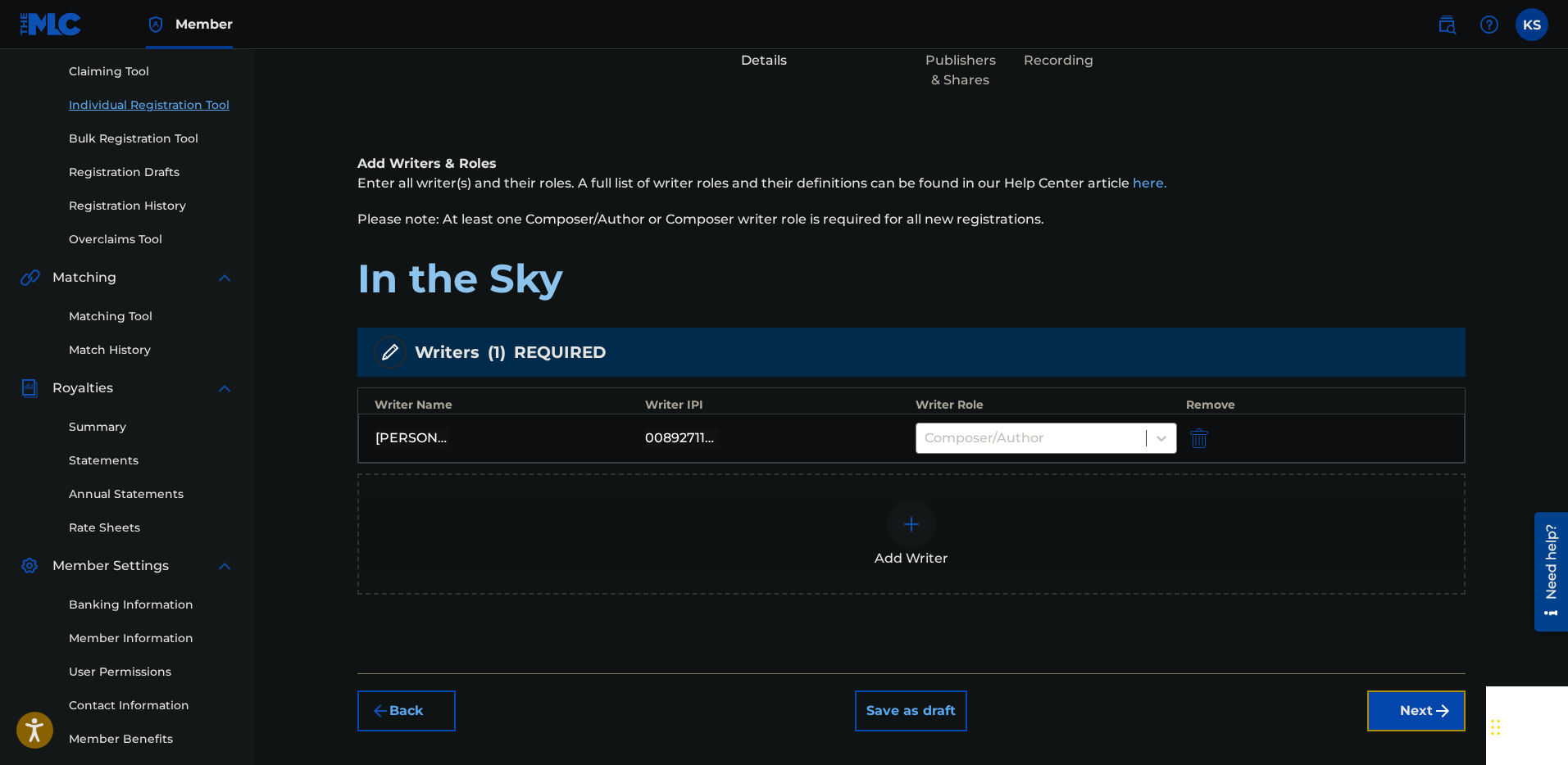
click at [1399, 702] on button "Next" at bounding box center [1416, 711] width 98 height 41
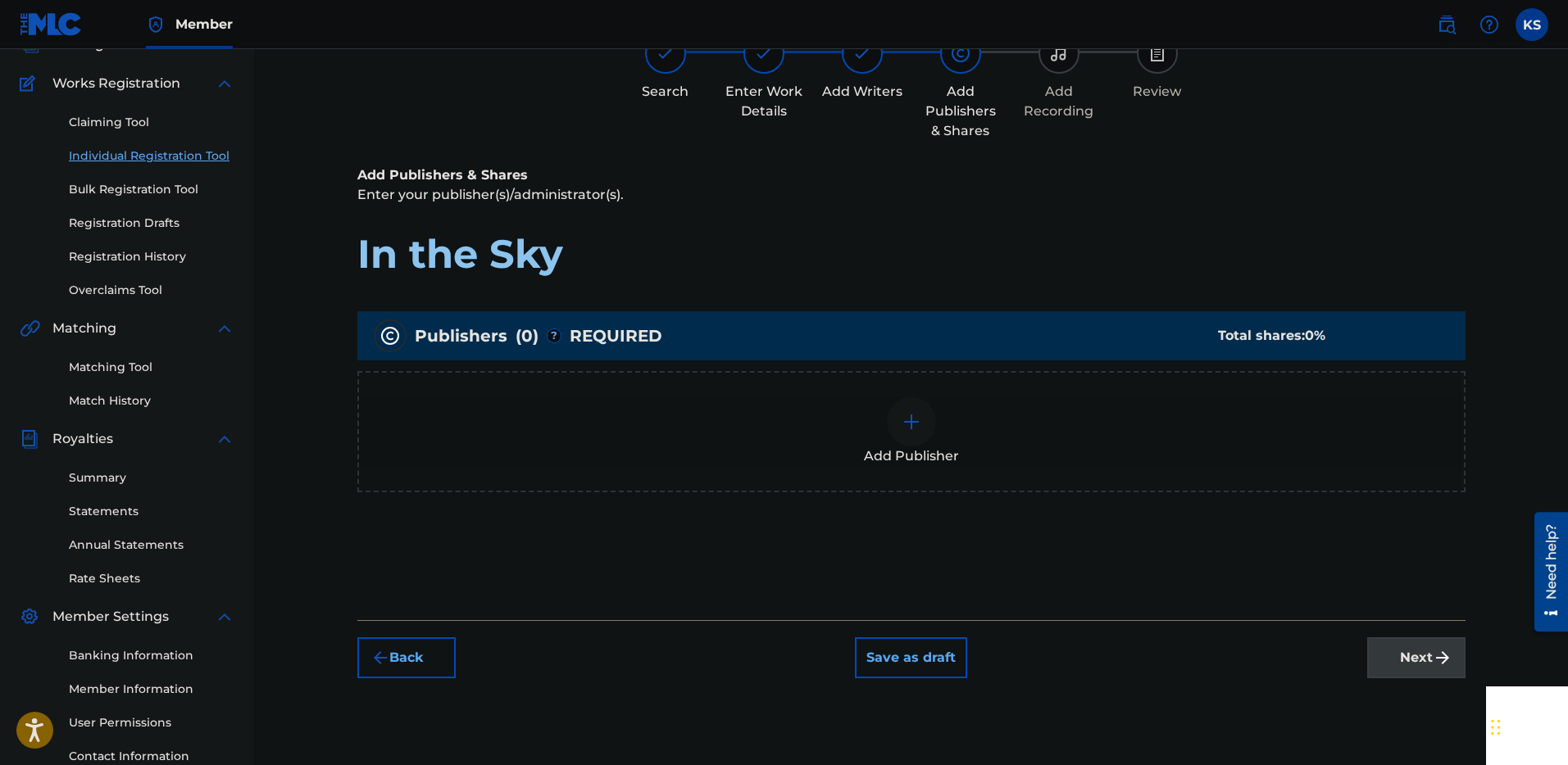
scroll to position [74, 0]
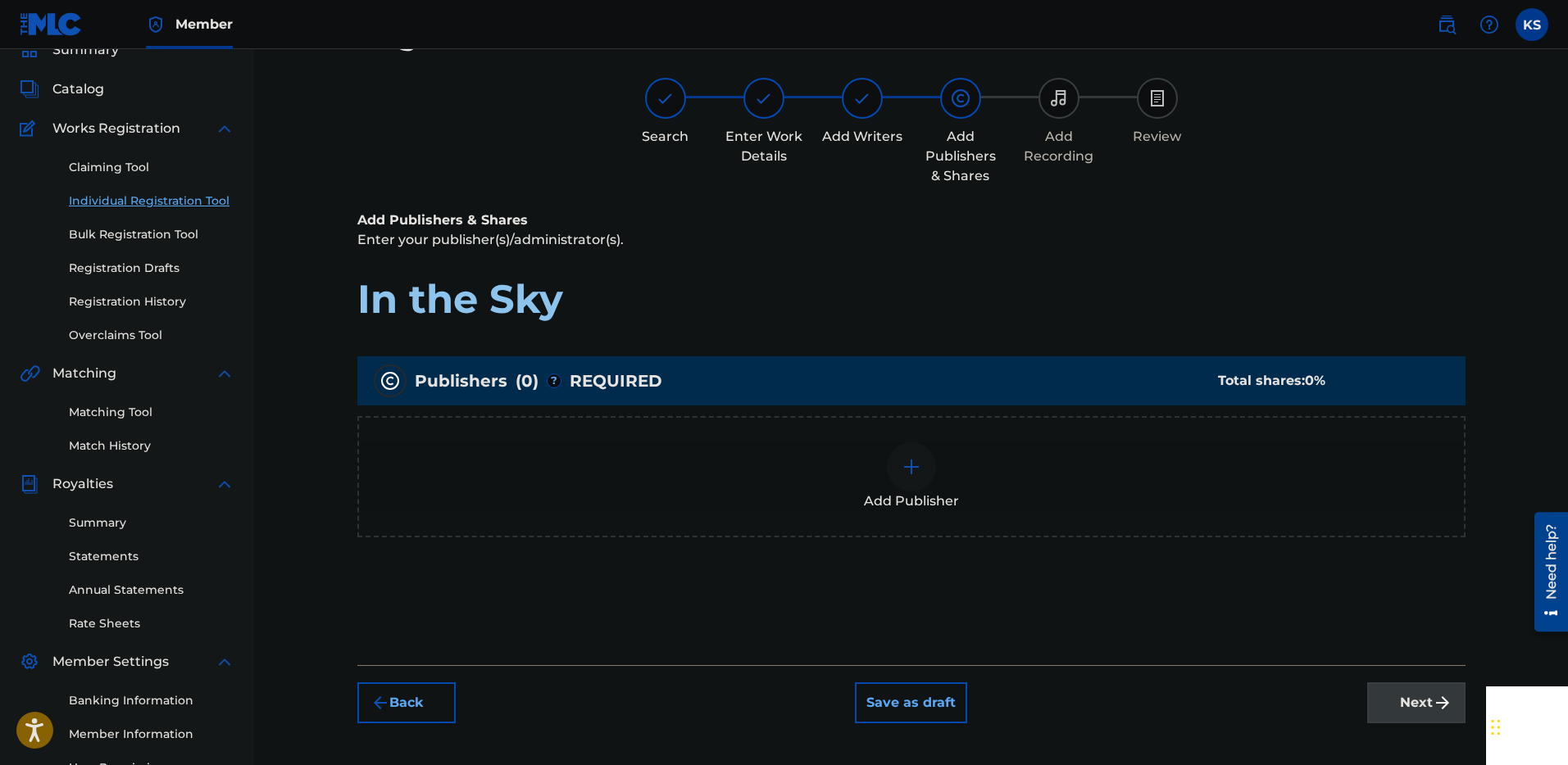
click at [907, 473] on img at bounding box center [911, 466] width 19 height 19
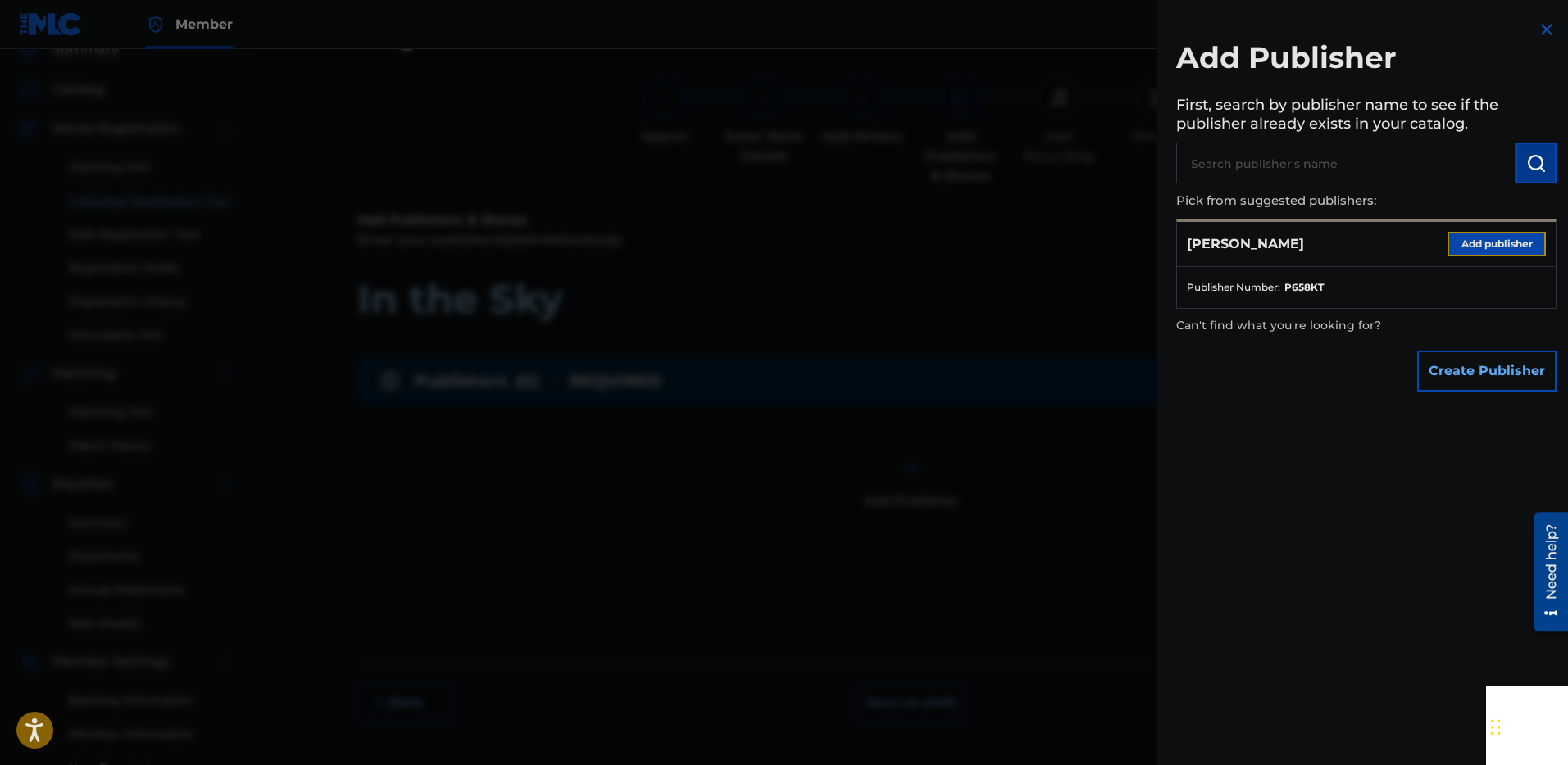
click at [1481, 245] on button "Add publisher" at bounding box center [1496, 244] width 98 height 24
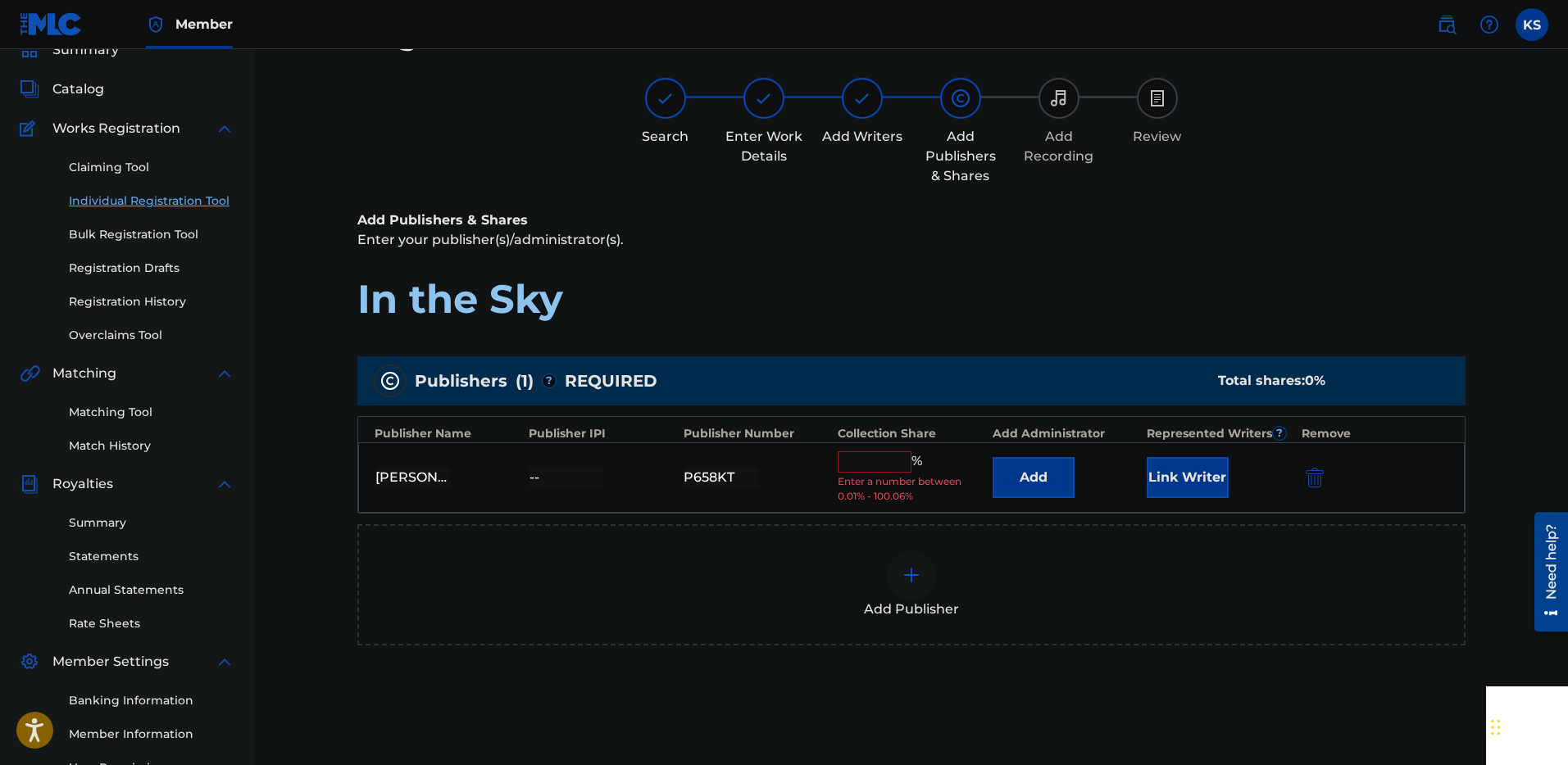
click at [879, 459] on input "text" at bounding box center [874, 461] width 74 height 21
click at [738, 538] on div "Add Publisher" at bounding box center [911, 584] width 1108 height 121
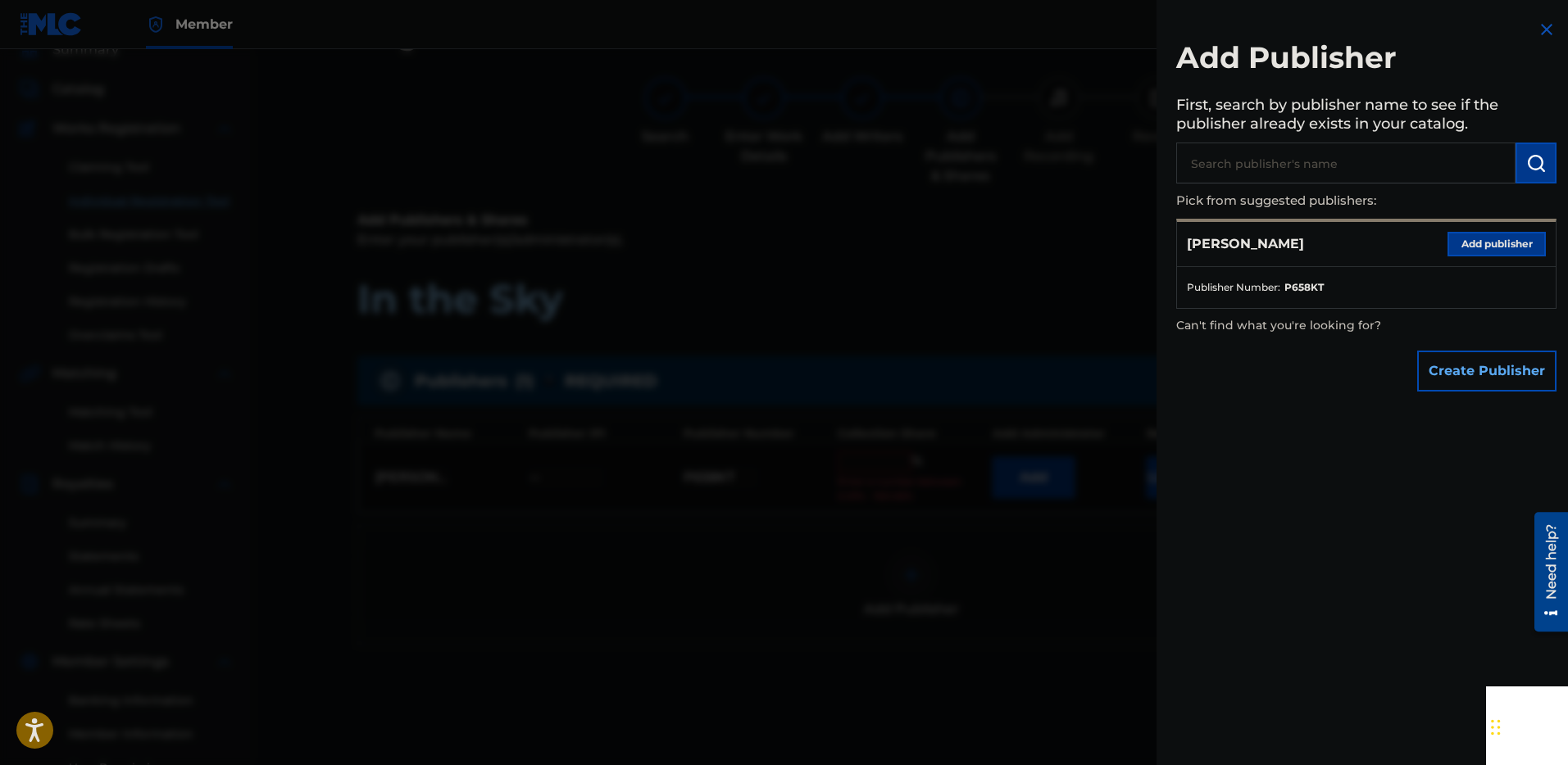
click at [1540, 36] on img at bounding box center [1545, 28] width 19 height 19
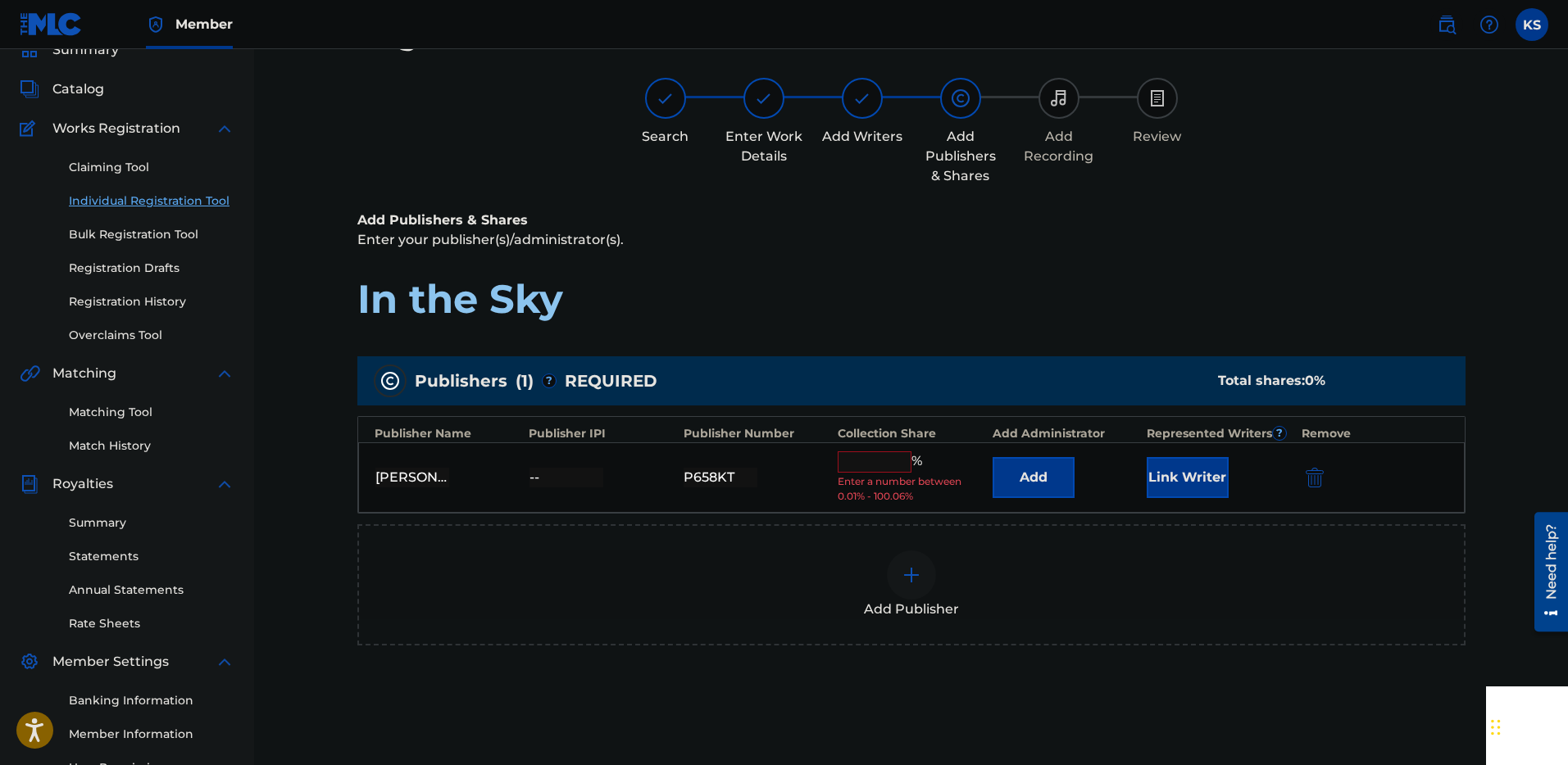
click at [847, 468] on input "text" at bounding box center [874, 461] width 74 height 21
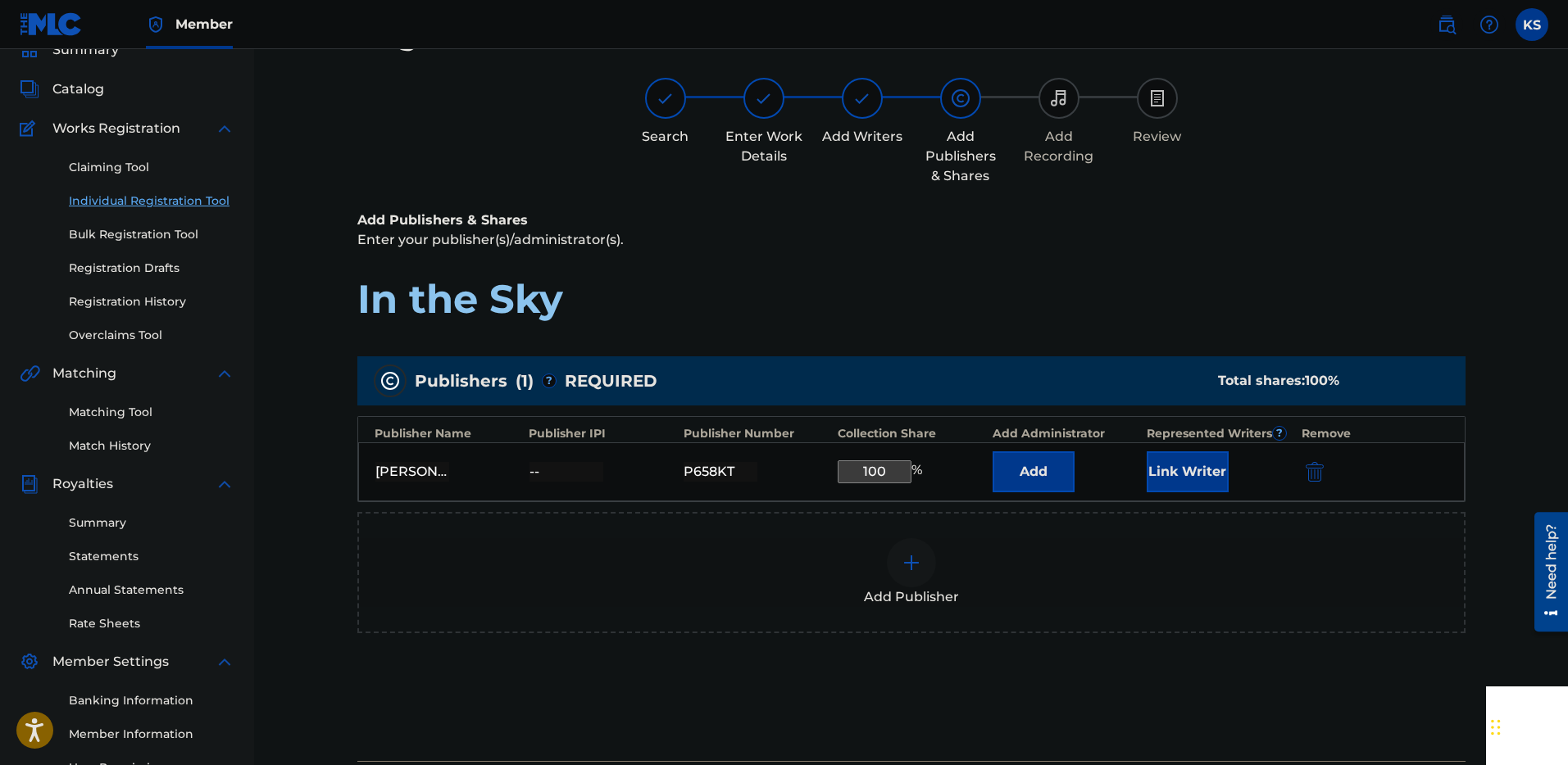
type input "100"
click at [801, 548] on div "Add Publisher" at bounding box center [912, 572] width 1105 height 69
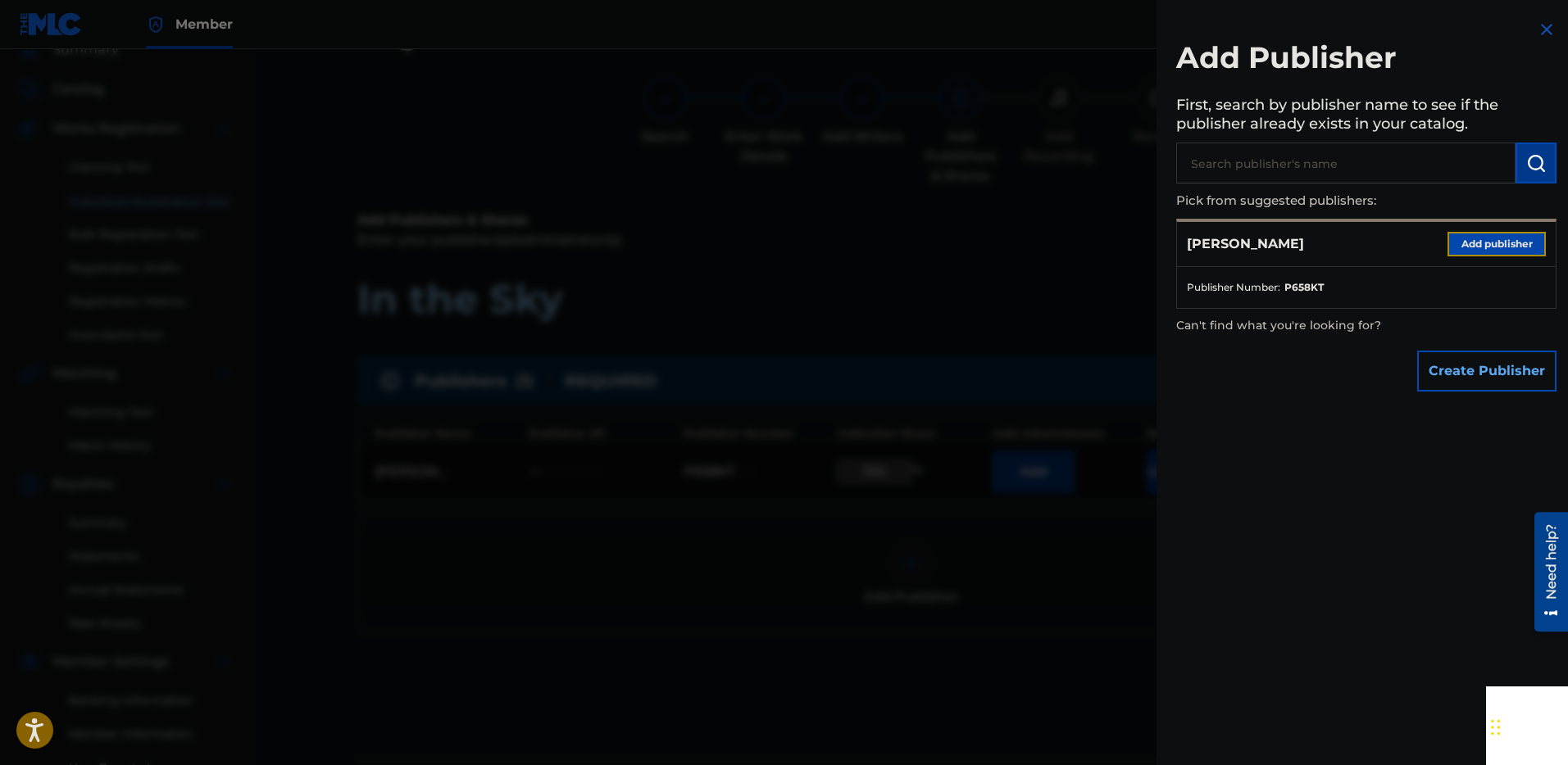
click at [1496, 244] on button "Add publisher" at bounding box center [1496, 244] width 98 height 24
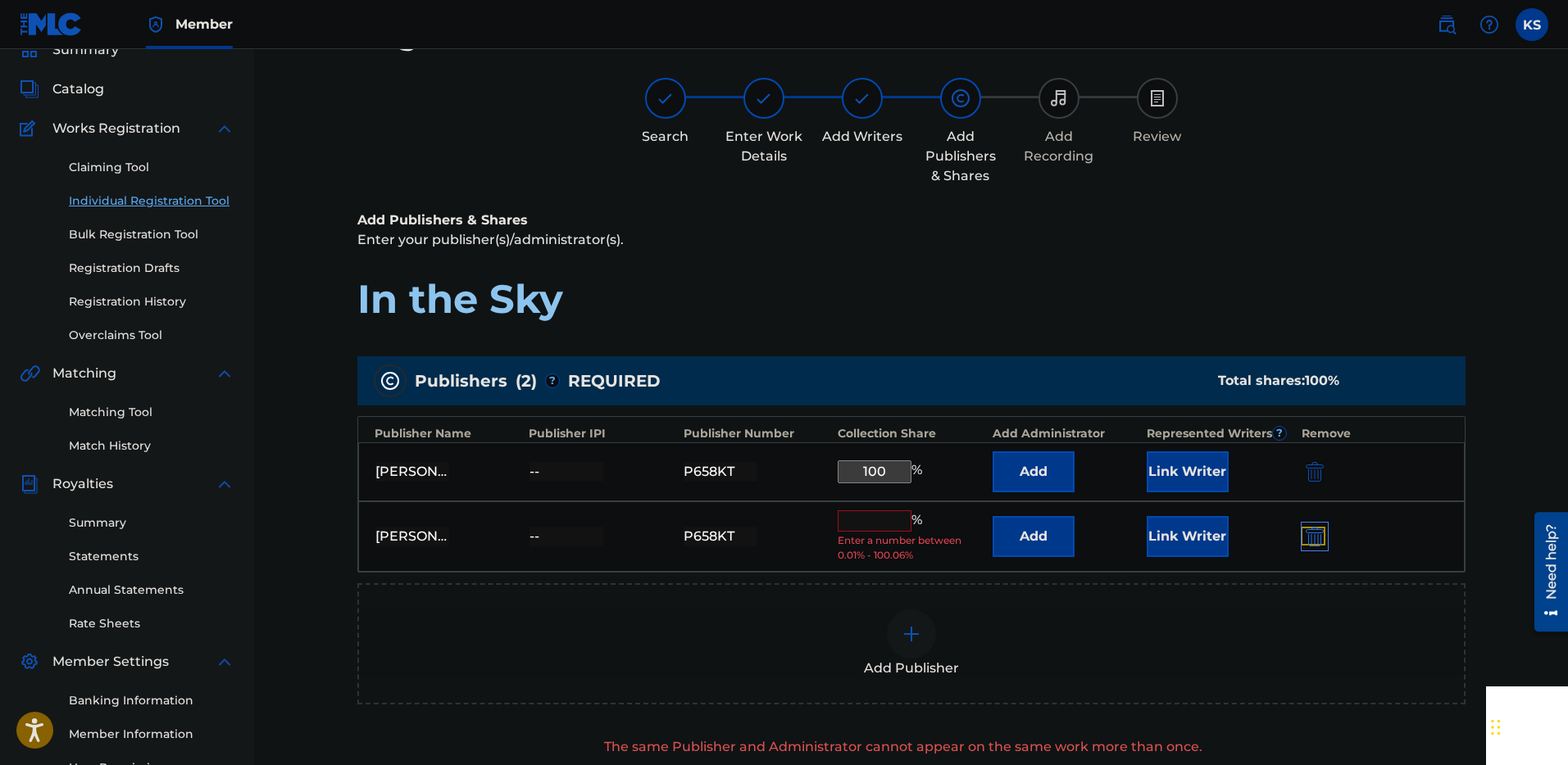
click at [1317, 537] on img "submit" at bounding box center [1314, 536] width 18 height 19
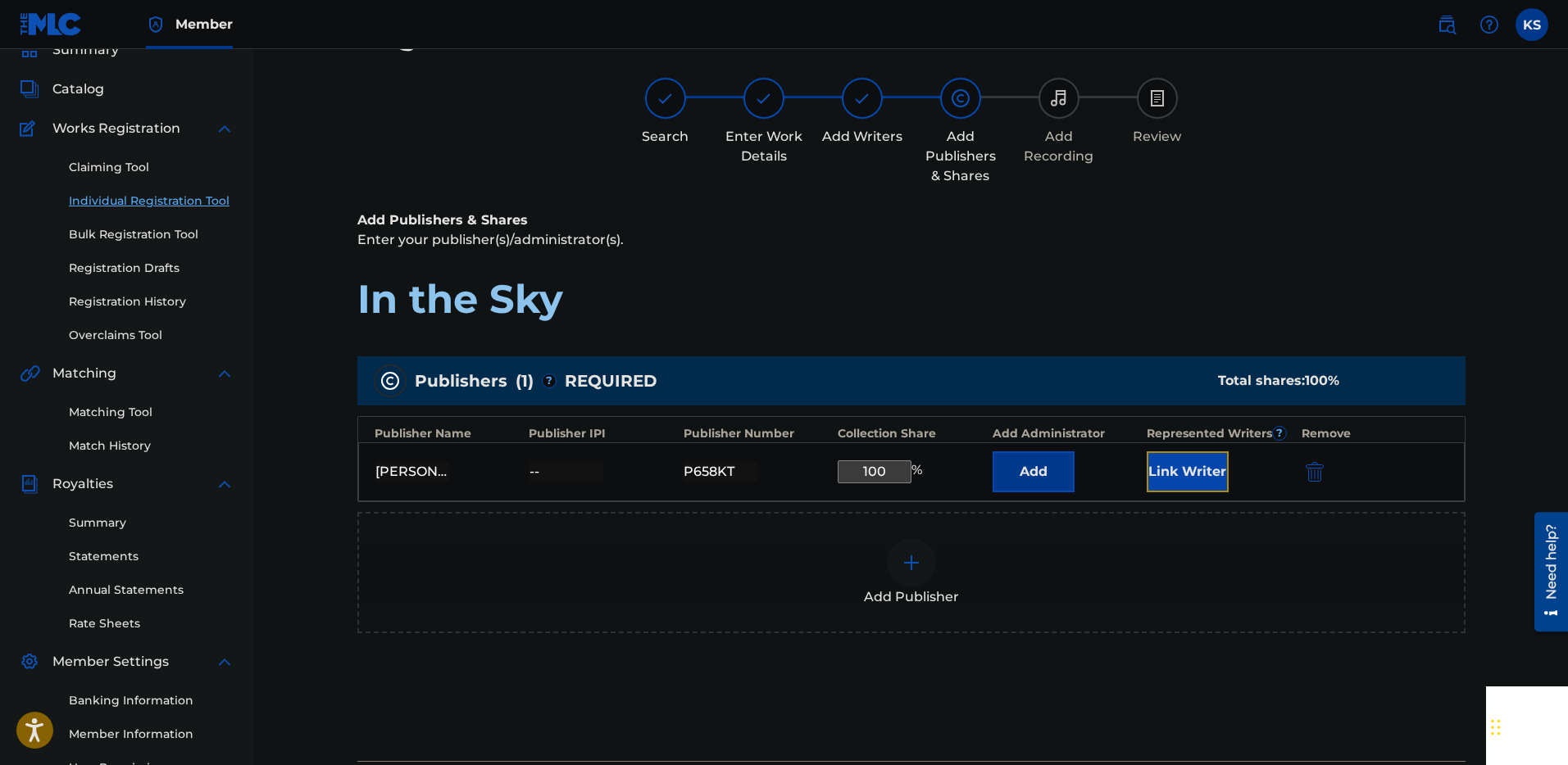
click at [1159, 460] on button "Link Writer" at bounding box center [1187, 471] width 82 height 41
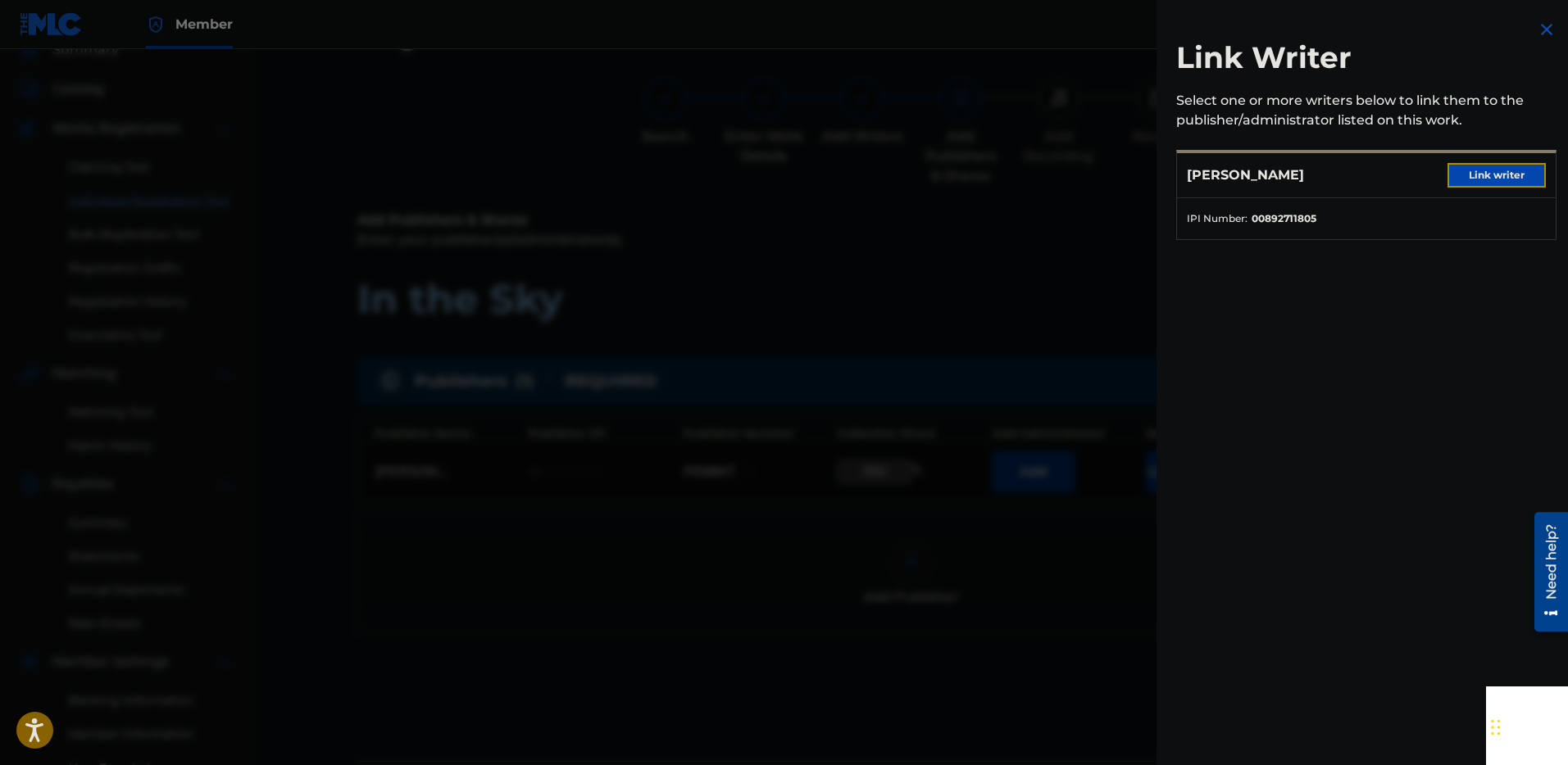
click at [1447, 177] on button "Link writer" at bounding box center [1496, 175] width 98 height 24
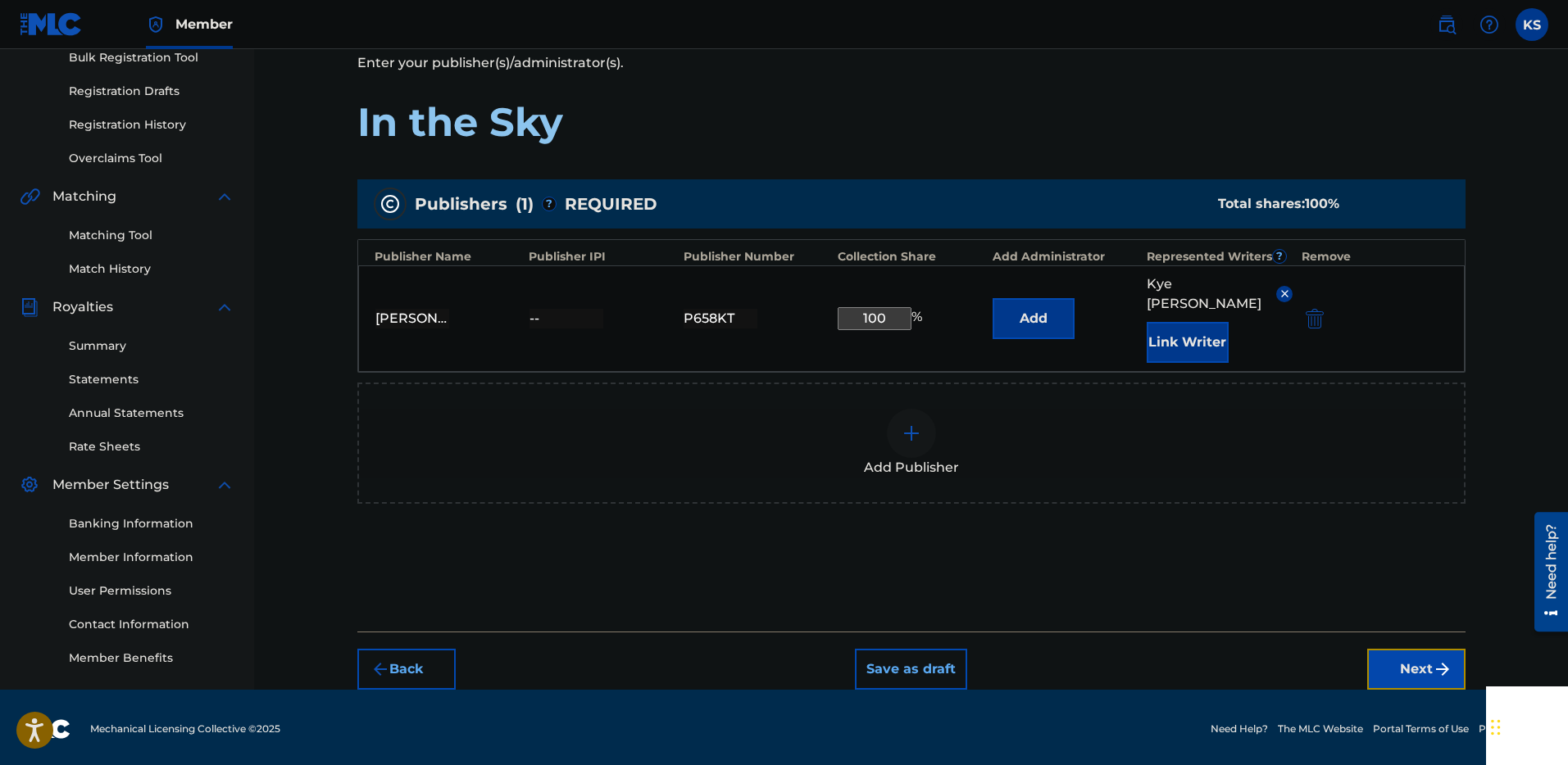
click at [1401, 649] on button "Next" at bounding box center [1416, 669] width 98 height 41
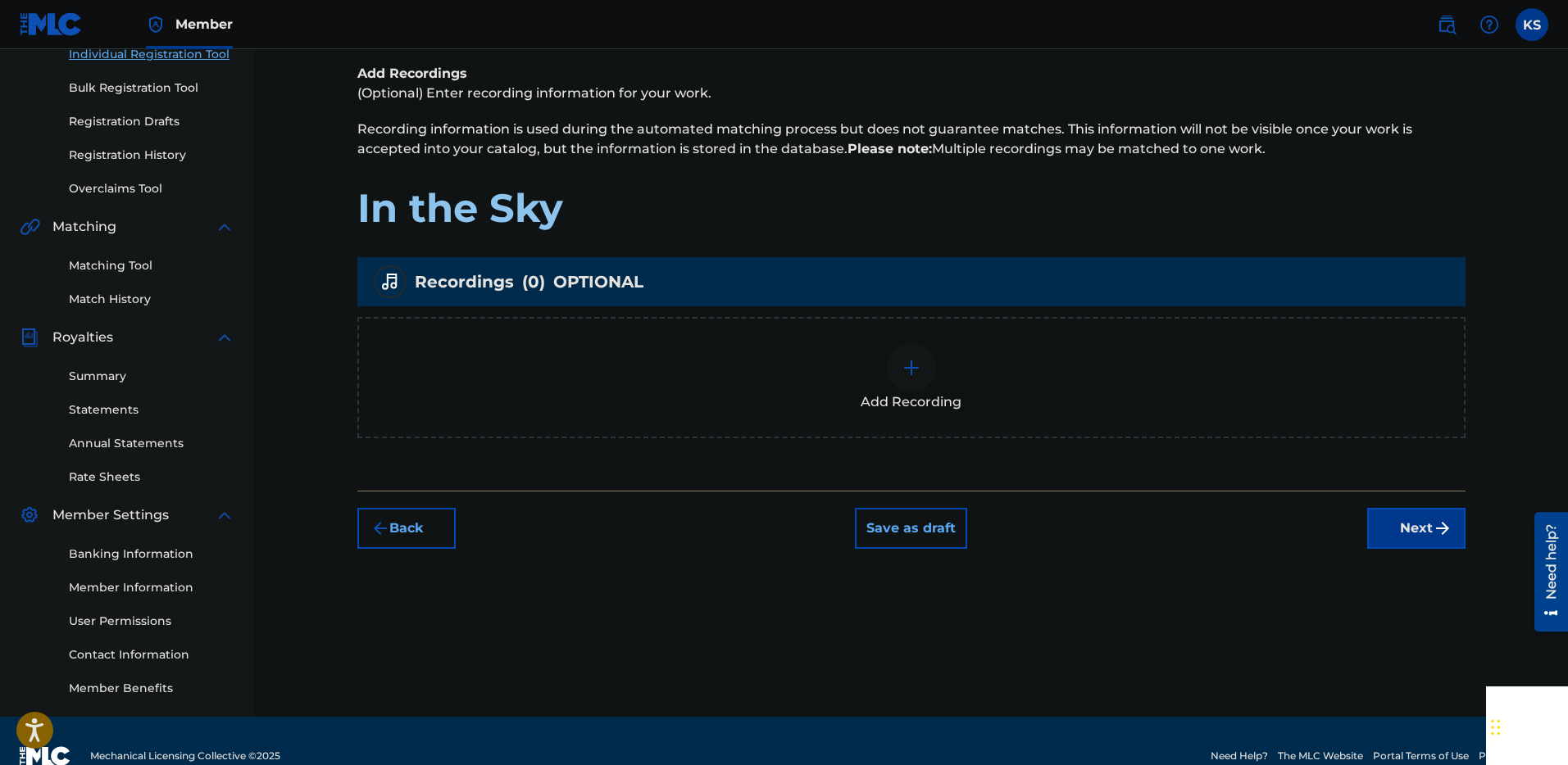
scroll to position [223, 0]
click at [902, 371] on img at bounding box center [911, 365] width 19 height 19
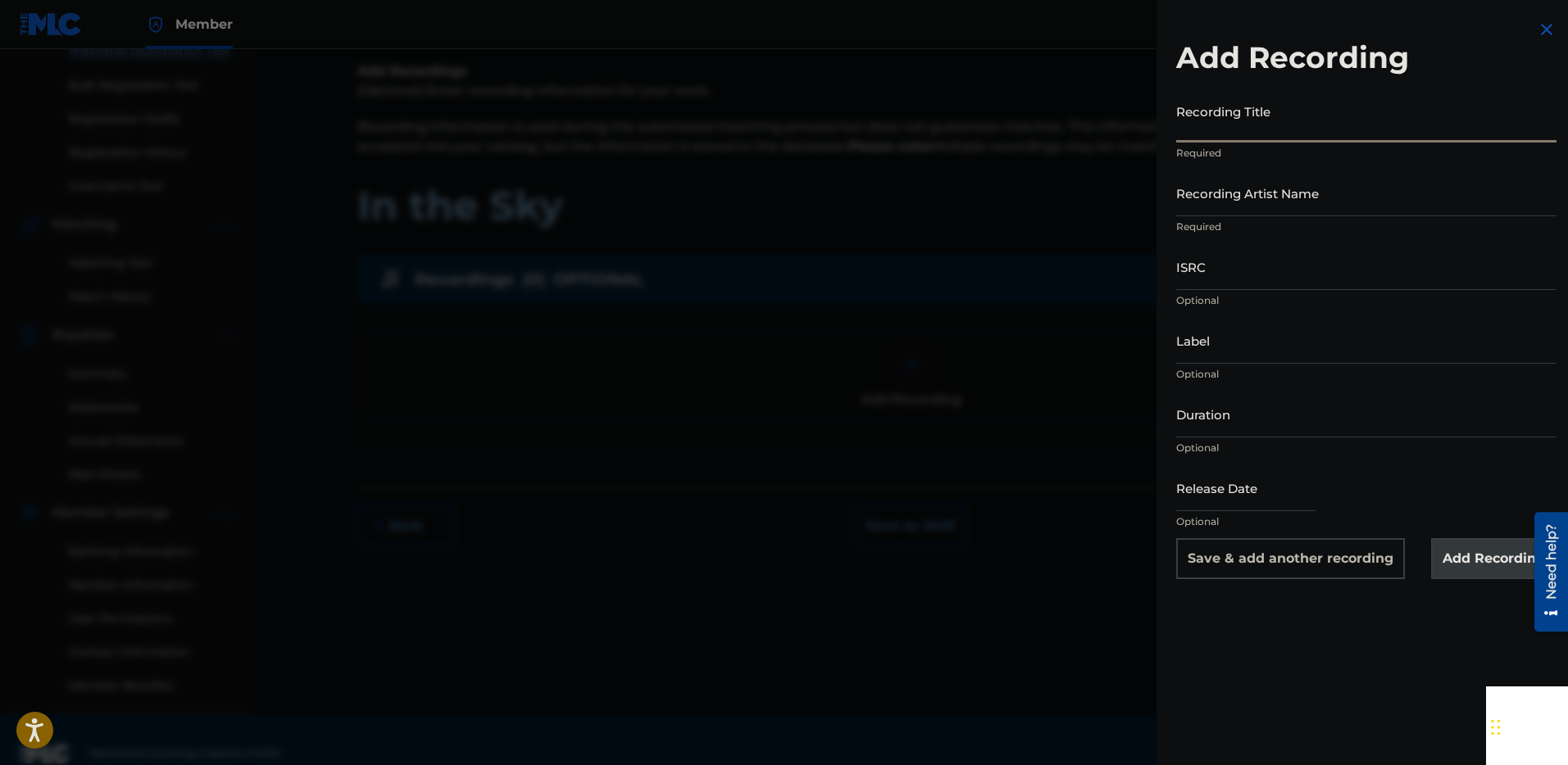
click at [1238, 134] on input "Recording Title" at bounding box center [1366, 120] width 380 height 47
type input "In the Sky"
click at [1224, 209] on input "Recording Artist Name" at bounding box center [1366, 193] width 380 height 47
click at [1543, 29] on img at bounding box center [1545, 28] width 19 height 19
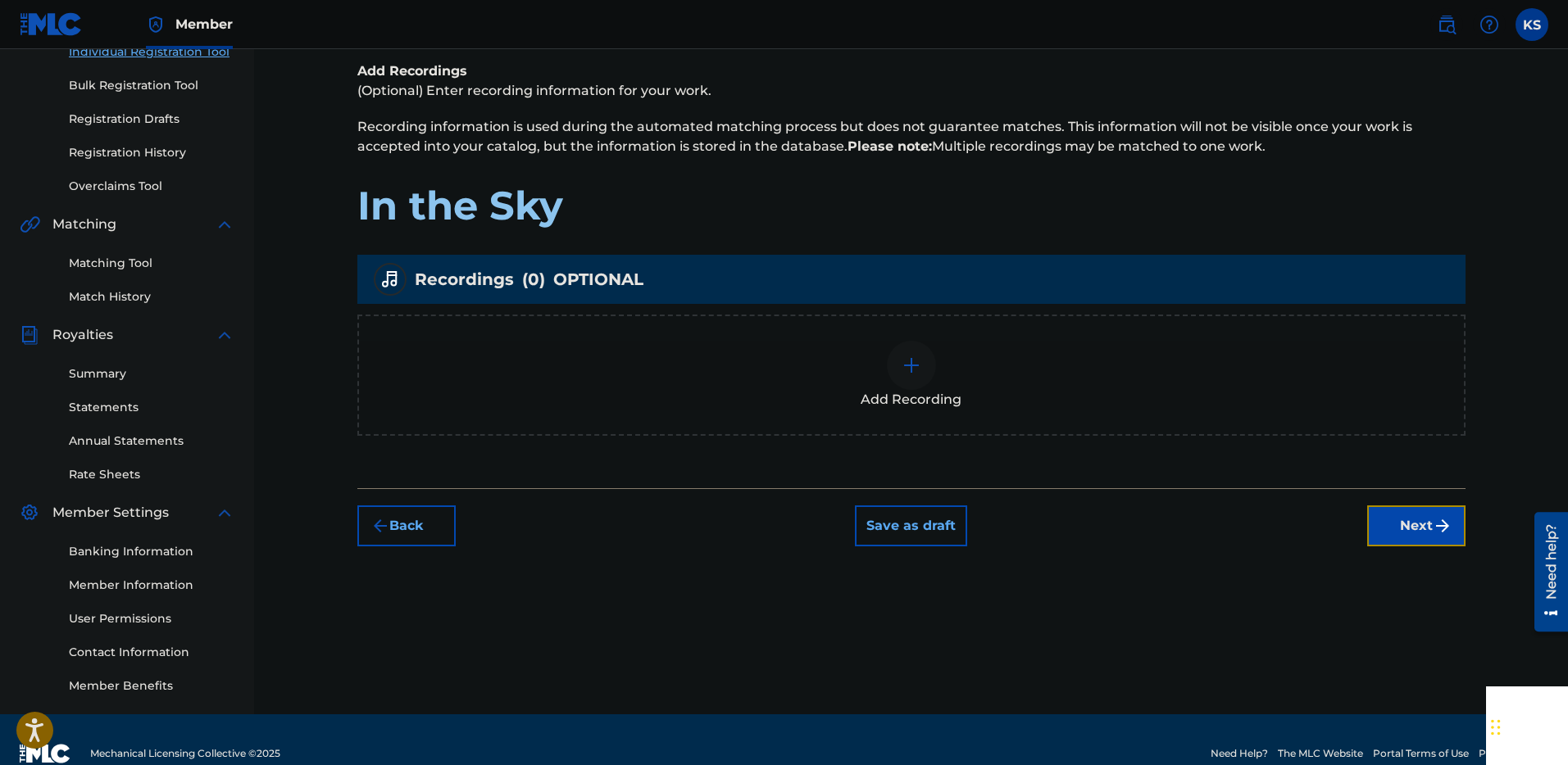
click at [1399, 531] on button "Next" at bounding box center [1416, 526] width 98 height 41
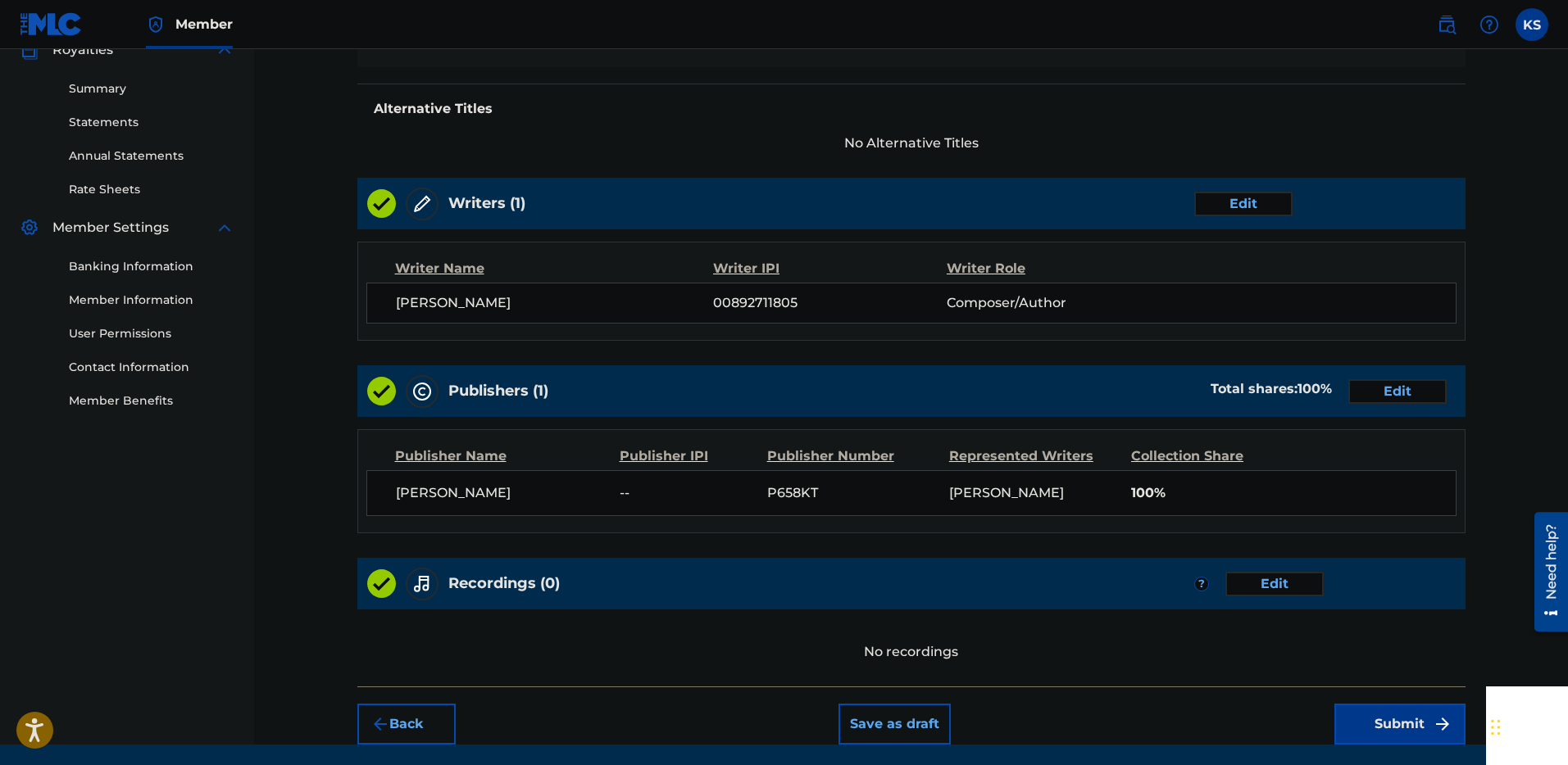
scroll to position [566, 0]
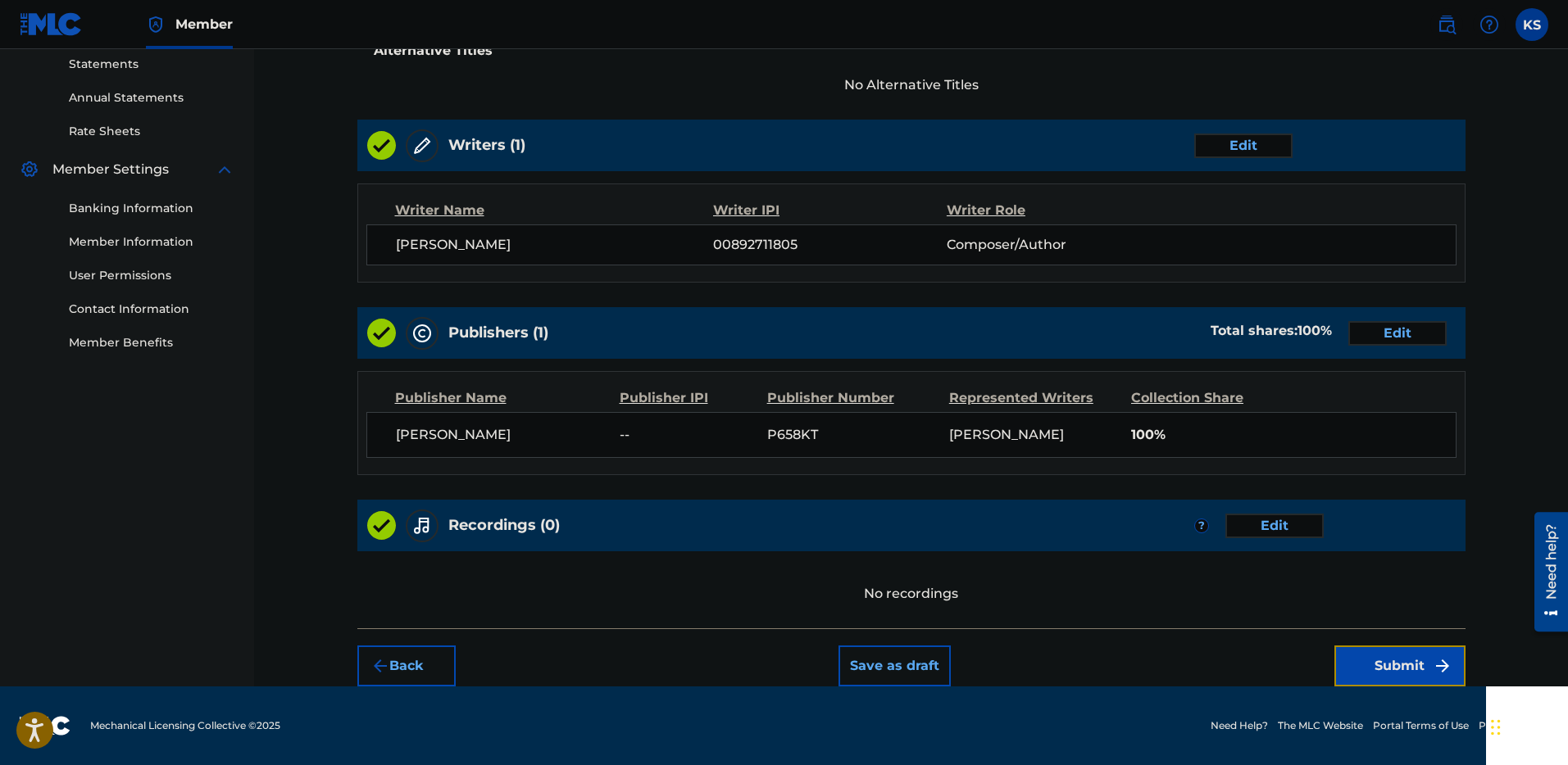
click at [1377, 657] on button "Submit" at bounding box center [1400, 665] width 131 height 41
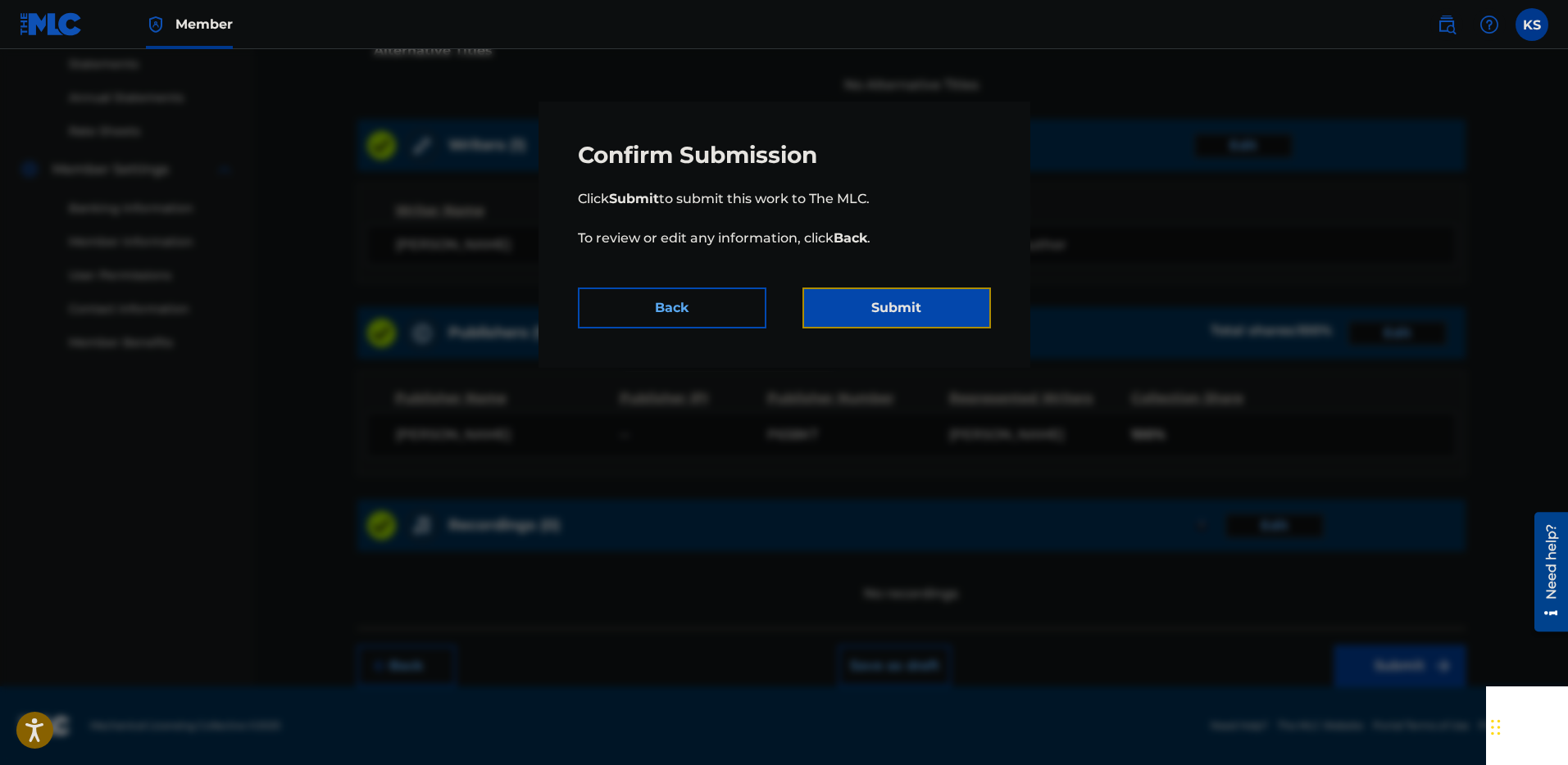
click at [932, 304] on button "Submit" at bounding box center [896, 308] width 188 height 41
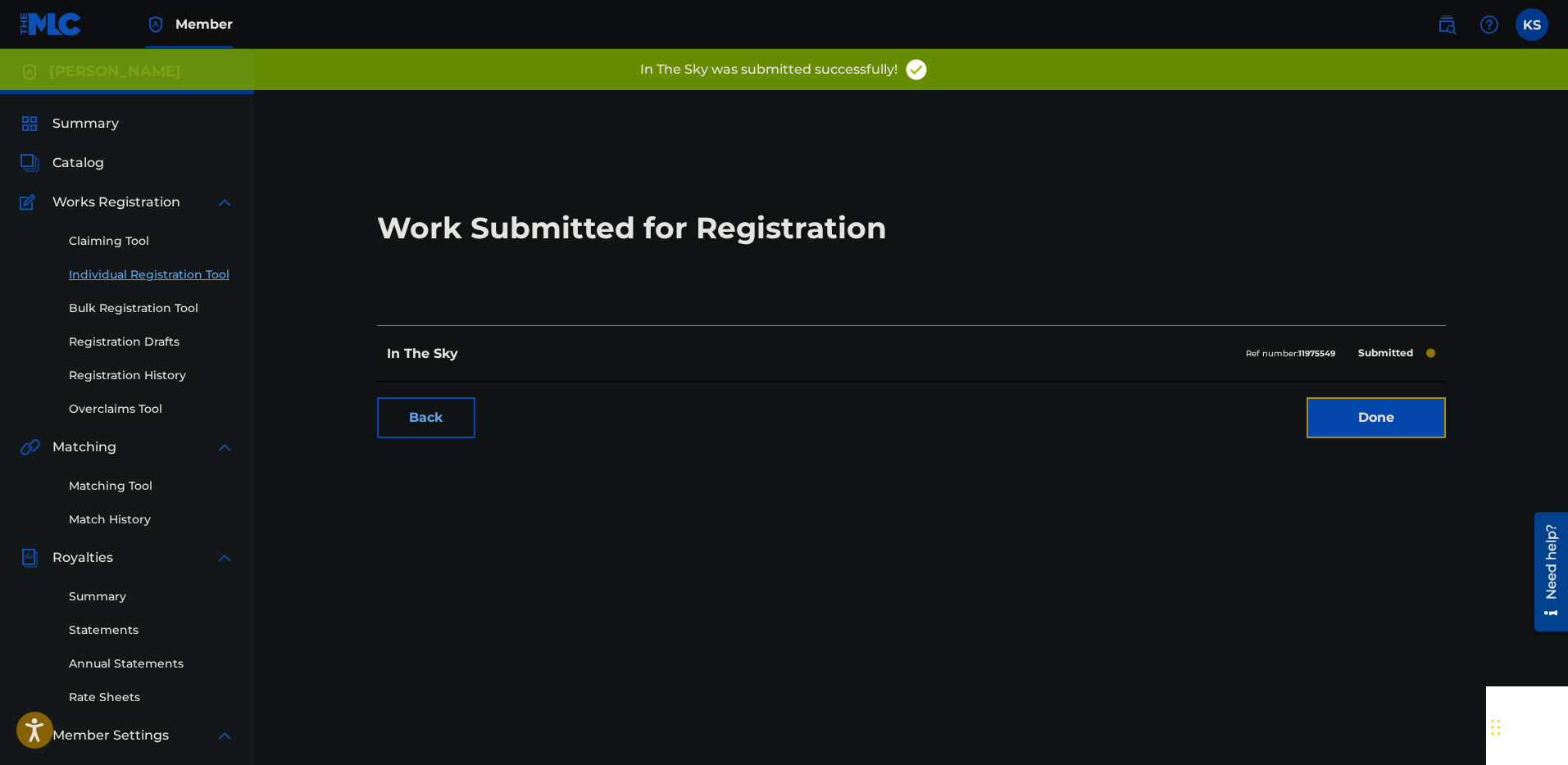
click at [1367, 412] on link "Done" at bounding box center [1375, 418] width 139 height 41
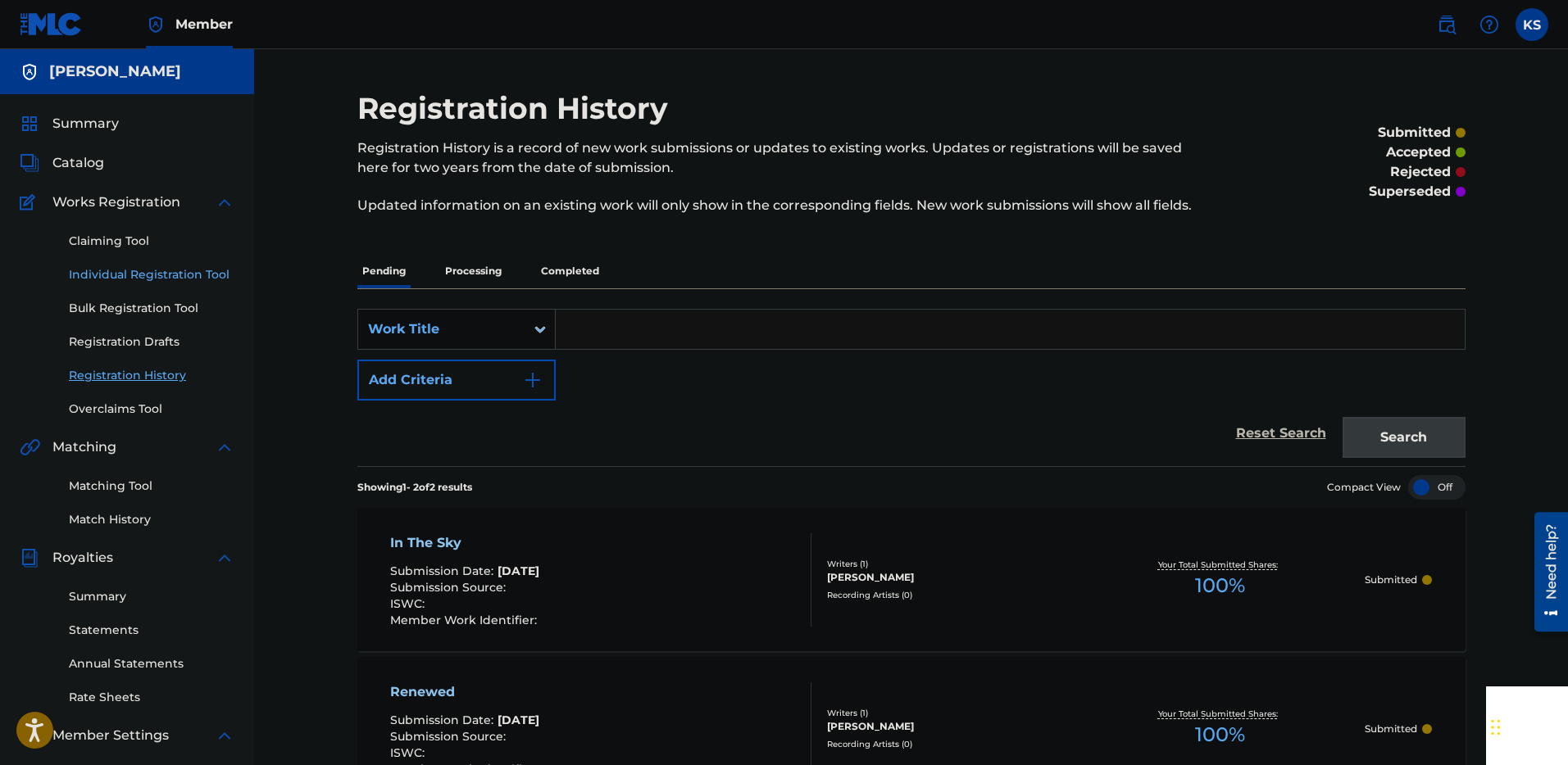
click at [130, 275] on link "Individual Registration Tool" at bounding box center [152, 275] width 166 height 18
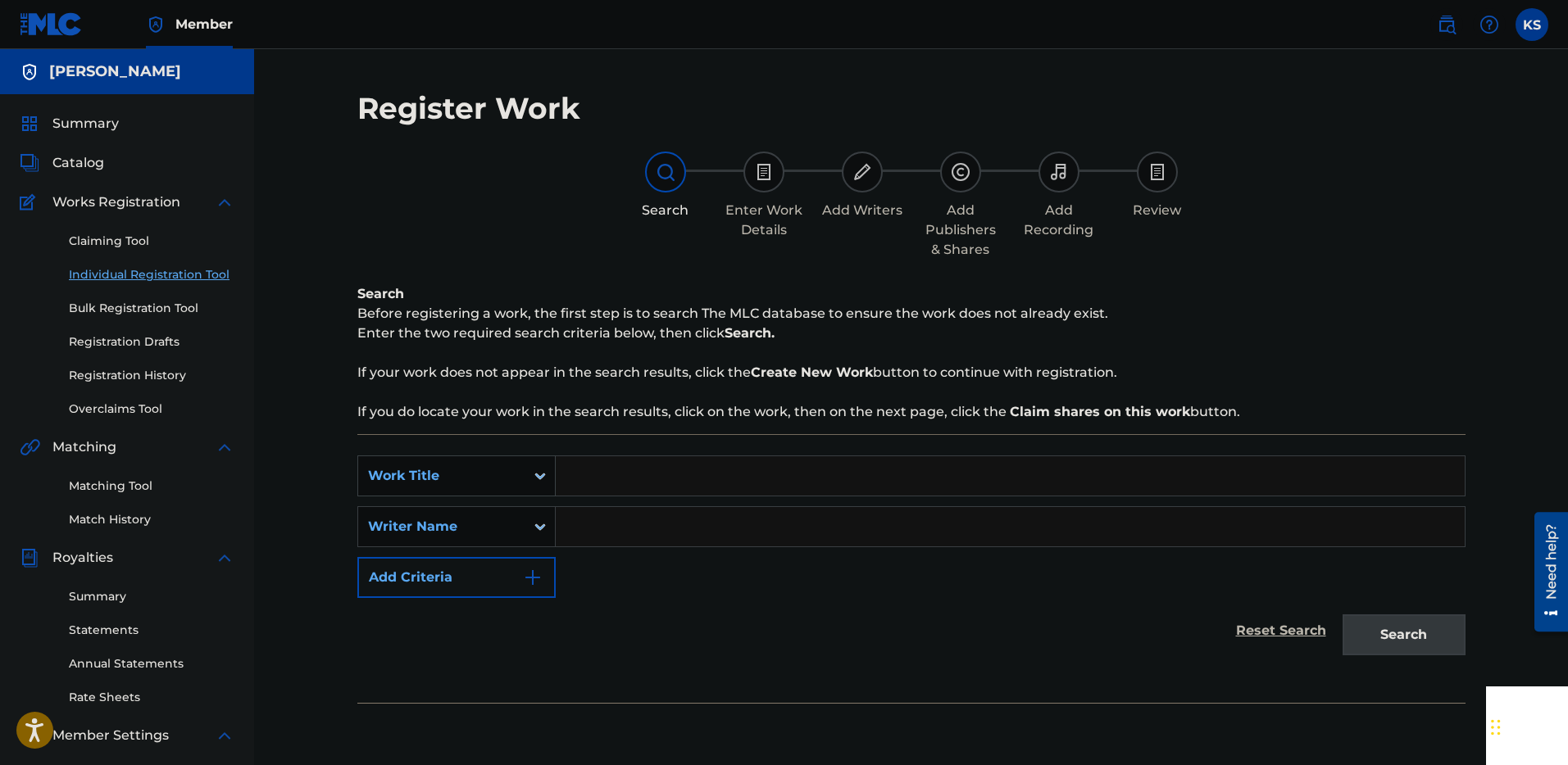
click at [514, 489] on div "Work Title" at bounding box center [442, 475] width 167 height 31
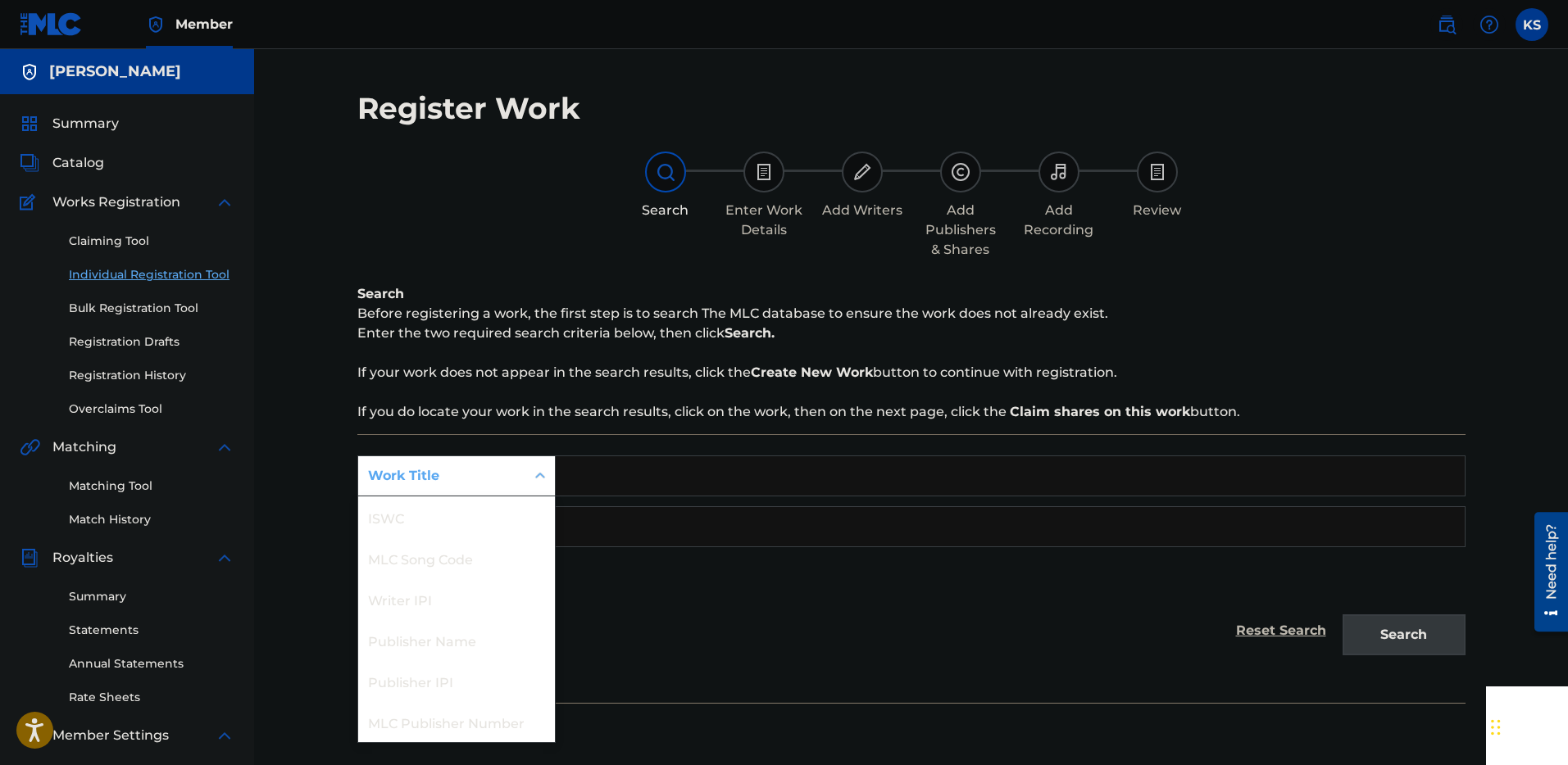
scroll to position [41, 0]
click at [517, 480] on div "Work Title" at bounding box center [442, 475] width 167 height 31
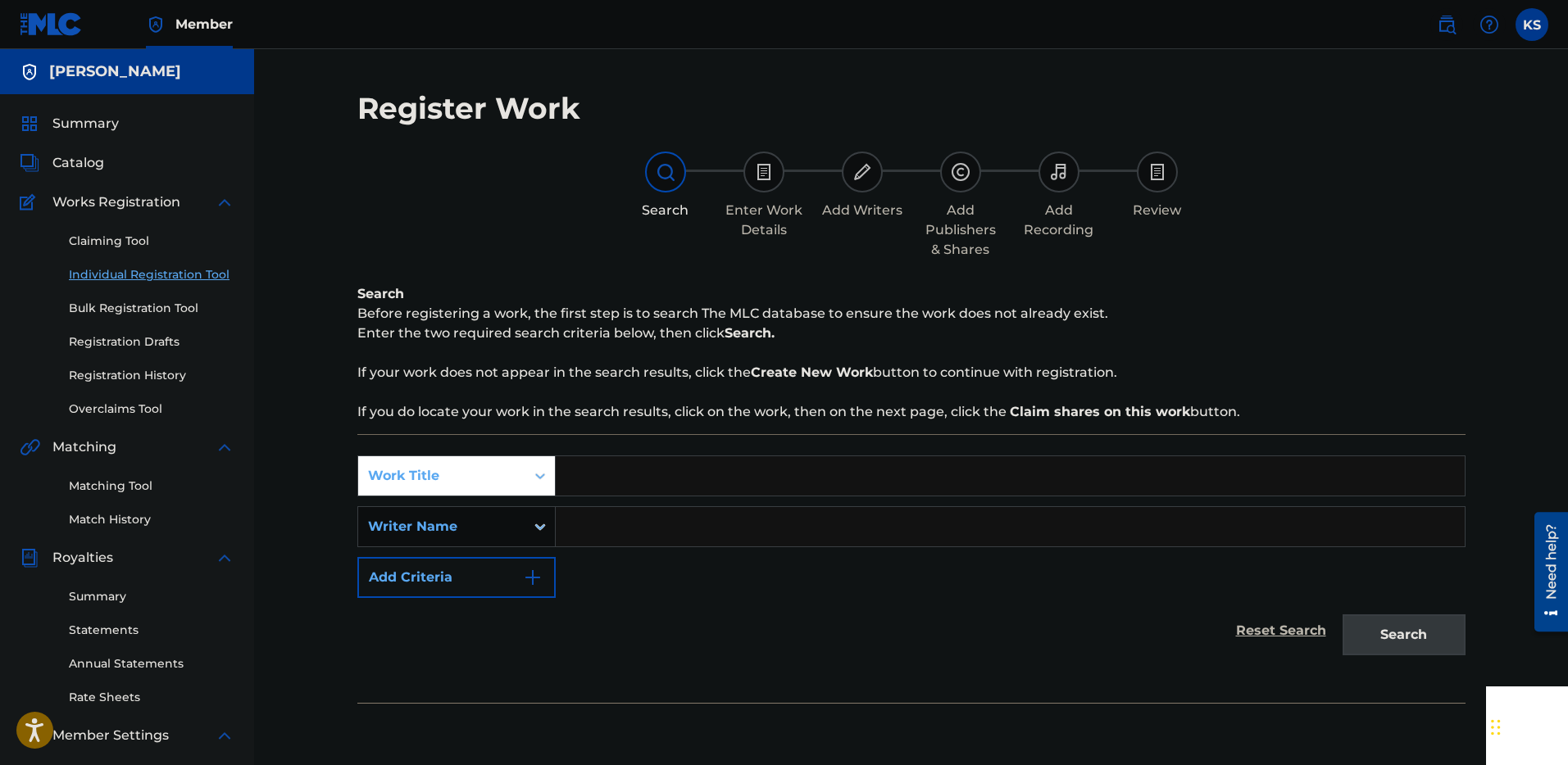
click at [602, 477] on input "Search Form" at bounding box center [1010, 475] width 909 height 39
type input "Open Your Eyes"
click at [528, 534] on div "Search Form" at bounding box center [539, 526] width 29 height 29
click at [602, 529] on input "Search Form" at bounding box center [1010, 526] width 909 height 39
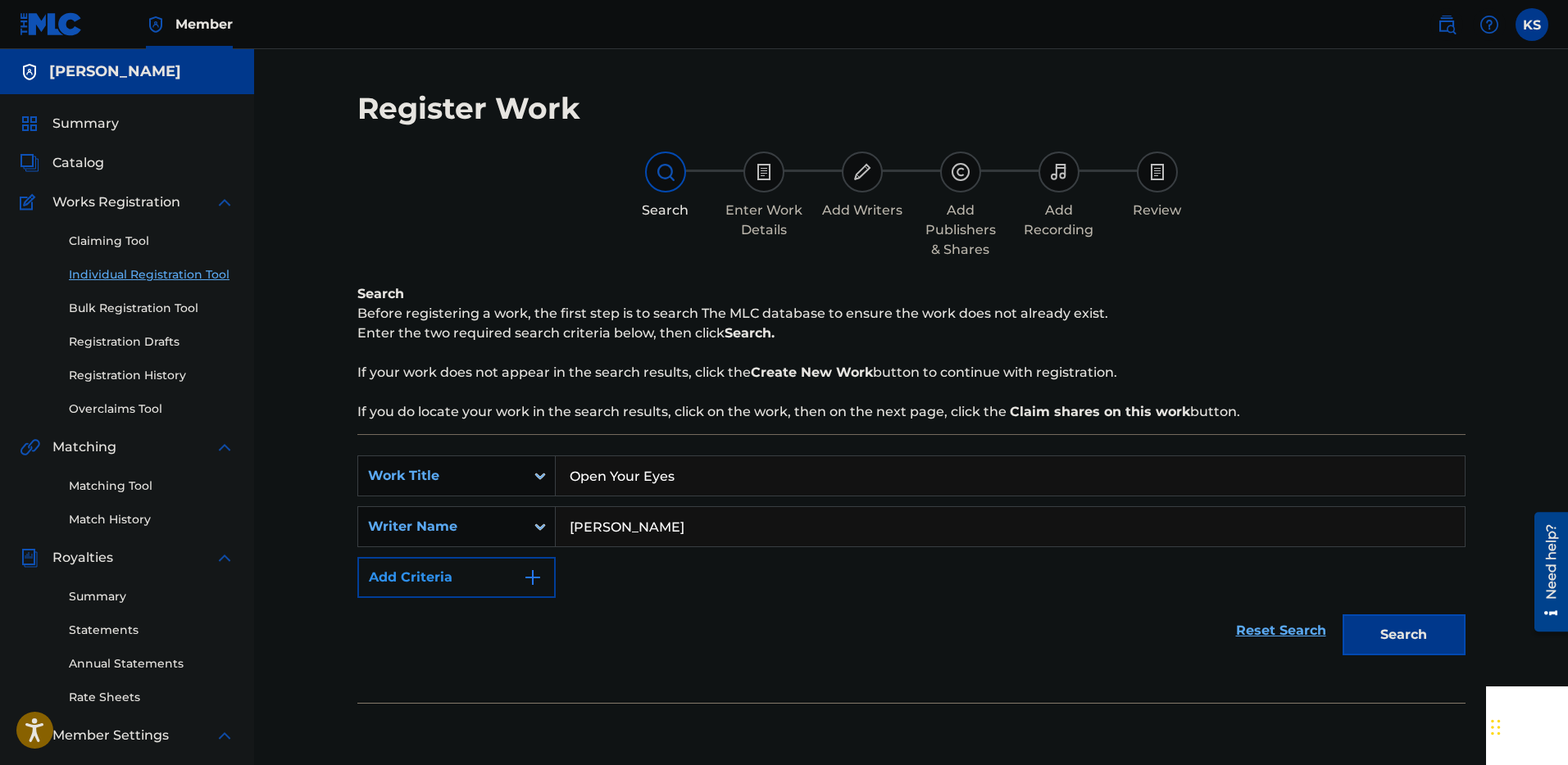
type input "[PERSON_NAME]"
click at [523, 573] on img "Search Form" at bounding box center [532, 577] width 19 height 19
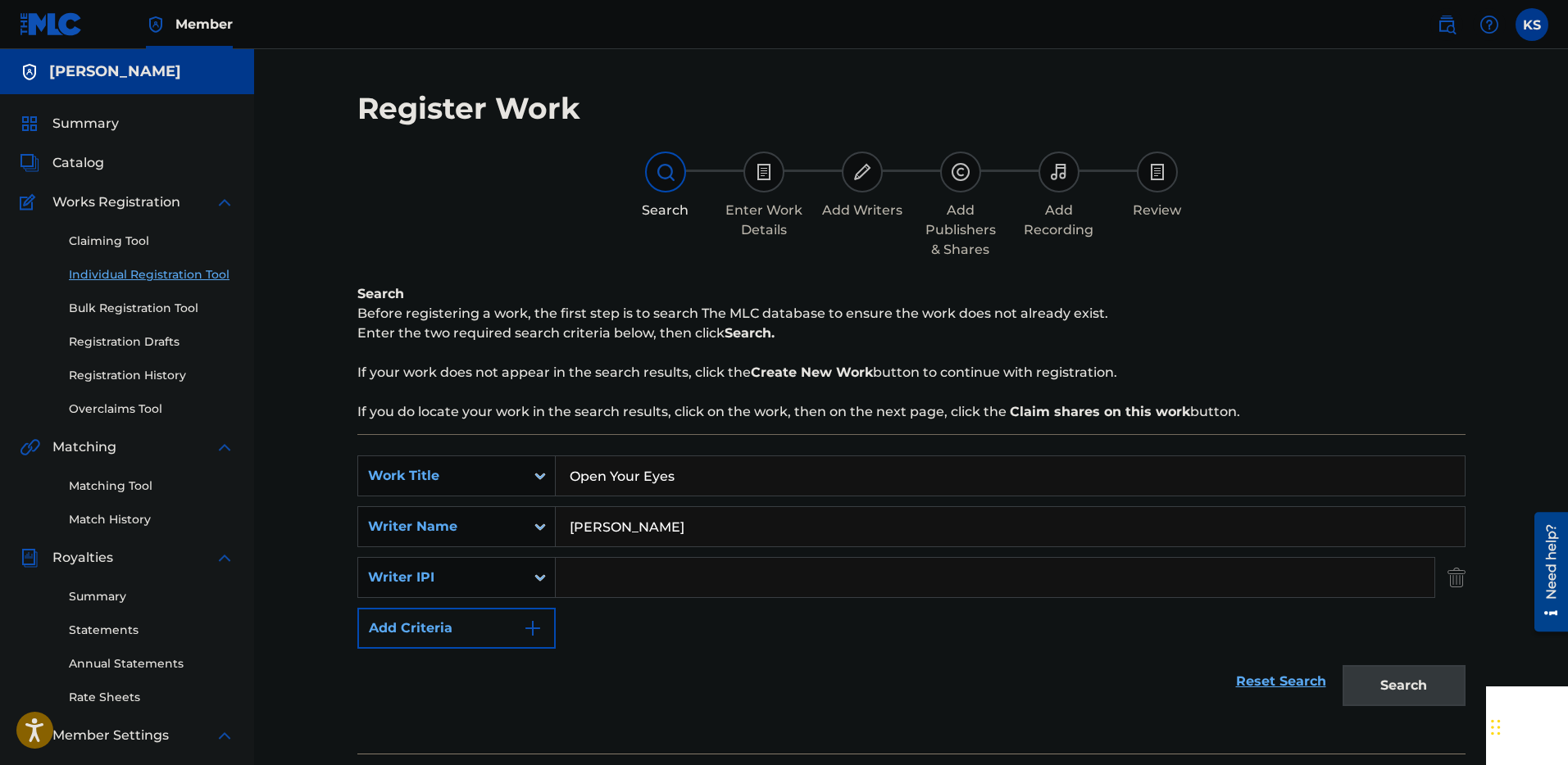
click at [600, 587] on input "Search Form" at bounding box center [995, 578] width 878 height 39
type input "00892711805"
click at [1421, 695] on button "Search" at bounding box center [1403, 685] width 123 height 41
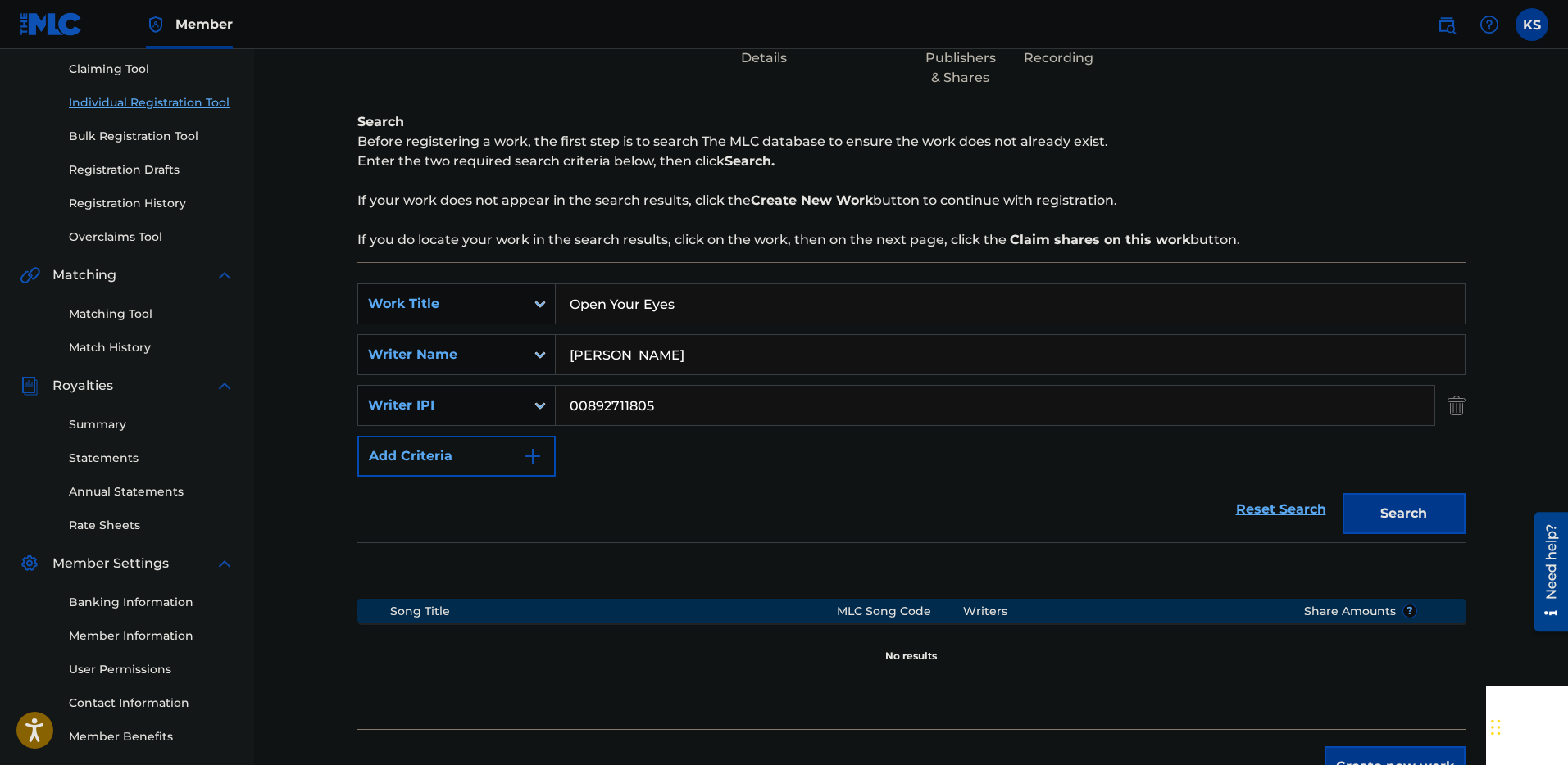
scroll to position [273, 0]
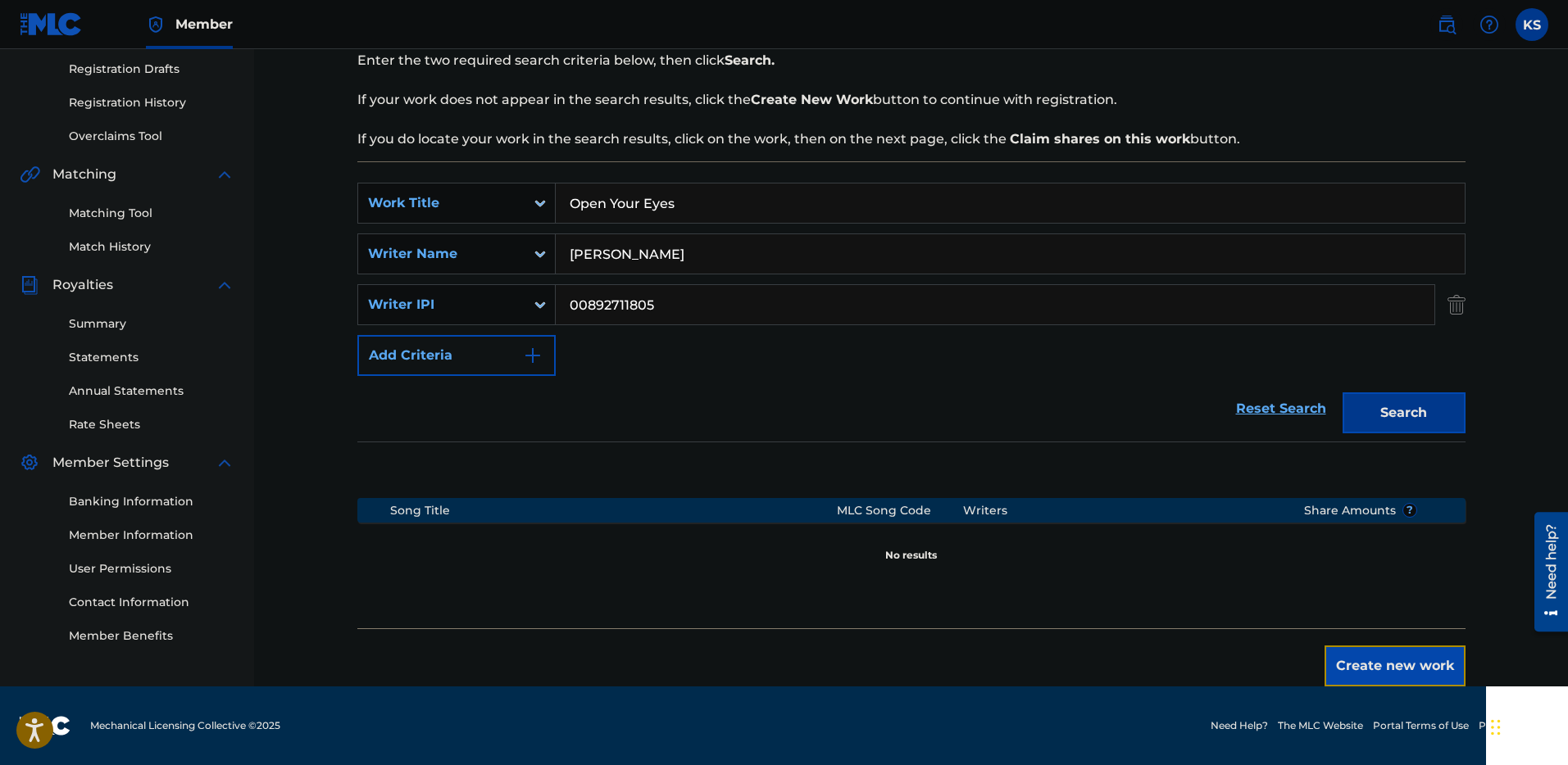
click at [1402, 670] on button "Create new work" at bounding box center [1395, 665] width 141 height 41
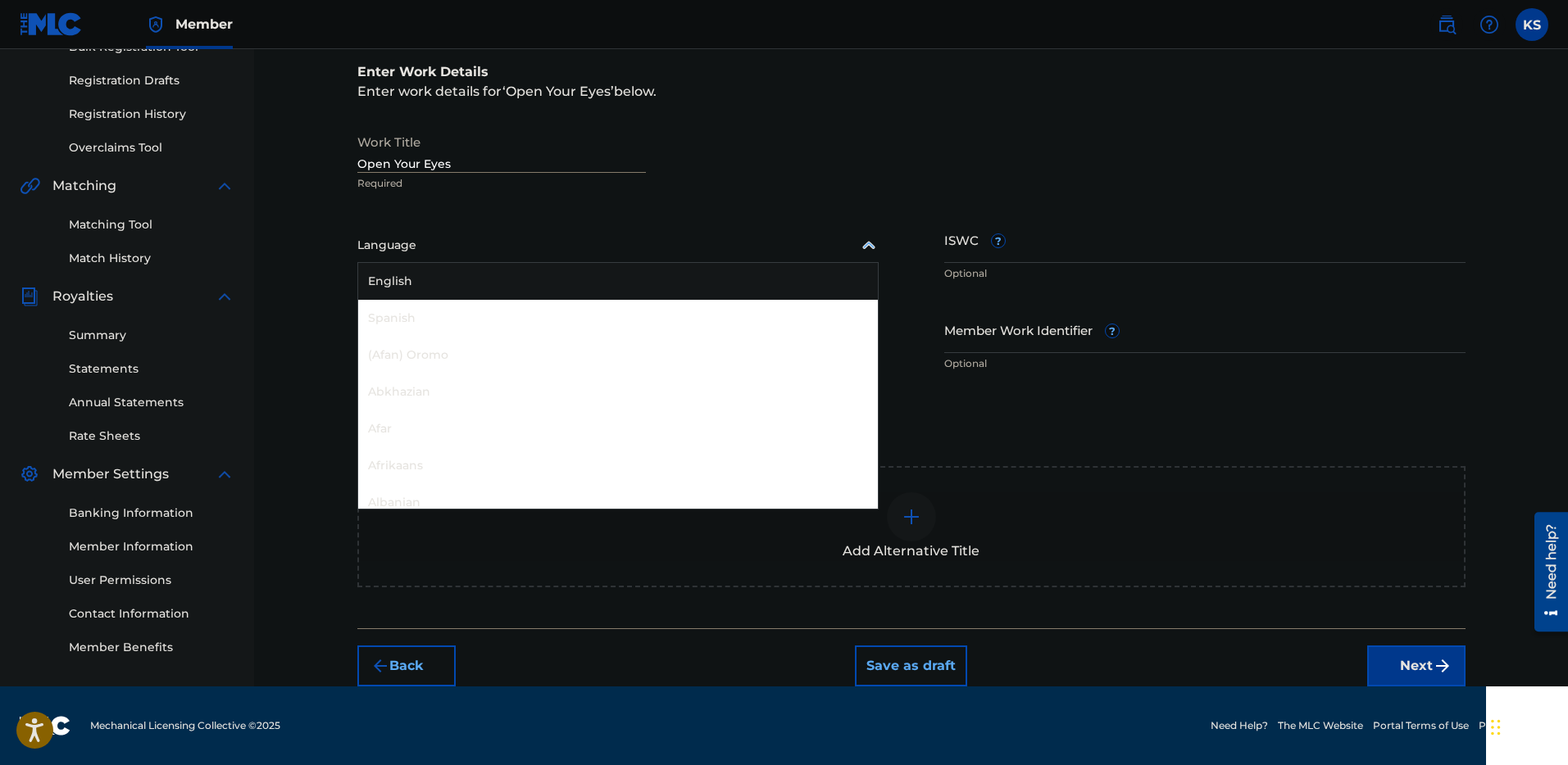
click at [443, 247] on div at bounding box center [618, 245] width 522 height 20
click at [424, 288] on div "English" at bounding box center [618, 281] width 520 height 37
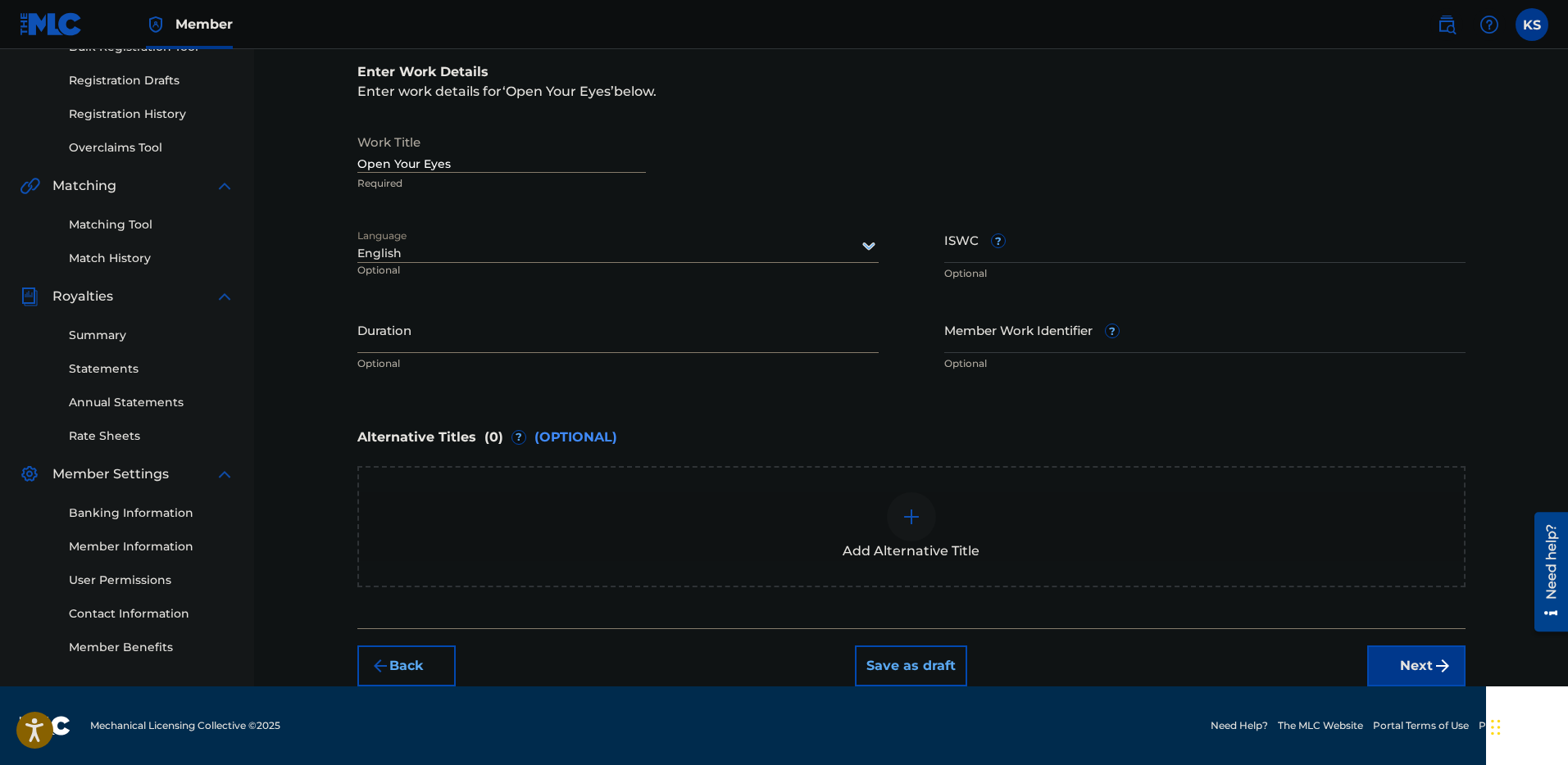
click at [424, 339] on input "Duration" at bounding box center [618, 330] width 522 height 47
click at [809, 440] on div "Alternative Titles ( 0 ) ? (OPTIONAL)" at bounding box center [911, 437] width 1108 height 36
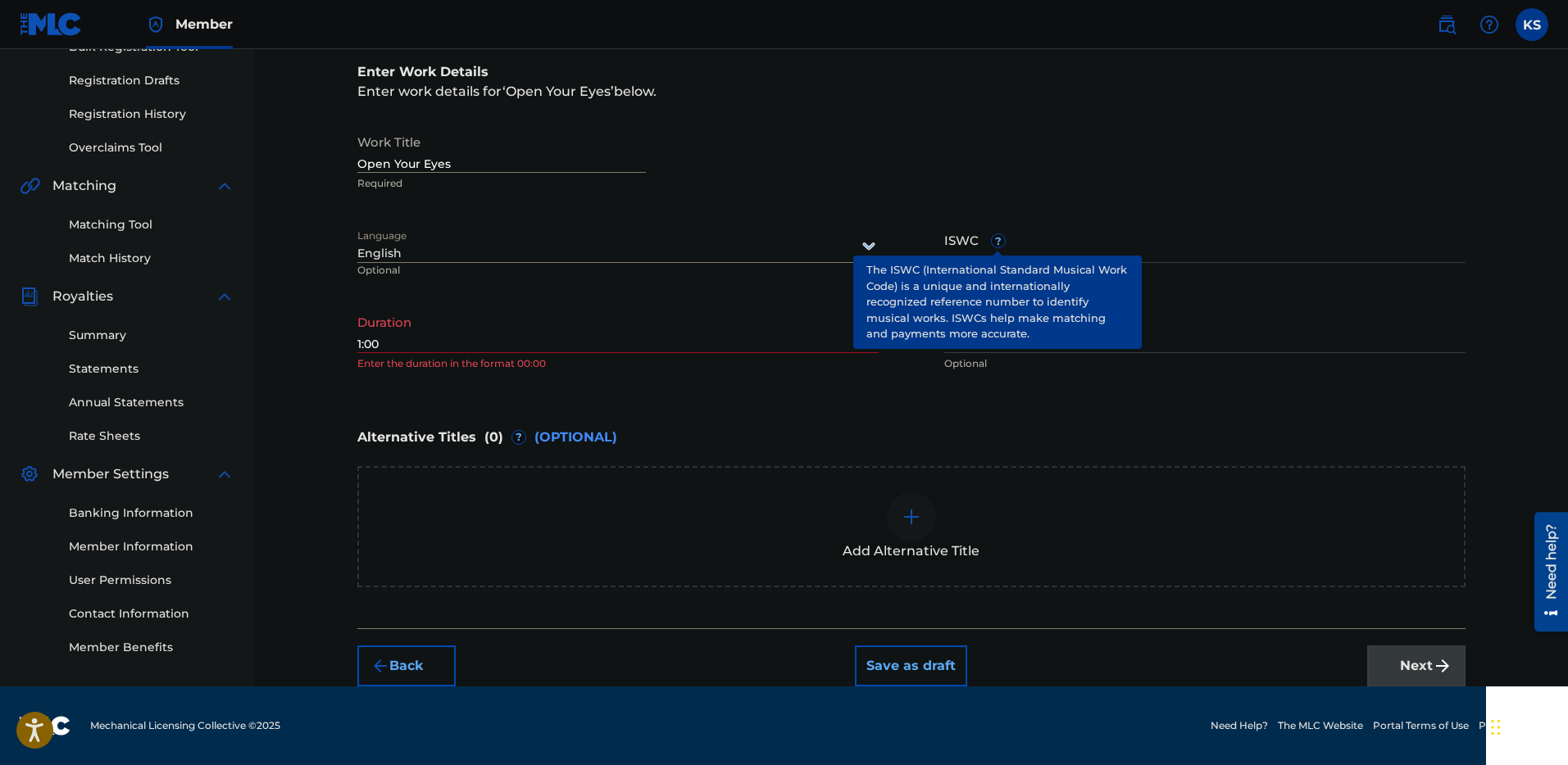
click at [991, 246] on span "?" at bounding box center [998, 241] width 13 height 13
click at [991, 246] on input "ISWC ?" at bounding box center [1205, 239] width 522 height 47
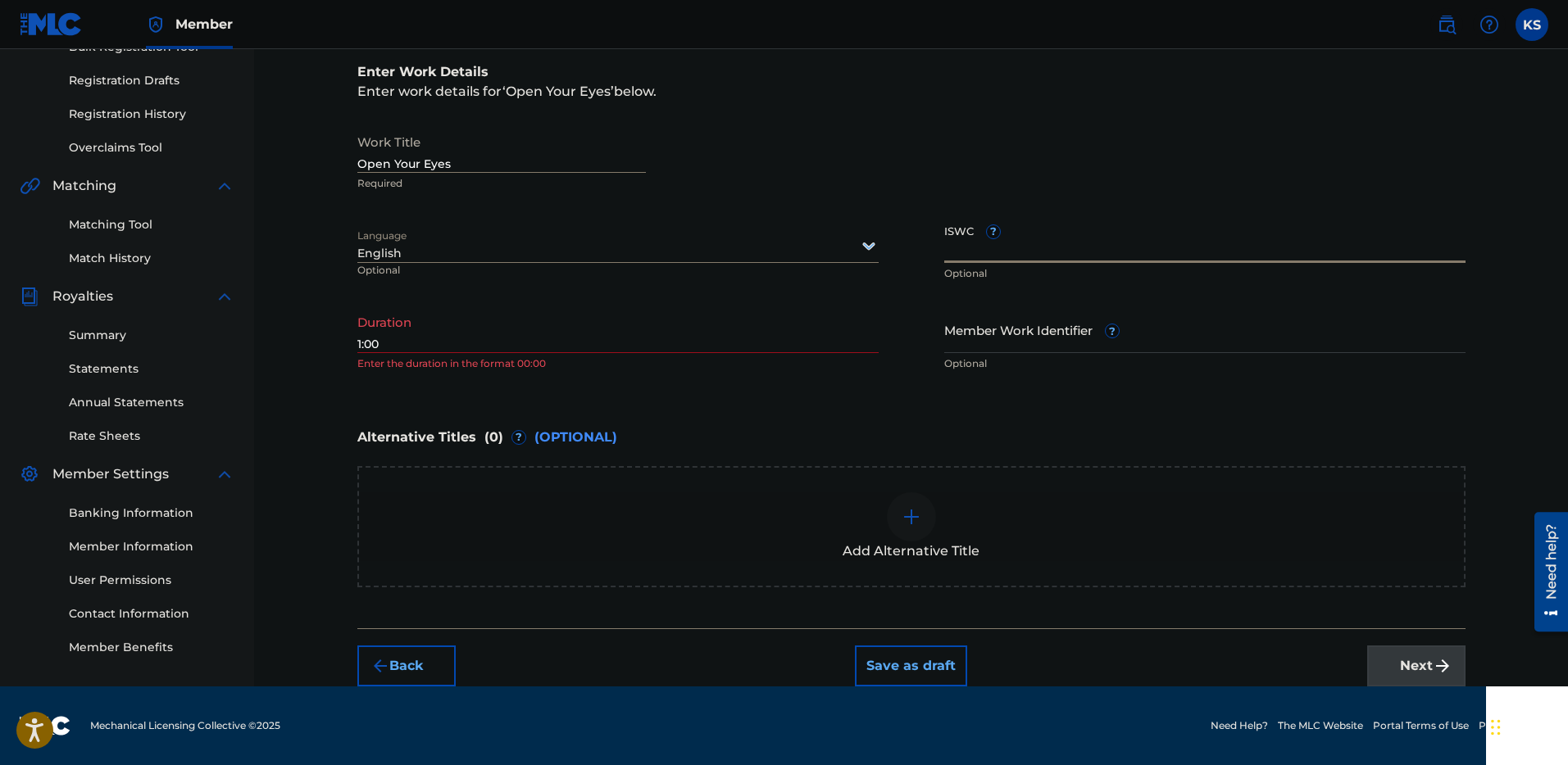
click at [566, 344] on input "1:00" at bounding box center [618, 330] width 522 height 47
drag, startPoint x: 507, startPoint y: 349, endPoint x: 151, endPoint y: 306, distance: 358.6
click at [151, 306] on main "[PERSON_NAME] Summary Catalog Works Registration Claiming Tool Individual Regis…" at bounding box center [784, 237] width 1568 height 899
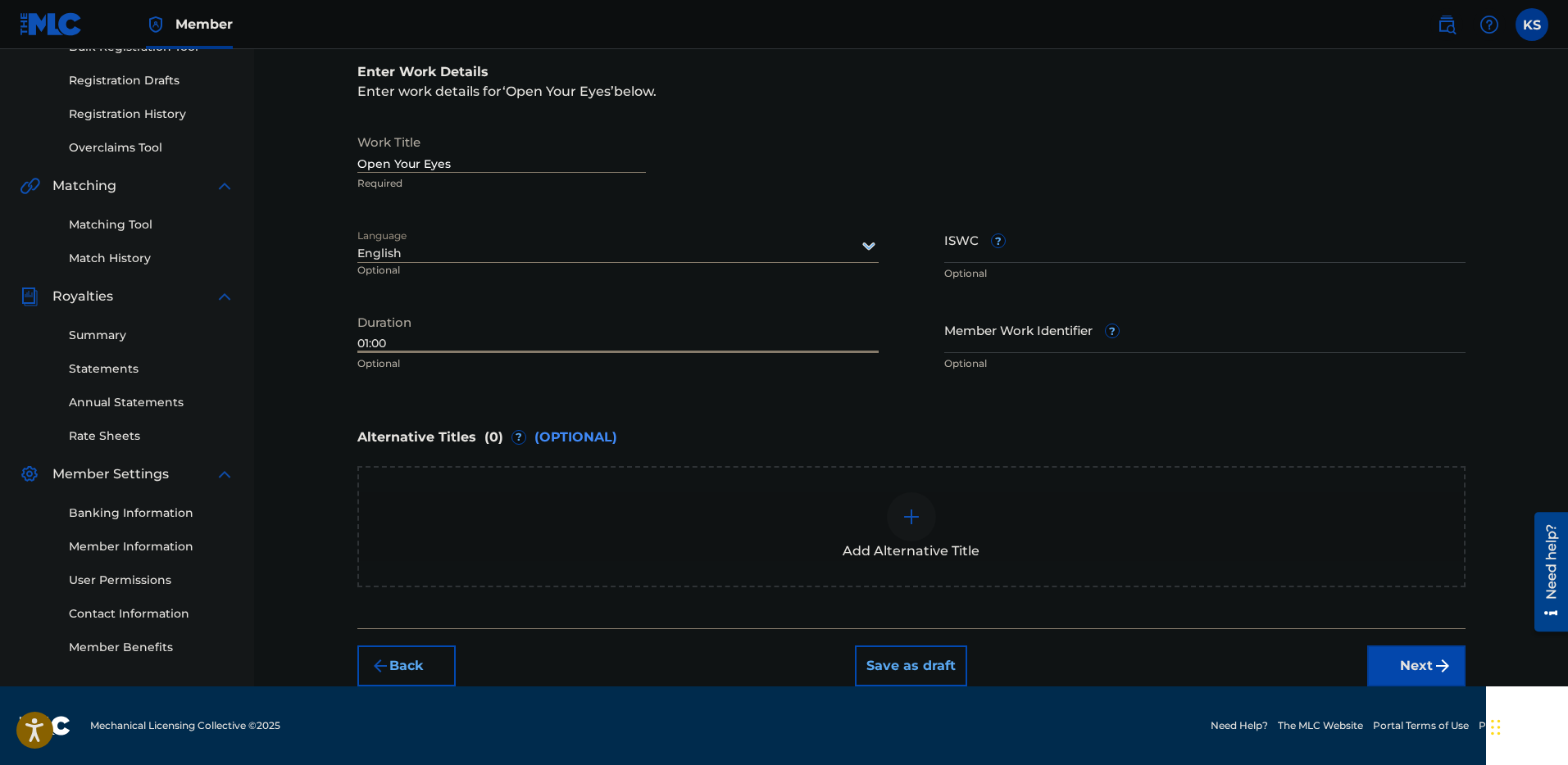
type input "01:00"
click at [1401, 662] on button "Next" at bounding box center [1416, 665] width 98 height 41
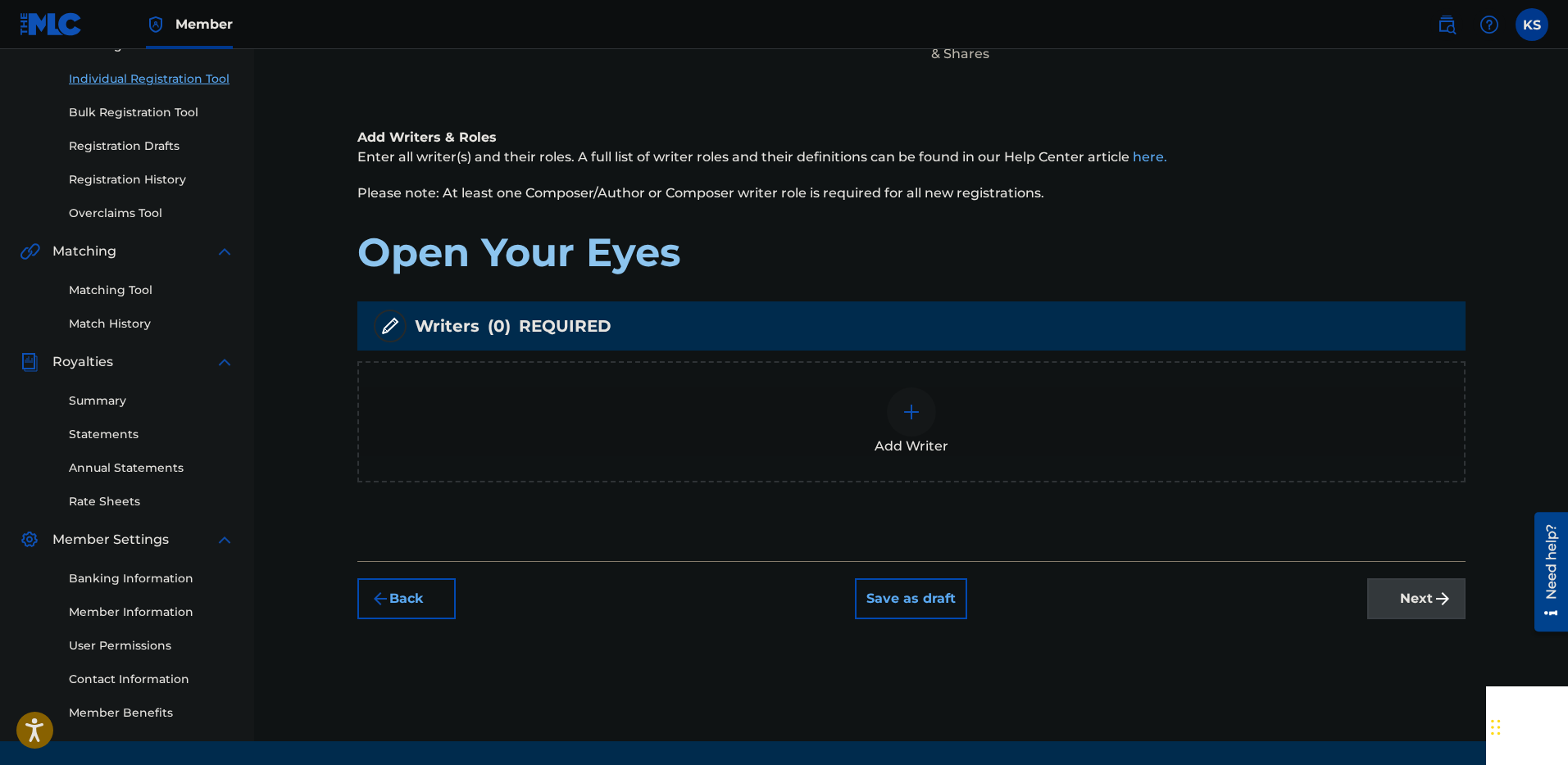
scroll to position [197, 0]
click at [905, 402] on img at bounding box center [911, 411] width 19 height 19
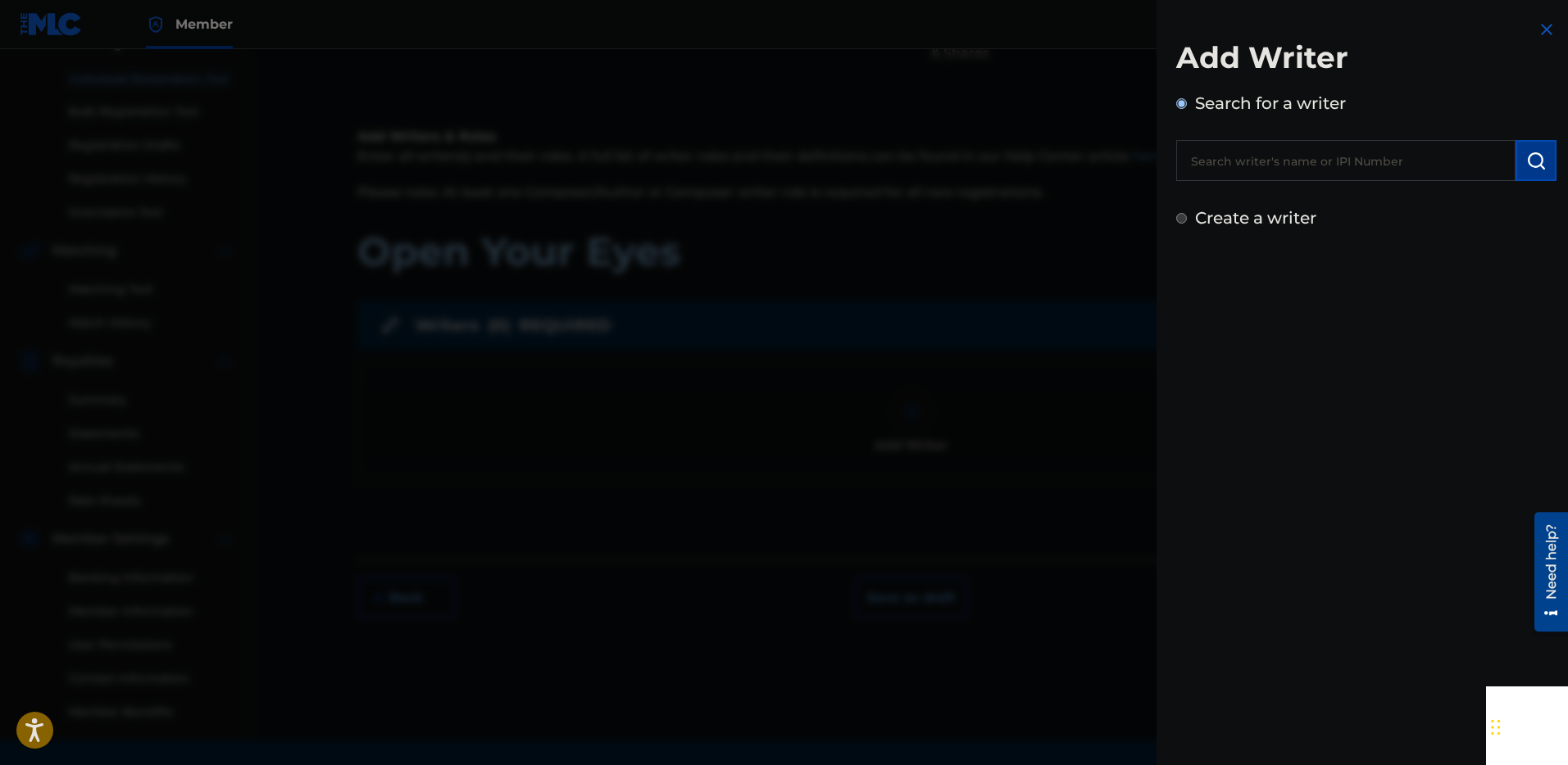
click at [1284, 165] on input "text" at bounding box center [1345, 160] width 339 height 41
click at [1185, 219] on input "Create a writer" at bounding box center [1181, 218] width 11 height 11
radio input "false"
radio input "true"
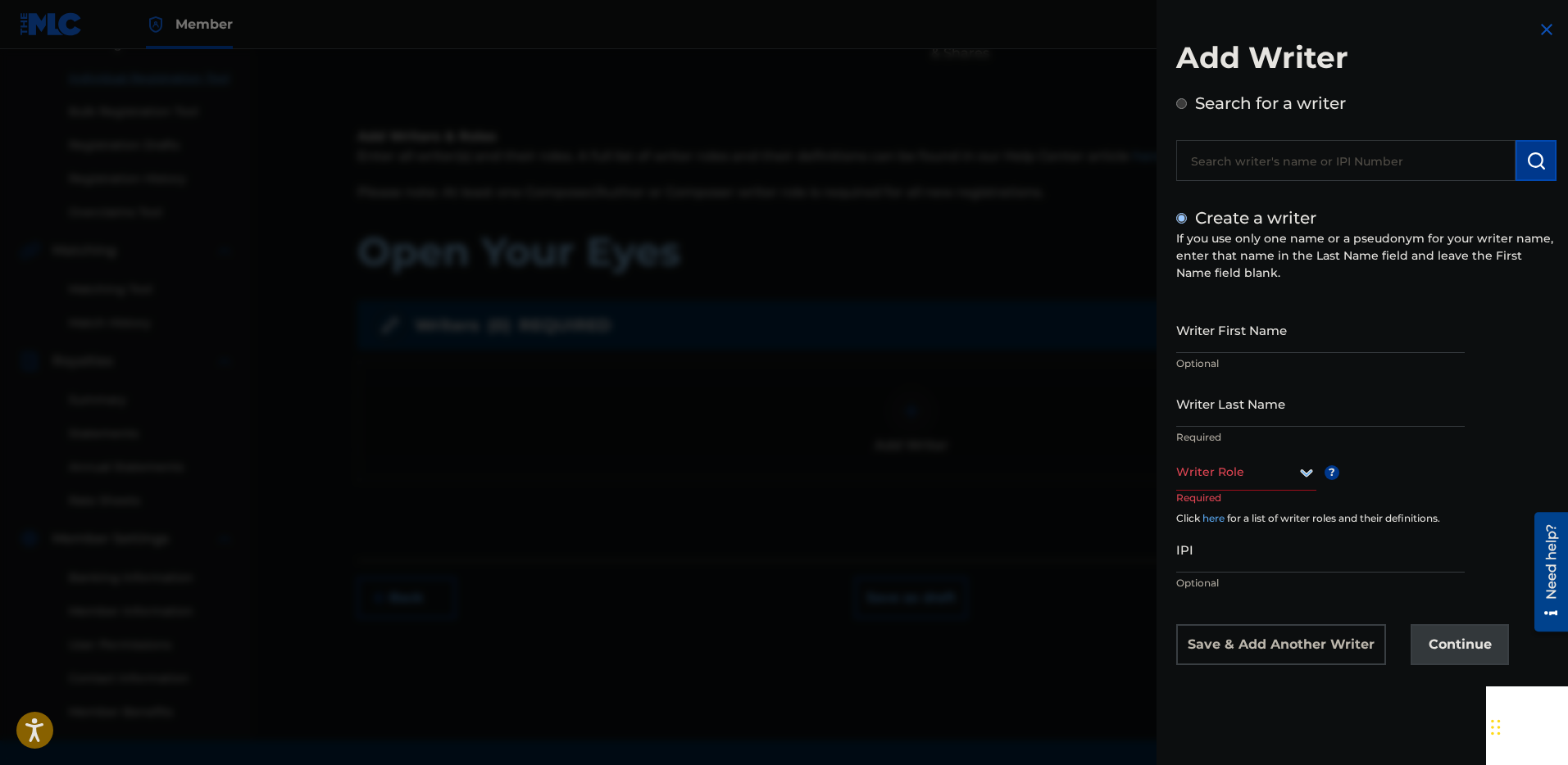
click at [1256, 353] on div "Writer First Name Optional" at bounding box center [1320, 343] width 289 height 74
click at [1254, 349] on input "Writer First Name" at bounding box center [1320, 330] width 289 height 47
type input "Kye"
type input "[PERSON_NAME]"
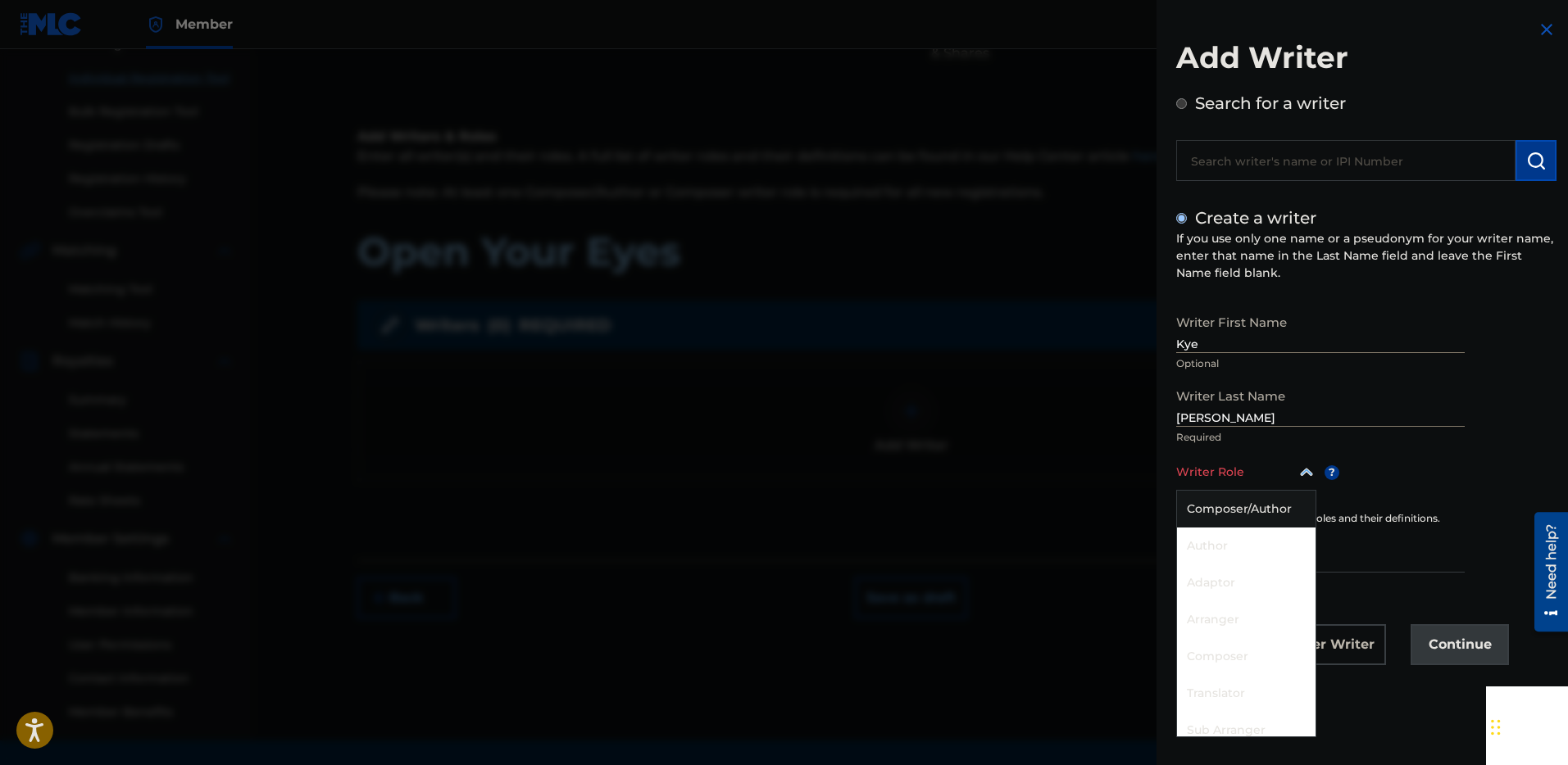
click at [1303, 477] on icon at bounding box center [1306, 472] width 19 height 19
click at [1211, 514] on div "Composer/Author" at bounding box center [1246, 509] width 138 height 37
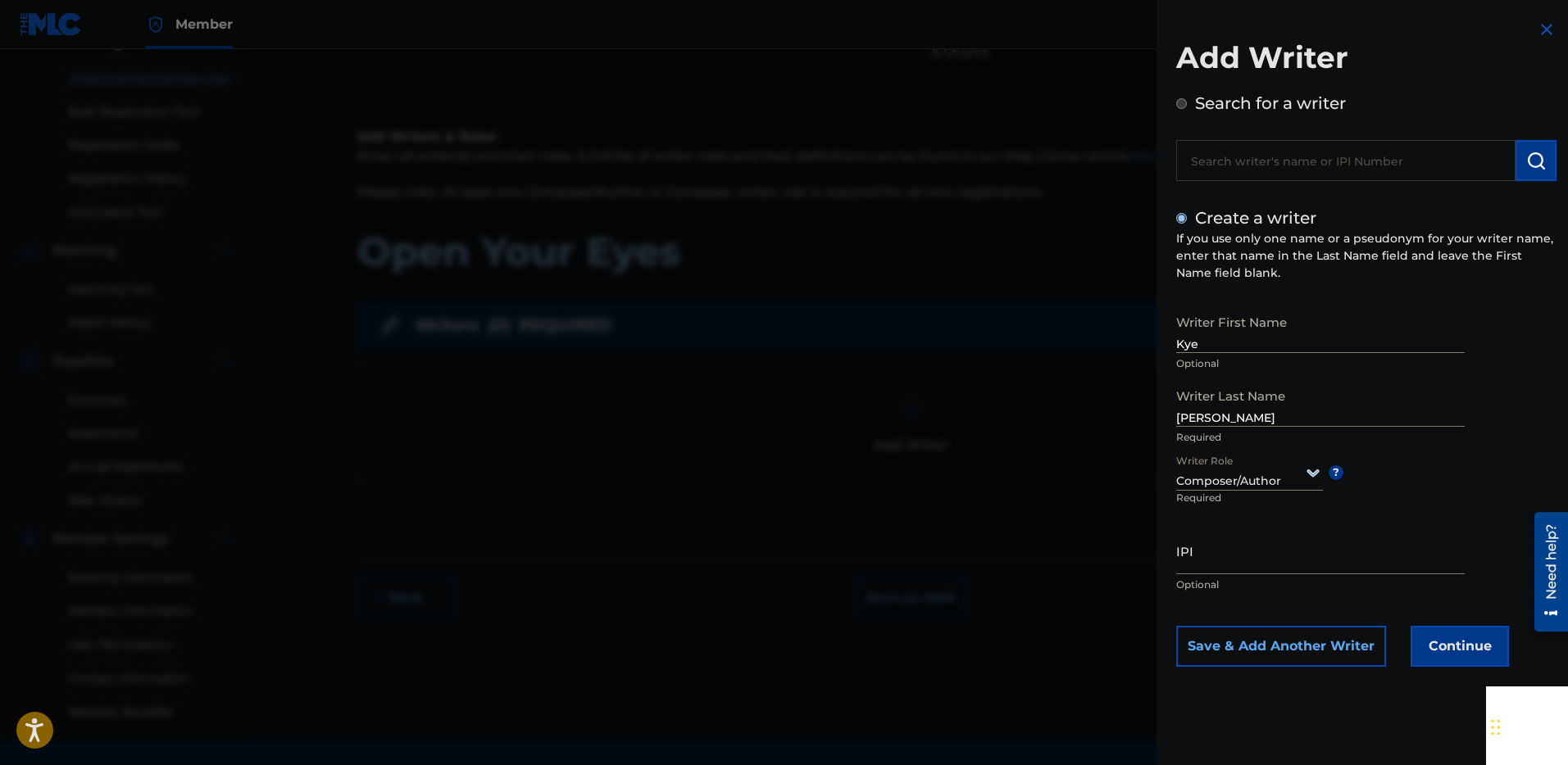
click at [1205, 552] on input "IPI" at bounding box center [1320, 551] width 289 height 47
paste input "00892711805"
type input "00892711805"
click at [1454, 641] on button "Continue" at bounding box center [1459, 646] width 98 height 41
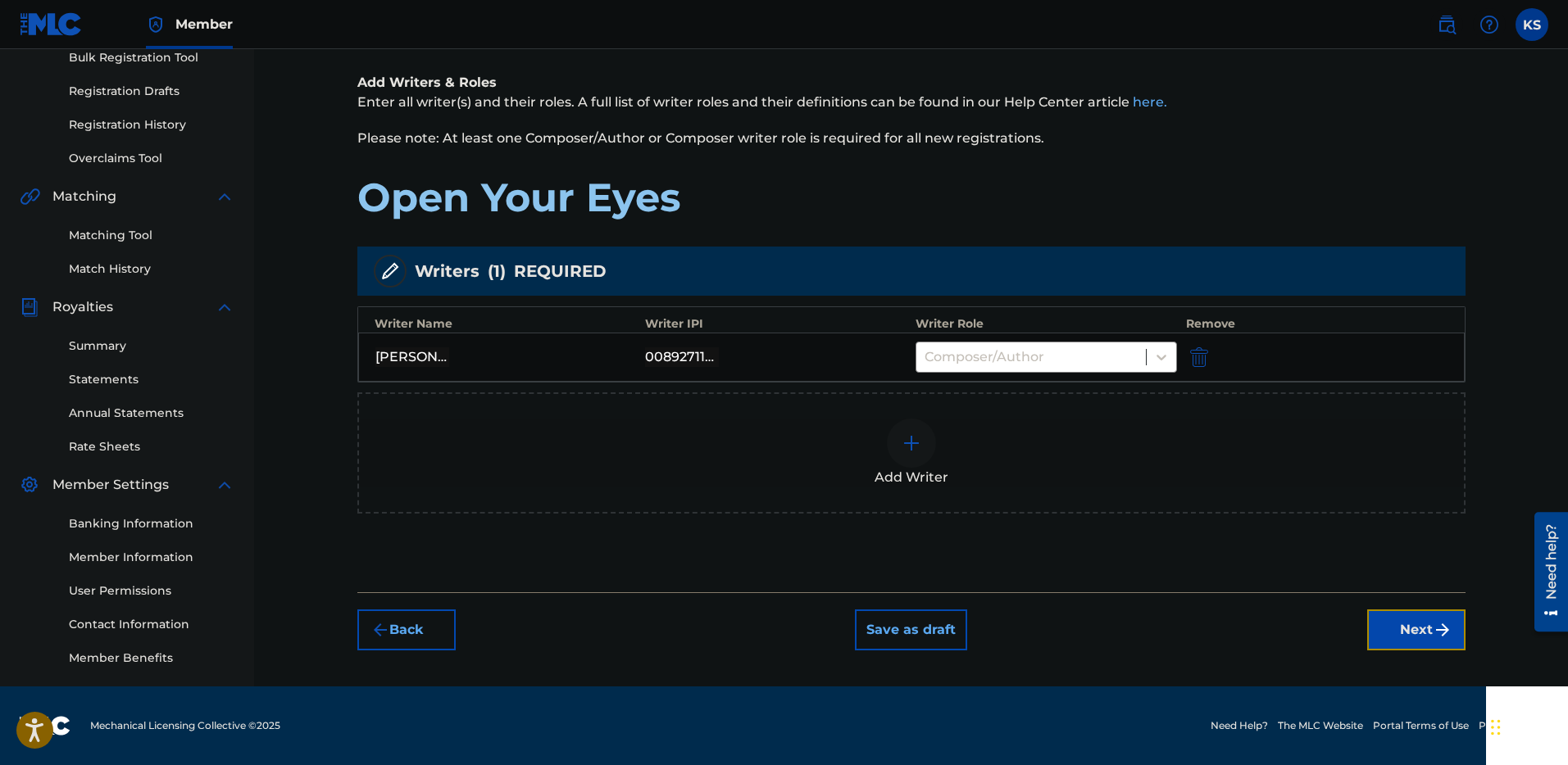
click at [1434, 635] on img "submit" at bounding box center [1442, 629] width 19 height 19
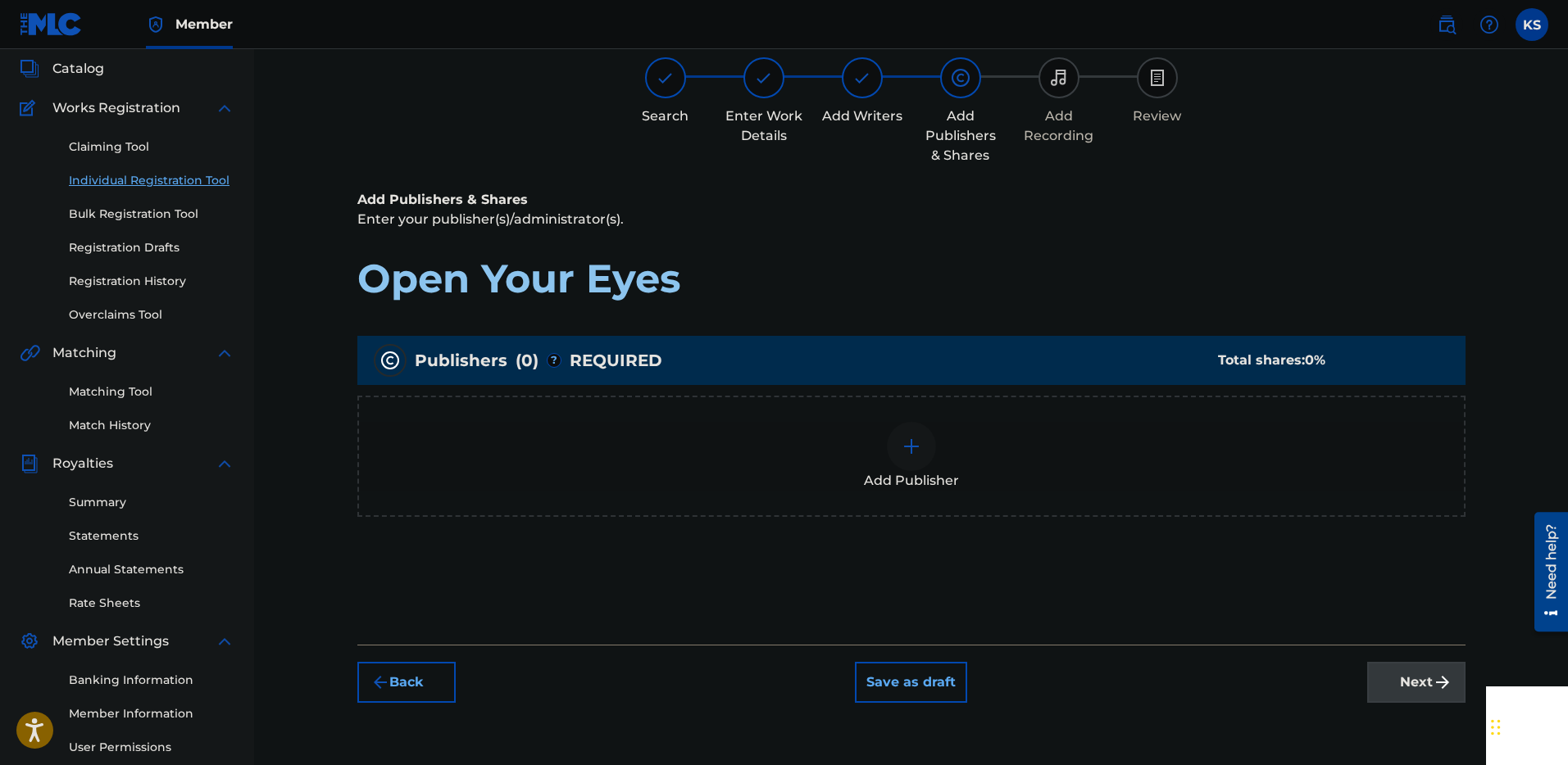
scroll to position [74, 0]
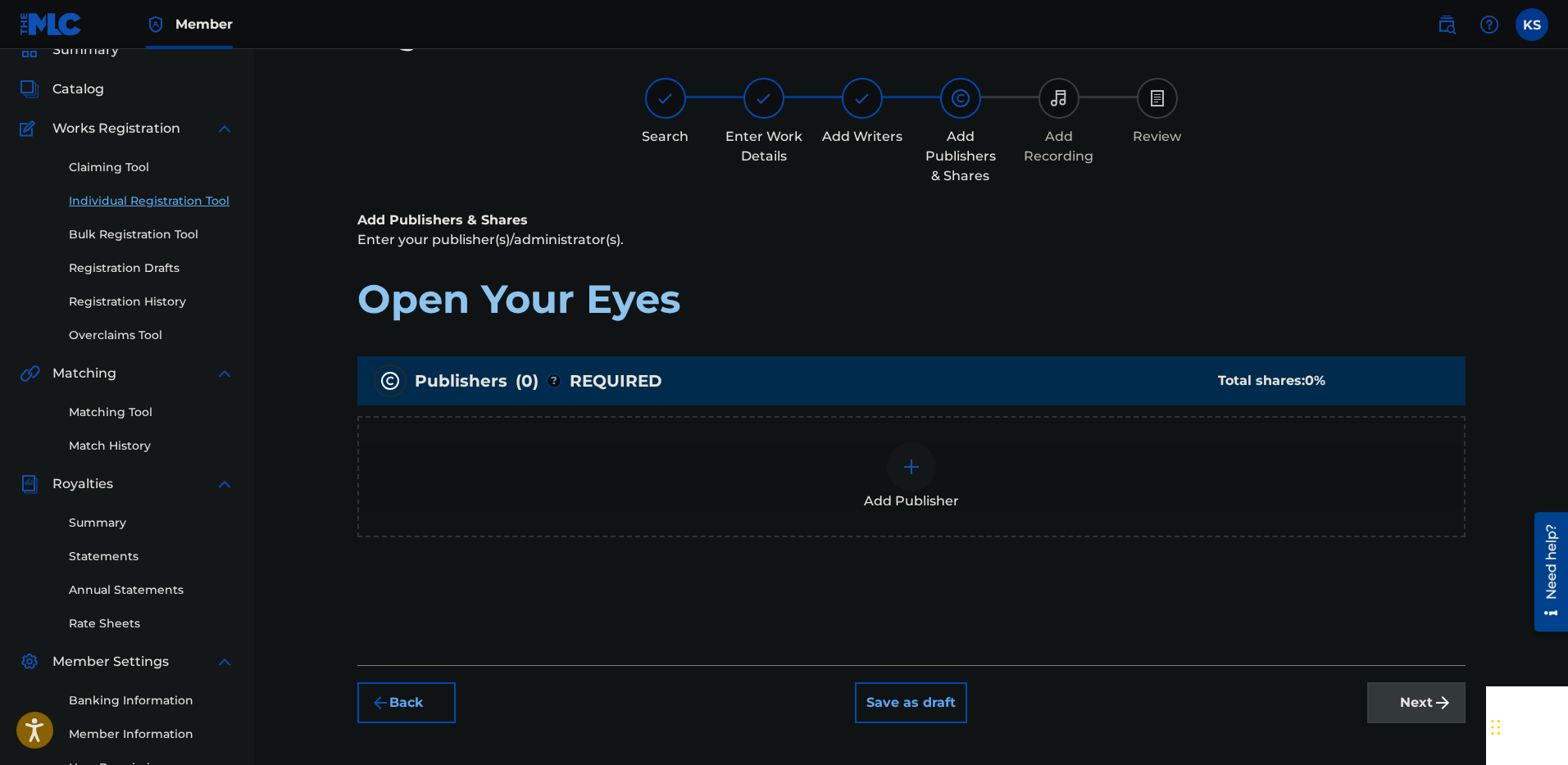
click at [908, 472] on img at bounding box center [911, 466] width 19 height 19
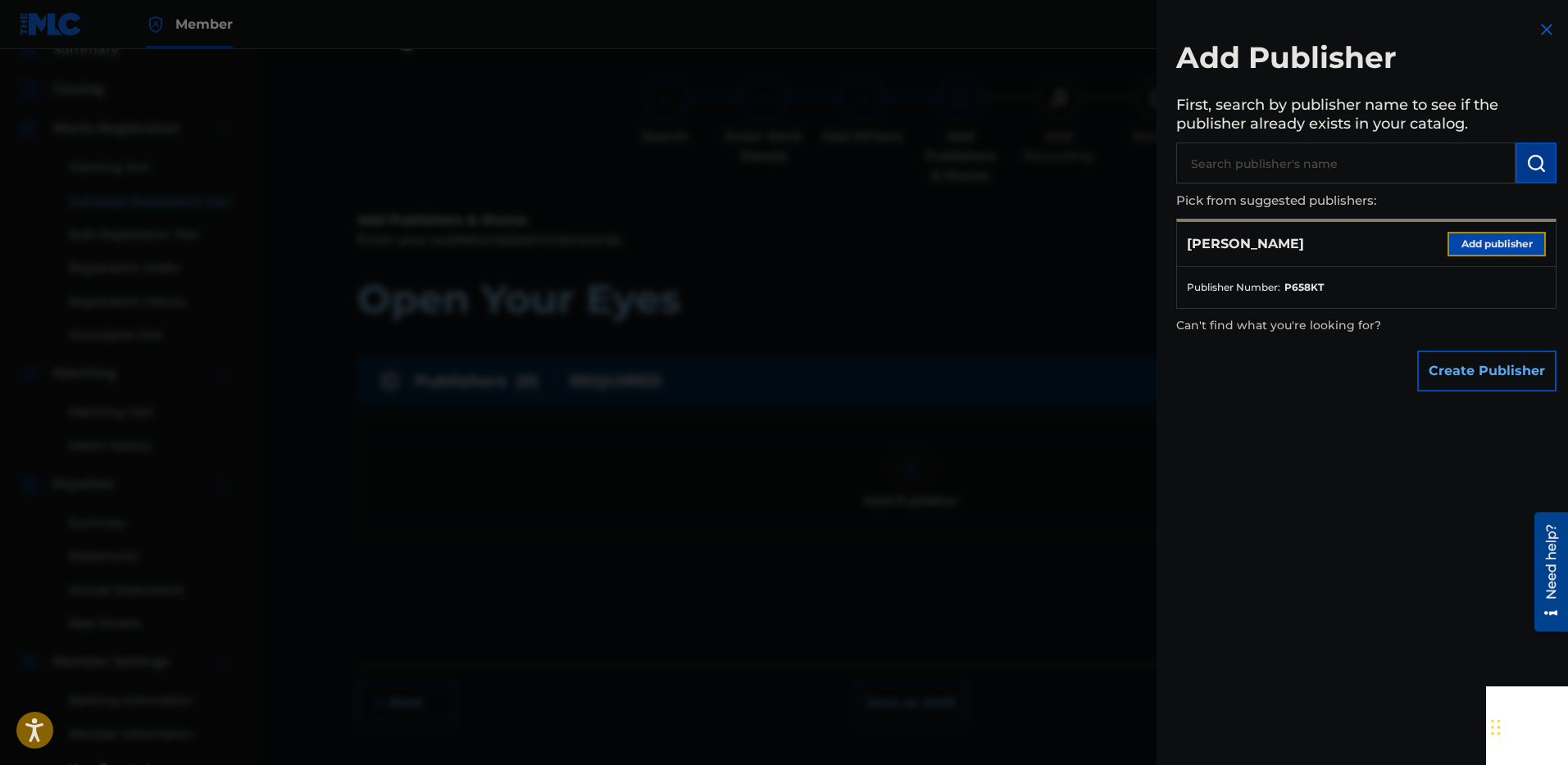
click at [1488, 239] on button "Add publisher" at bounding box center [1496, 244] width 98 height 24
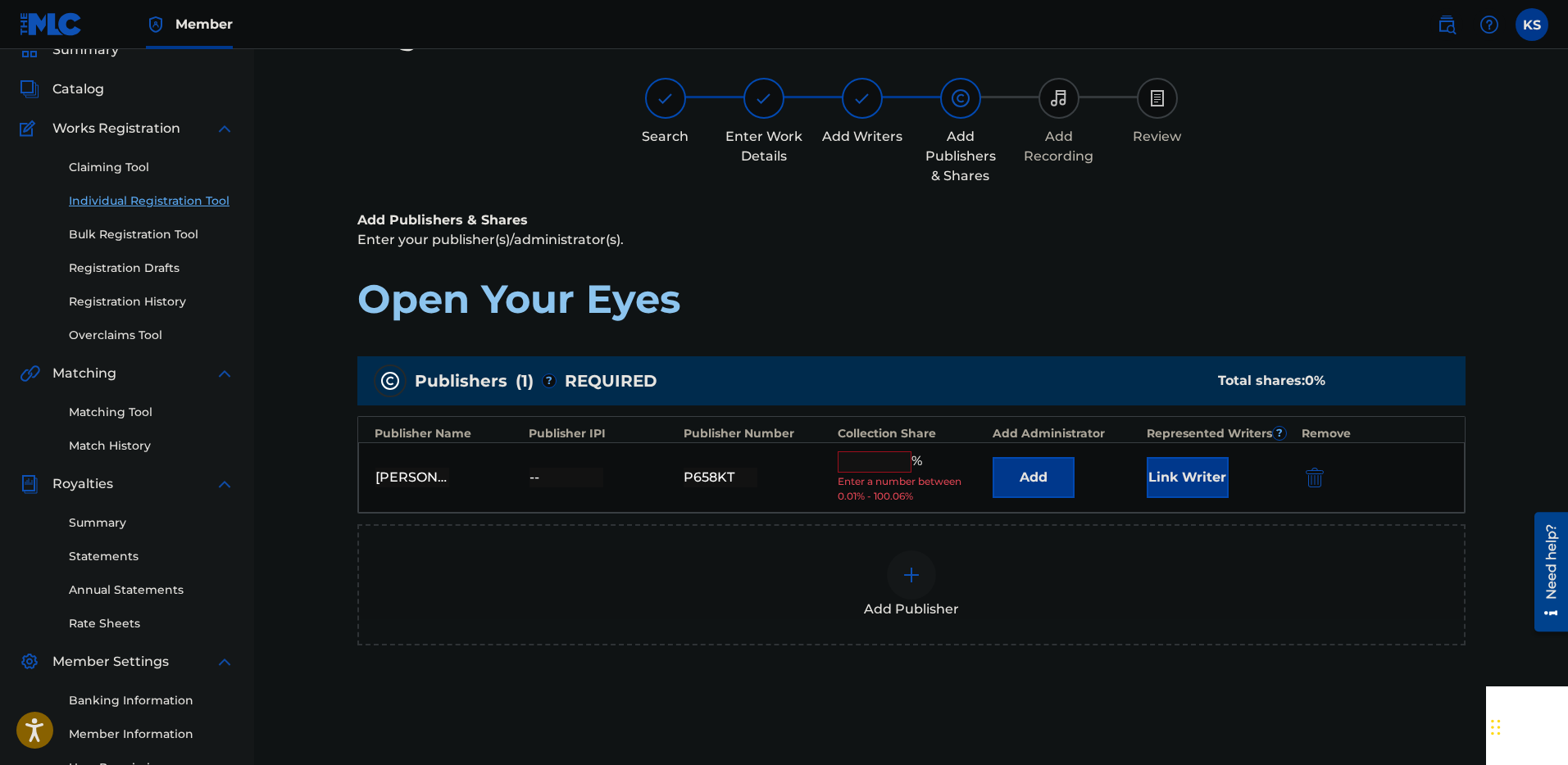
click at [880, 461] on input "text" at bounding box center [874, 461] width 74 height 21
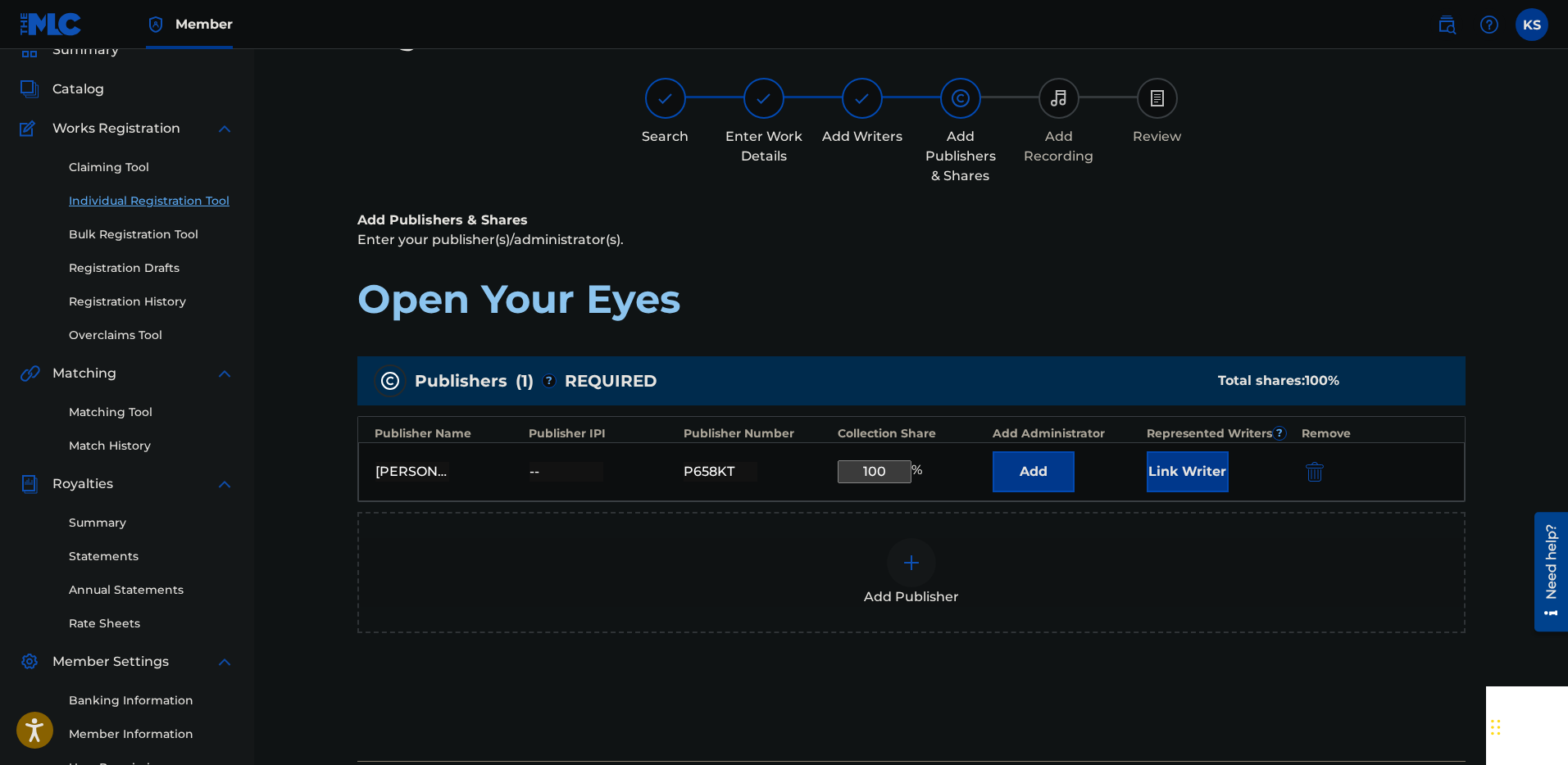
type input "100"
click at [753, 524] on div "Add Publisher" at bounding box center [911, 572] width 1108 height 121
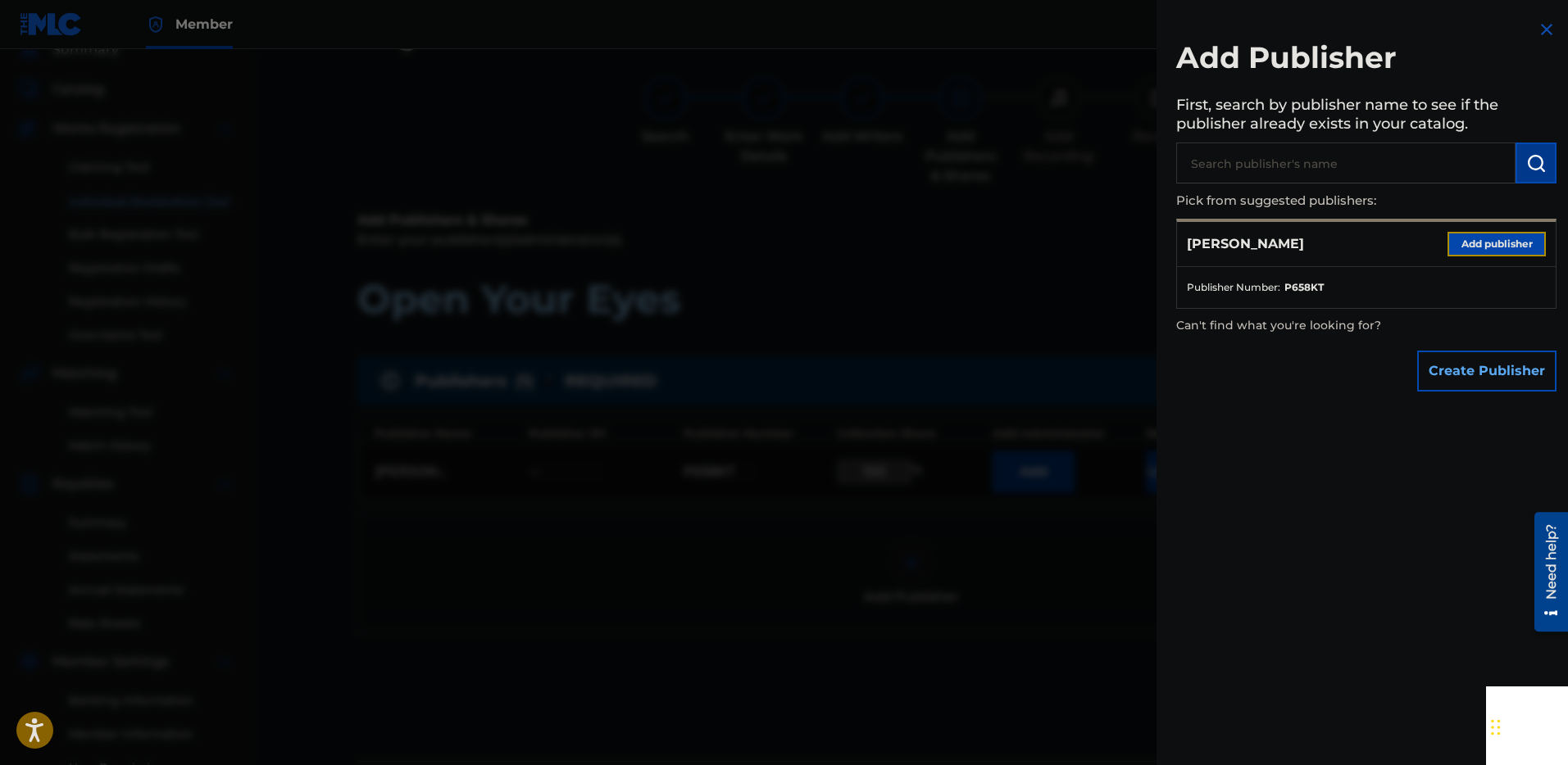
click at [1496, 243] on button "Add publisher" at bounding box center [1496, 244] width 98 height 24
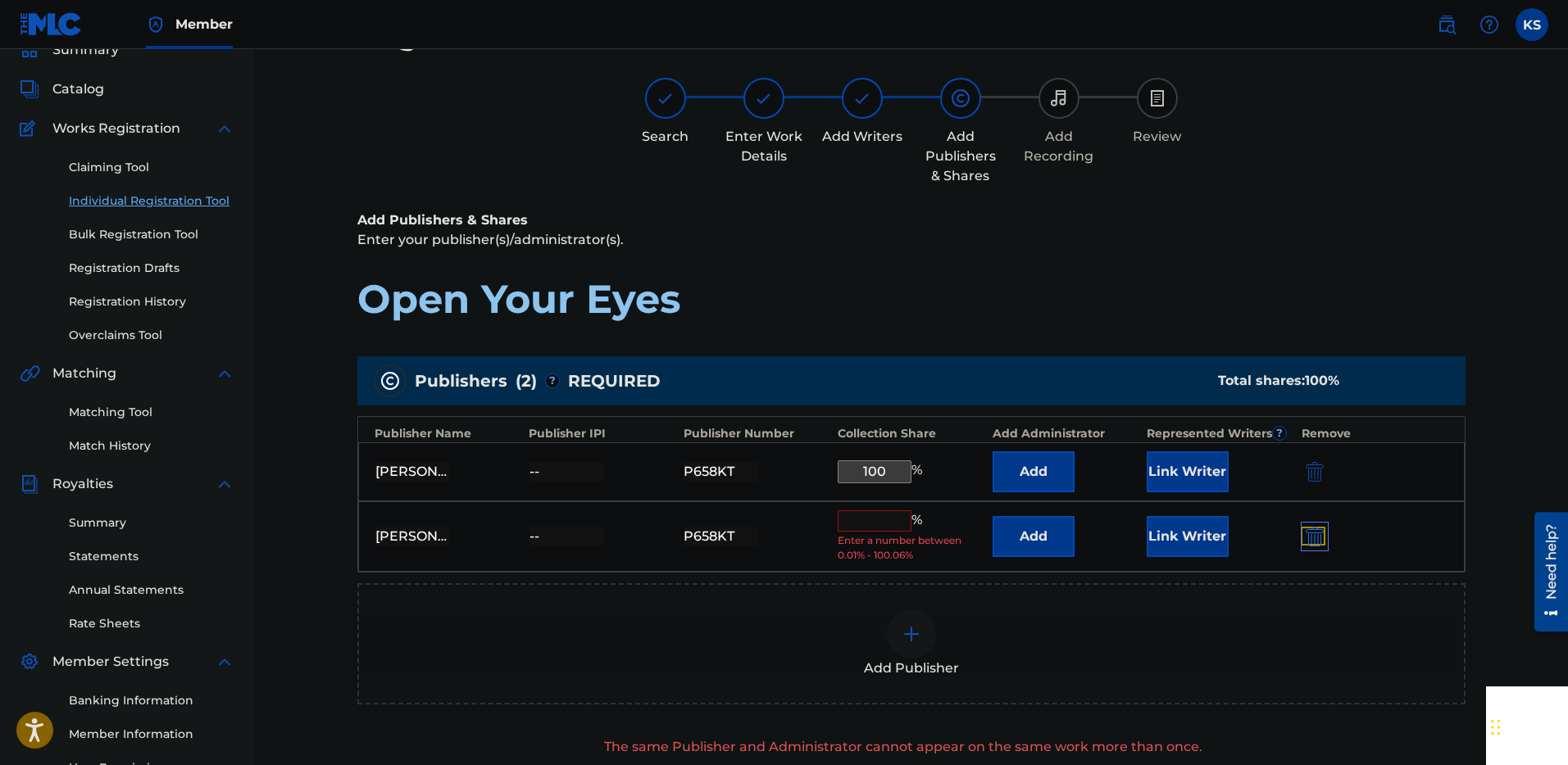
click at [1317, 537] on img "submit" at bounding box center [1314, 536] width 18 height 19
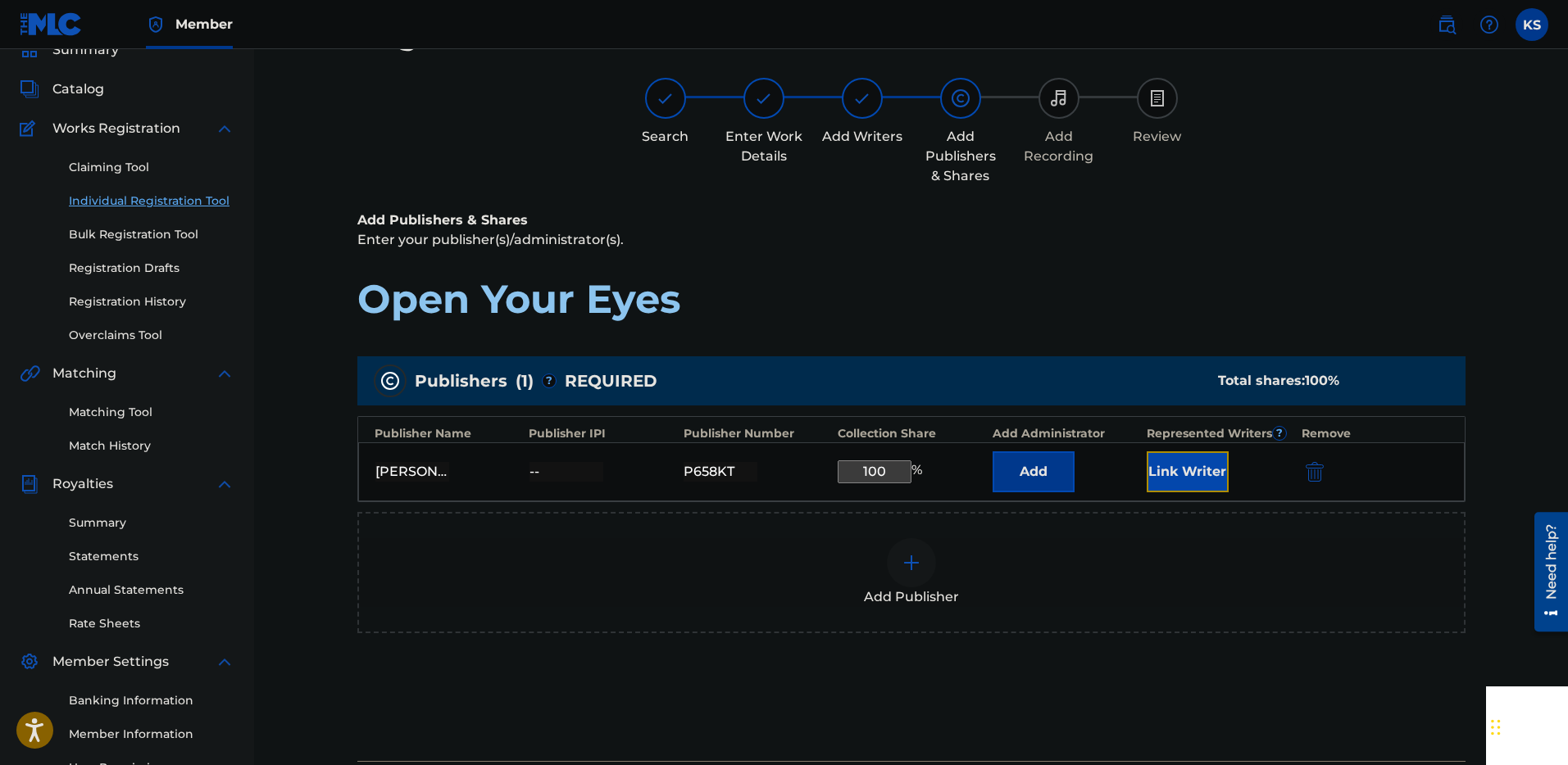
click at [1197, 471] on button "Link Writer" at bounding box center [1187, 471] width 82 height 41
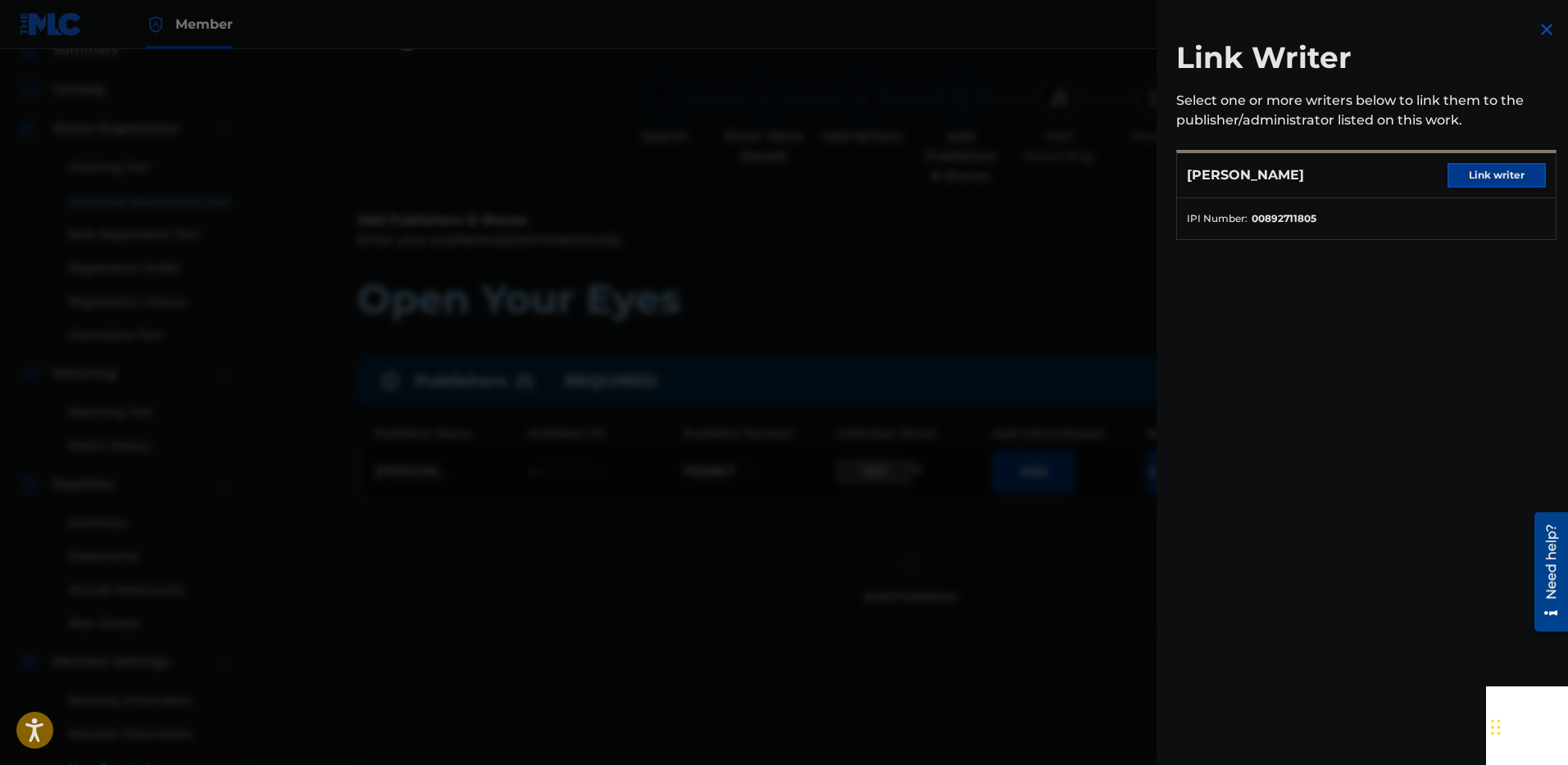
click at [1437, 175] on div "[PERSON_NAME] Link writer" at bounding box center [1366, 176] width 378 height 45
click at [1489, 177] on button "Link writer" at bounding box center [1496, 175] width 98 height 24
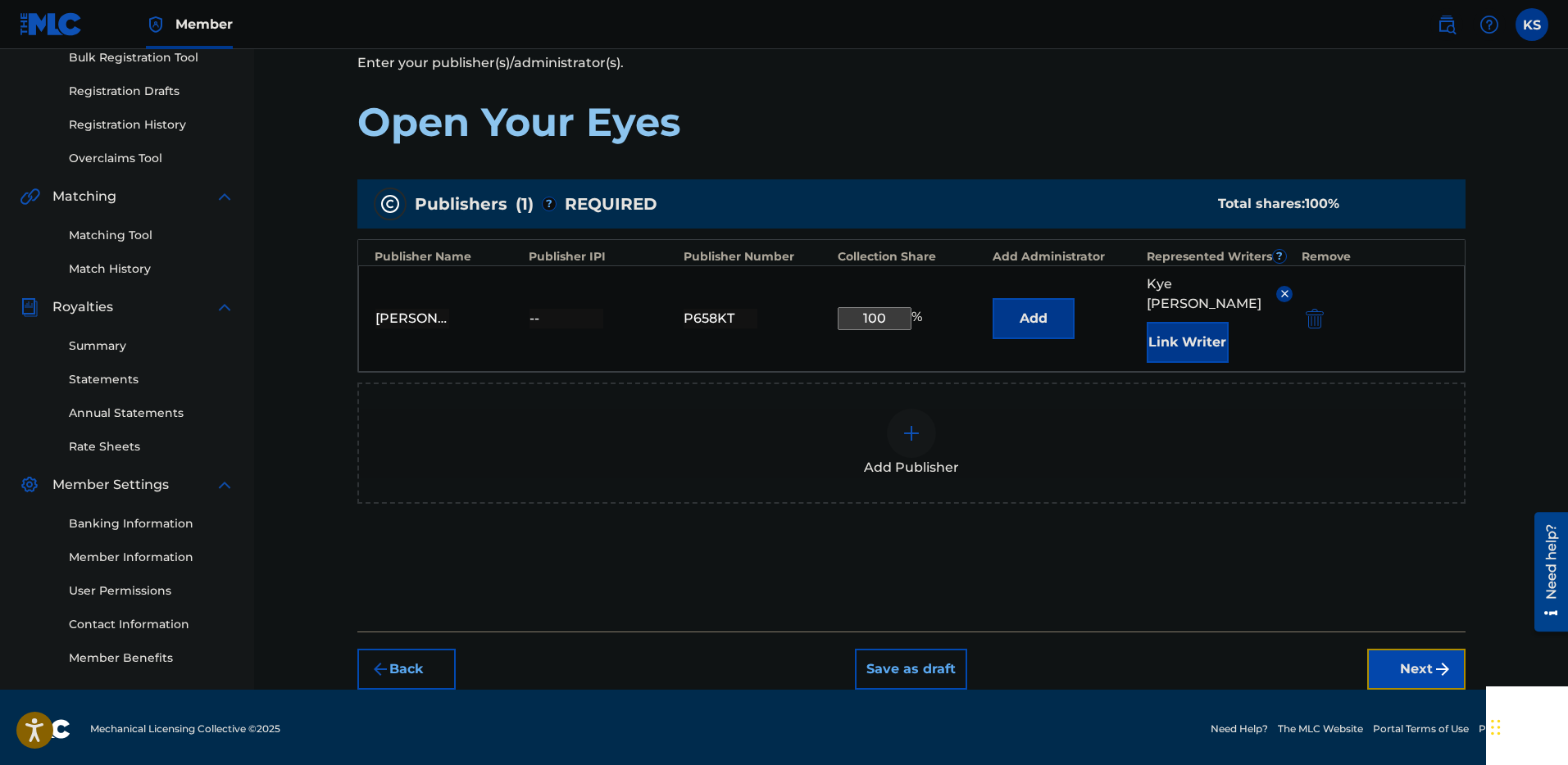
click at [1419, 649] on button "Next" at bounding box center [1416, 669] width 98 height 41
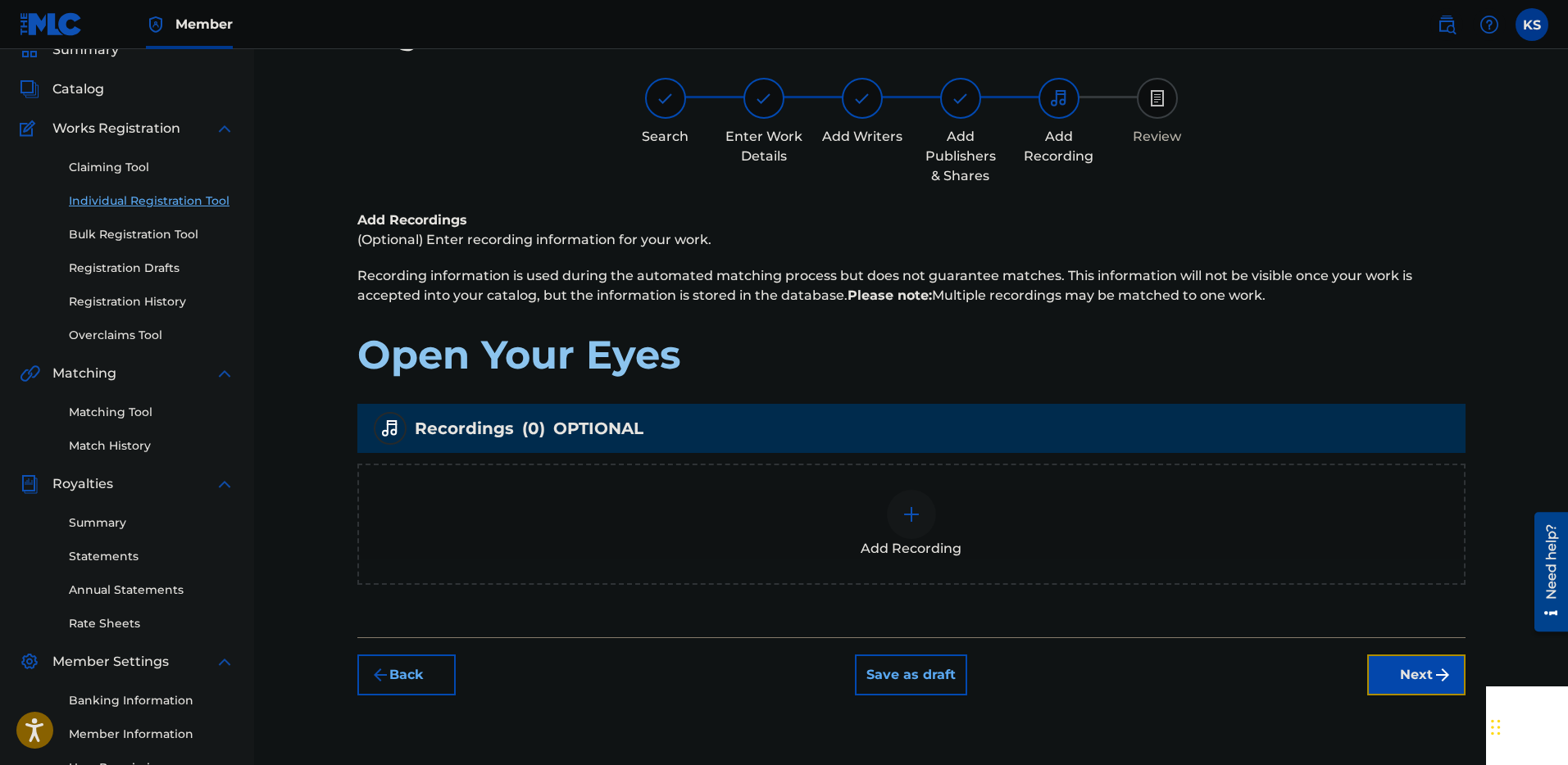
click at [1410, 668] on button "Next" at bounding box center [1416, 675] width 98 height 41
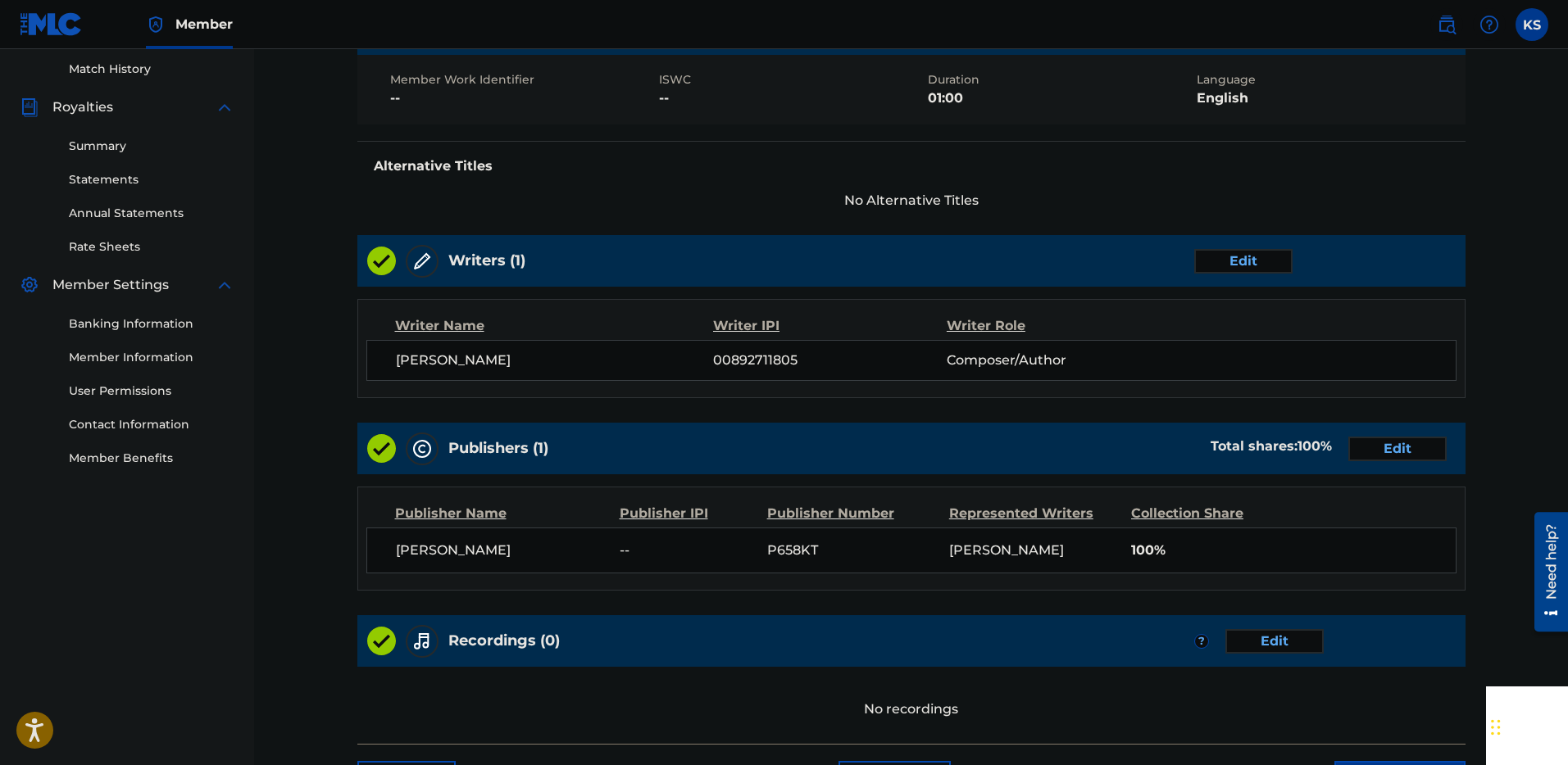
scroll to position [566, 0]
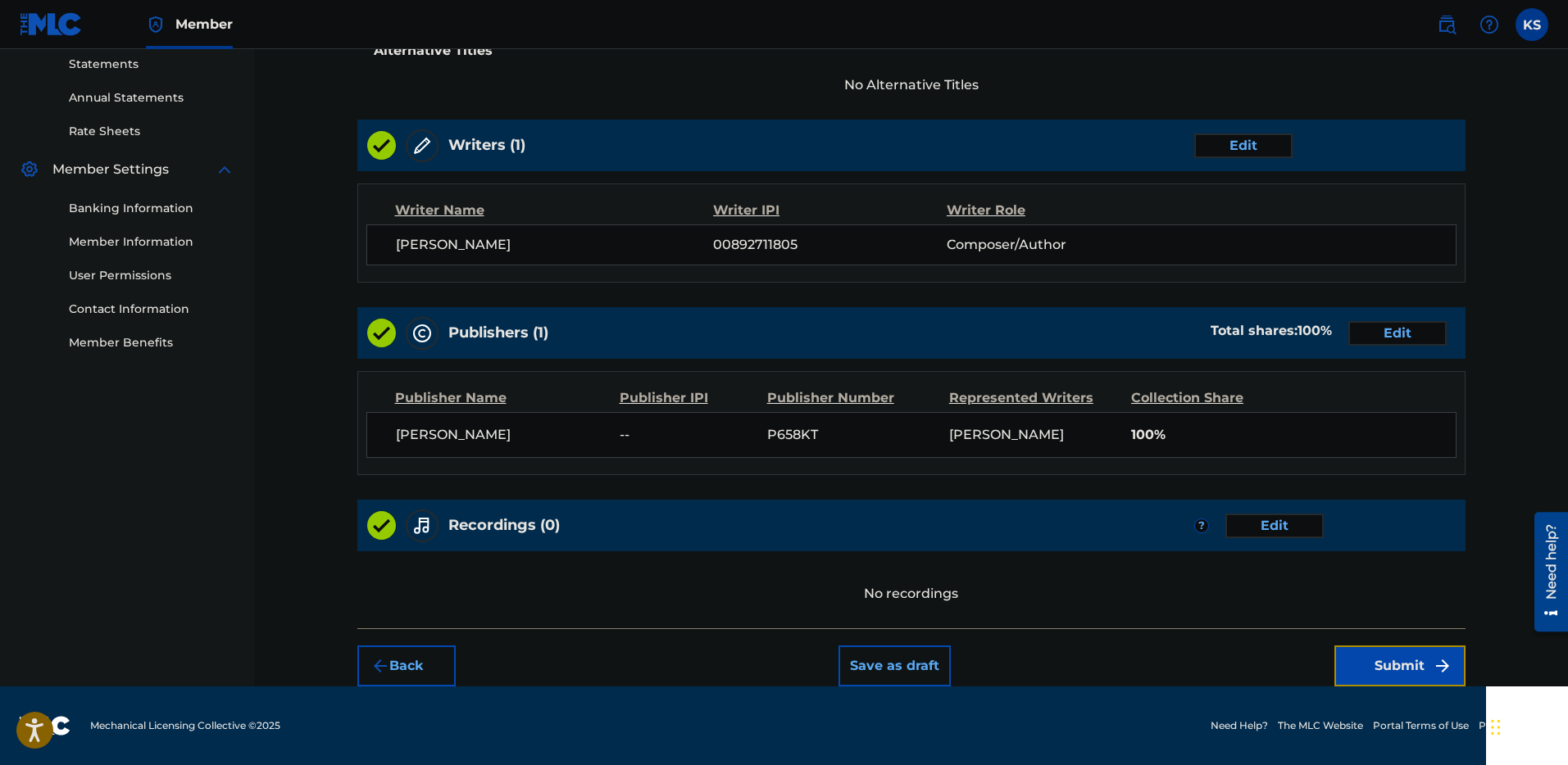
click at [1383, 670] on button "Submit" at bounding box center [1400, 665] width 131 height 41
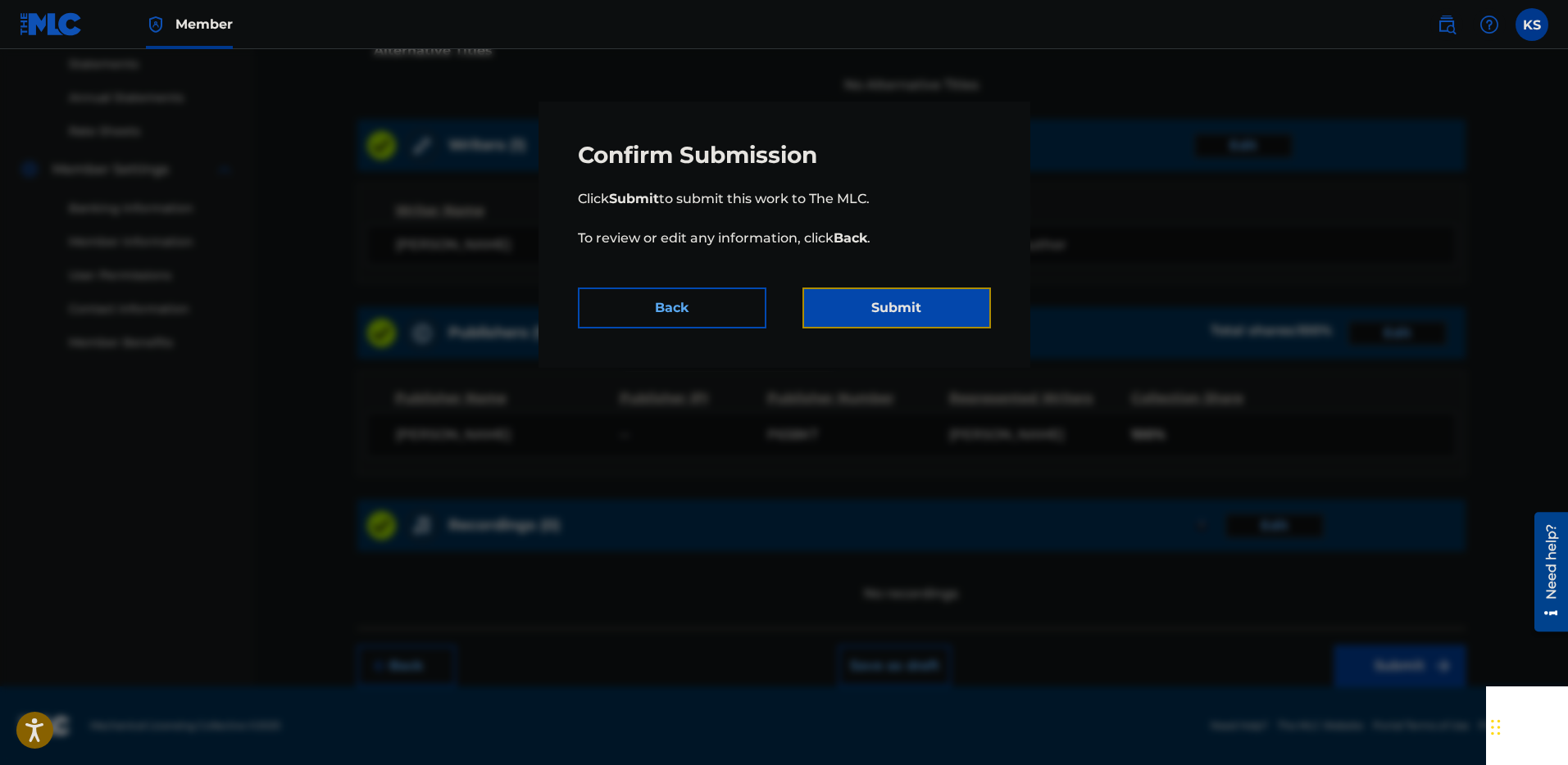
click at [869, 302] on button "Submit" at bounding box center [896, 308] width 188 height 41
